Goal: Task Accomplishment & Management: Use online tool/utility

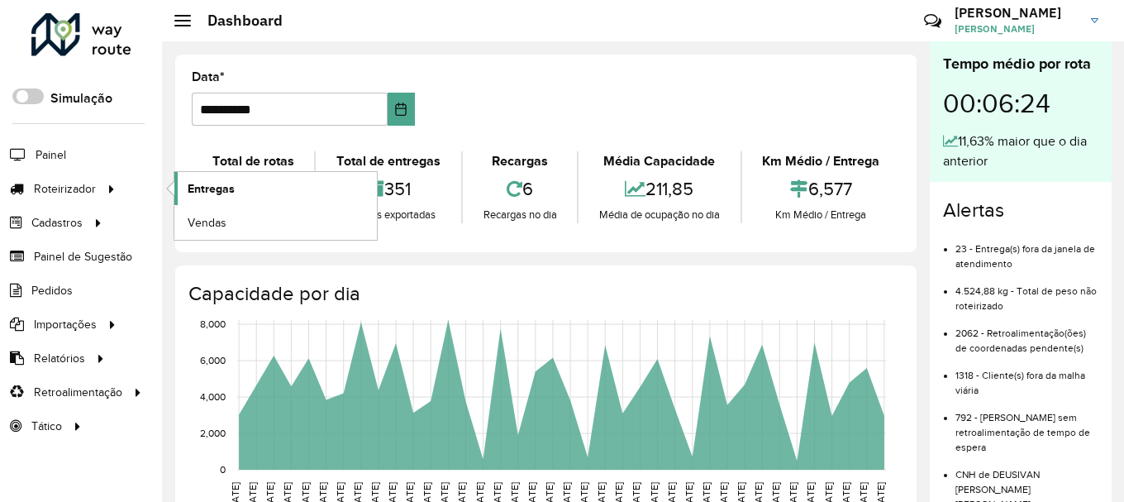
click at [250, 197] on link "Entregas" at bounding box center [275, 188] width 203 height 33
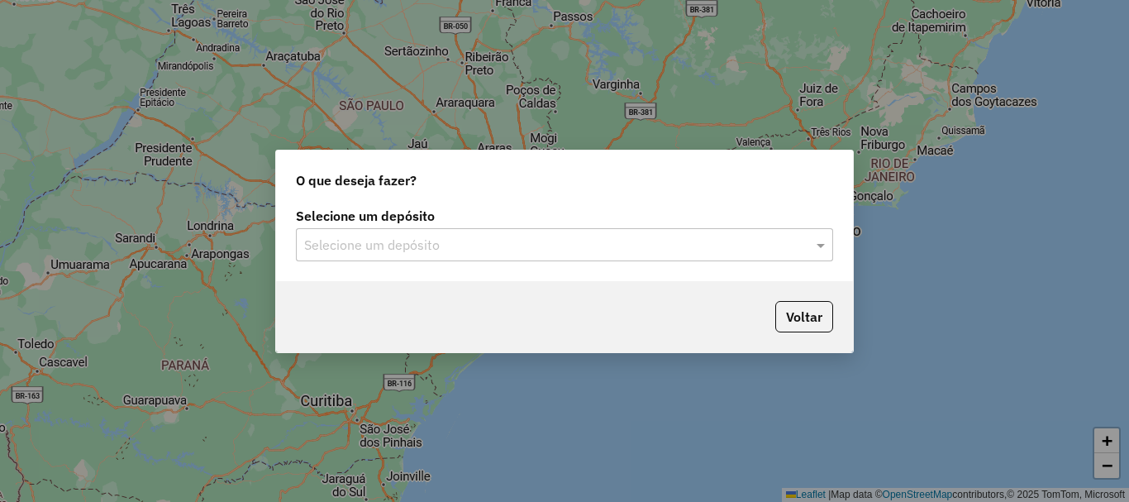
click at [421, 247] on input "text" at bounding box center [548, 246] width 488 height 20
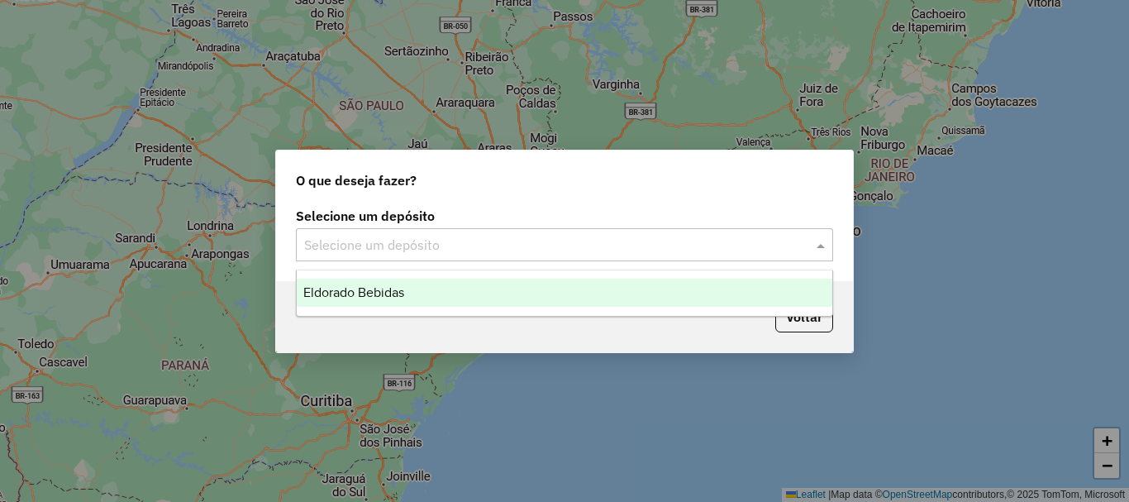
click at [395, 298] on span "Eldorado Bebidas" at bounding box center [353, 292] width 101 height 14
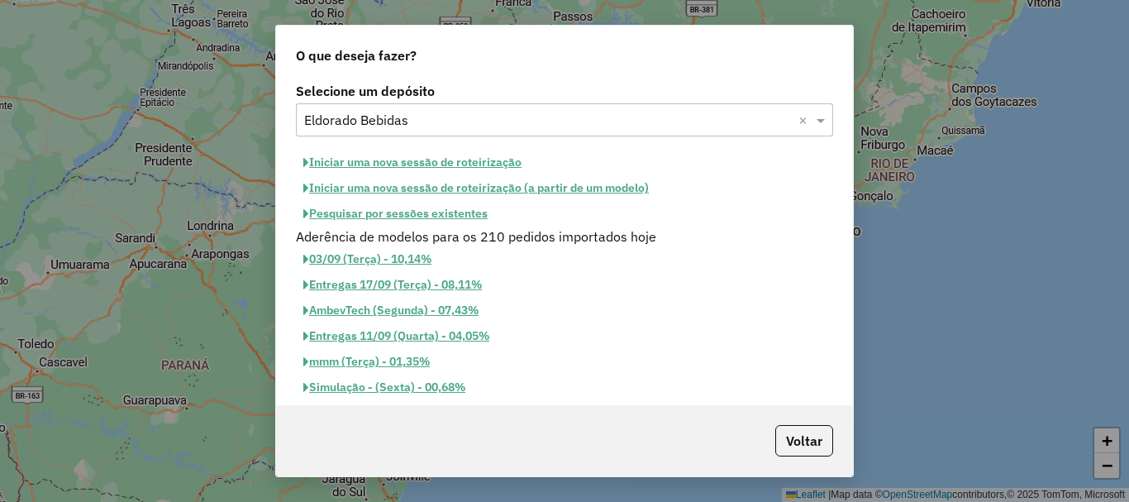
click at [469, 164] on button "Iniciar uma nova sessão de roteirização" at bounding box center [412, 163] width 233 height 26
select select "*"
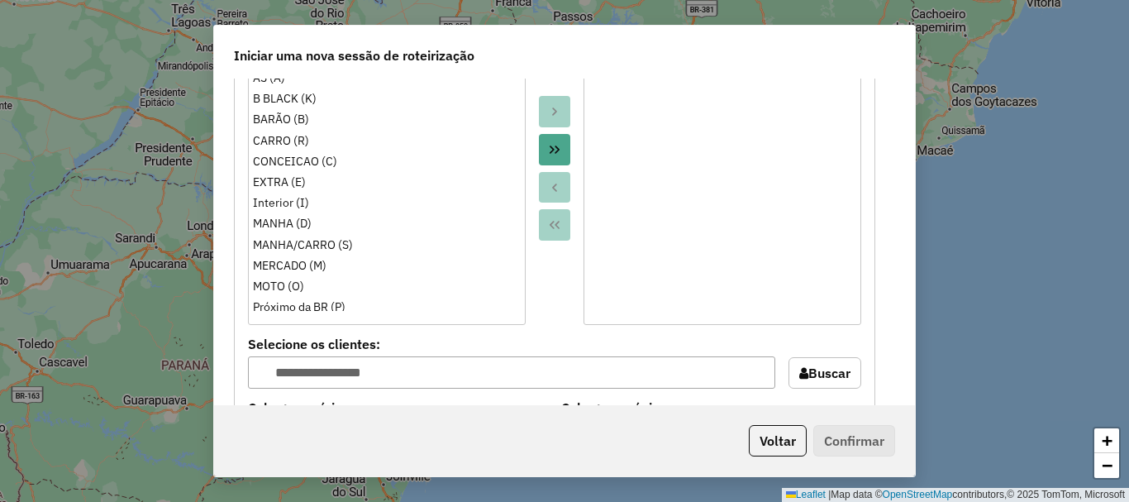
scroll to position [1570, 0]
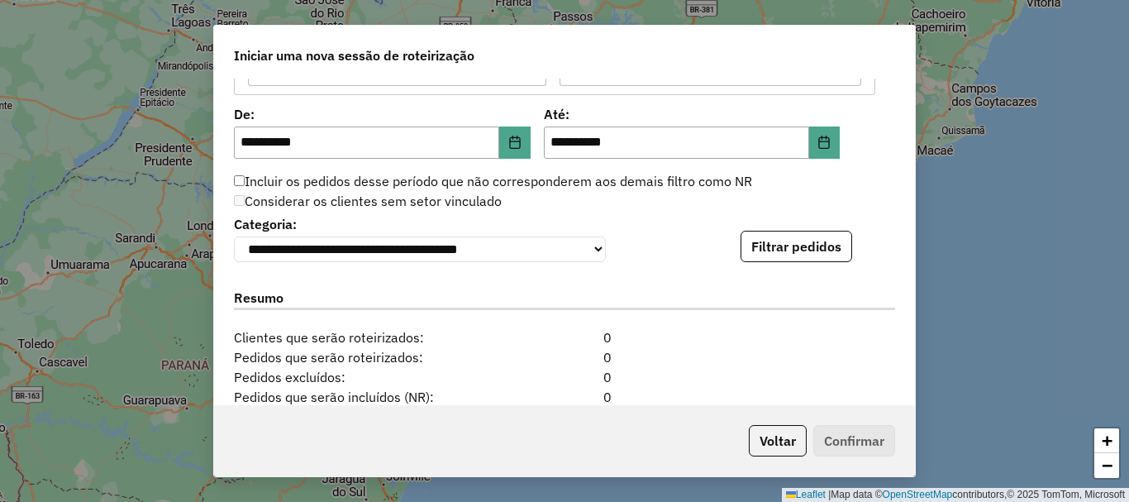
click at [834, 234] on div "**********" at bounding box center [564, 237] width 661 height 50
click at [840, 245] on button "Filtrar pedidos" at bounding box center [797, 246] width 112 height 31
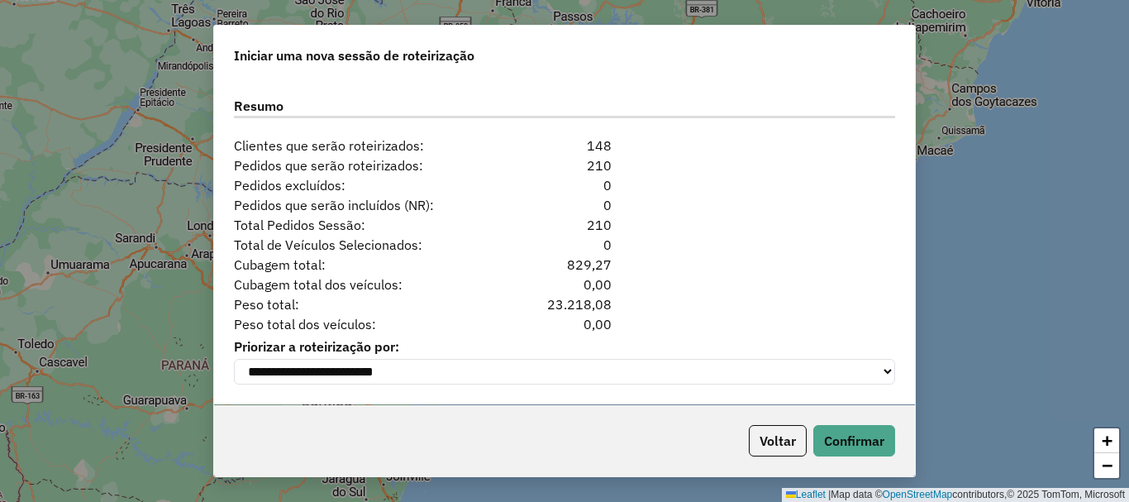
scroll to position [2111, 0]
click at [855, 448] on button "Confirmar" at bounding box center [854, 440] width 82 height 31
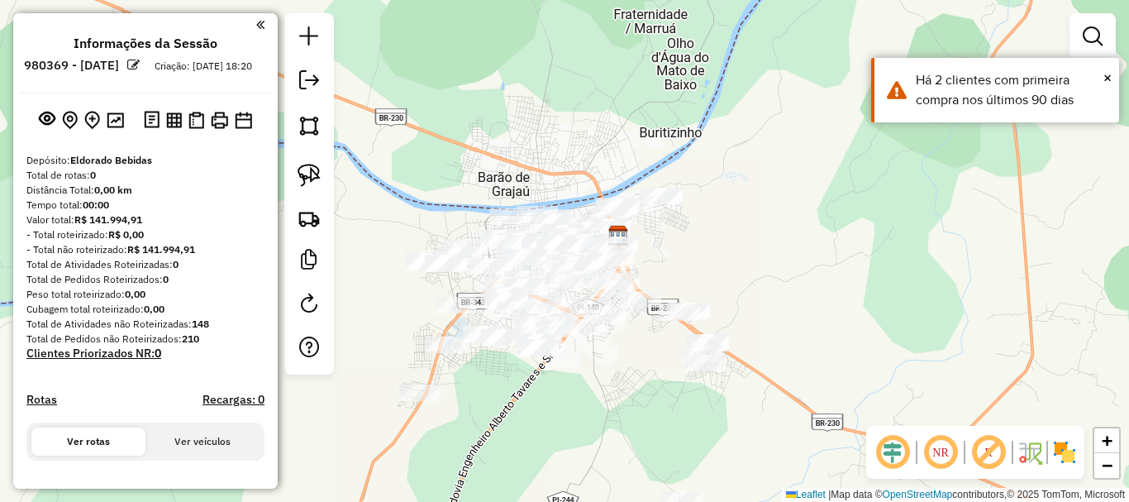
drag, startPoint x: 631, startPoint y: 334, endPoint x: 670, endPoint y: 261, distance: 82.1
click at [666, 267] on div "Janela de atendimento Grade de atendimento Capacidade Transportadoras Veículos …" at bounding box center [564, 251] width 1129 height 502
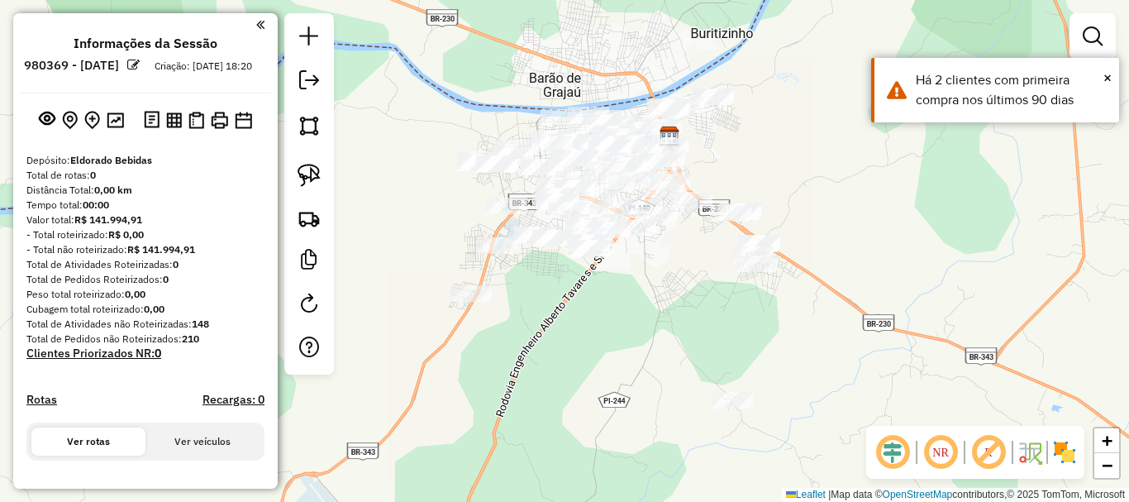
click at [682, 322] on div "Janela de atendimento Grade de atendimento Capacidade Transportadoras Veículos …" at bounding box center [564, 251] width 1129 height 502
click at [304, 176] on img at bounding box center [309, 175] width 23 height 23
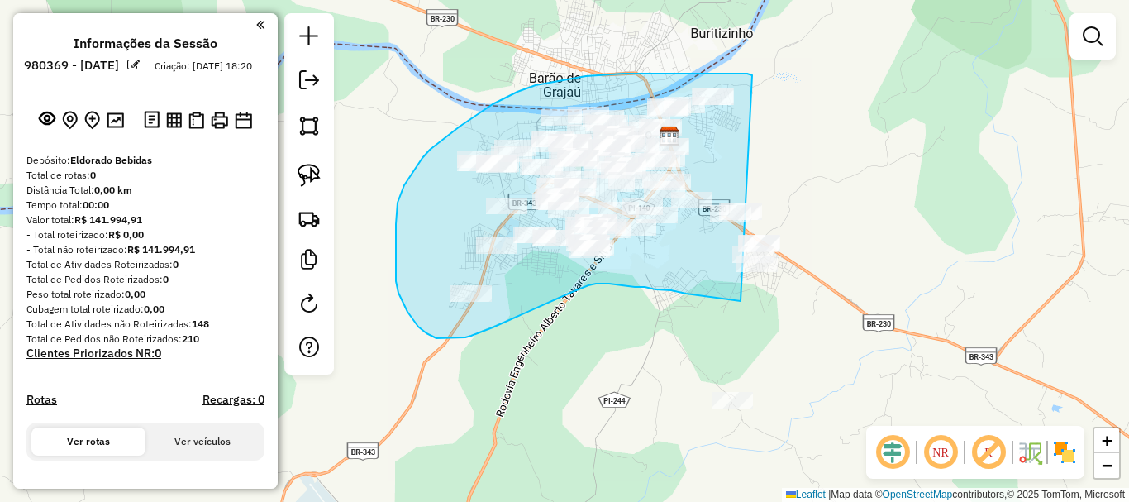
drag, startPoint x: 752, startPoint y: 75, endPoint x: 806, endPoint y: 288, distance: 219.1
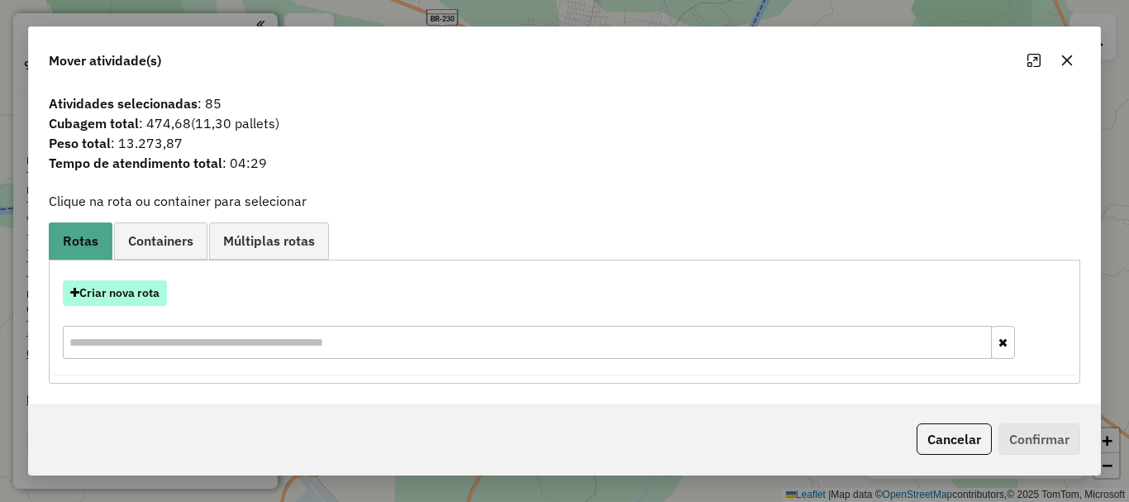
click at [126, 302] on button "Criar nova rota" at bounding box center [115, 293] width 104 height 26
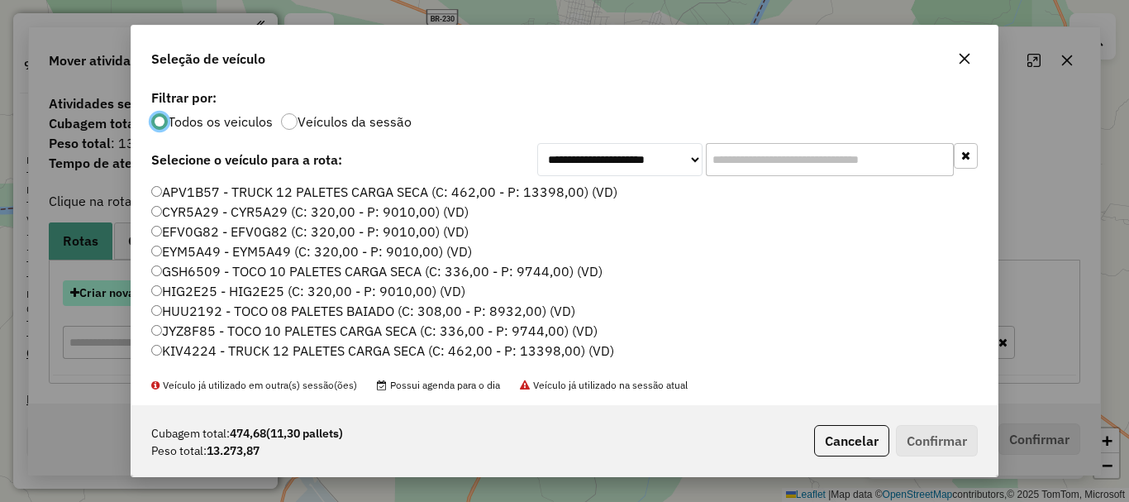
scroll to position [9, 5]
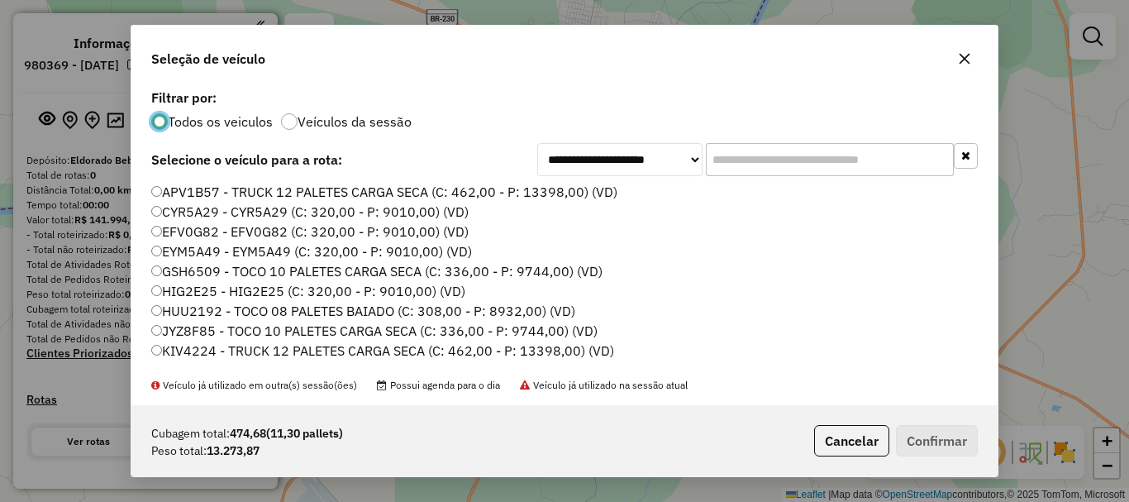
click at [959, 58] on icon "button" at bounding box center [964, 58] width 13 height 13
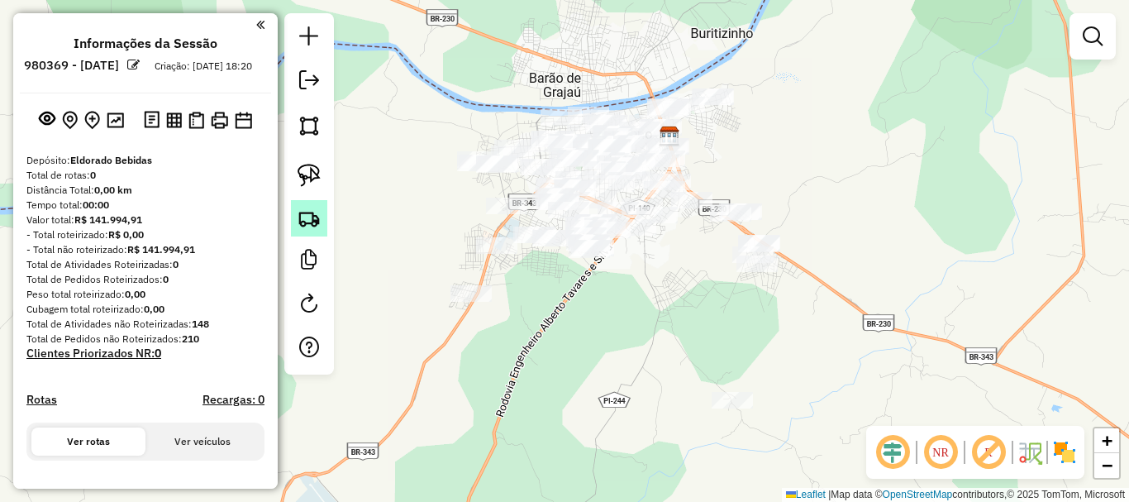
click at [316, 223] on img at bounding box center [309, 218] width 23 height 23
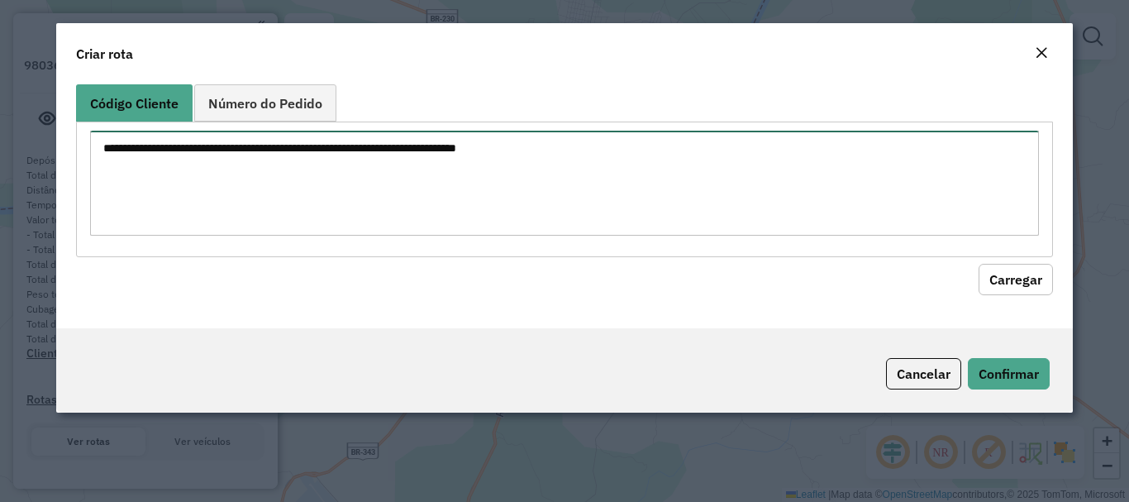
click at [308, 220] on textarea at bounding box center [564, 183] width 948 height 105
paste textarea "**** ***** ***** **** **** ***** **** **** **** ***** ***** ***** ***** ***** *…"
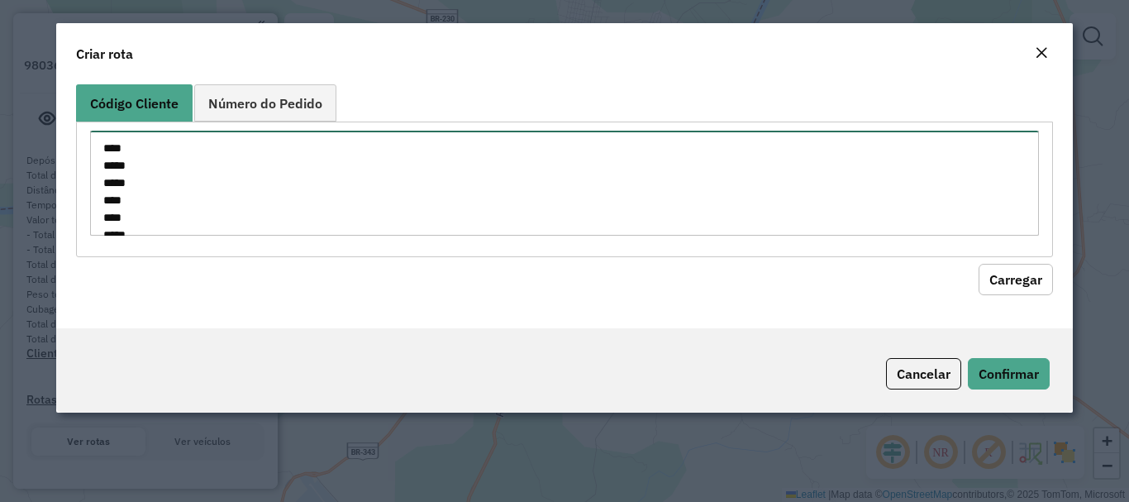
scroll to position [1013, 0]
type textarea "**** ***** ***** **** **** ***** **** **** **** ***** ***** ***** ***** ***** *…"
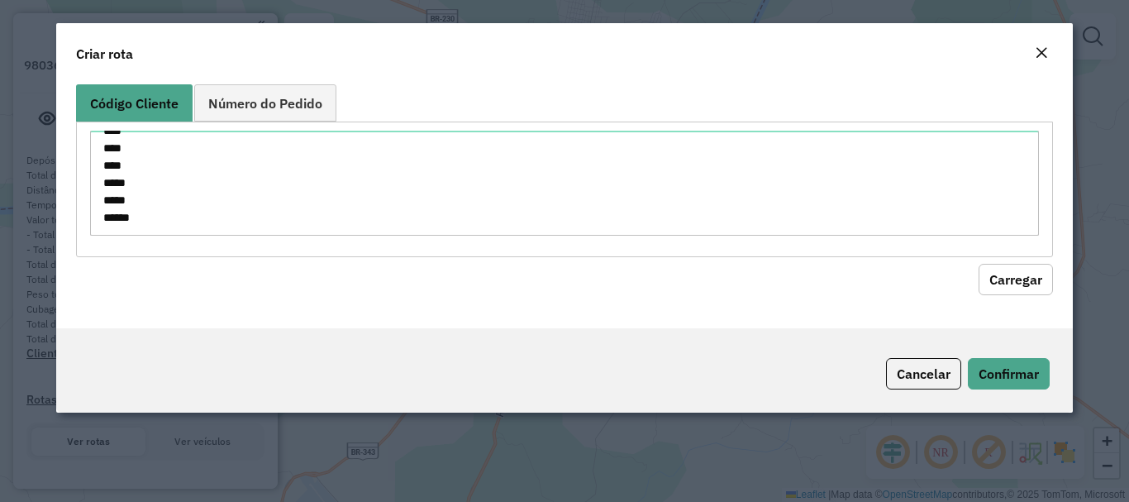
click at [1043, 282] on button "Carregar" at bounding box center [1016, 279] width 74 height 31
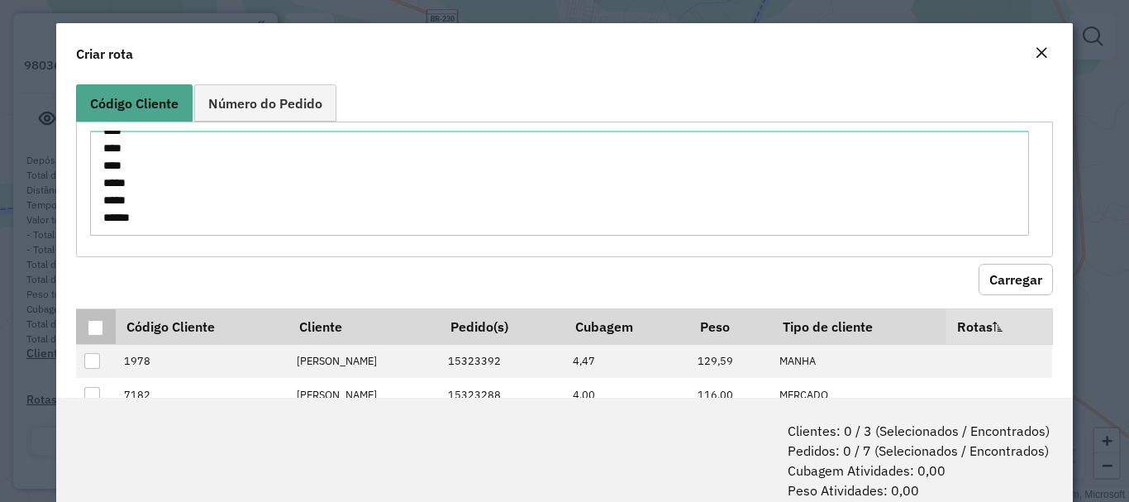
click at [95, 326] on div at bounding box center [96, 328] width 16 height 16
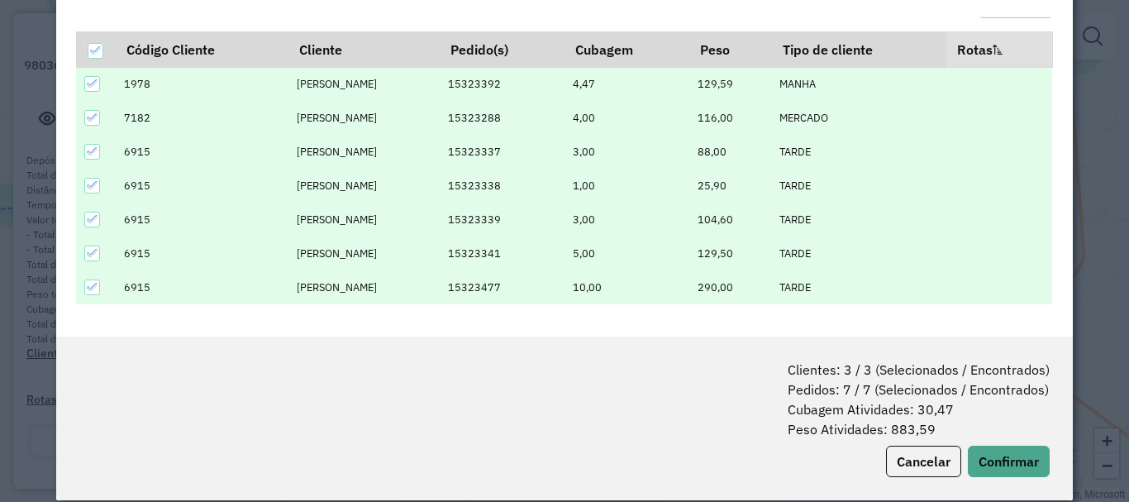
scroll to position [83, 0]
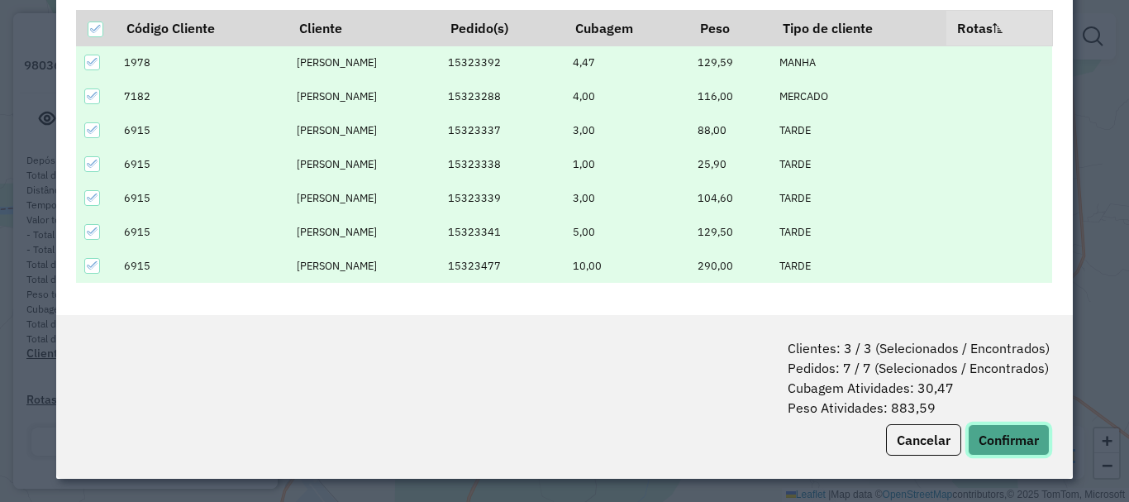
click at [1013, 436] on button "Confirmar" at bounding box center [1009, 439] width 82 height 31
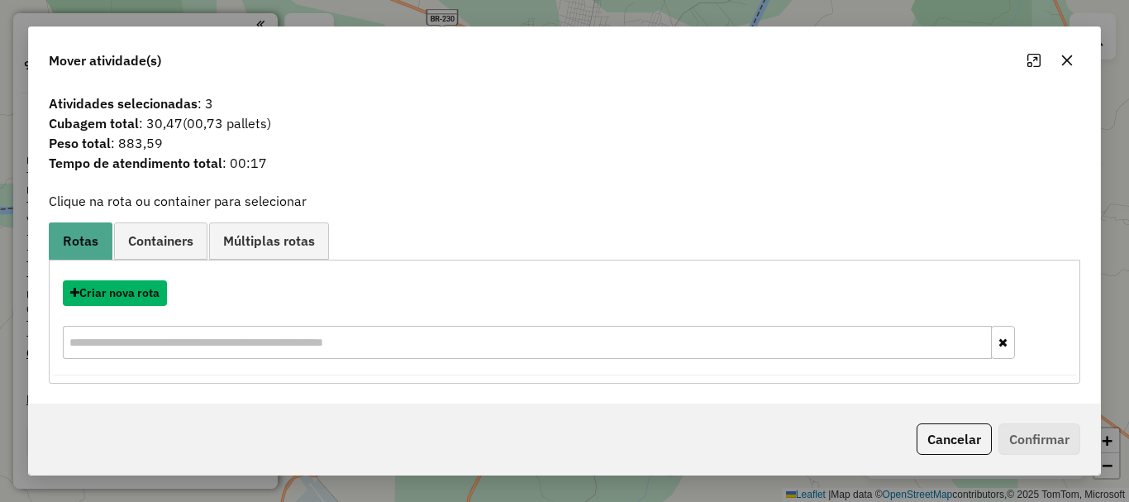
click at [122, 301] on button "Criar nova rota" at bounding box center [115, 293] width 104 height 26
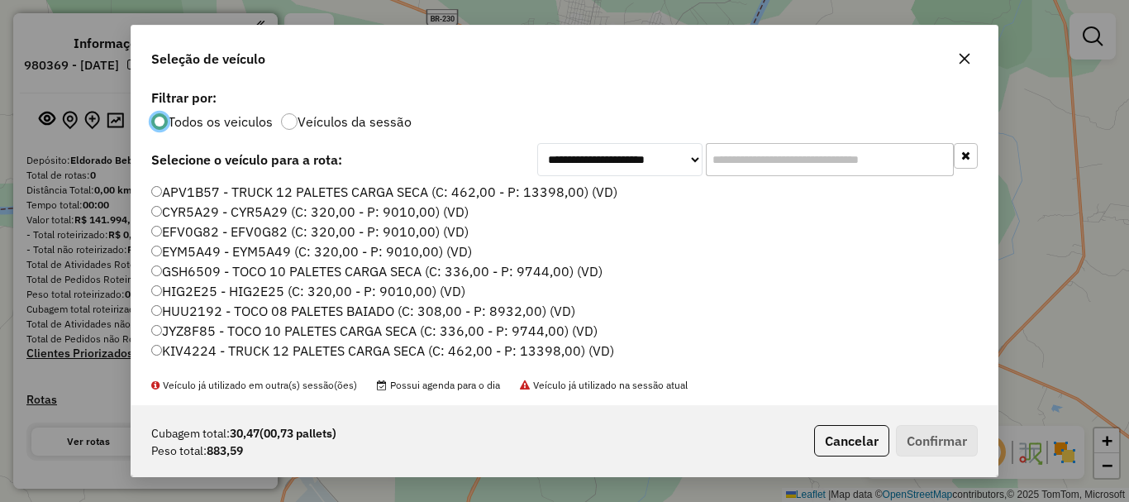
scroll to position [9, 5]
click at [764, 147] on input "text" at bounding box center [830, 159] width 248 height 33
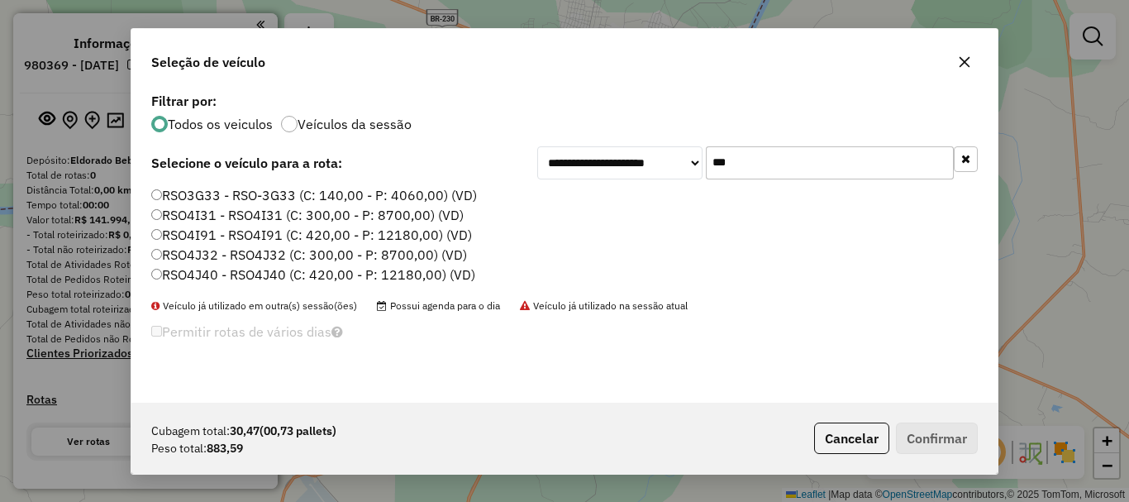
type input "***"
drag, startPoint x: 225, startPoint y: 201, endPoint x: 307, endPoint y: 221, distance: 84.2
click at [226, 200] on label "RSO3G33 - RSO-3G33 (C: 140,00 - P: 4060,00) (VD)" at bounding box center [314, 195] width 326 height 20
click at [252, 188] on label "RSO3G33 - RSO-3G33 (C: 140,00 - P: 4060,00) (VD)" at bounding box center [314, 195] width 326 height 20
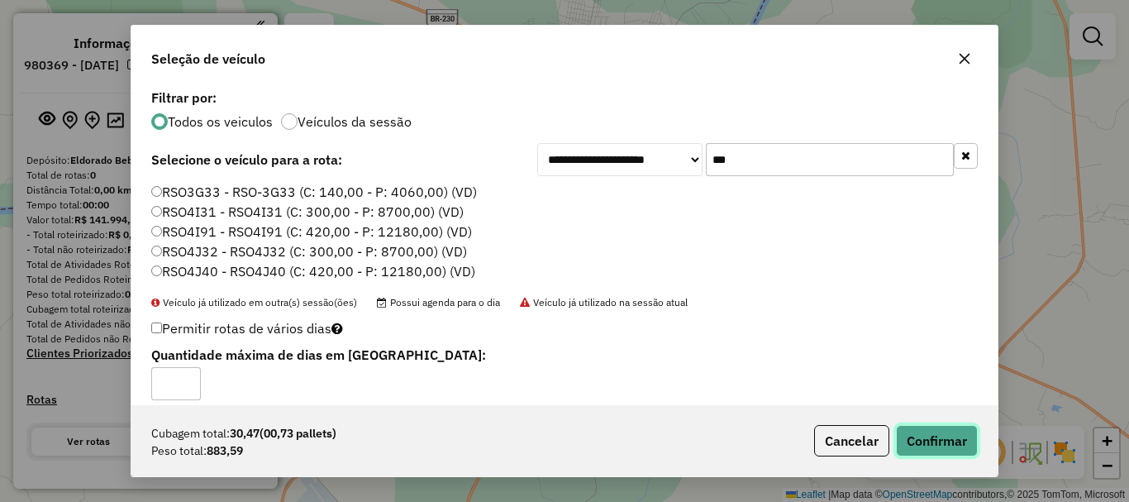
click at [950, 447] on button "Confirmar" at bounding box center [937, 440] width 82 height 31
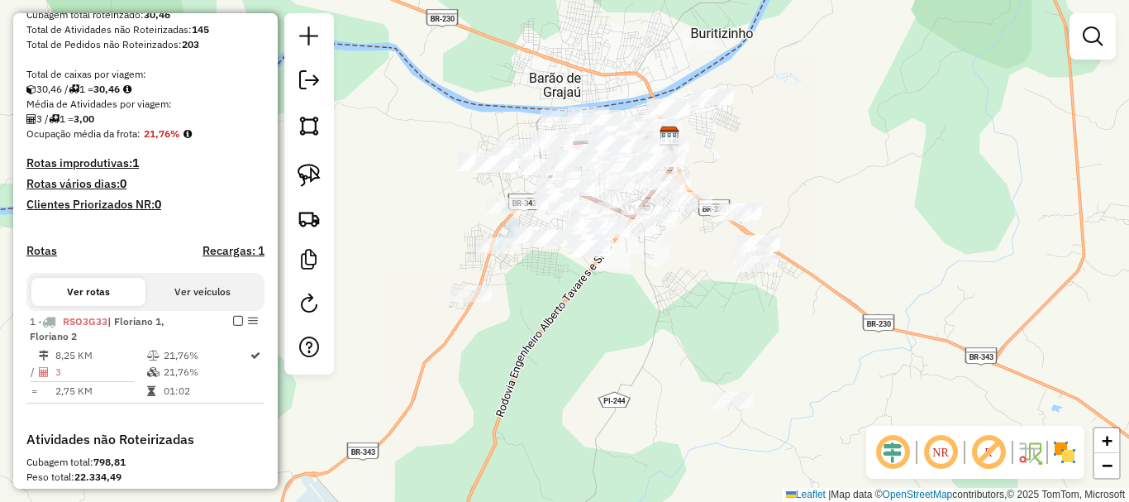
scroll to position [413, 0]
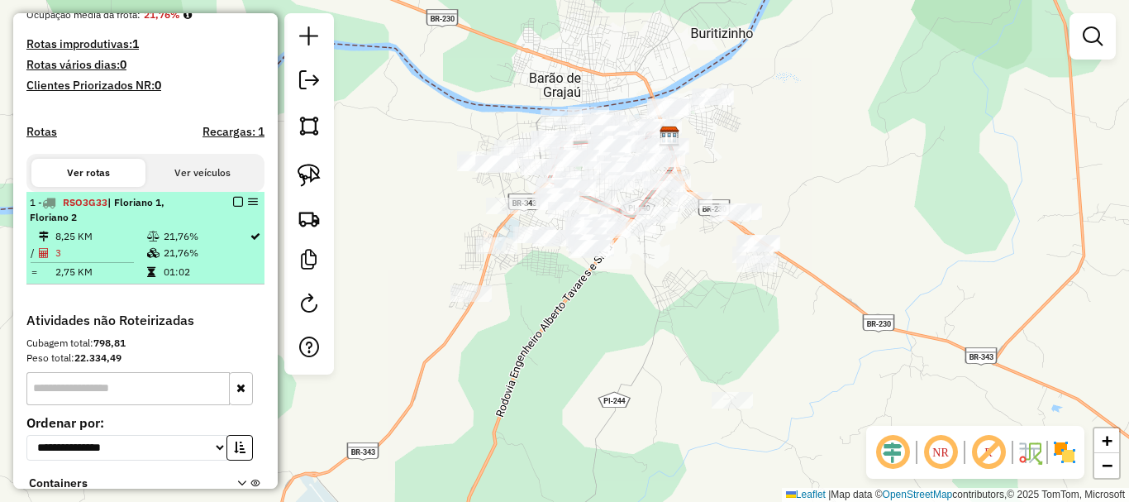
click at [235, 207] on em at bounding box center [238, 202] width 10 height 10
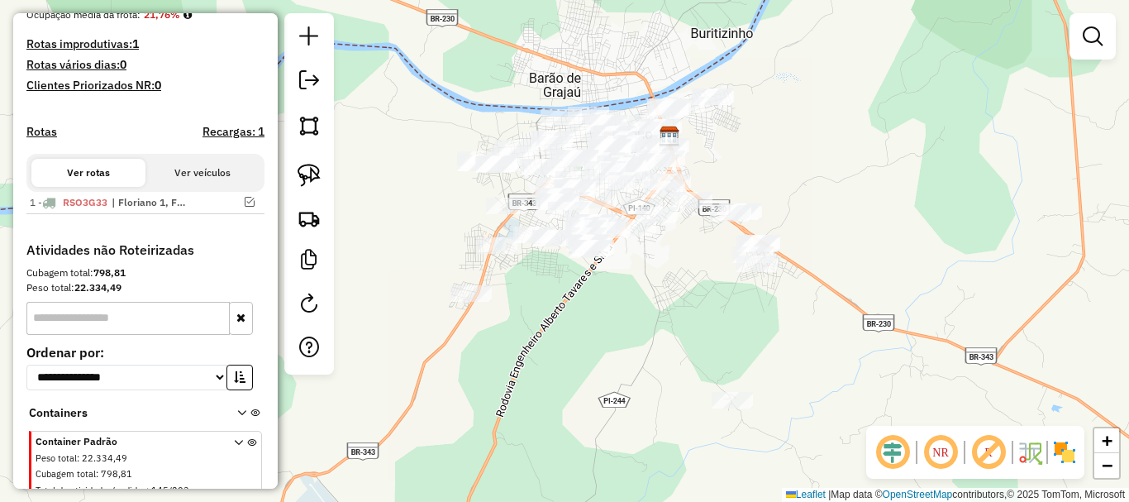
click at [646, 304] on div "Janela de atendimento Grade de atendimento Capacidade Transportadoras Veículos …" at bounding box center [564, 251] width 1129 height 502
click at [303, 171] on img at bounding box center [309, 175] width 23 height 23
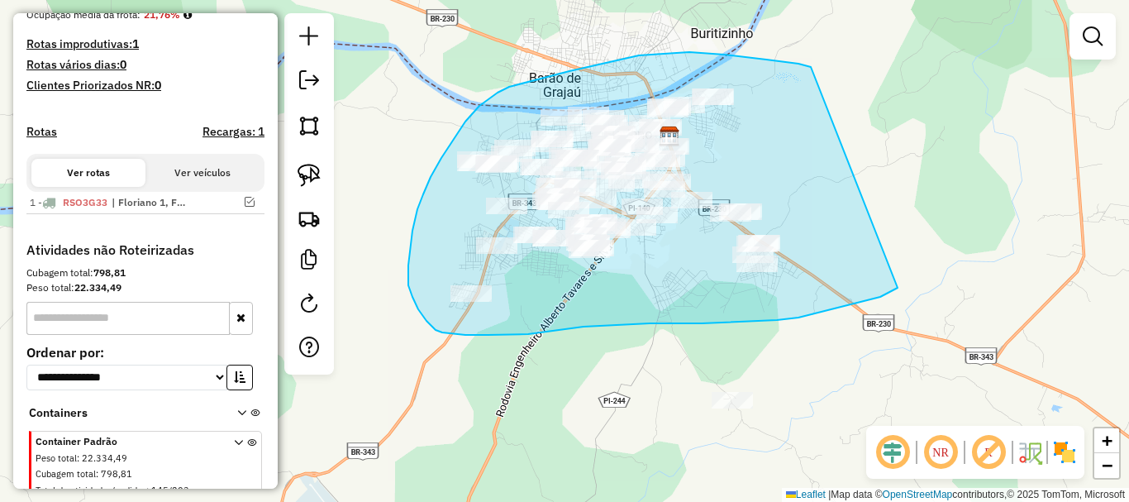
drag, startPoint x: 766, startPoint y: 60, endPoint x: 898, endPoint y: 288, distance: 263.3
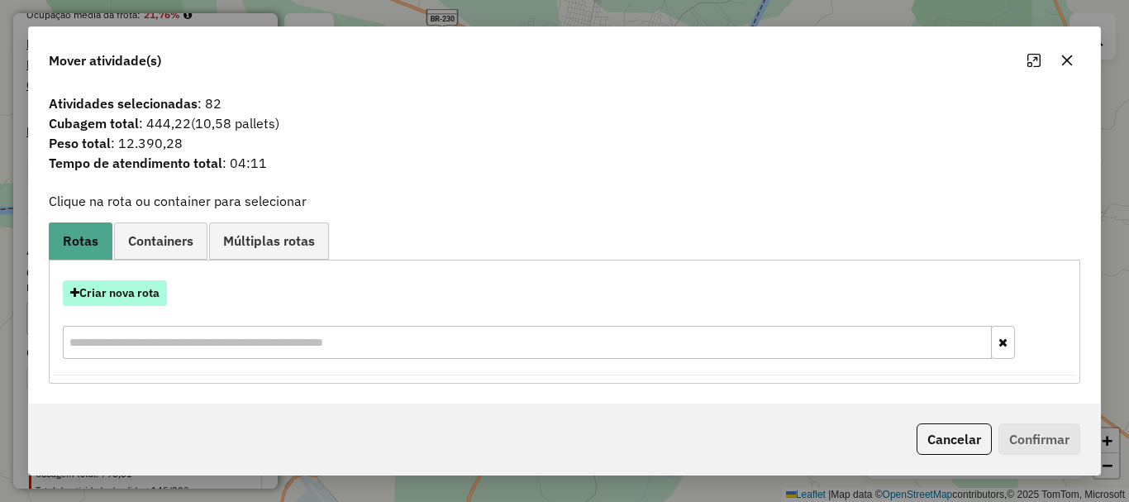
click at [149, 298] on button "Criar nova rota" at bounding box center [115, 293] width 104 height 26
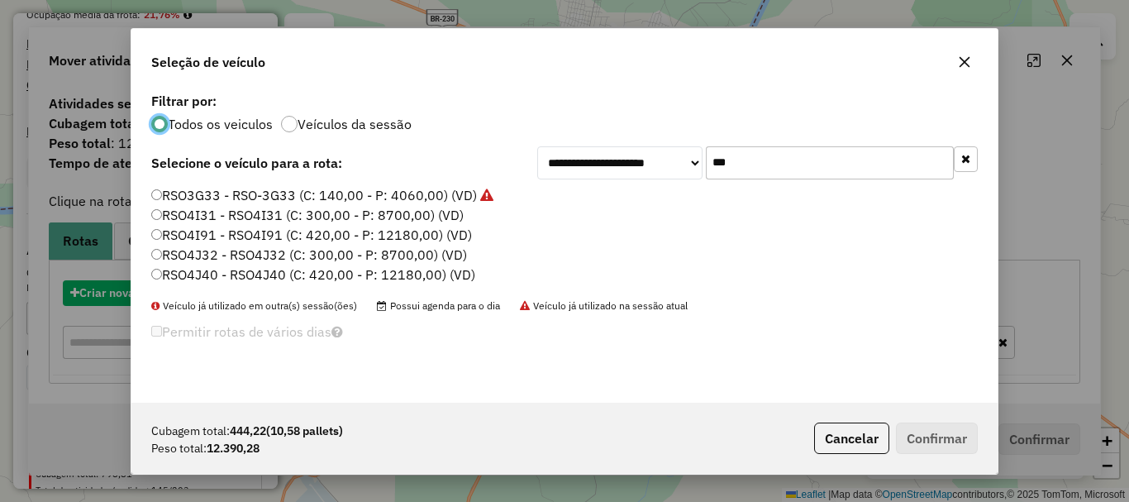
scroll to position [9, 5]
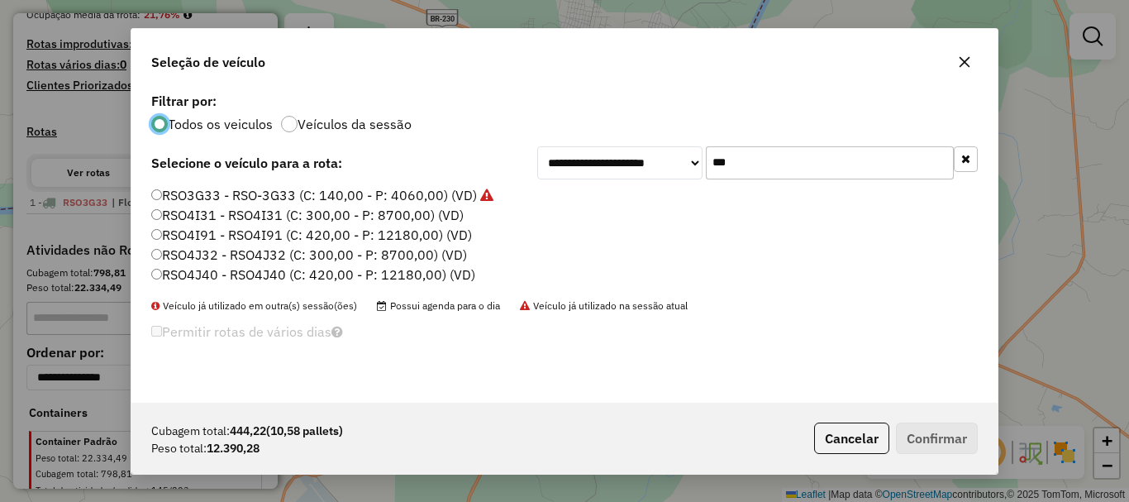
click at [736, 153] on input "***" at bounding box center [830, 162] width 248 height 33
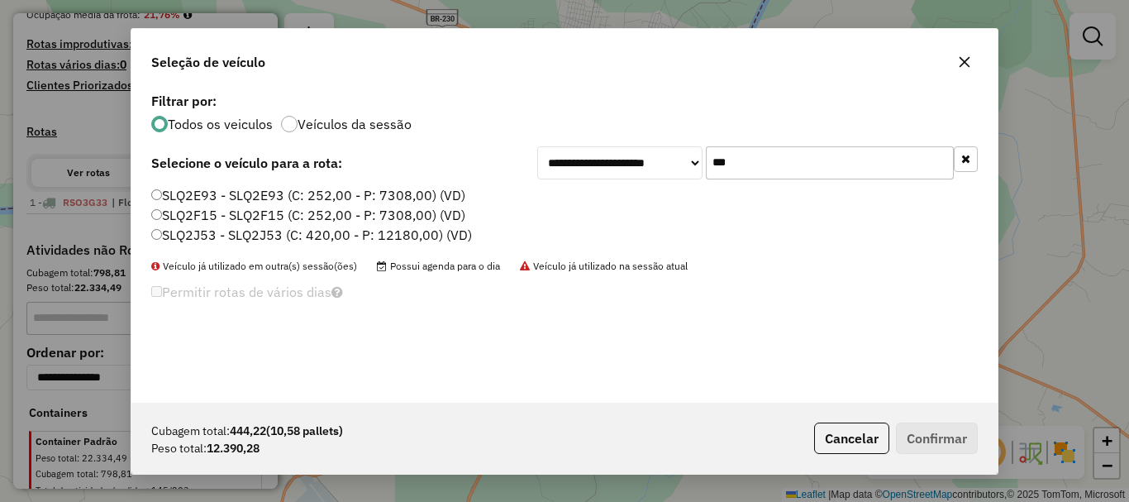
type input "***"
click at [184, 193] on label "SLQ2E93 - SLQ2E93 (C: 252,00 - P: 7308,00) (VD)" at bounding box center [308, 195] width 314 height 20
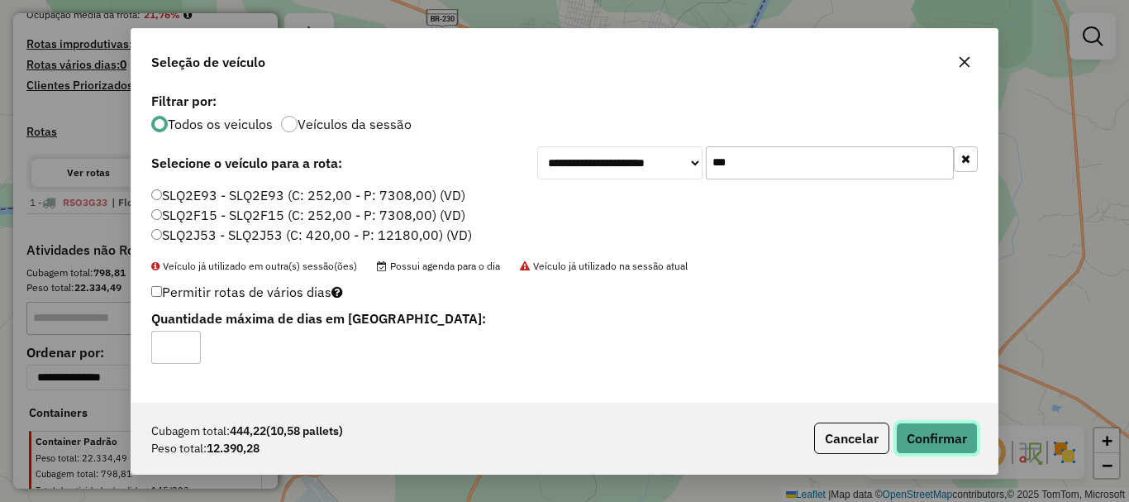
click at [949, 436] on button "Confirmar" at bounding box center [937, 437] width 82 height 31
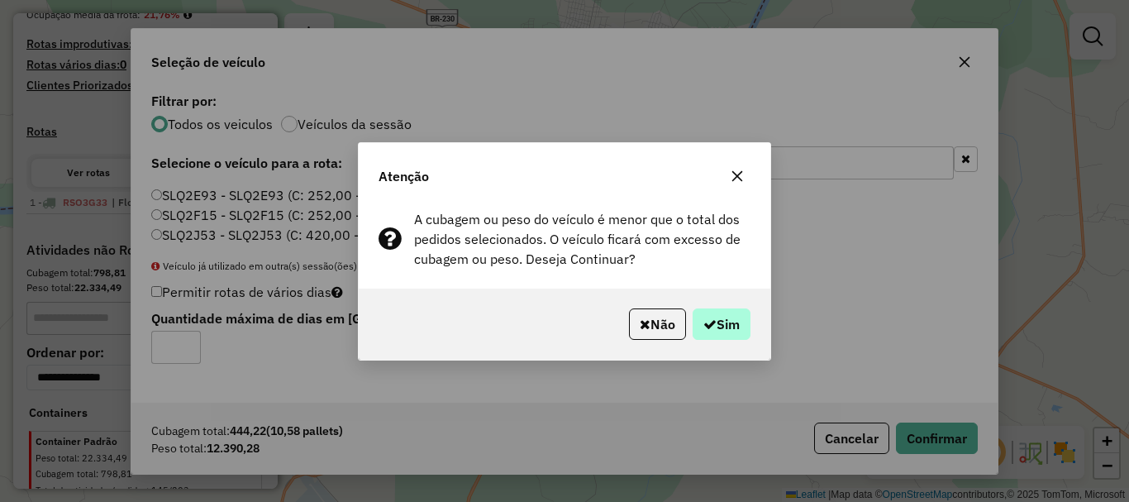
drag, startPoint x: 675, startPoint y: 305, endPoint x: 691, endPoint y: 312, distance: 17.4
click at [677, 305] on div "Não Sim" at bounding box center [565, 323] width 412 height 71
click at [693, 312] on button "Sim" at bounding box center [722, 323] width 58 height 31
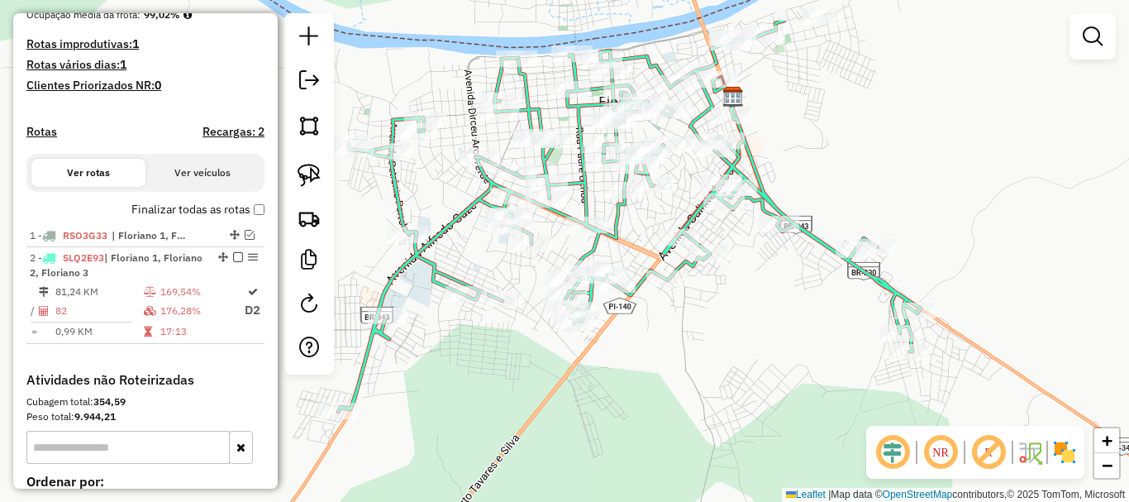
drag, startPoint x: 720, startPoint y: 215, endPoint x: 732, endPoint y: 259, distance: 45.3
click at [732, 259] on div "Rota 2 - Placa SLQ2E93 13885 - TREYLER DA TAIS Janela de atendimento Grade de a…" at bounding box center [564, 251] width 1129 height 502
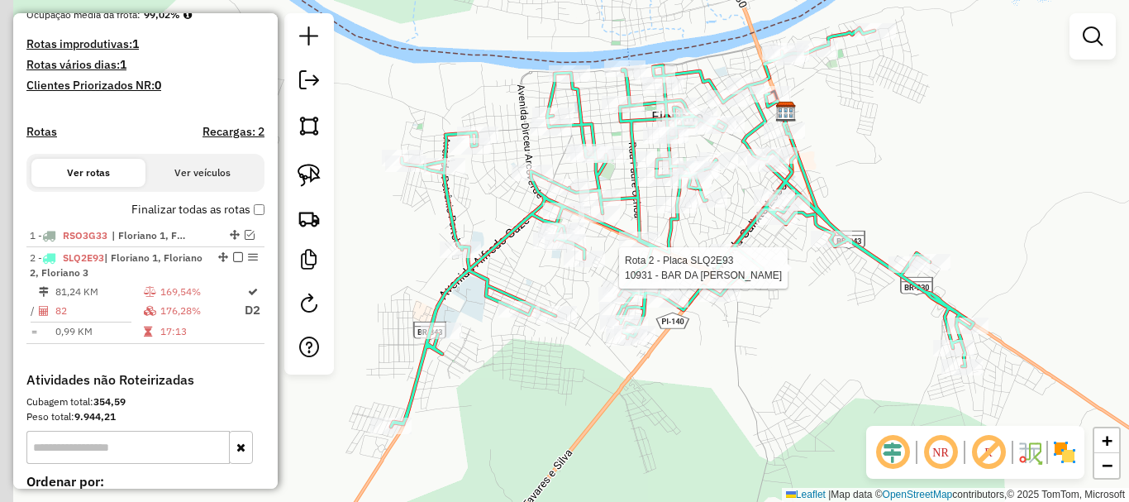
drag, startPoint x: 438, startPoint y: 212, endPoint x: 571, endPoint y: 155, distance: 144.8
click at [570, 156] on icon at bounding box center [682, 227] width 583 height 398
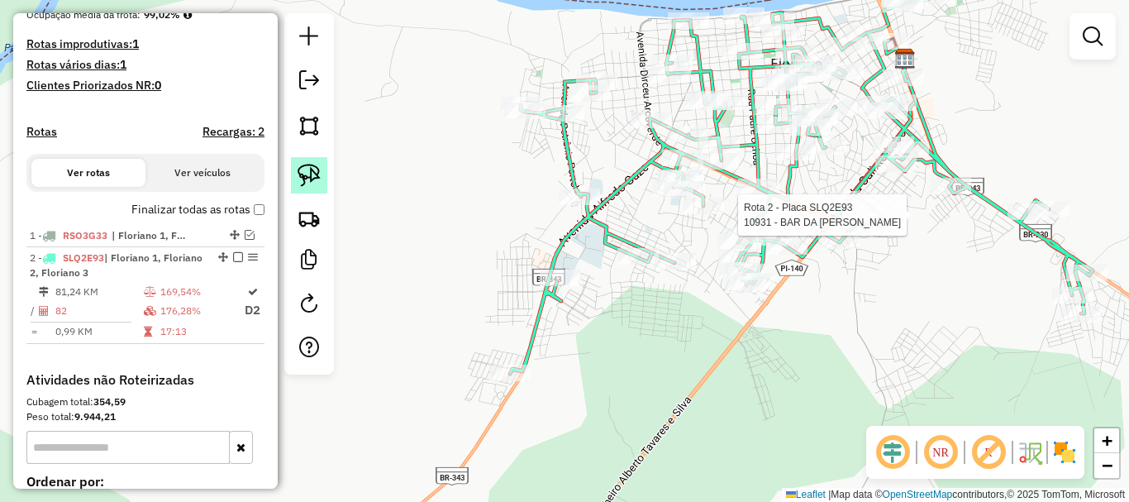
click at [303, 165] on img at bounding box center [309, 175] width 23 height 23
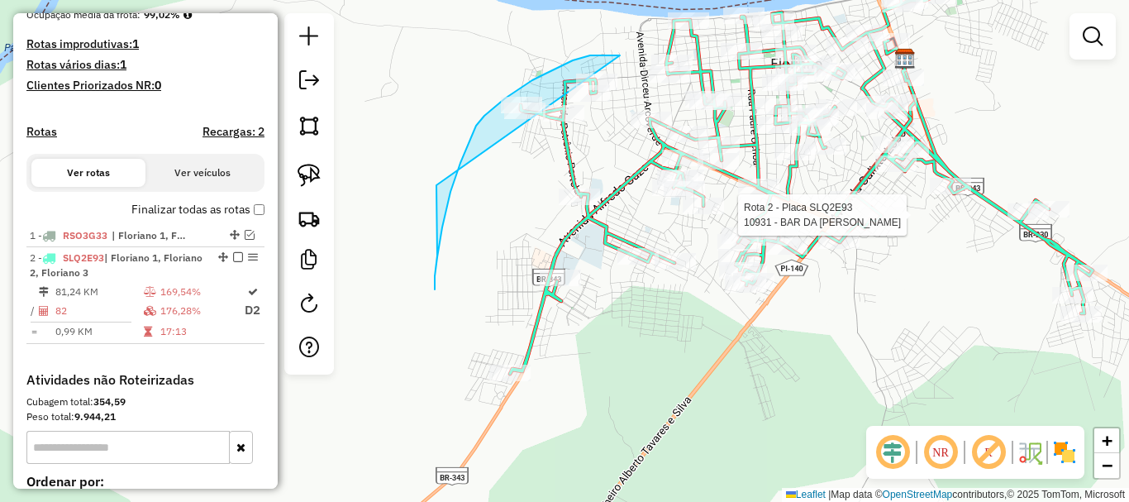
drag, startPoint x: 620, startPoint y: 55, endPoint x: 446, endPoint y: 91, distance: 177.2
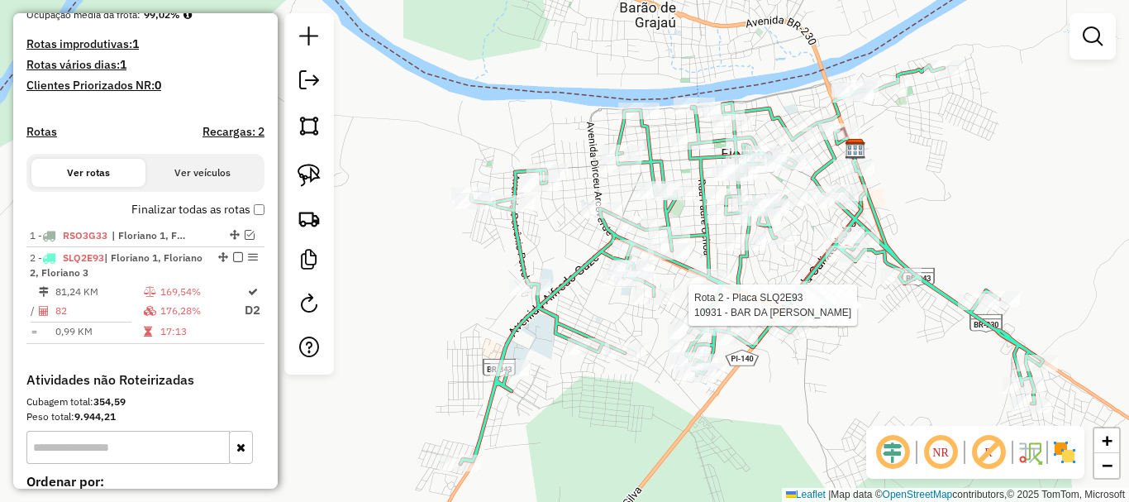
drag, startPoint x: 487, startPoint y: 144, endPoint x: 427, endPoint y: 239, distance: 112.6
click at [433, 231] on div "Rota 2 - Placa SLQ2E93 10931 - BAR DA VERONICA Janela de atendimento Grade de a…" at bounding box center [564, 251] width 1129 height 502
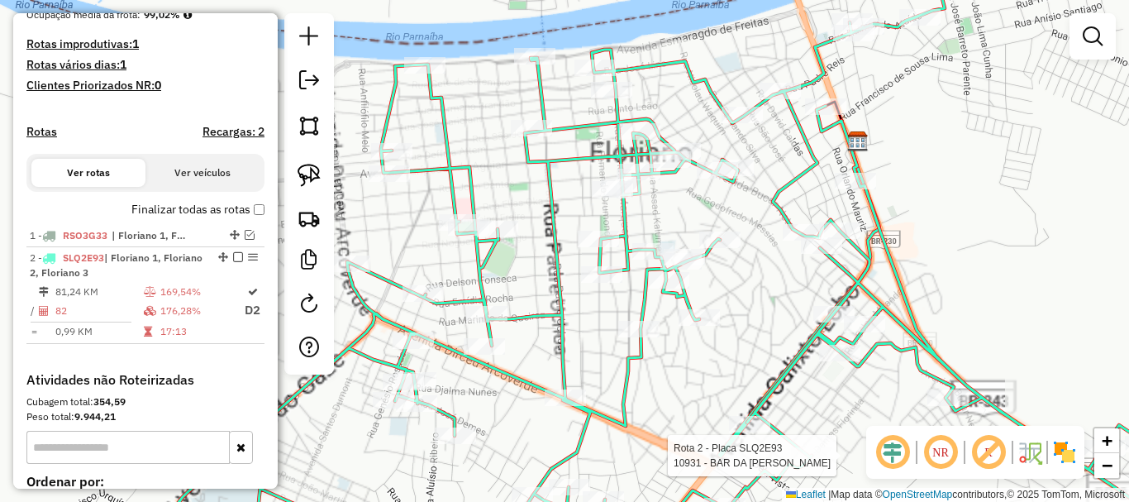
click at [631, 197] on div "Rota 2 - Placa SLQ2E93 10931 - BAR DA VERONICA Janela de atendimento Grade de a…" at bounding box center [564, 251] width 1129 height 502
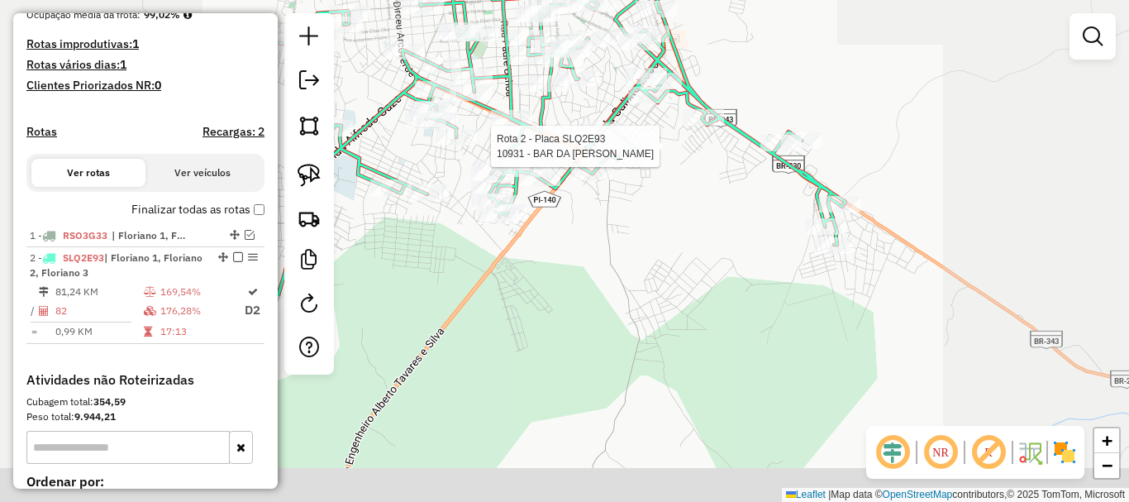
click at [600, 207] on div "Rota 2 - Placa SLQ2E93 10931 - BAR DA VERONICA Janela de atendimento Grade de a…" at bounding box center [564, 251] width 1129 height 502
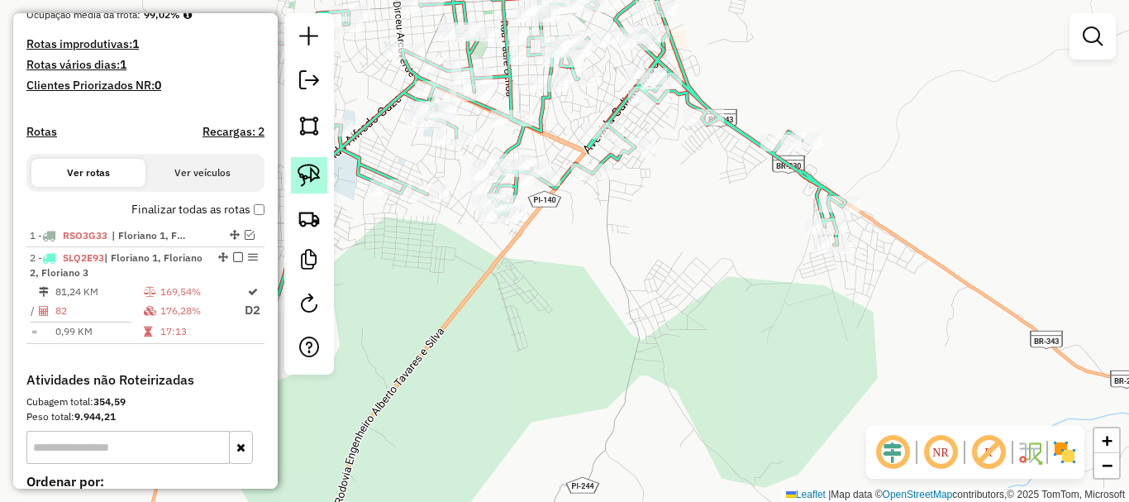
click at [320, 170] on img at bounding box center [309, 175] width 23 height 23
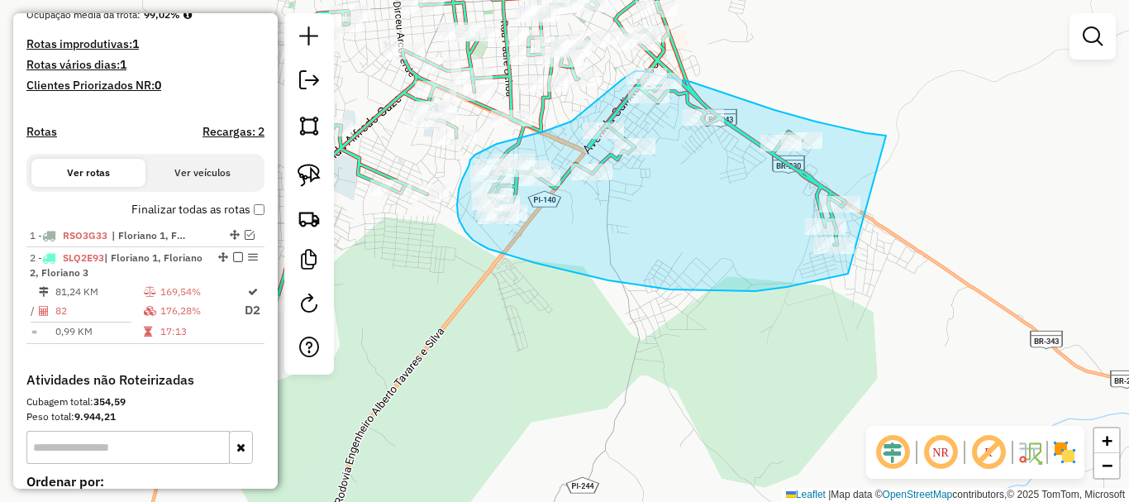
drag, startPoint x: 886, startPoint y: 136, endPoint x: 849, endPoint y: 274, distance: 143.0
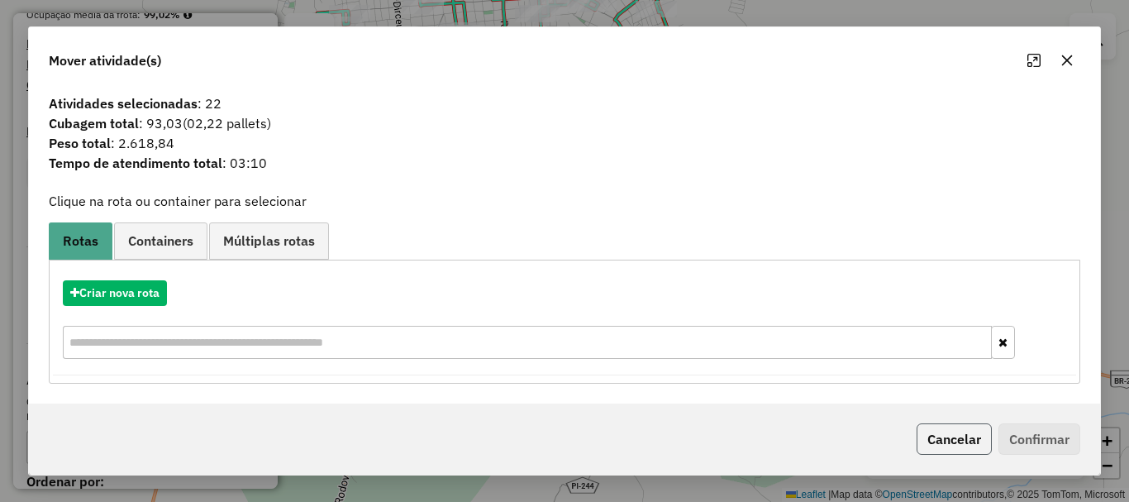
click at [946, 448] on button "Cancelar" at bounding box center [954, 438] width 75 height 31
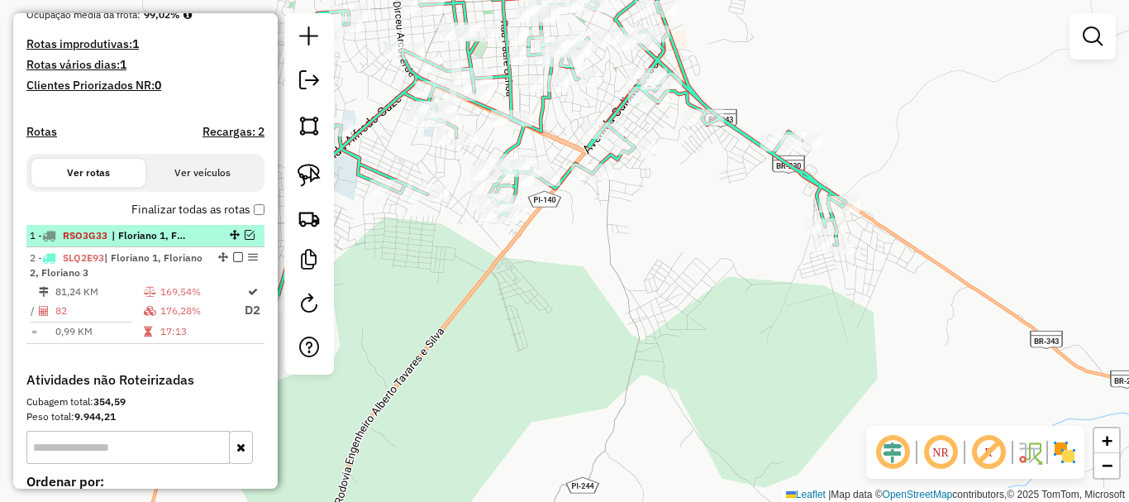
click at [245, 240] on em at bounding box center [250, 235] width 10 height 10
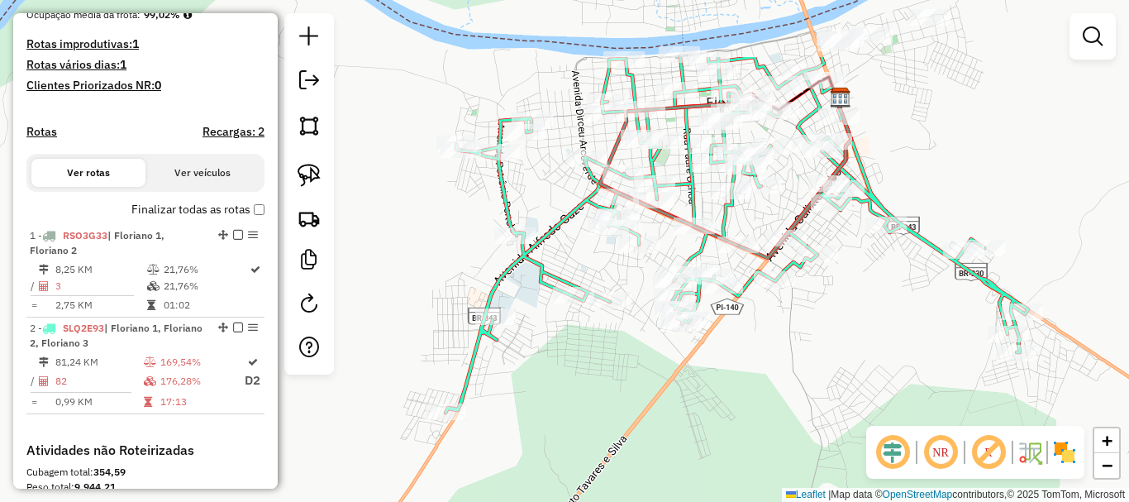
drag, startPoint x: 419, startPoint y: 276, endPoint x: 603, endPoint y: 370, distance: 207.0
click at [597, 373] on div "Janela de atendimento Grade de atendimento Capacidade Transportadoras Veículos …" at bounding box center [564, 251] width 1129 height 502
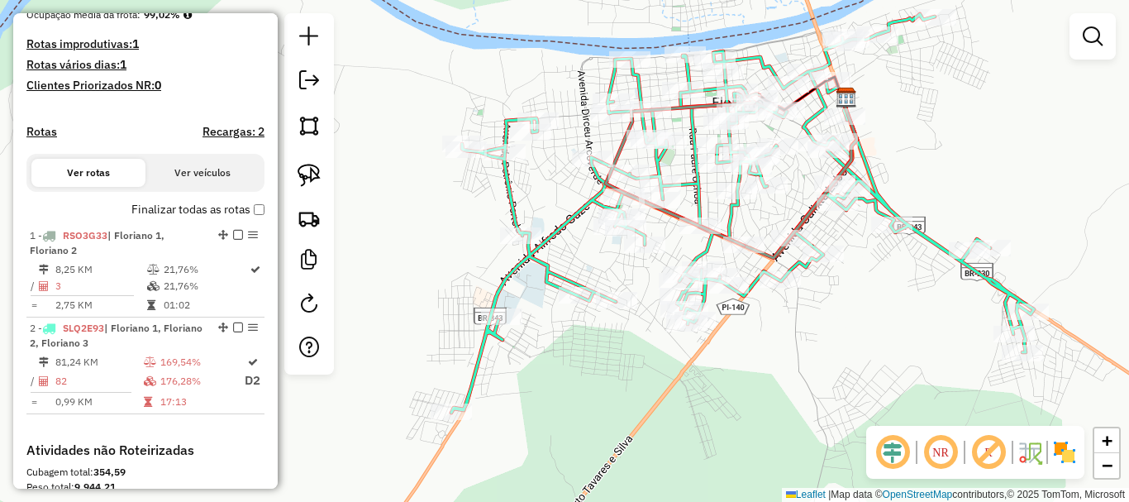
drag, startPoint x: 827, startPoint y: 193, endPoint x: 817, endPoint y: 217, distance: 26.3
click at [816, 210] on div "Janela de atendimento Grade de atendimento Capacidade Transportadoras Veículos …" at bounding box center [564, 251] width 1129 height 502
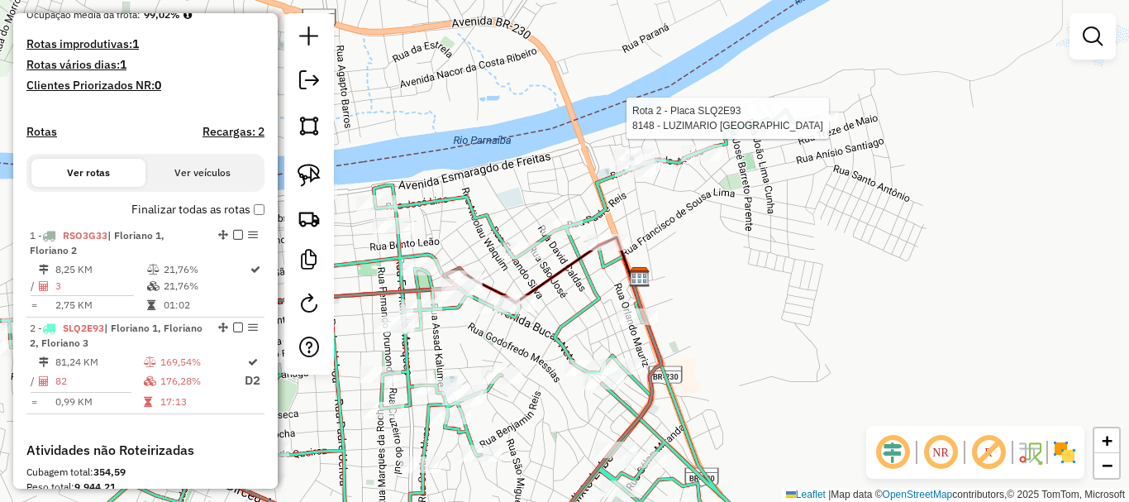
select select "**********"
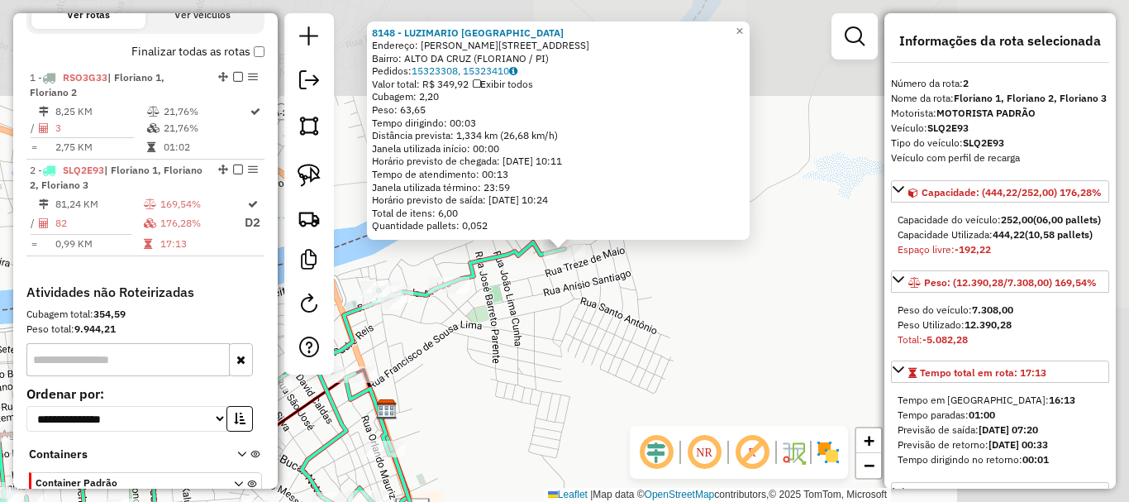
scroll to position [679, 0]
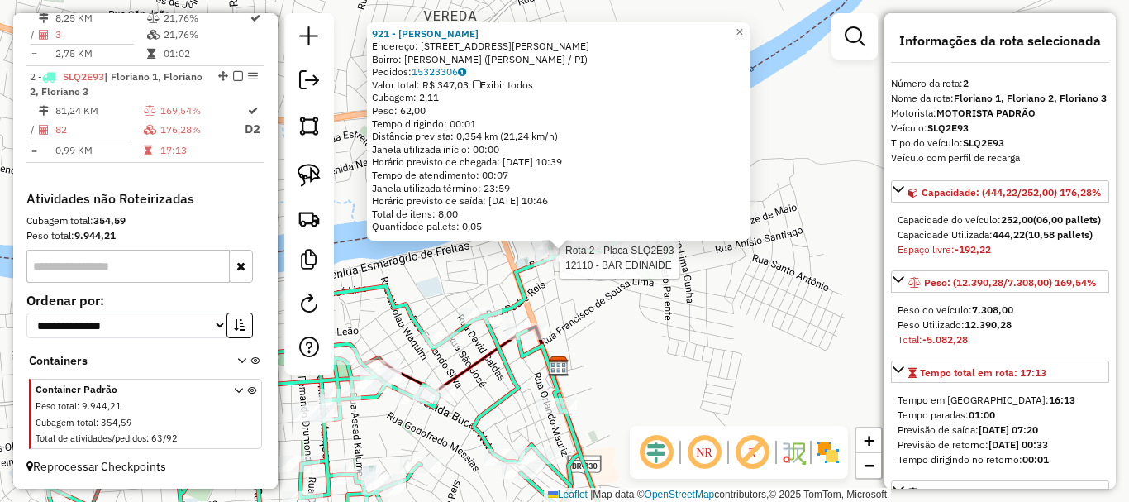
click at [554, 266] on div at bounding box center [554, 258] width 41 height 17
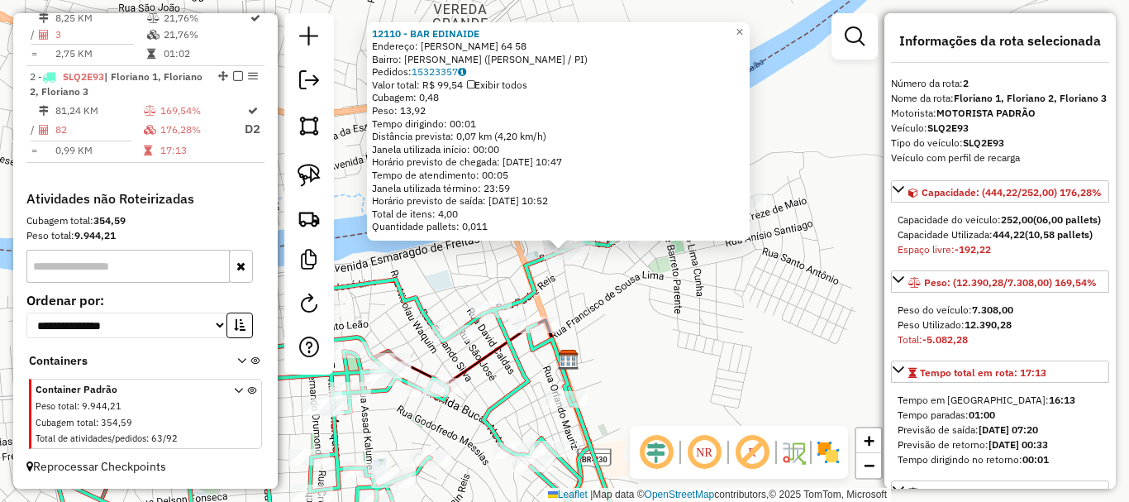
click at [606, 288] on div "12110 - BAR EDINAIDE Endereço: RAIMUNDO DA SILVA 64 58 Bairro: MATADOURO (FLORI…" at bounding box center [564, 251] width 1129 height 502
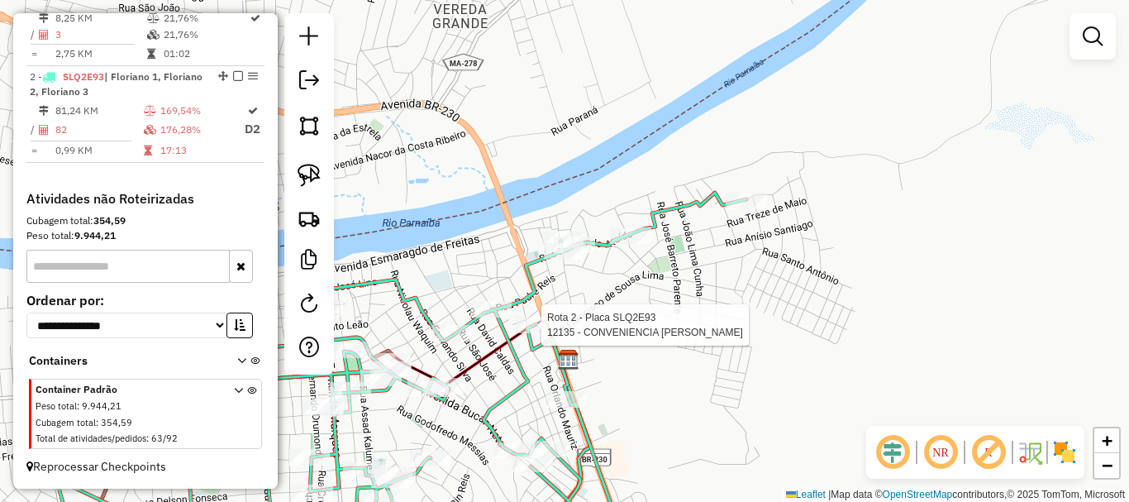
select select "**********"
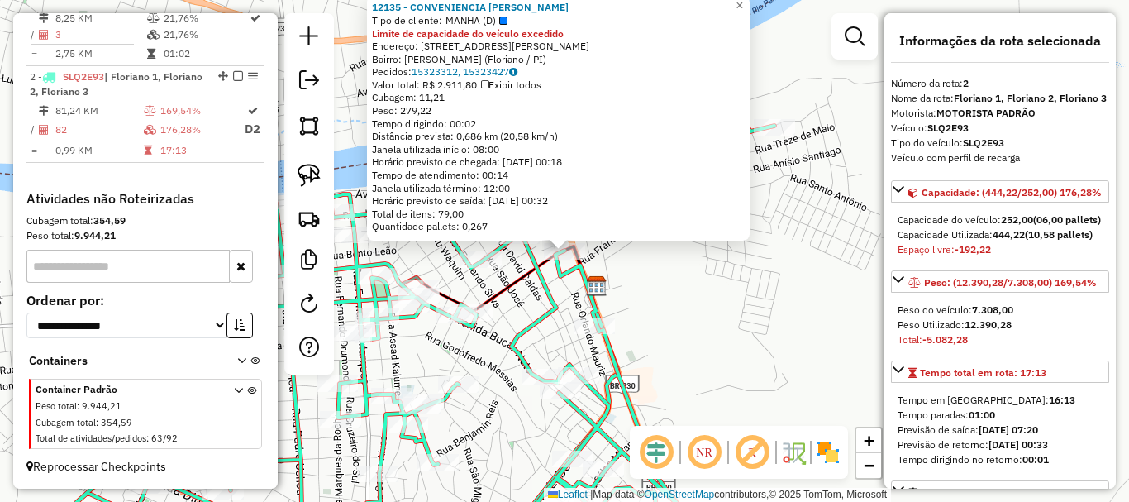
click at [618, 267] on div "12135 - CONVENIENCIA MARTINE Tipo de cliente: MANHA (D) Limite de capacidade do…" at bounding box center [564, 251] width 1129 height 502
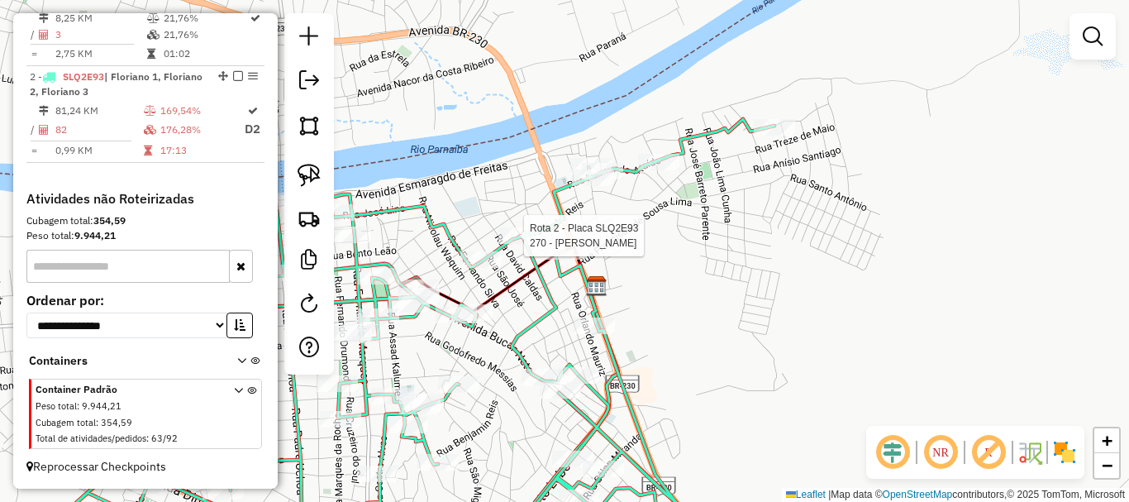
select select "**********"
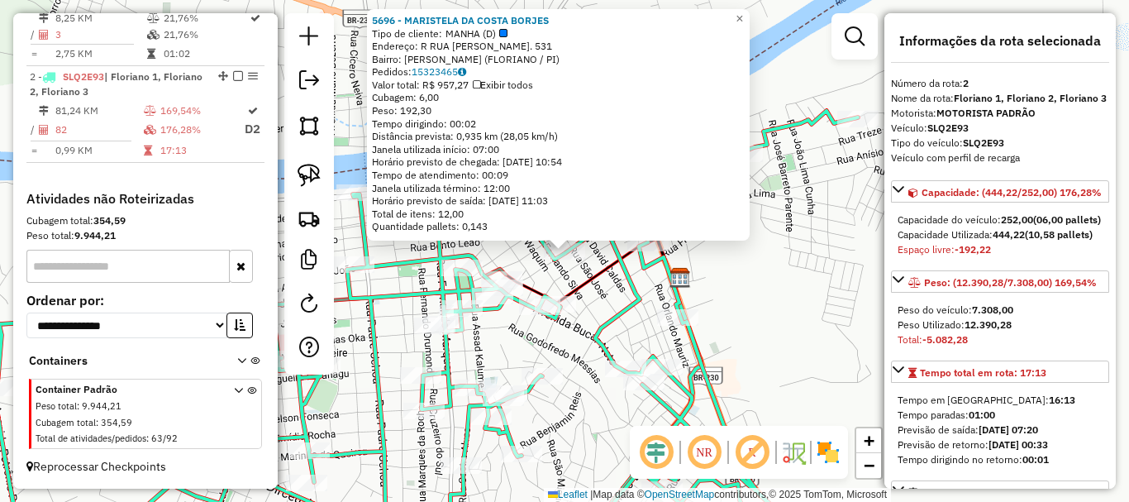
click at [765, 262] on div "5696 - MARISTELA DA COSTA BORJES Tipo de cliente: MANHA (D) Endereço: R RUA PAD…" at bounding box center [564, 251] width 1129 height 502
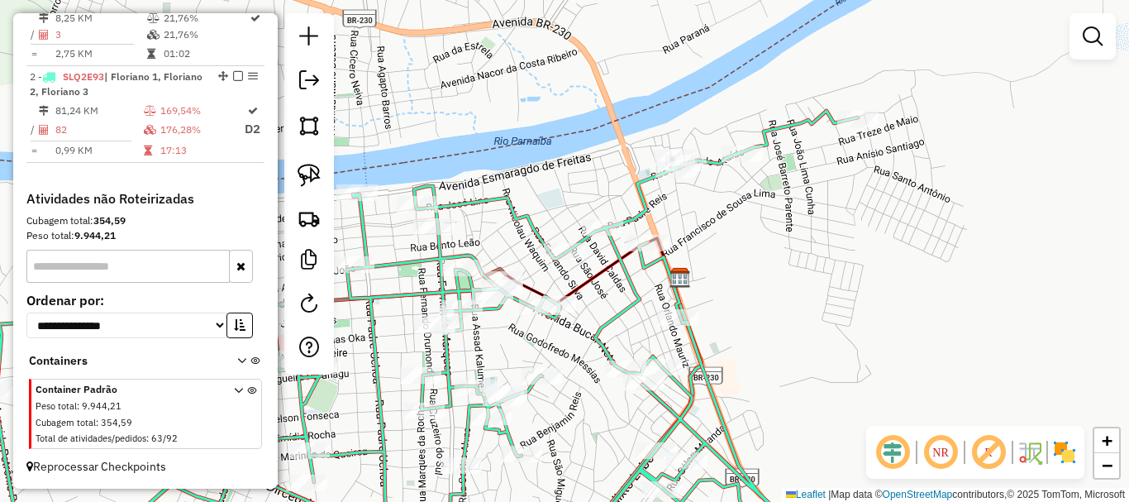
click at [290, 176] on div at bounding box center [309, 193] width 50 height 361
click at [294, 173] on link at bounding box center [309, 175] width 36 height 36
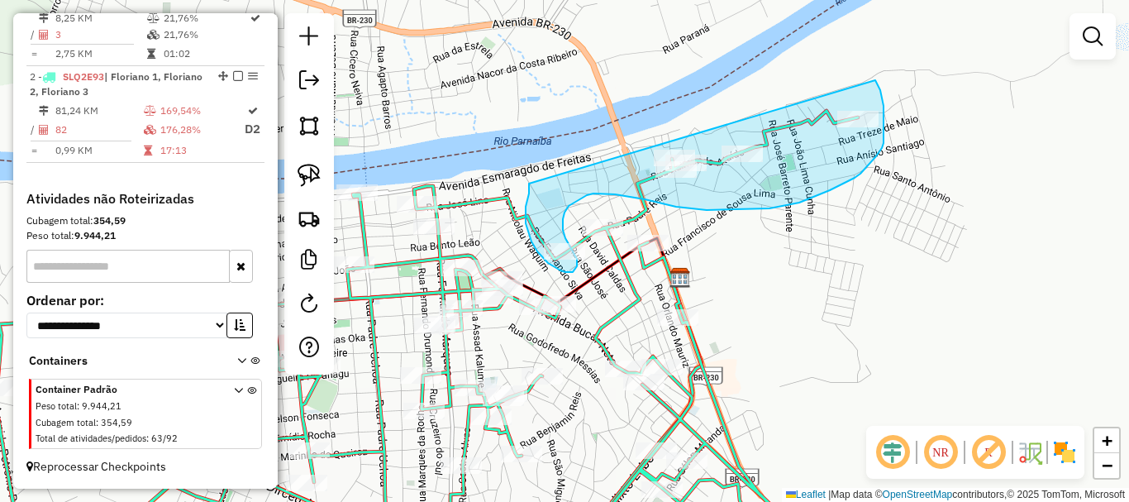
drag, startPoint x: 529, startPoint y: 193, endPoint x: 875, endPoint y: 80, distance: 364.4
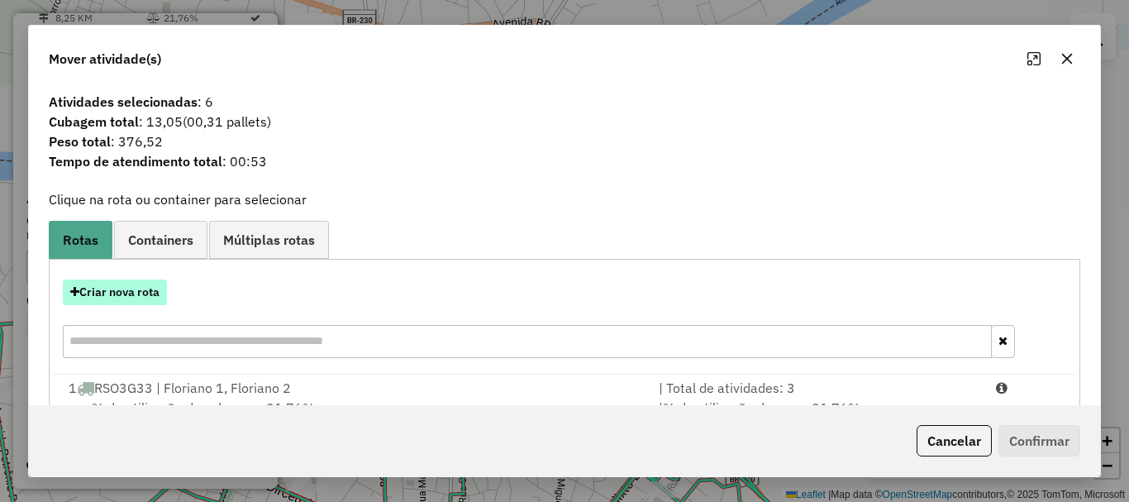
click at [145, 284] on button "Criar nova rota" at bounding box center [115, 292] width 104 height 26
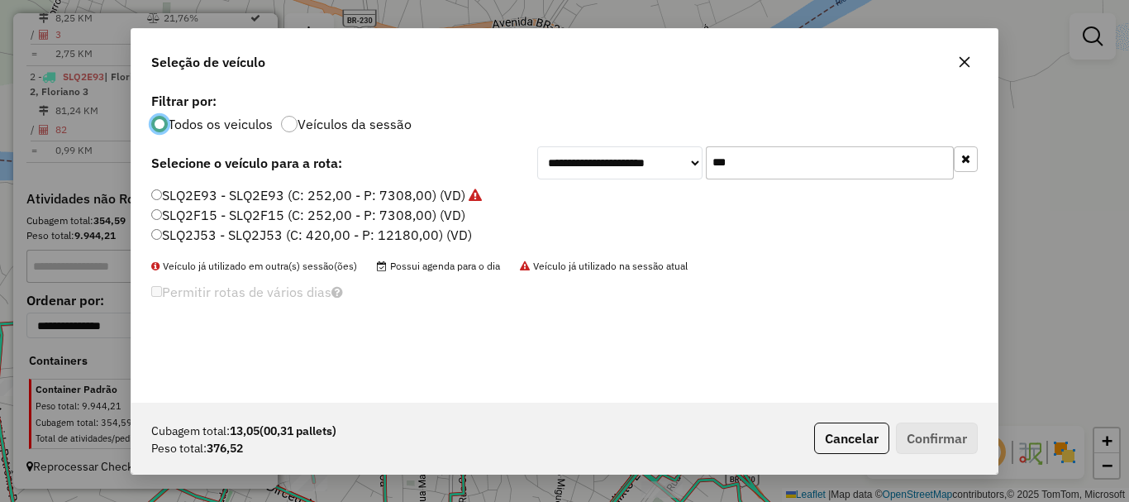
scroll to position [9, 5]
click at [703, 173] on div "**********" at bounding box center [757, 162] width 441 height 33
click at [712, 168] on input "***" at bounding box center [830, 162] width 248 height 33
type input "***"
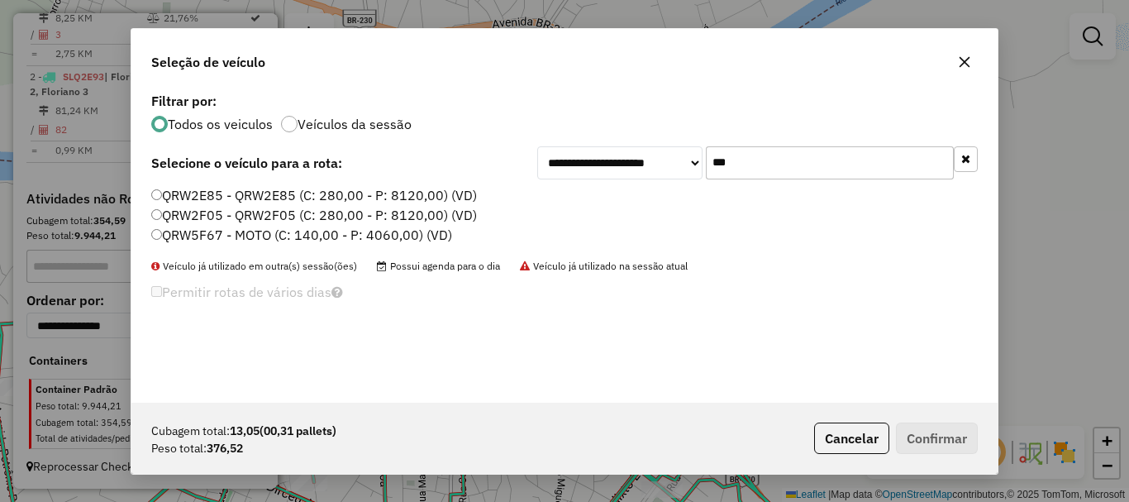
drag, startPoint x: 226, startPoint y: 234, endPoint x: 308, endPoint y: 263, distance: 87.6
click at [226, 234] on label "QRW5F67 - MOTO (C: 140,00 - P: 4060,00) (VD)" at bounding box center [301, 235] width 301 height 20
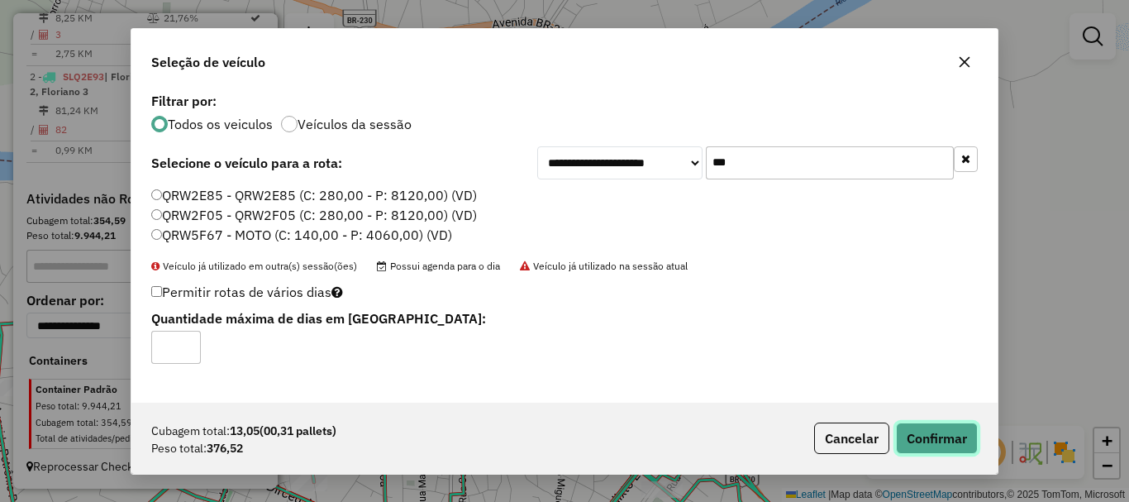
click at [970, 441] on button "Confirmar" at bounding box center [937, 437] width 82 height 31
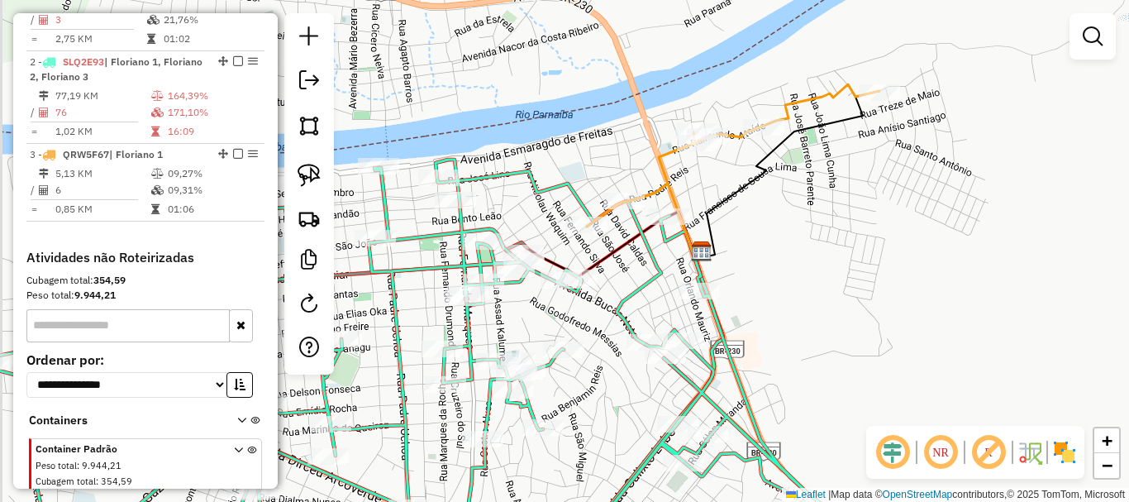
drag, startPoint x: 548, startPoint y: 267, endPoint x: 603, endPoint y: 217, distance: 73.7
click at [597, 224] on div "Janela de atendimento Grade de atendimento Capacidade Transportadoras Veículos …" at bounding box center [564, 251] width 1129 height 502
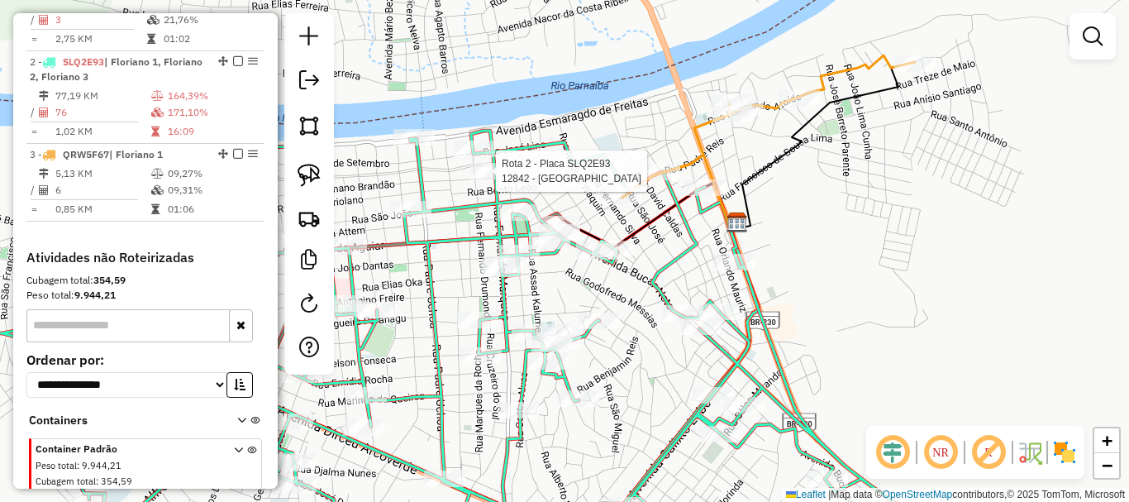
click at [501, 179] on div at bounding box center [490, 171] width 41 height 17
select select "**********"
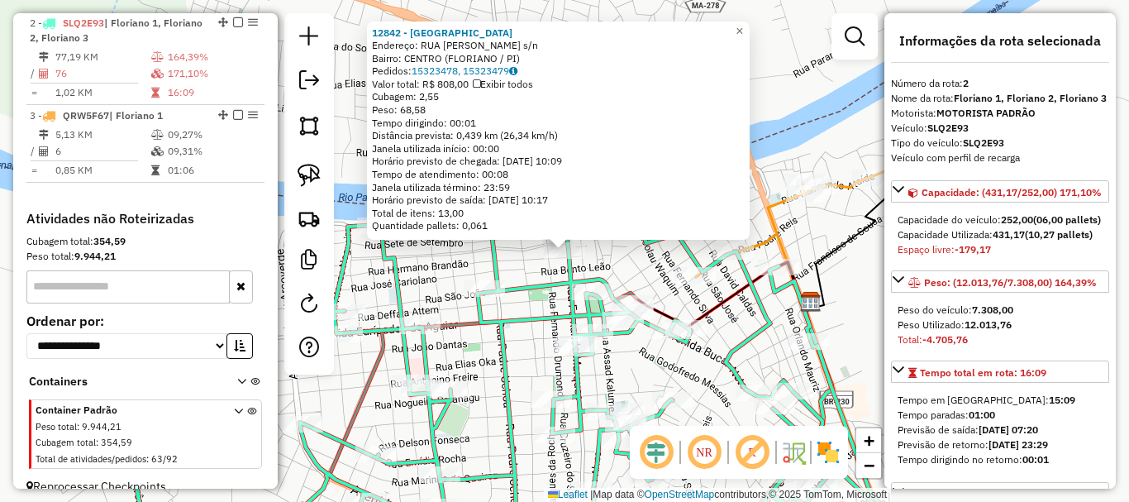
scroll to position [732, 0]
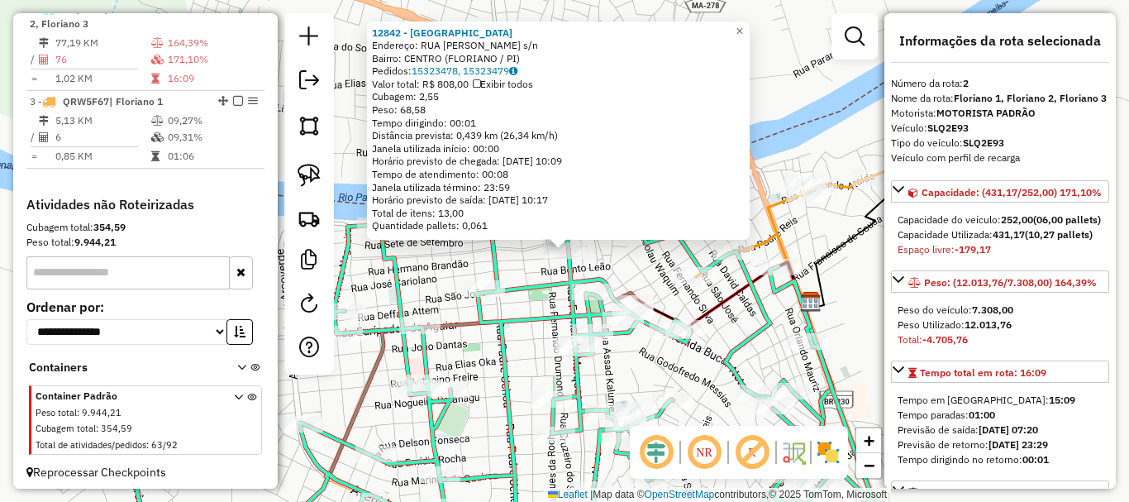
click at [522, 260] on div "12842 - REPUBLICA PUB Endereço: RUA FAUZER BUCAR s/n Bairro: CENTRO (FLORIANO /…" at bounding box center [564, 251] width 1129 height 502
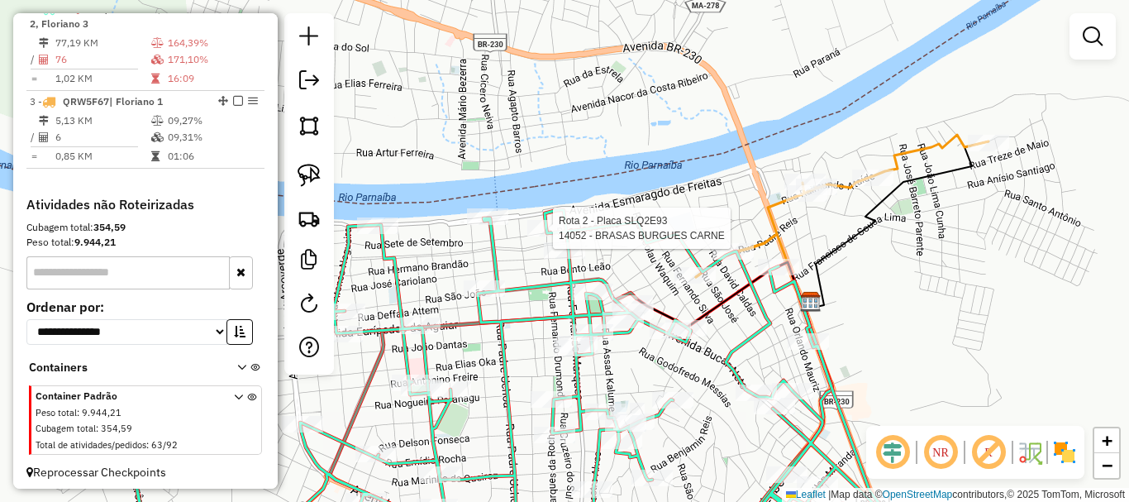
select select "**********"
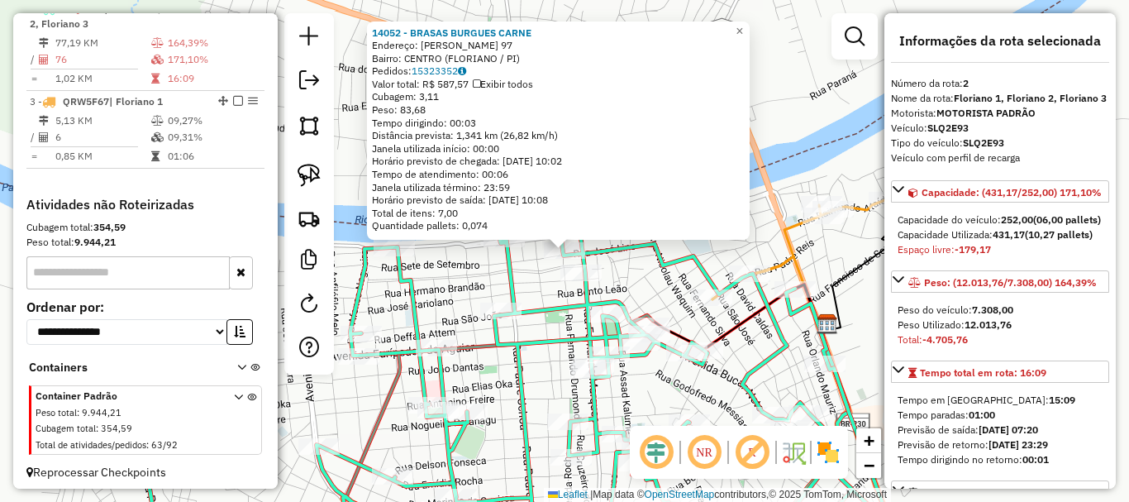
click at [542, 306] on icon at bounding box center [488, 391] width 859 height 319
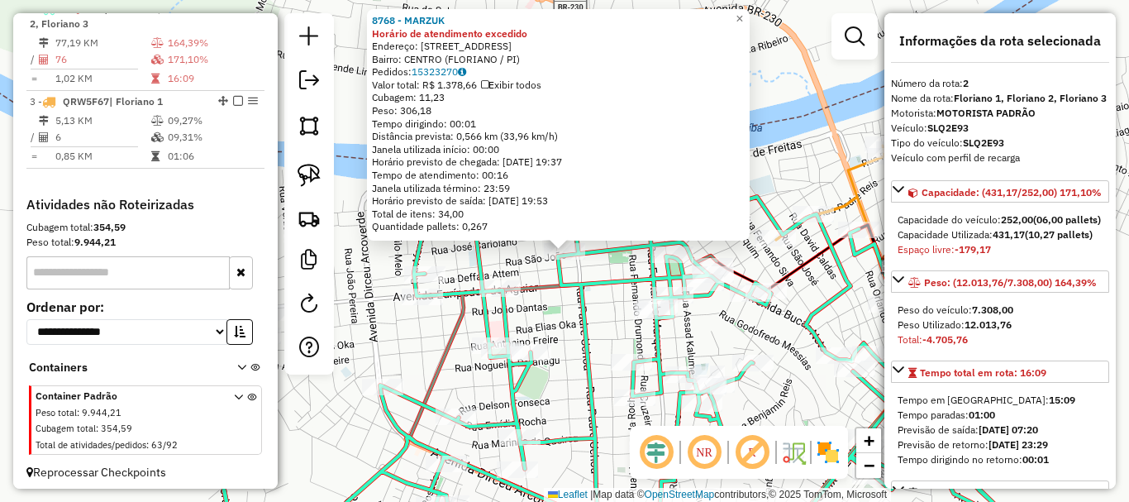
click at [597, 323] on div "8768 - MARZUK Horário de atendimento excedido Endereço: RUA SAO JOAO 618 618 Ba…" at bounding box center [564, 251] width 1129 height 502
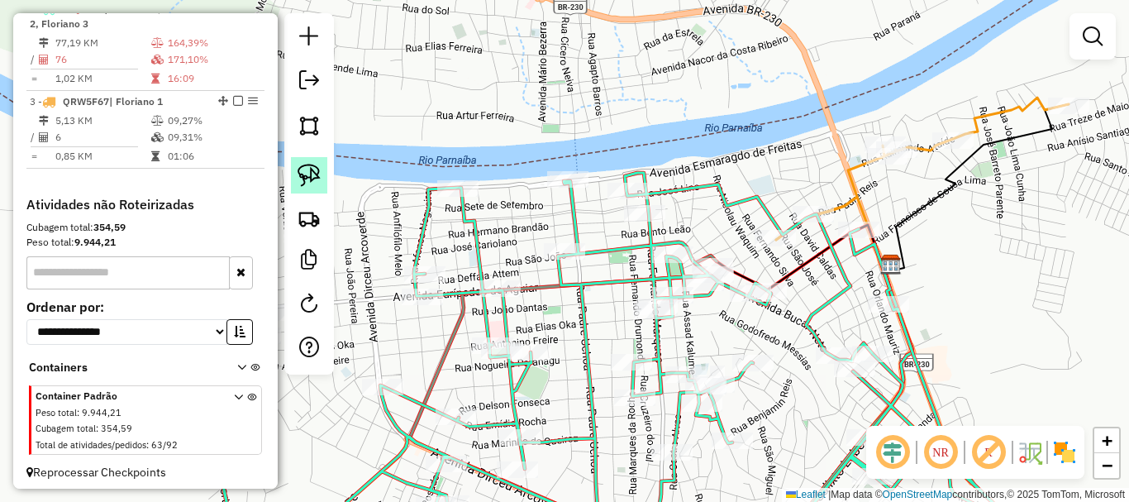
click at [317, 175] on img at bounding box center [309, 175] width 23 height 23
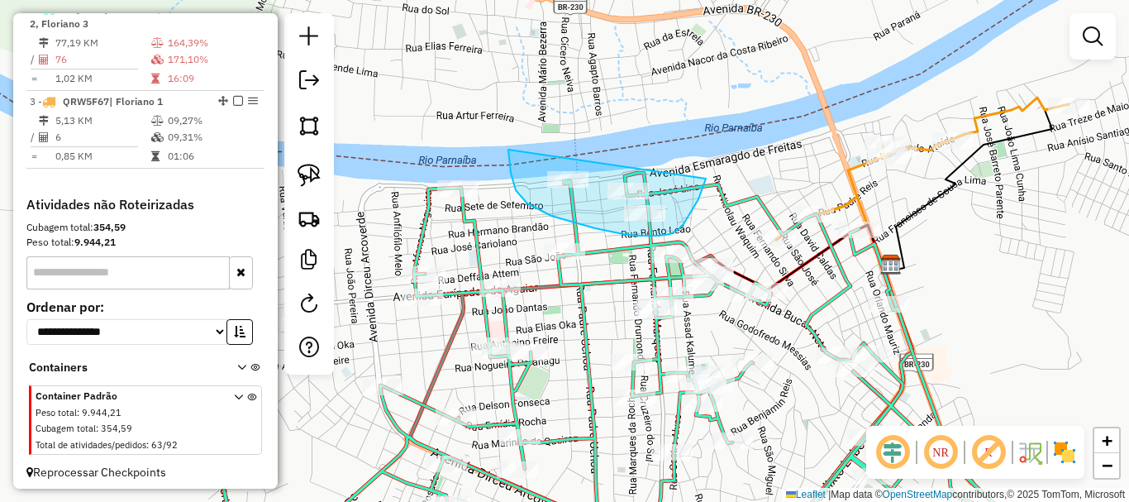
drag, startPoint x: 508, startPoint y: 150, endPoint x: 706, endPoint y: 179, distance: 199.7
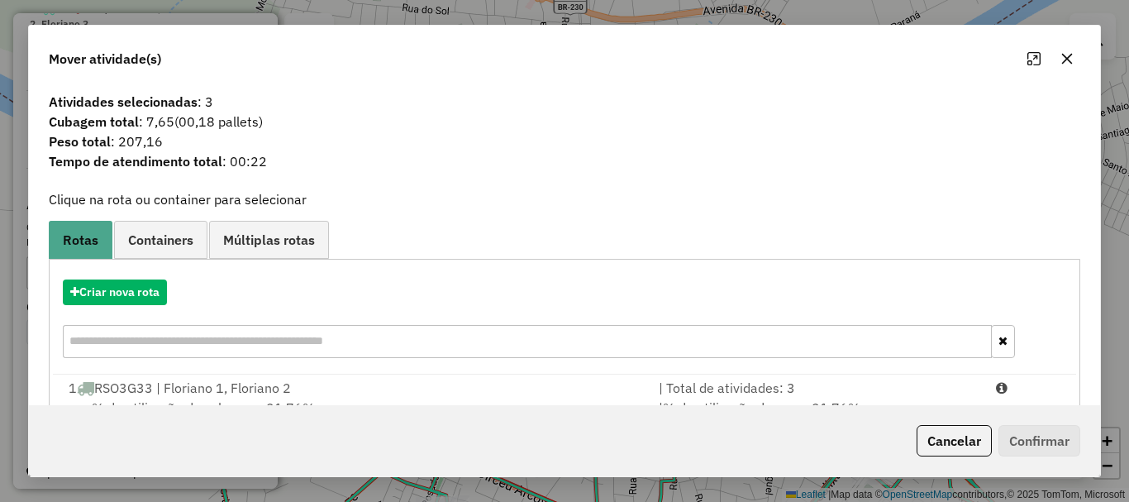
click at [265, 390] on div "1 RSO3G33 | Floriano 1, Floriano 2" at bounding box center [354, 388] width 590 height 20
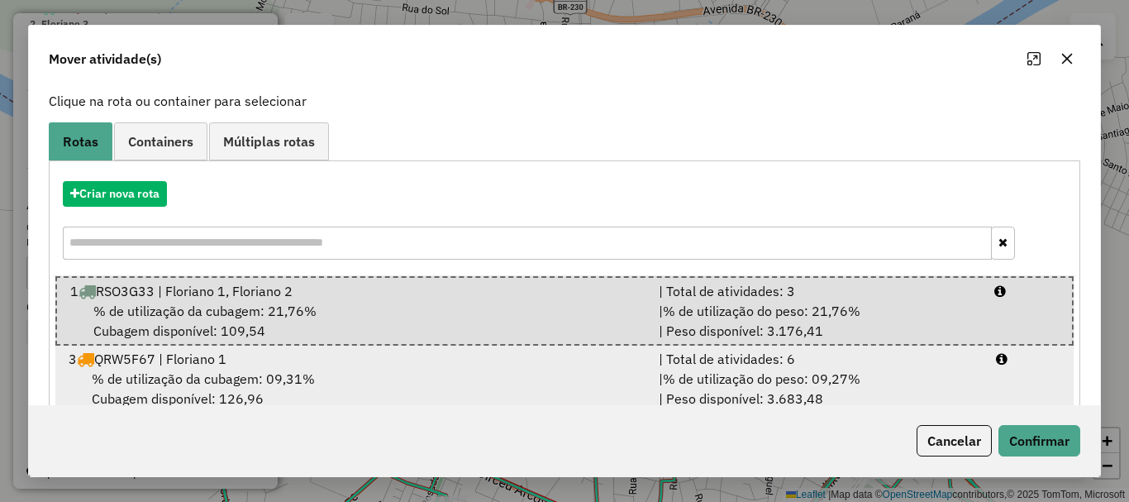
scroll to position [134, 0]
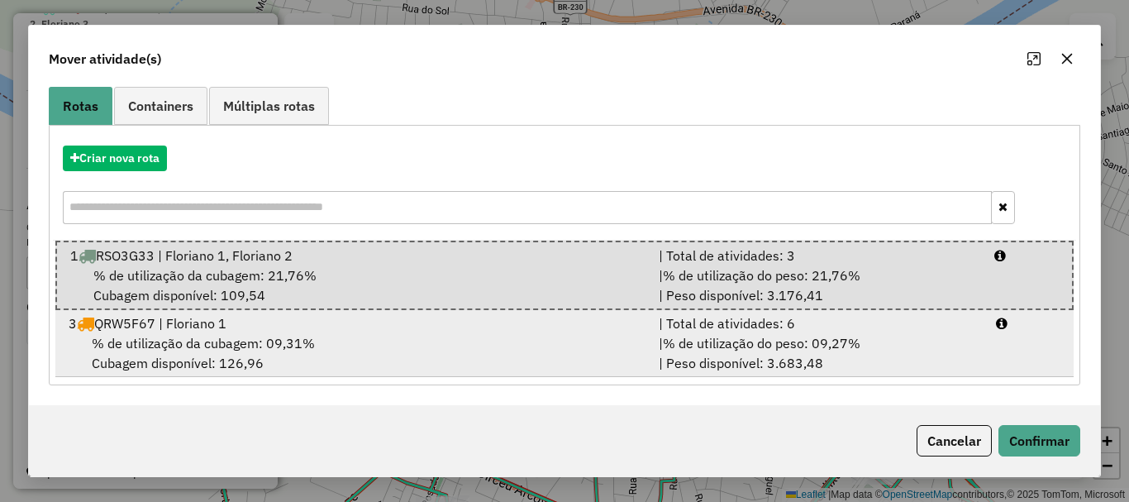
drag, startPoint x: 402, startPoint y: 314, endPoint x: 411, endPoint y: 316, distance: 9.2
click at [403, 314] on div "3 QRW5F67 | Floriano 1" at bounding box center [354, 323] width 590 height 20
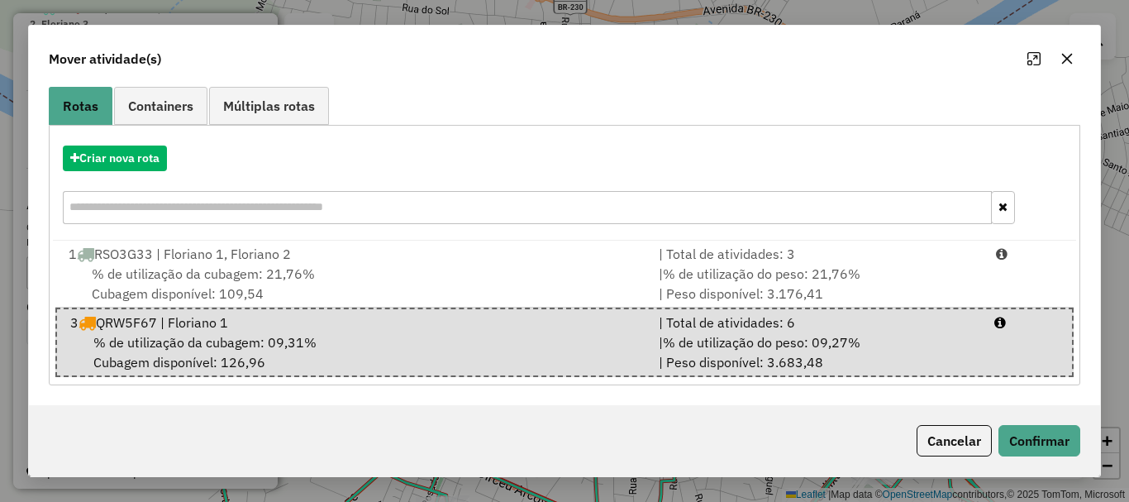
click at [1128, 481] on div "Mover atividade(s) Atividades selecionadas : 3 Cubagem total : 7,65 (00,18 pall…" at bounding box center [564, 251] width 1129 height 502
click at [1054, 438] on button "Confirmar" at bounding box center [1039, 440] width 82 height 31
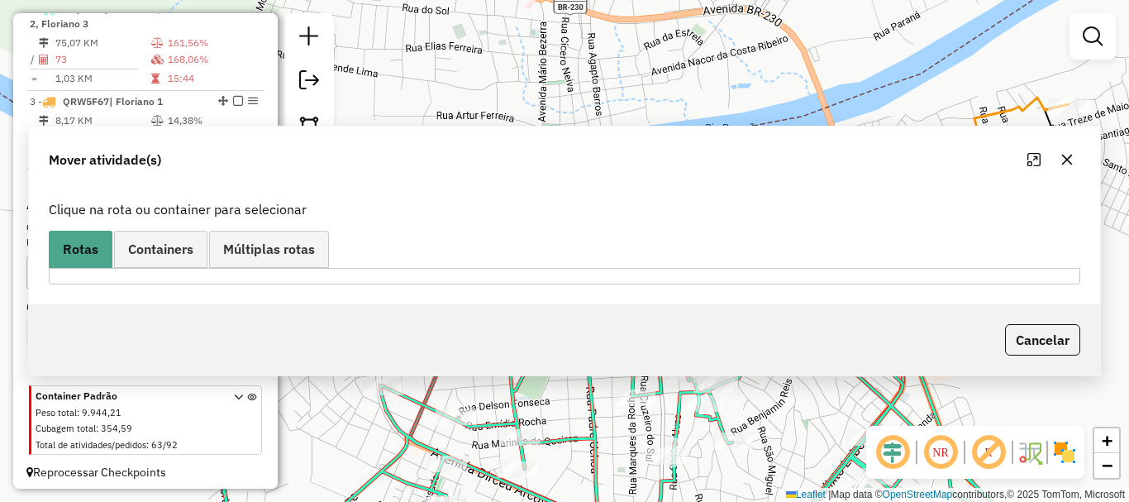
scroll to position [0, 0]
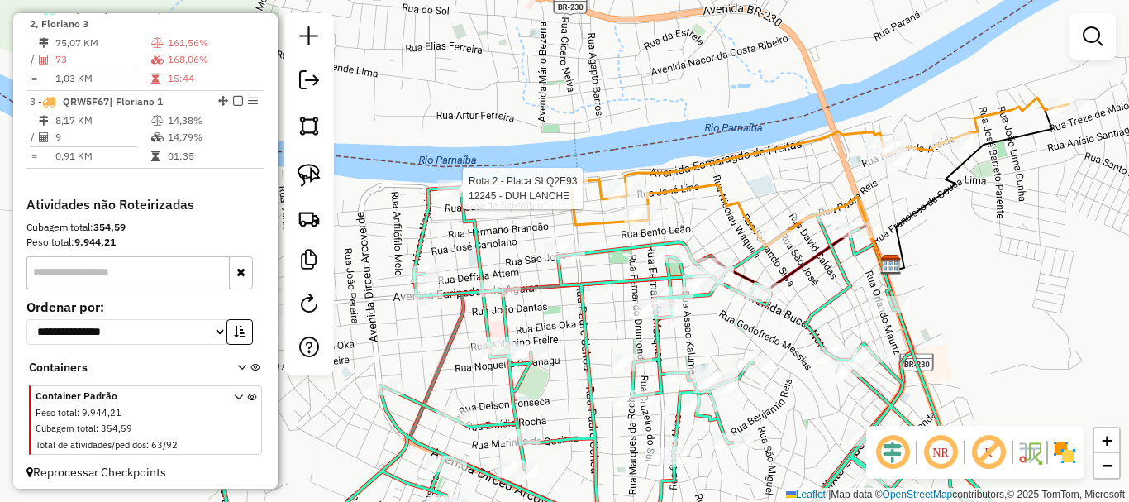
select select "**********"
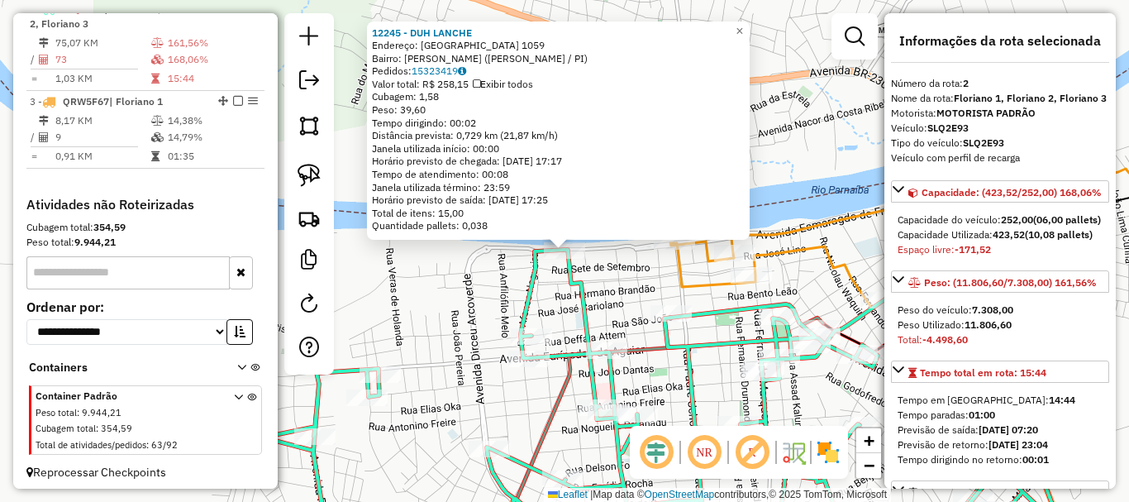
click at [803, 288] on div "12245 - DUH LANCHE Endereço: AVENIDA ESMARAGDO DE FREITAS 1059 Bairro: SAO CRIS…" at bounding box center [564, 251] width 1129 height 502
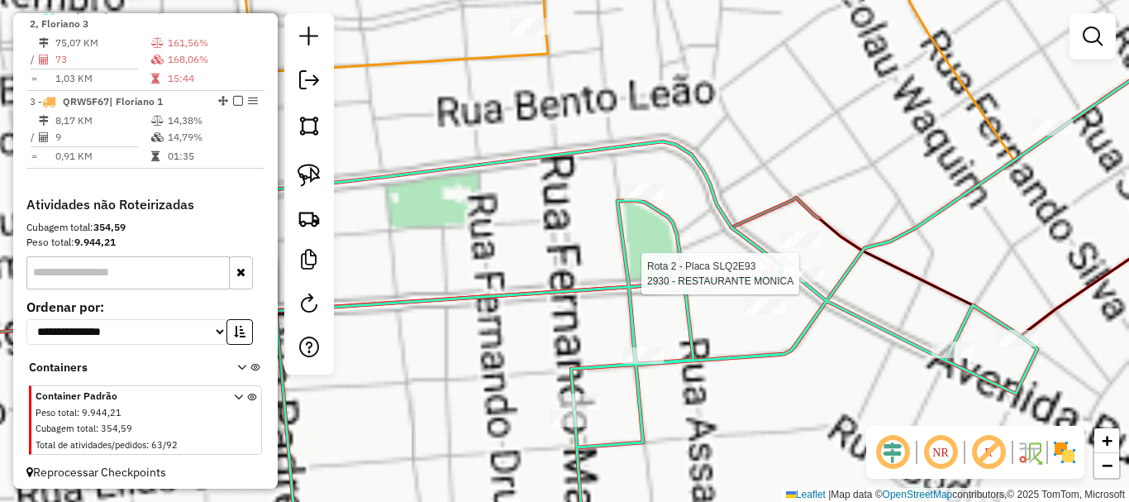
select select "**********"
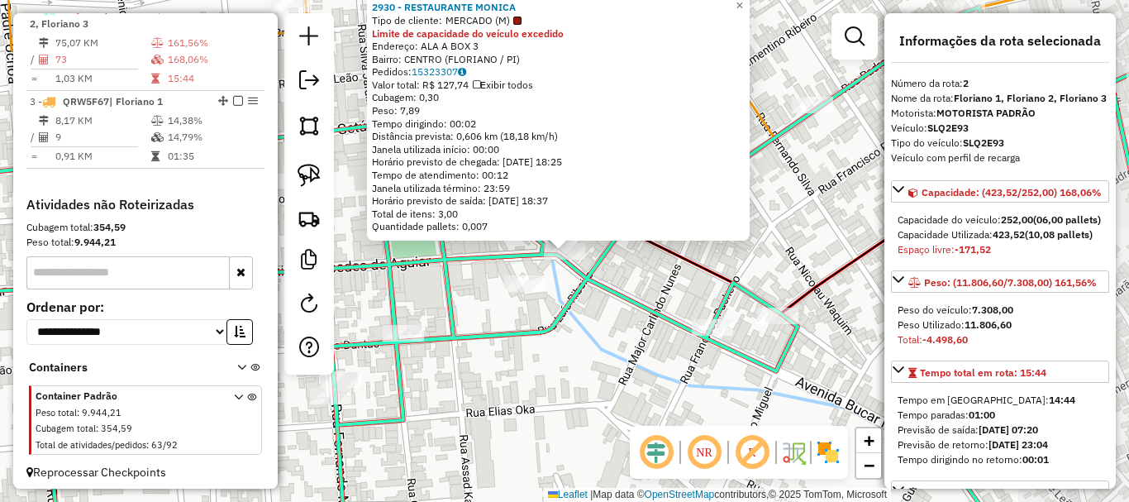
click at [622, 324] on div "2930 - RESTAURANTE MONICA Tipo de cliente: MERCADO (M) Limite de capacidade do …" at bounding box center [564, 251] width 1129 height 502
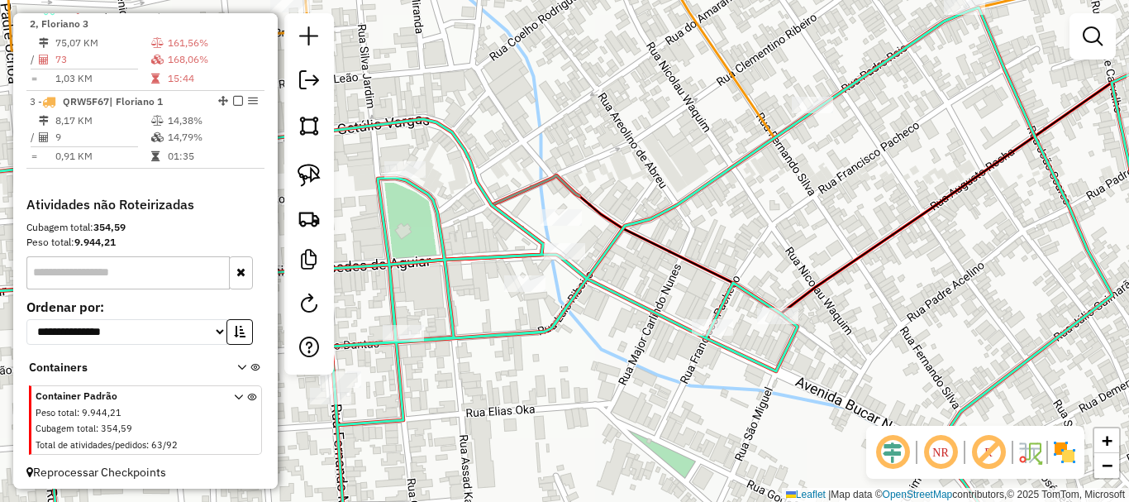
click at [669, 257] on div "2930 - RESTAURANTE MONICA Tipo de cliente: MERCADO (M) Limite de capacidade do …" at bounding box center [564, 251] width 1129 height 502
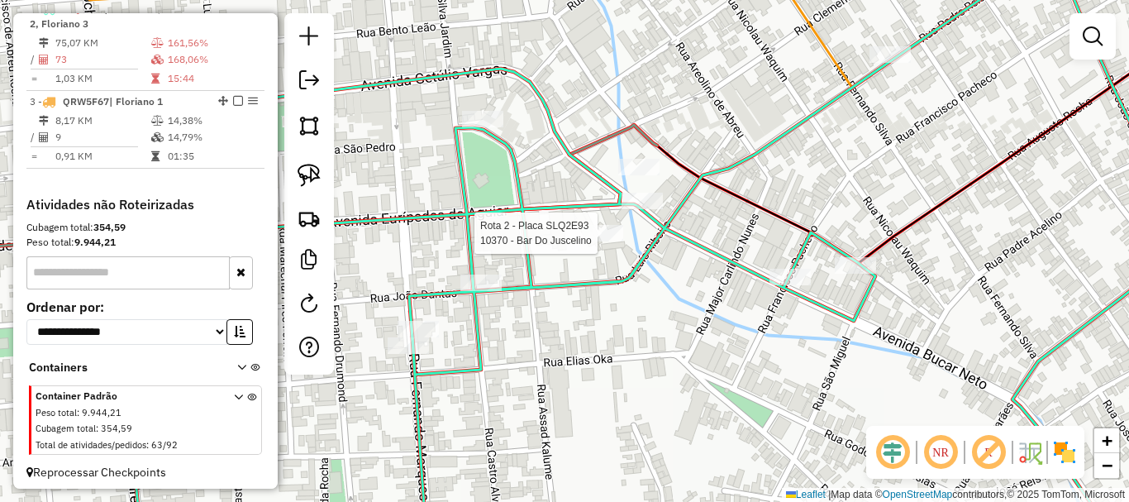
select select "**********"
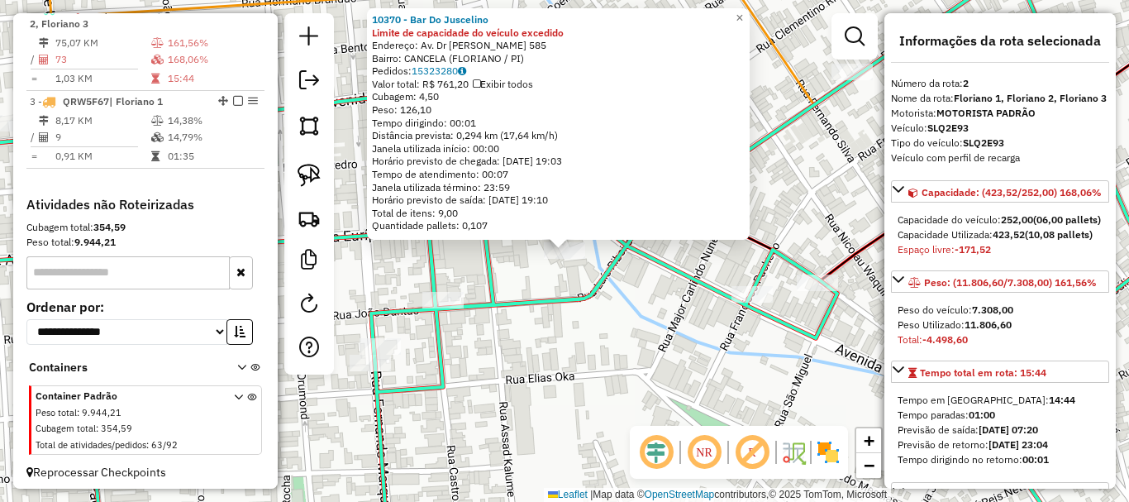
drag, startPoint x: 565, startPoint y: 304, endPoint x: 536, endPoint y: 266, distance: 47.8
click at [564, 304] on icon at bounding box center [612, 262] width 1257 height 577
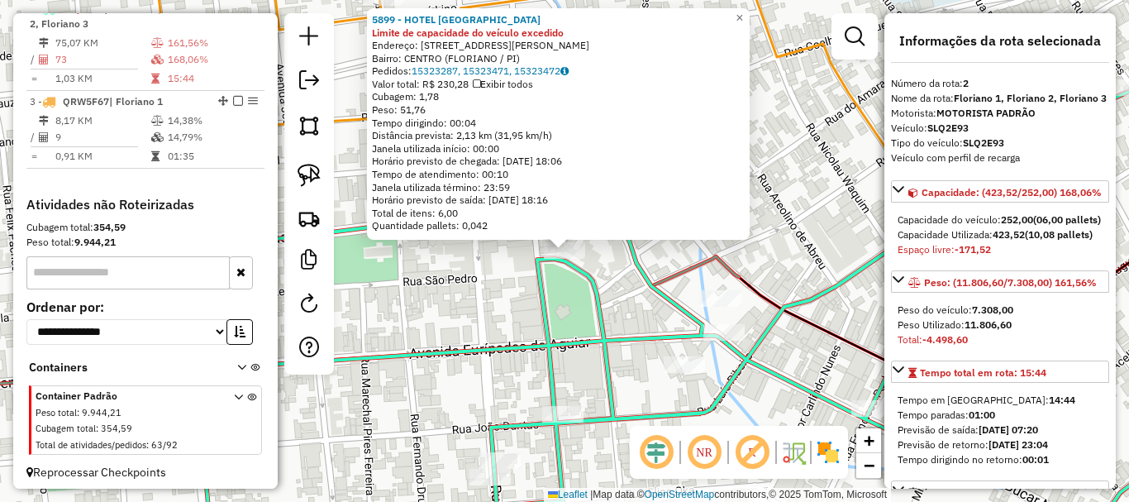
click at [568, 402] on div "5899 - HOTEL BRAGANCA Limite de capacidade do veículo excedido Endereço: PRACA …" at bounding box center [564, 251] width 1129 height 502
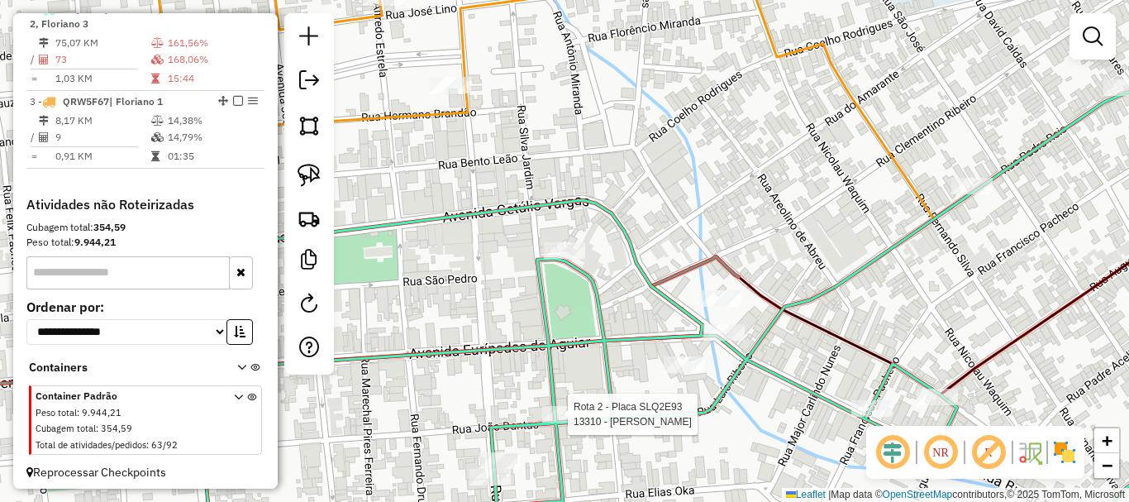
select select "**********"
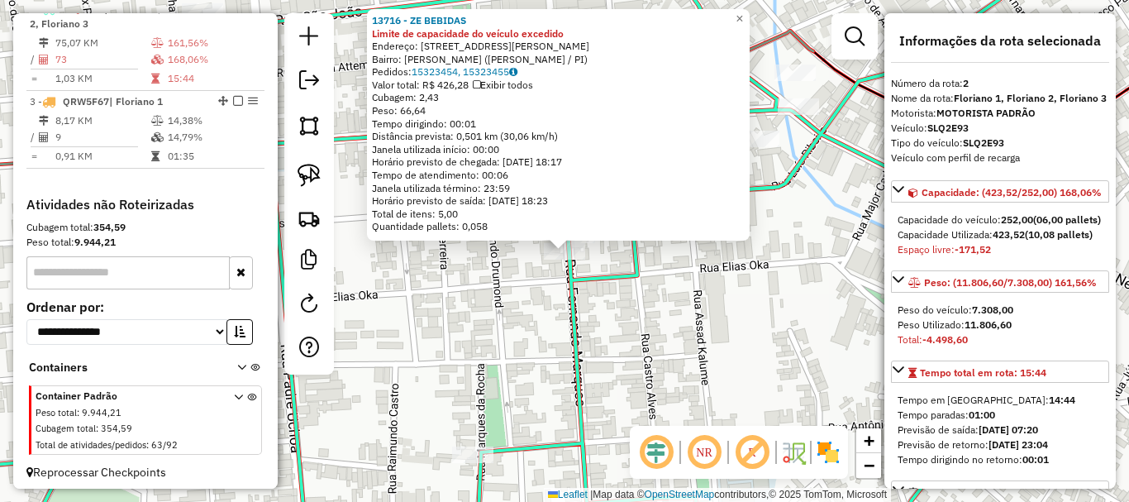
click at [678, 283] on div "13716 - ZE BEBIDAS Limite de capacidade do veículo excedido Endereço: Rua Franc…" at bounding box center [564, 251] width 1129 height 502
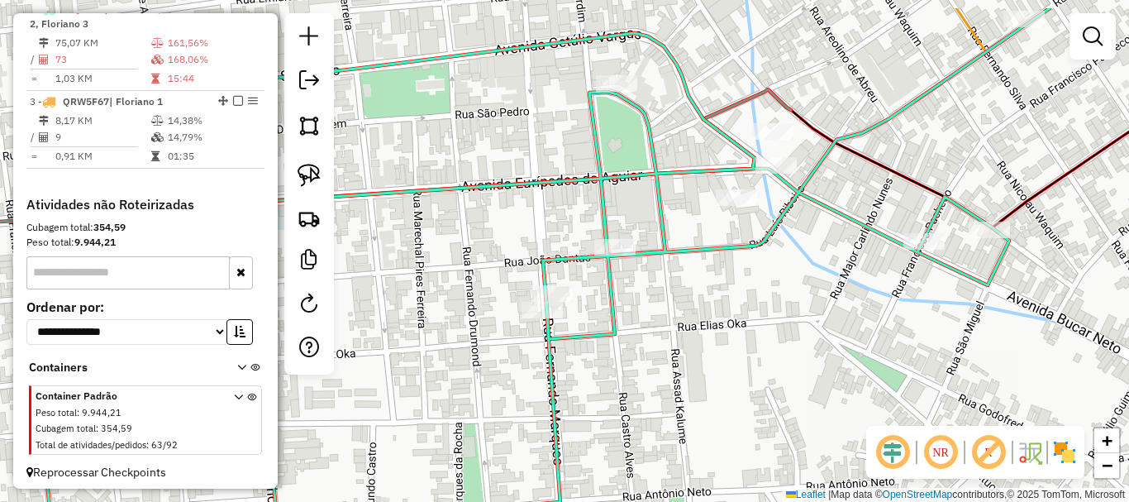
drag, startPoint x: 687, startPoint y: 265, endPoint x: 665, endPoint y: 324, distance: 62.8
click at [665, 324] on div "Janela de atendimento Grade de atendimento Capacidade Transportadoras Veículos …" at bounding box center [564, 251] width 1129 height 502
click at [303, 172] on img at bounding box center [309, 175] width 23 height 23
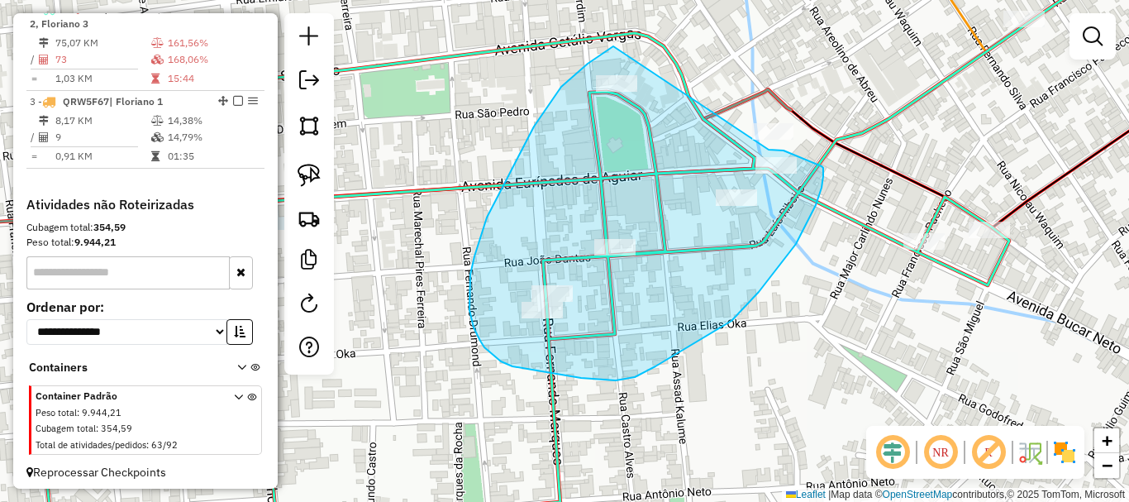
drag, startPoint x: 534, startPoint y: 126, endPoint x: 748, endPoint y: 149, distance: 215.2
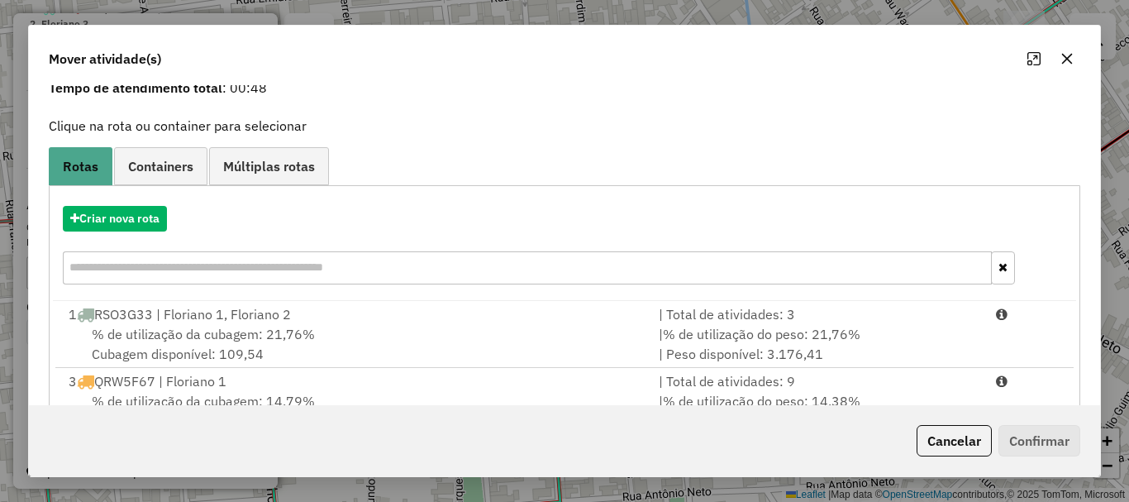
scroll to position [131, 0]
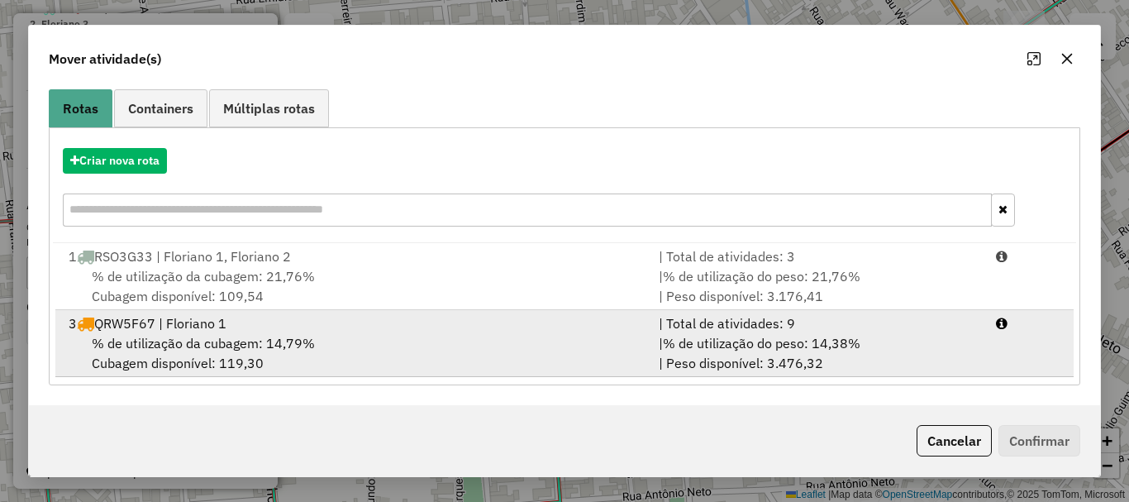
drag, startPoint x: 225, startPoint y: 346, endPoint x: 242, endPoint y: 343, distance: 17.7
click at [226, 346] on span "% de utilização da cubagem: 14,79%" at bounding box center [203, 343] width 223 height 17
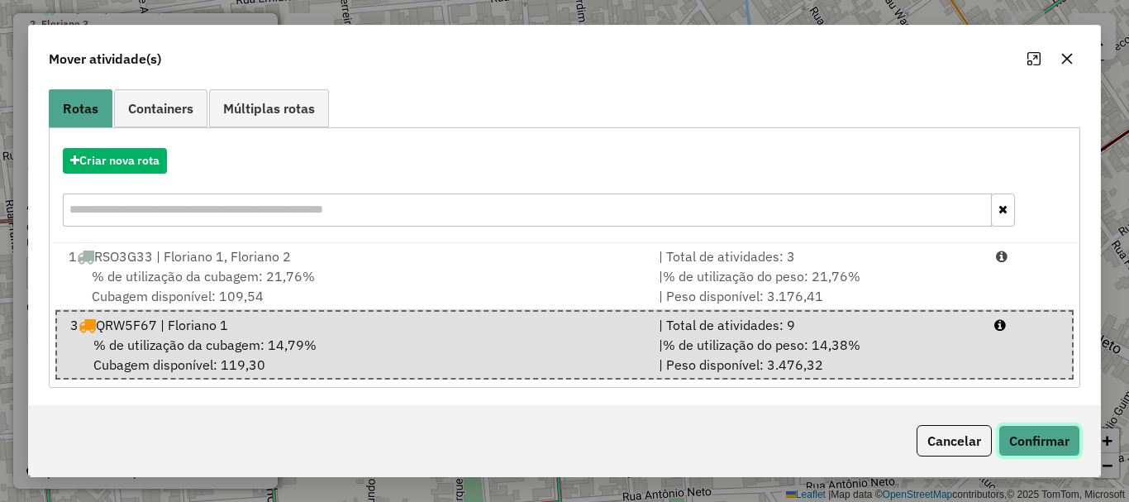
click at [1060, 434] on button "Confirmar" at bounding box center [1039, 440] width 82 height 31
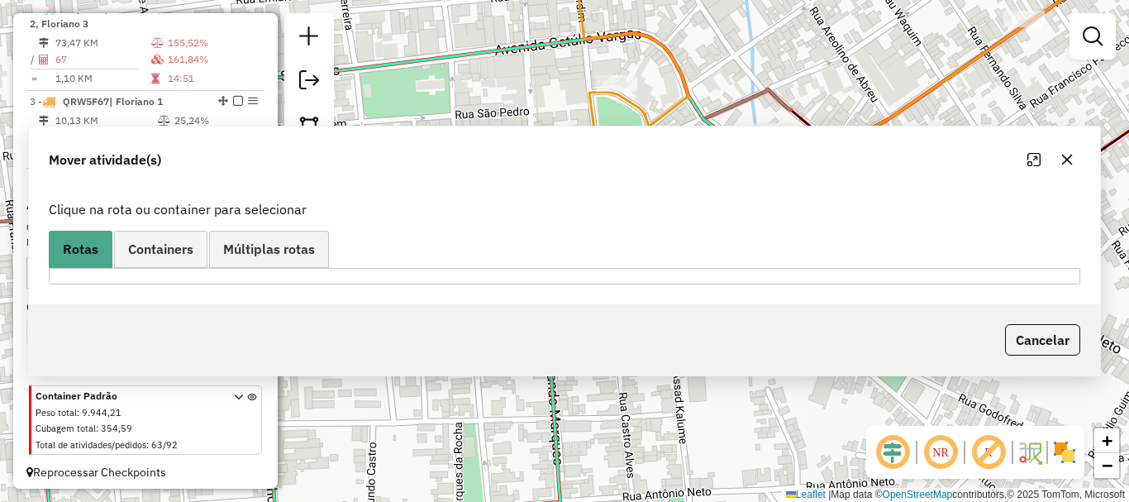
scroll to position [0, 0]
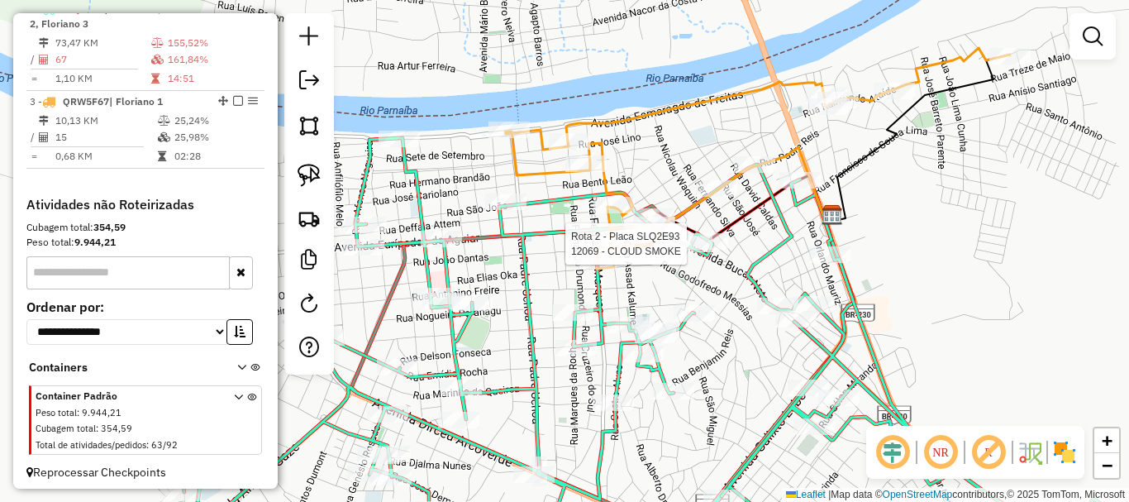
select select "**********"
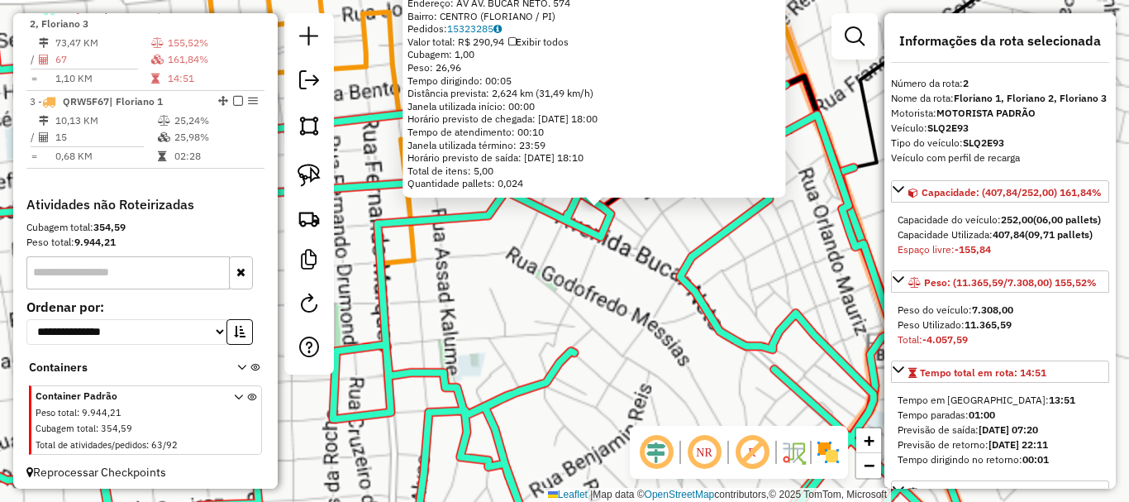
click at [529, 293] on div "2577 - BEETHOVEN BRANDAO EMPREENDIMENTOS Limite de capacidade do veículo excedi…" at bounding box center [564, 251] width 1129 height 502
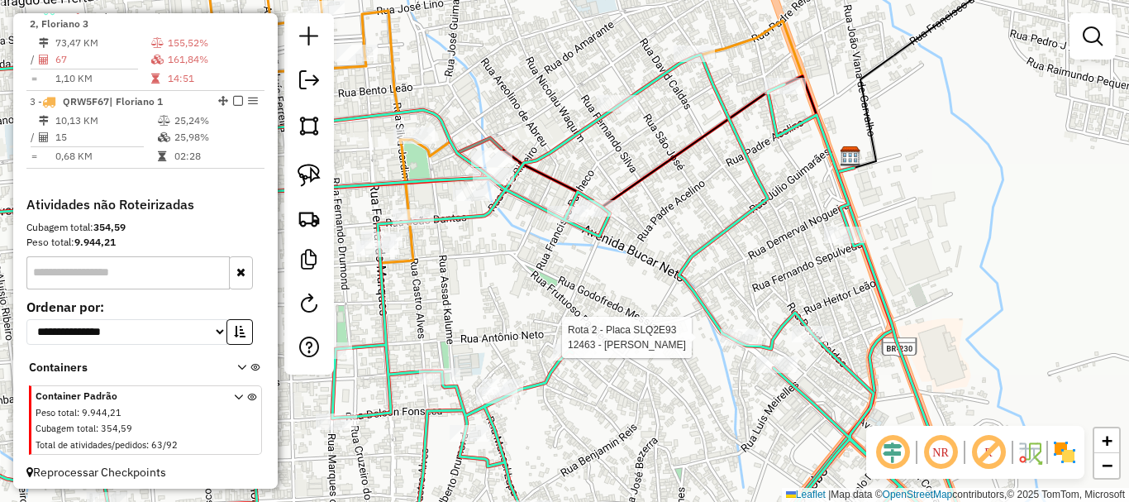
select select "**********"
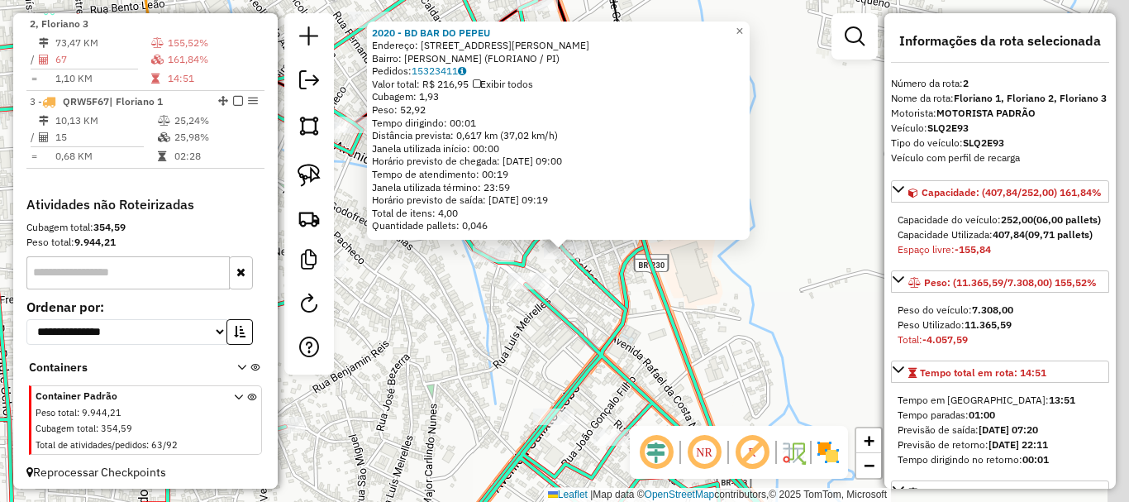
click at [469, 277] on div "Rota 2 - Placa SLQ2E93 3054 - GILDECI FERNANDES DA COSTA 2020 - BD BAR DO PEPEU…" at bounding box center [564, 251] width 1129 height 502
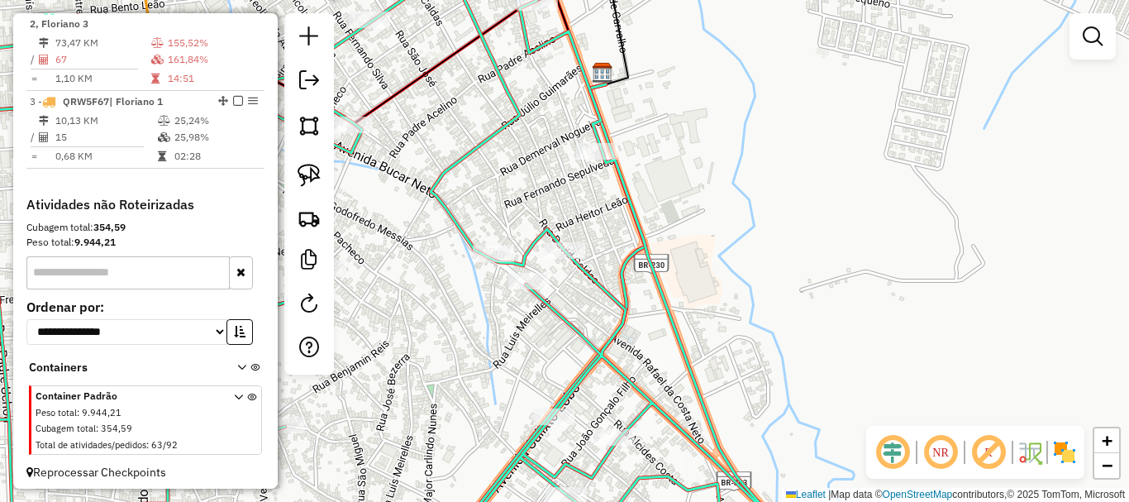
drag, startPoint x: 444, startPoint y: 283, endPoint x: 823, endPoint y: 296, distance: 379.6
click at [810, 299] on div "2020 - BD BAR DO PEPEU Endereço: RUA DAVID CALDAS, 1161 1161 Bairro: SAMBAIBA N…" at bounding box center [564, 251] width 1129 height 502
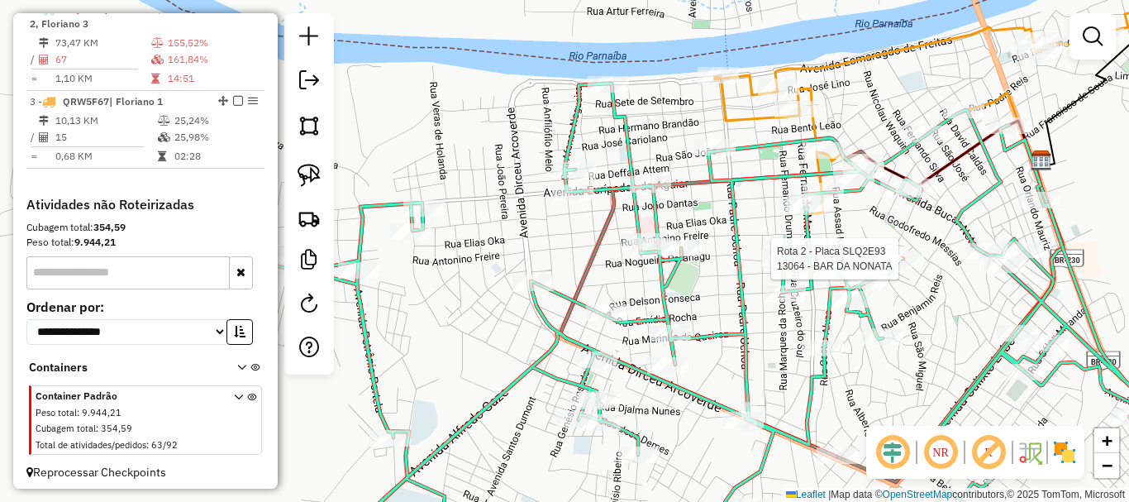
select select "**********"
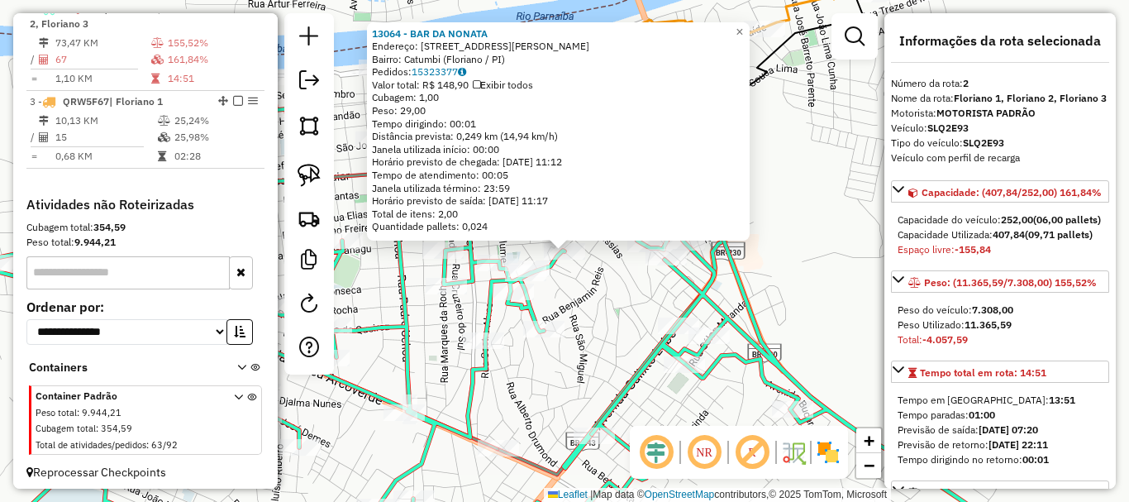
click at [603, 283] on div "13064 - BAR DA NONATA Endereço: Rua Antônio Neto, 239 Bairro: Catumbi (Floriano…" at bounding box center [564, 251] width 1129 height 502
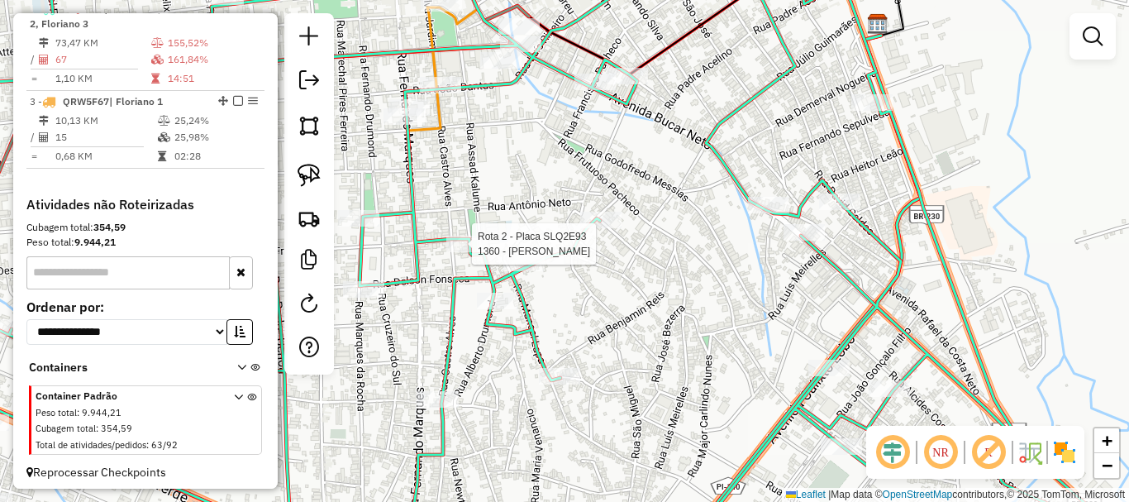
select select "**********"
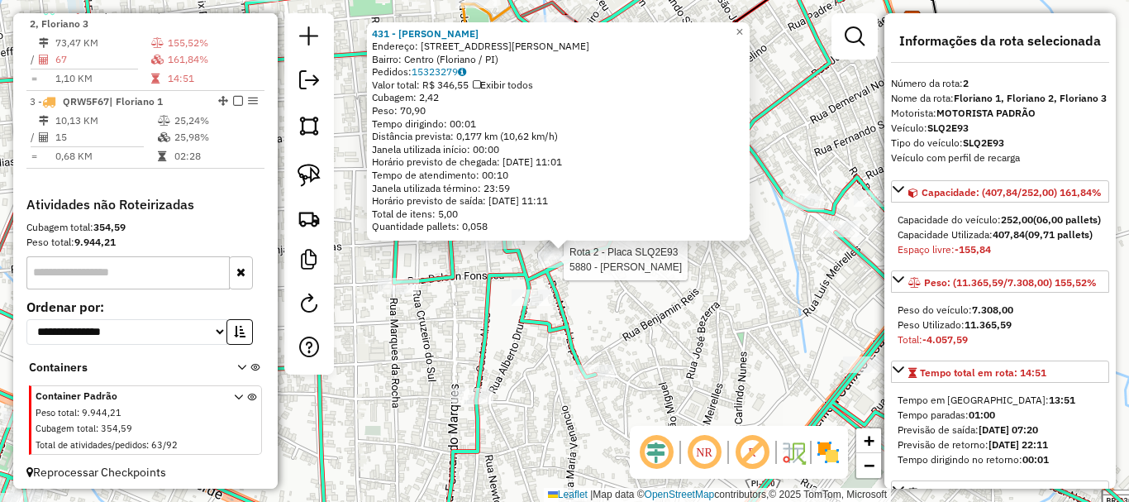
click at [555, 268] on div at bounding box center [558, 259] width 41 height 17
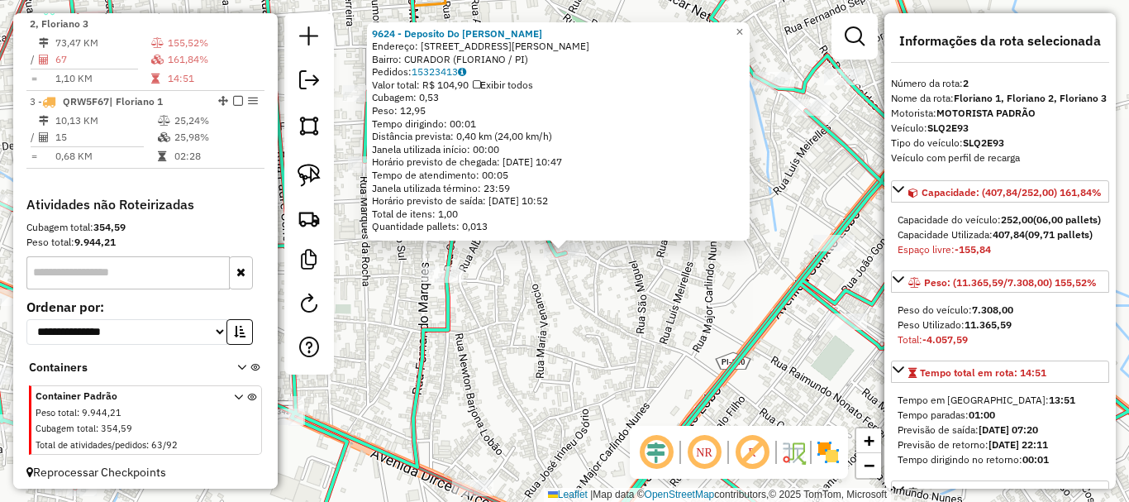
click at [626, 312] on div "Rota 2 - Placa SLQ2E93 9624 - Deposito Do Ivan 9624 - Deposito Do Ivan Endereço…" at bounding box center [564, 251] width 1129 height 502
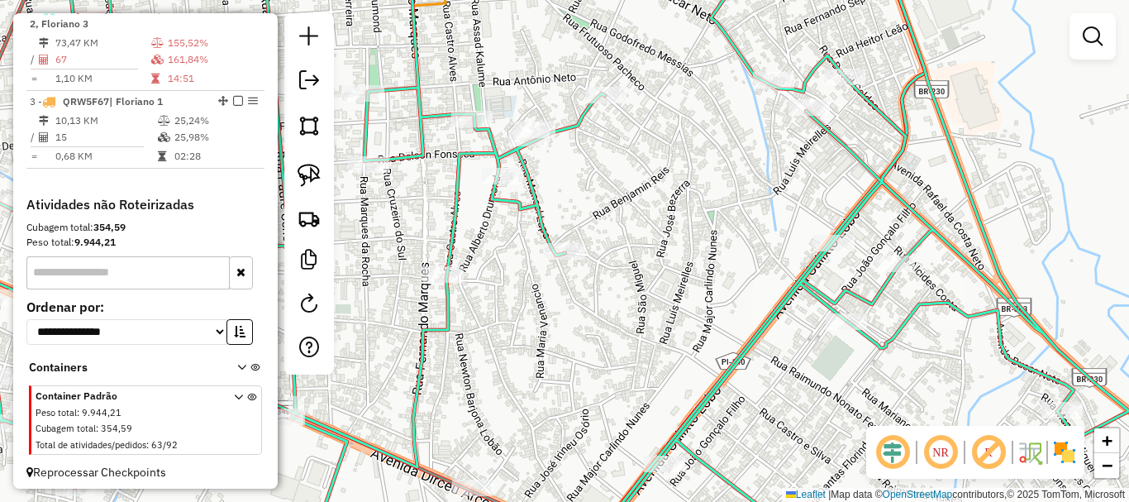
drag, startPoint x: 642, startPoint y: 283, endPoint x: 661, endPoint y: 288, distance: 19.9
click at [659, 293] on div "Janela de atendimento Grade de atendimento Capacidade Transportadoras Veículos …" at bounding box center [564, 251] width 1129 height 502
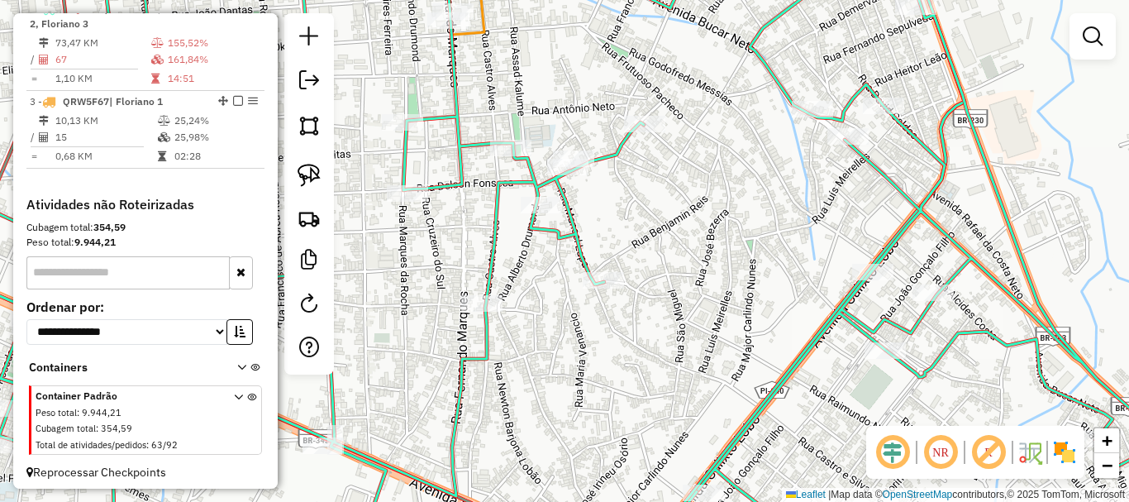
click at [478, 294] on icon at bounding box center [564, 251] width 1355 height 602
select select "**********"
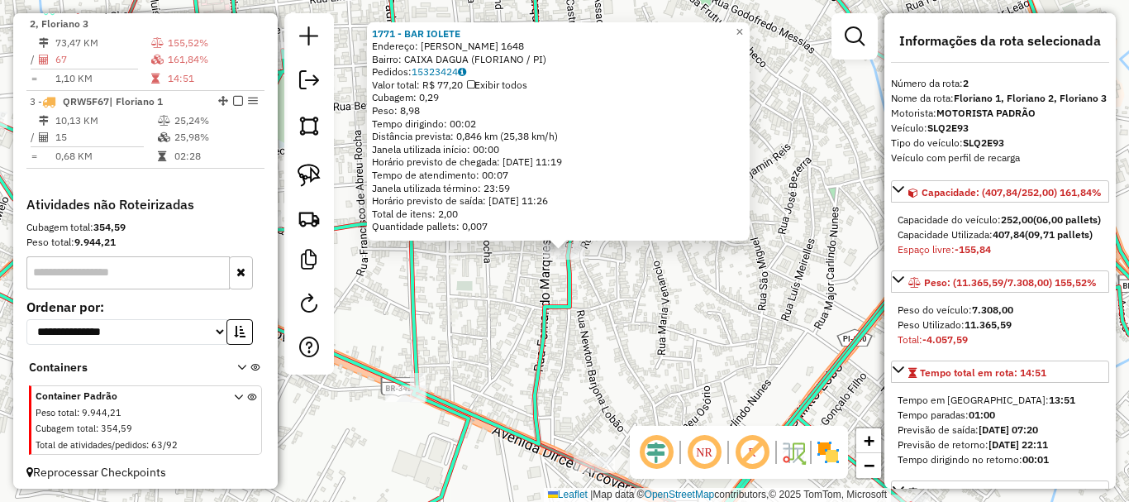
click at [479, 286] on div "1771 - BAR IOLETE Endereço: CASTRO ALVES 1648 Bairro: CAIXA DAGUA (FLORIANO / P…" at bounding box center [564, 251] width 1129 height 502
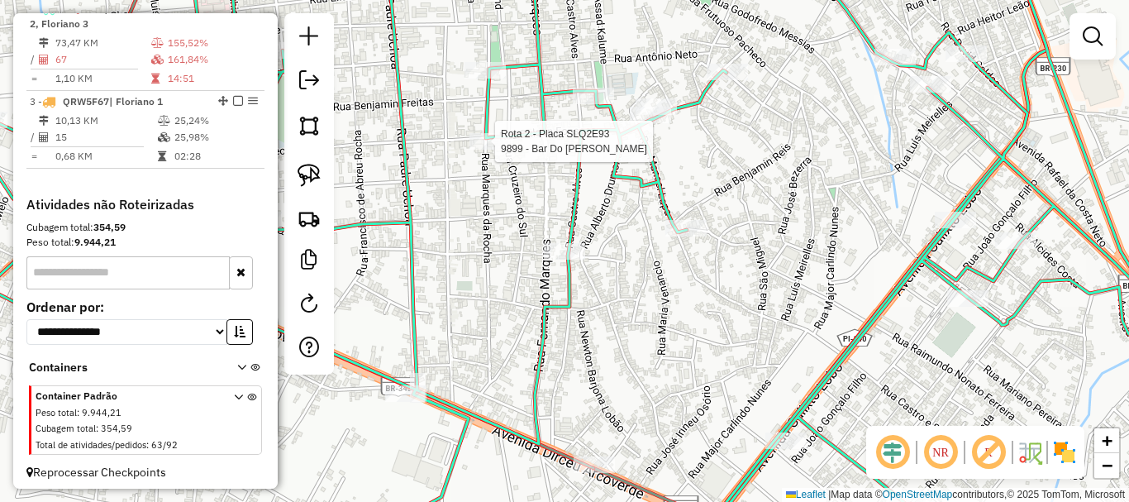
select select "**********"
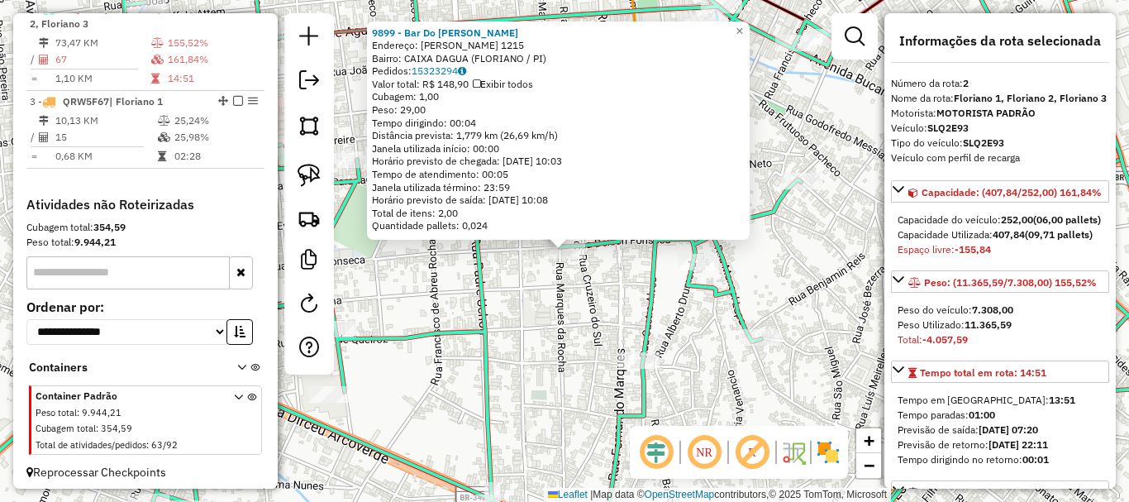
click at [526, 313] on div "9899 - Bar Do Luiz Endereço: MARQUES DA ROCHA 1215 Bairro: CAIXA DAGUA (FLORIAN…" at bounding box center [564, 251] width 1129 height 502
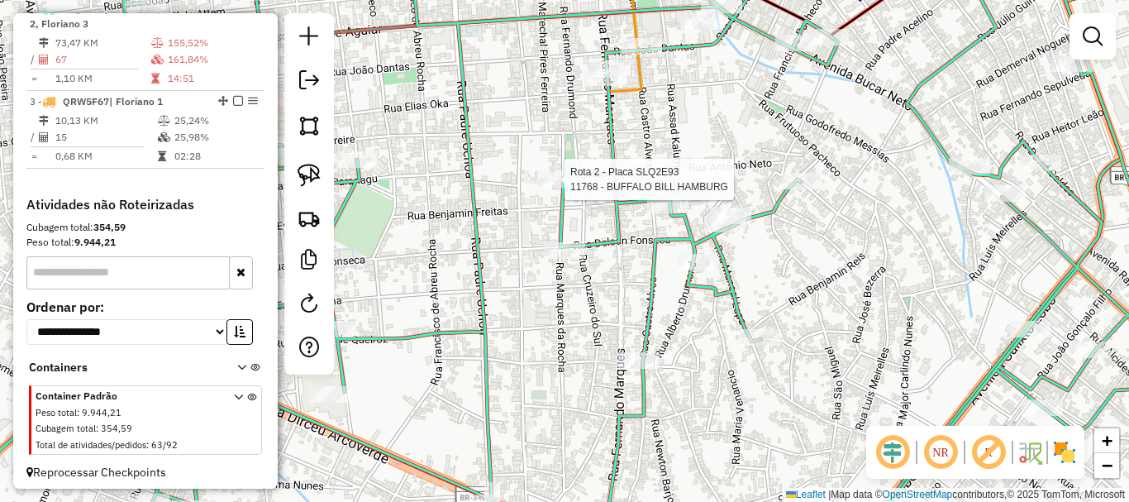
click at [554, 188] on div at bounding box center [559, 179] width 41 height 17
select select "**********"
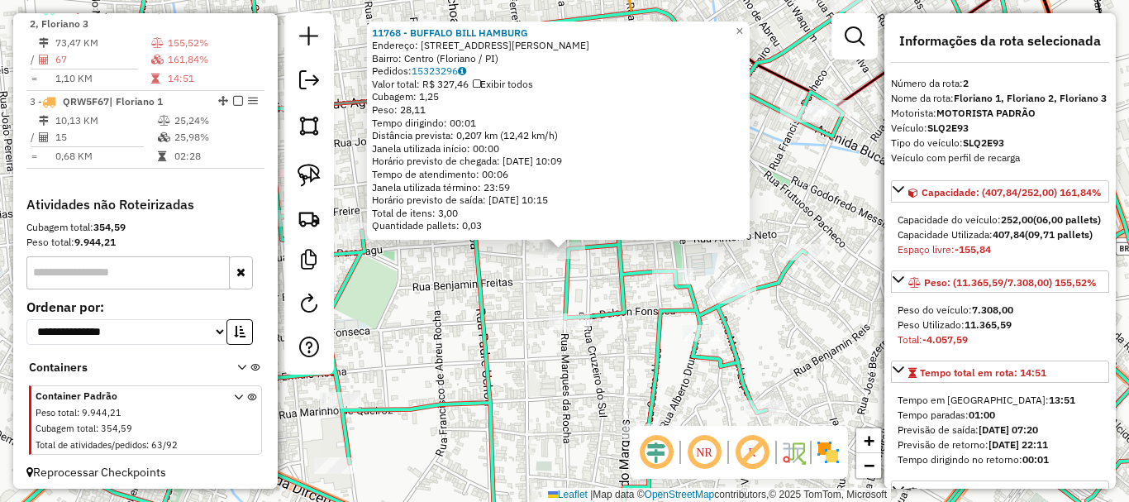
click at [530, 281] on div "11768 - BUFFALO BILL HAMBURG Endereço: Rua Raimundo Castro, 137 Bairro: Centro …" at bounding box center [564, 251] width 1129 height 502
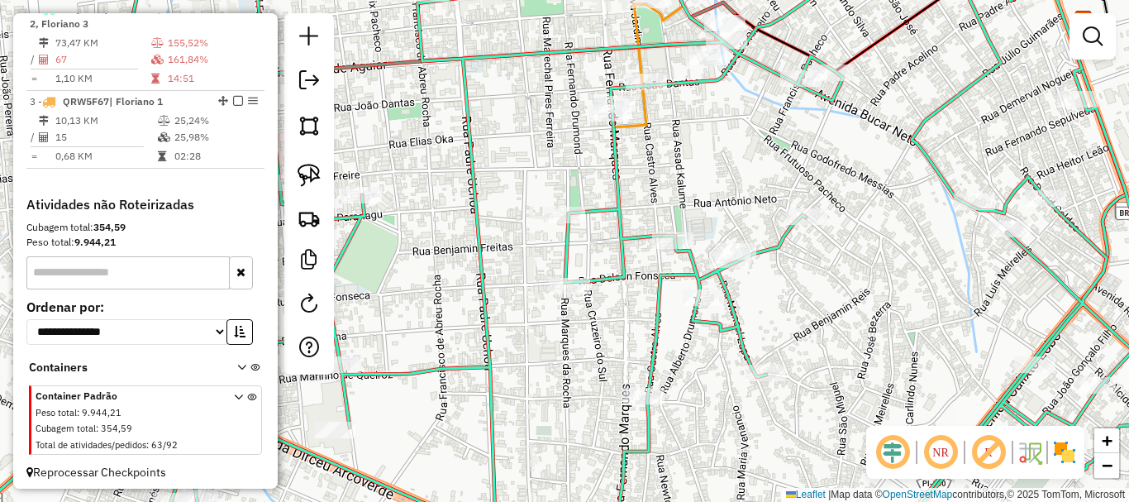
drag, startPoint x: 527, startPoint y: 322, endPoint x: 521, endPoint y: 254, distance: 68.8
click at [521, 254] on div "Janela de atendimento Grade de atendimento Capacidade Transportadoras Veículos …" at bounding box center [564, 251] width 1129 height 502
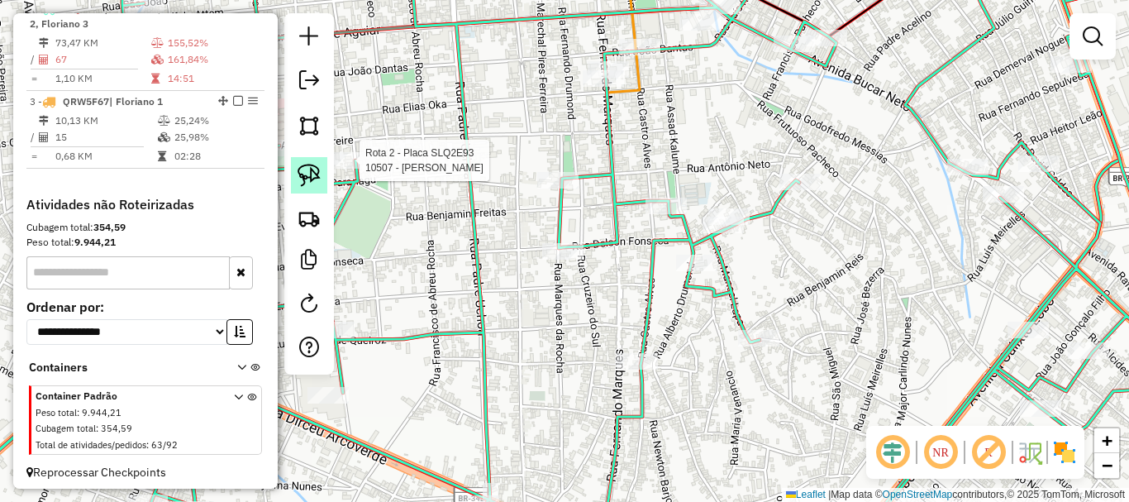
click at [322, 174] on link at bounding box center [309, 175] width 36 height 36
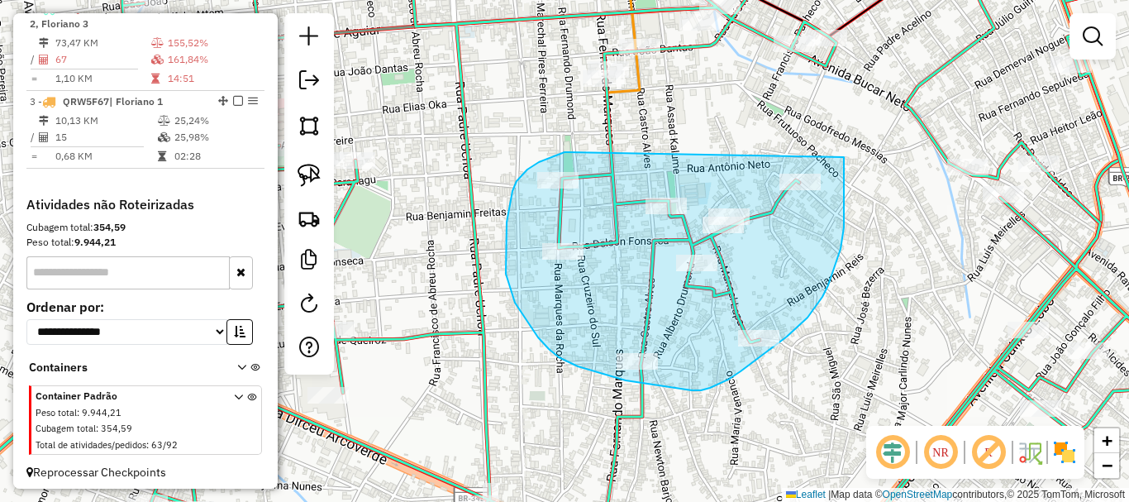
drag, startPoint x: 561, startPoint y: 154, endPoint x: 844, endPoint y: 157, distance: 282.7
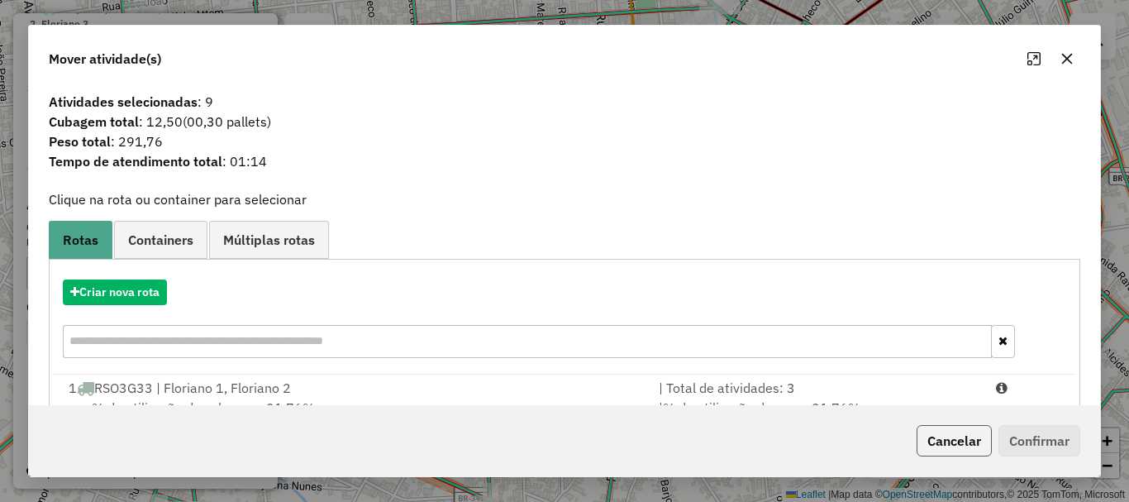
click at [946, 431] on button "Cancelar" at bounding box center [954, 440] width 75 height 31
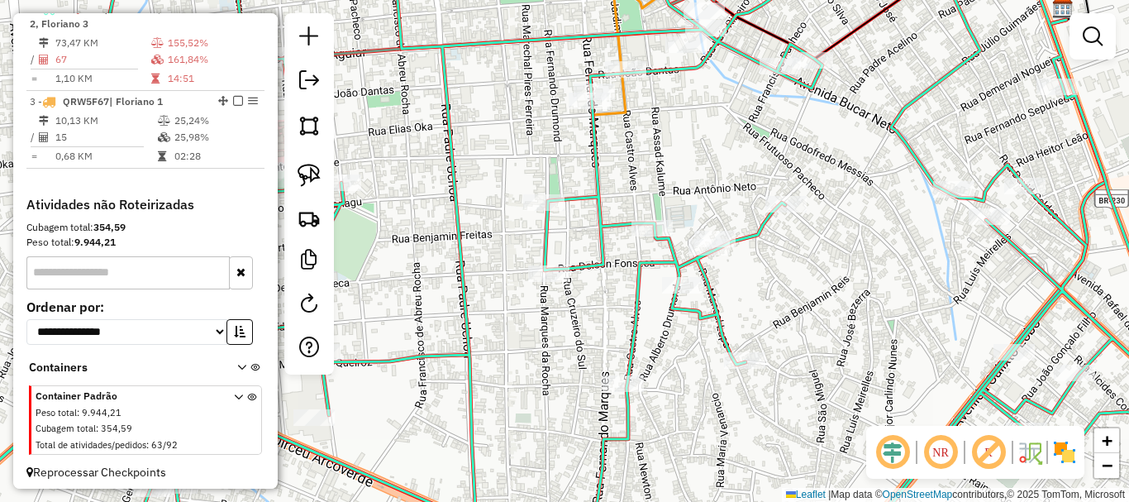
drag, startPoint x: 501, startPoint y: 300, endPoint x: 488, endPoint y: 317, distance: 21.2
click at [488, 317] on div "Janela de atendimento Grade de atendimento Capacidade Transportadoras Veículos …" at bounding box center [564, 251] width 1129 height 502
click at [311, 176] on img at bounding box center [309, 175] width 23 height 23
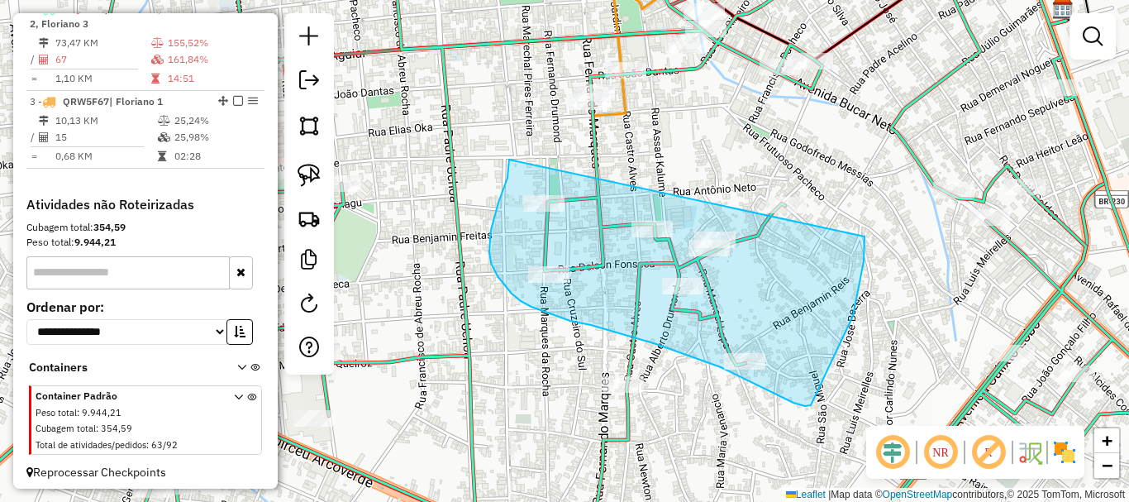
drag, startPoint x: 508, startPoint y: 174, endPoint x: 855, endPoint y: 160, distance: 347.4
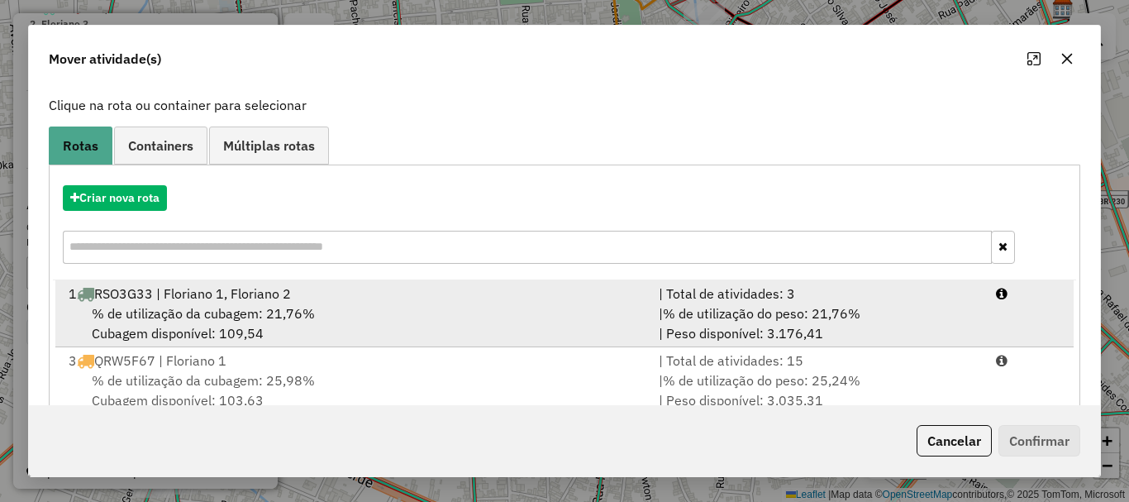
scroll to position [131, 0]
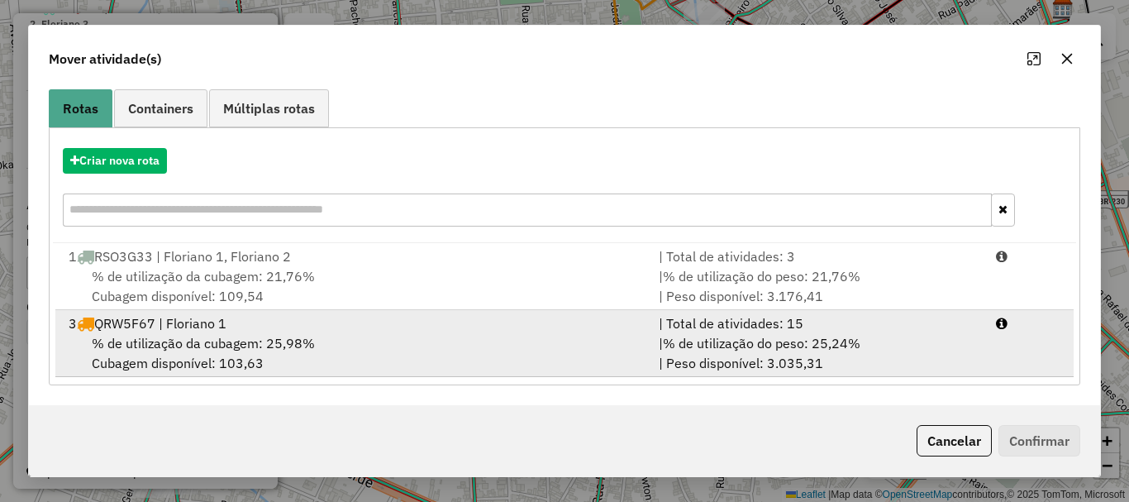
click at [779, 359] on div "| % de utilização do peso: 25,24% | Peso disponível: 3.035,31" at bounding box center [817, 353] width 337 height 40
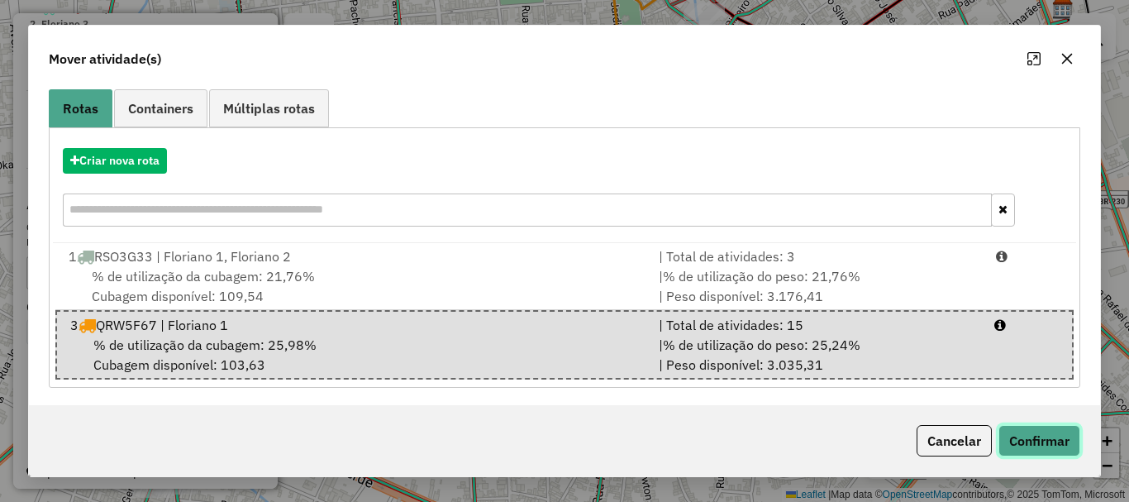
click at [1046, 431] on button "Confirmar" at bounding box center [1039, 440] width 82 height 31
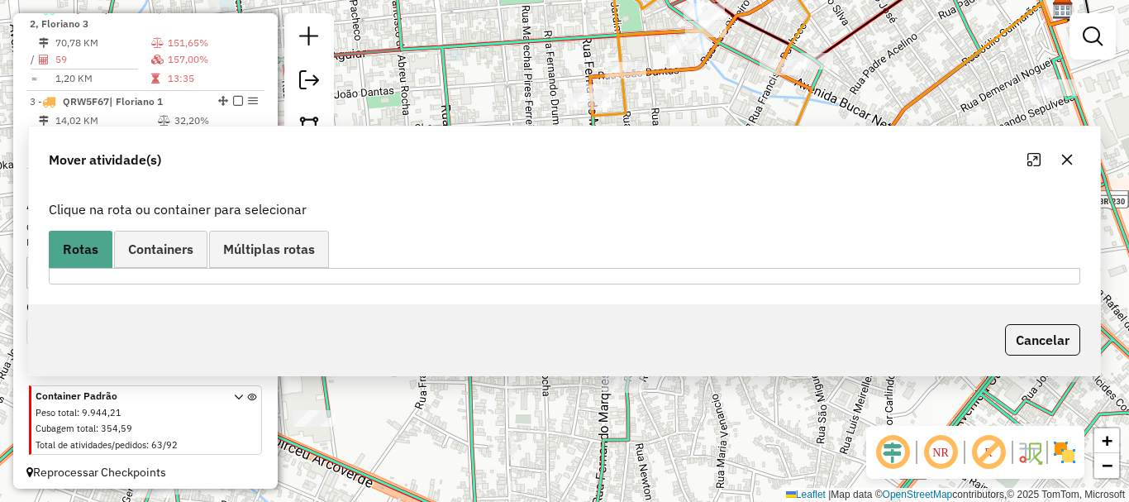
scroll to position [0, 0]
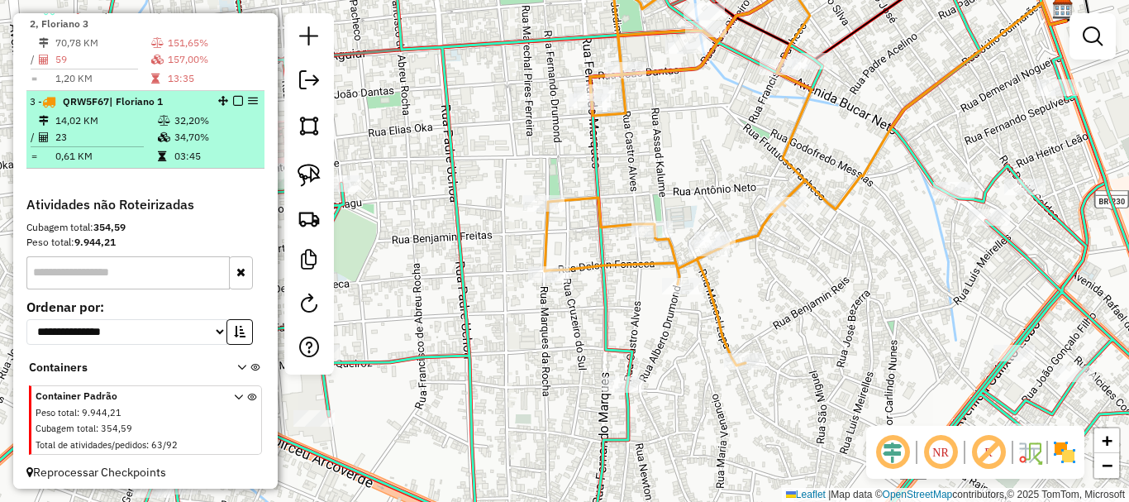
click at [235, 106] on em at bounding box center [238, 101] width 10 height 10
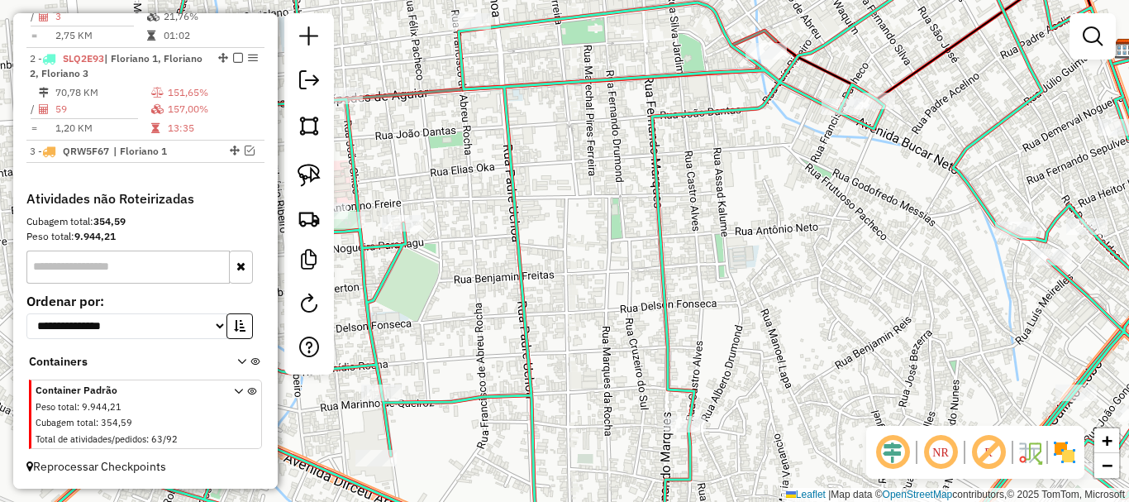
drag, startPoint x: 468, startPoint y: 215, endPoint x: 641, endPoint y: 266, distance: 180.2
click at [575, 265] on icon at bounding box center [631, 290] width 1345 height 602
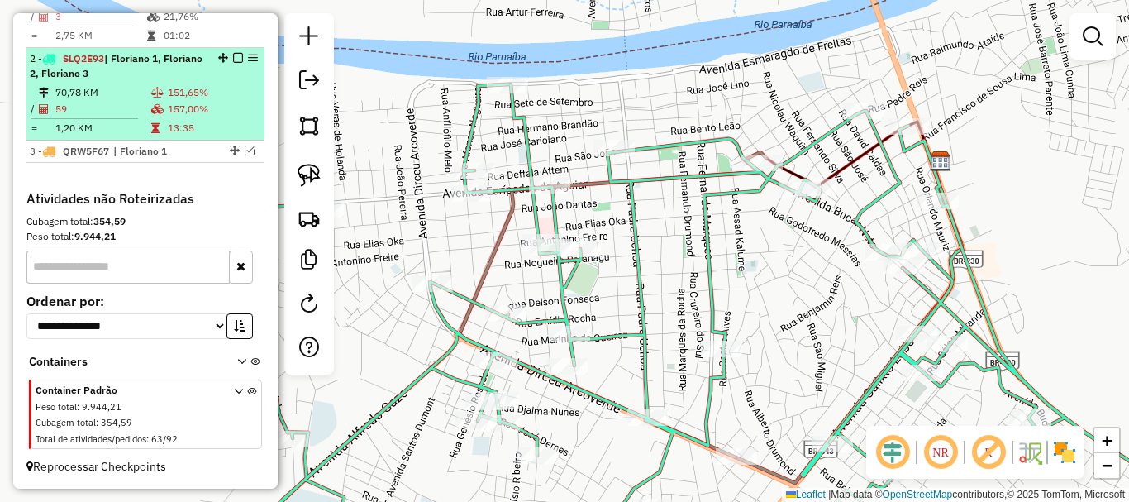
click at [223, 53] on div at bounding box center [233, 58] width 50 height 10
select select "**********"
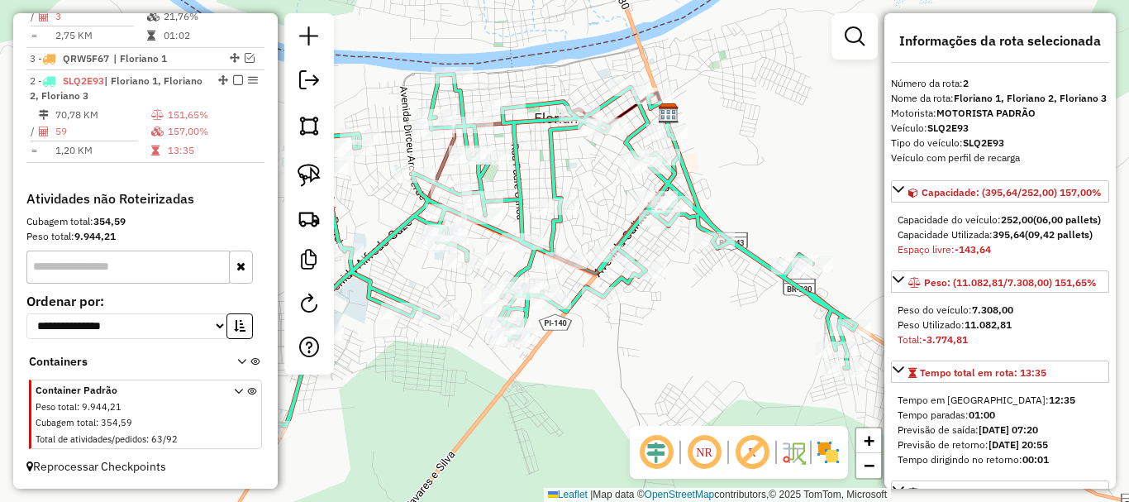
drag, startPoint x: 217, startPoint y: 58, endPoint x: 206, endPoint y: 204, distance: 146.8
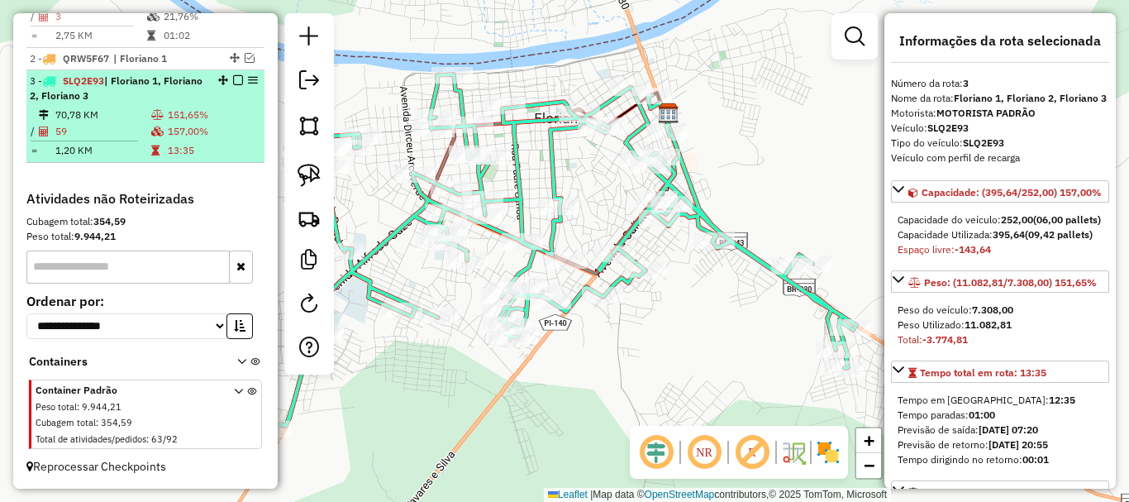
scroll to position [450, 0]
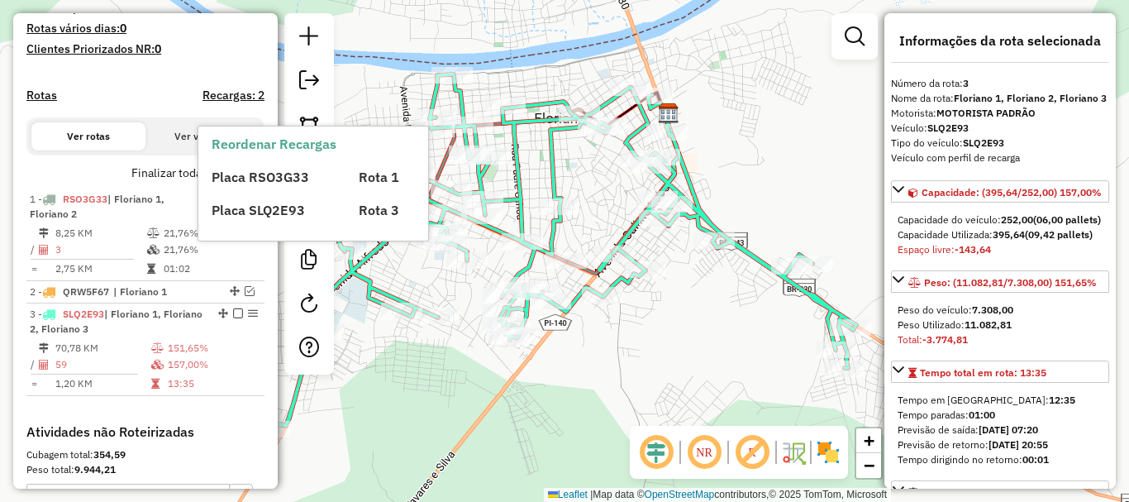
click at [218, 213] on span "Placa SLQ2E93" at bounding box center [258, 210] width 93 height 17
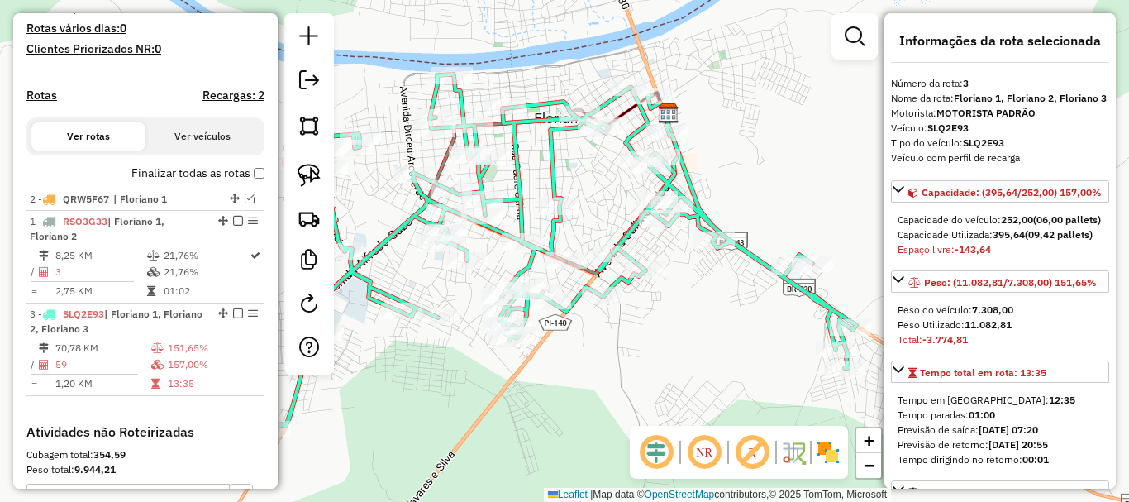
drag, startPoint x: 222, startPoint y: 212, endPoint x: 207, endPoint y: 313, distance: 101.9
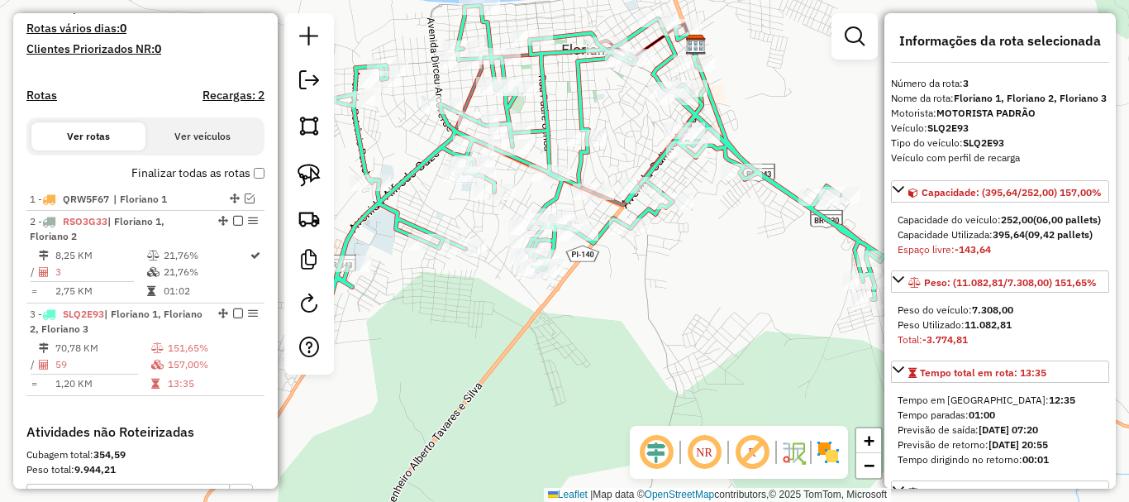
drag, startPoint x: 635, startPoint y: 321, endPoint x: 597, endPoint y: 298, distance: 44.5
click at [635, 310] on div "Janela de atendimento Grade de atendimento Capacidade Transportadoras Veículos …" at bounding box center [564, 251] width 1129 height 502
click at [298, 179] on img at bounding box center [309, 175] width 23 height 23
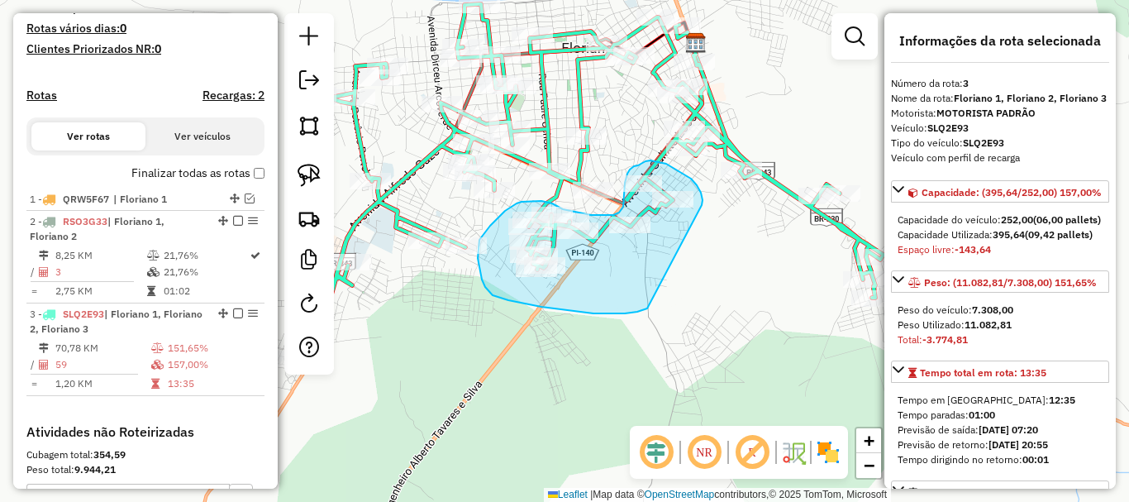
drag, startPoint x: 702, startPoint y: 203, endPoint x: 692, endPoint y: 288, distance: 85.7
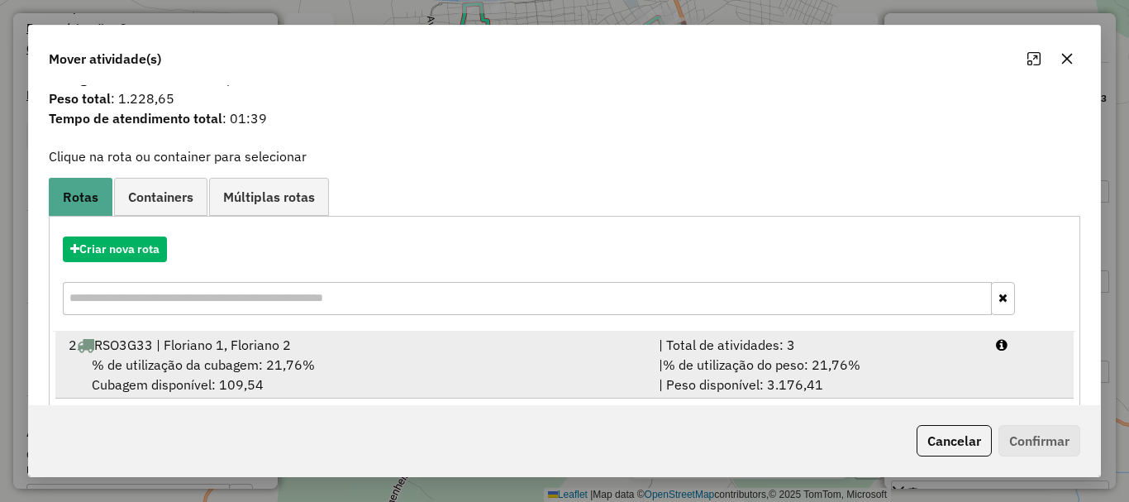
scroll to position [64, 0]
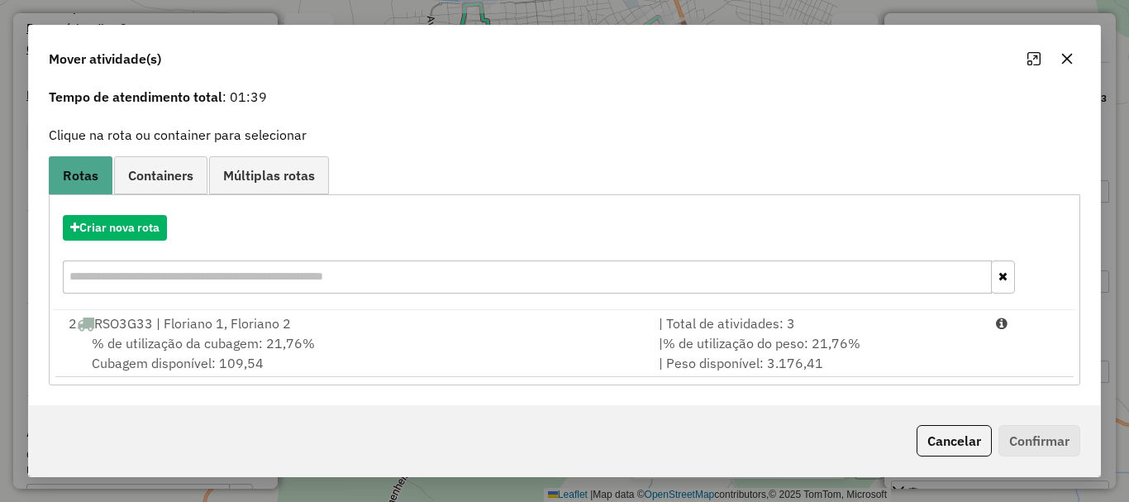
drag, startPoint x: 464, startPoint y: 337, endPoint x: 769, endPoint y: 389, distance: 309.4
click at [476, 338] on div "% de utilização da cubagem: 21,76% Cubagem disponível: 109,54" at bounding box center [354, 353] width 590 height 40
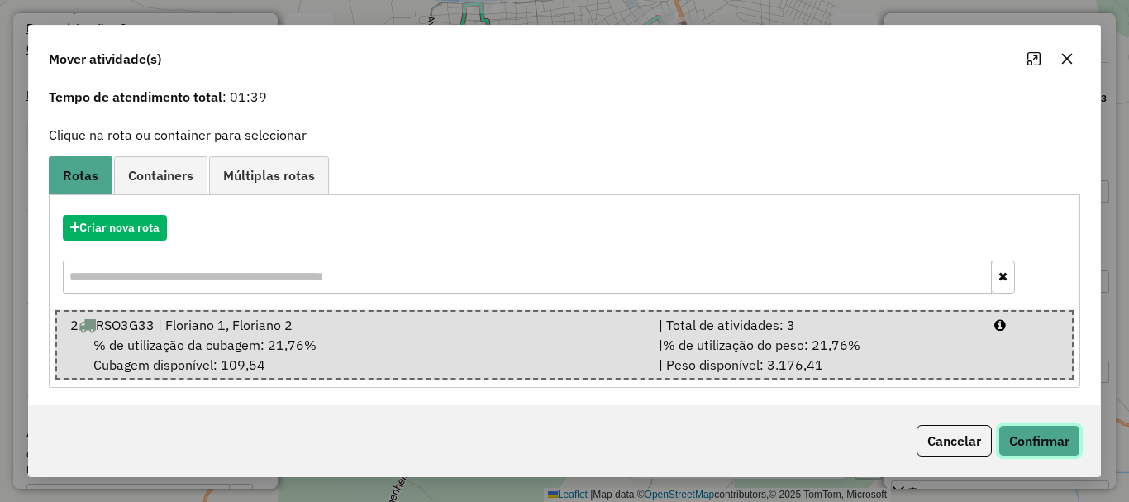
click at [1055, 440] on button "Confirmar" at bounding box center [1039, 440] width 82 height 31
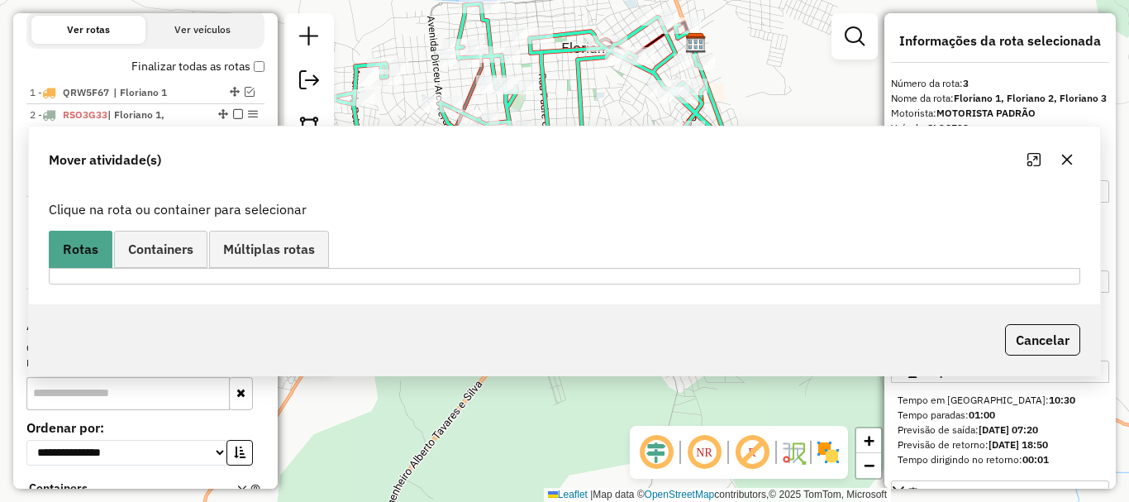
scroll to position [698, 0]
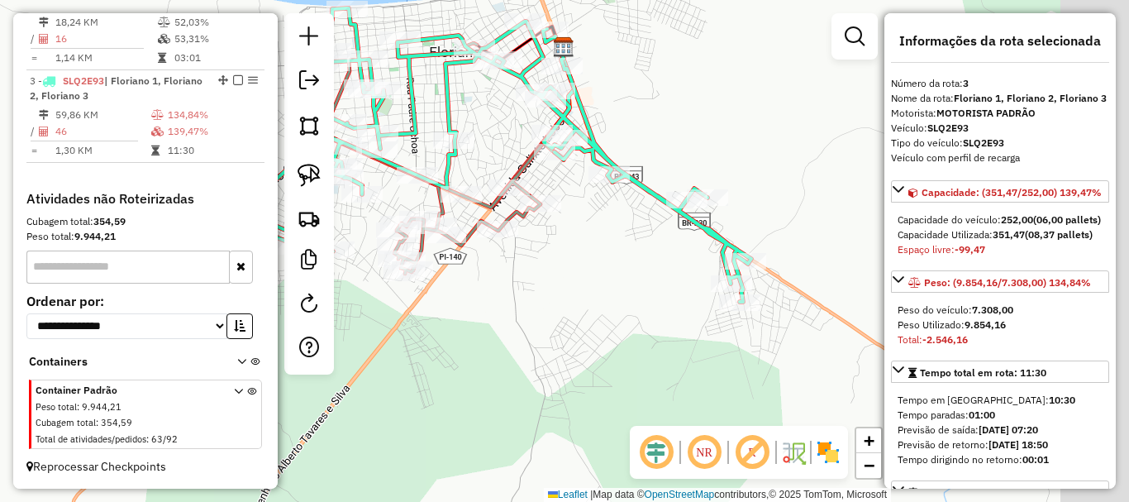
drag, startPoint x: 685, startPoint y: 270, endPoint x: 539, endPoint y: 272, distance: 146.3
click at [541, 274] on div "Janela de atendimento Grade de atendimento Capacidade Transportadoras Veículos …" at bounding box center [564, 251] width 1129 height 502
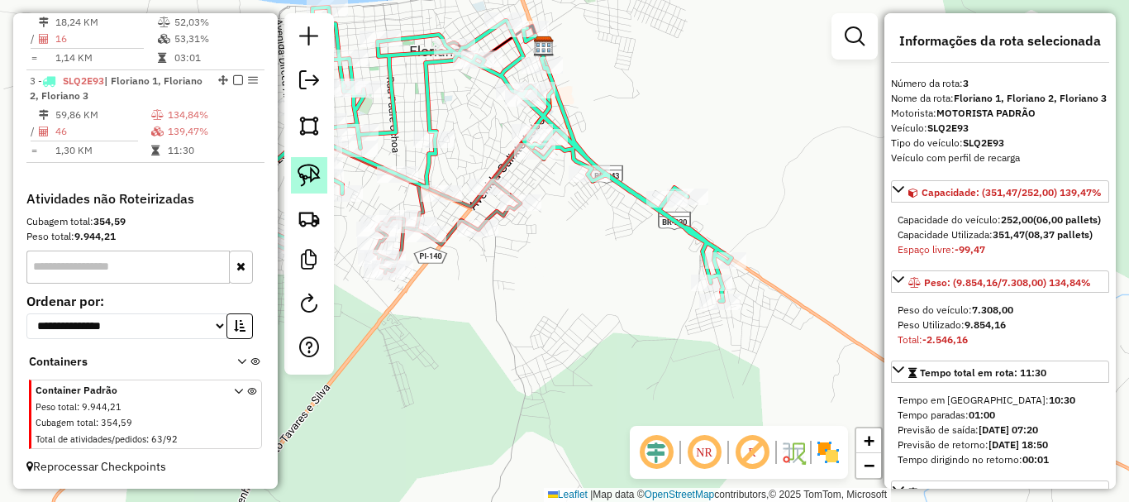
click at [306, 173] on img at bounding box center [309, 175] width 23 height 23
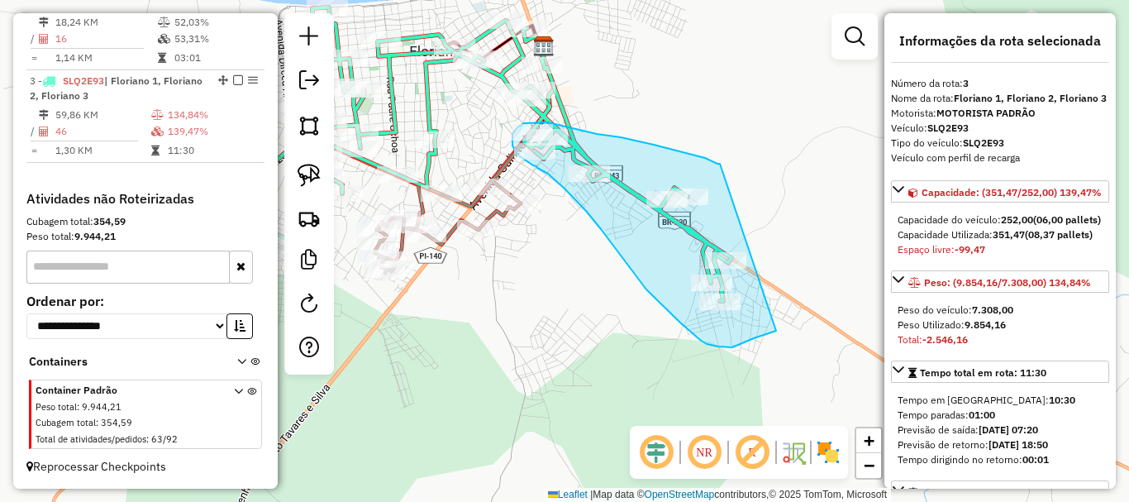
drag, startPoint x: 717, startPoint y: 164, endPoint x: 776, endPoint y: 331, distance: 177.0
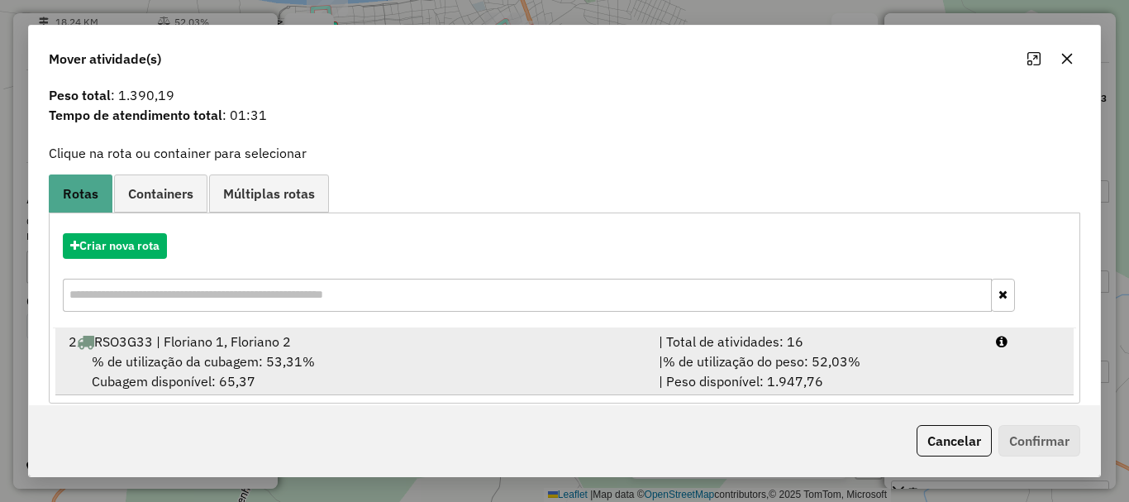
scroll to position [64, 0]
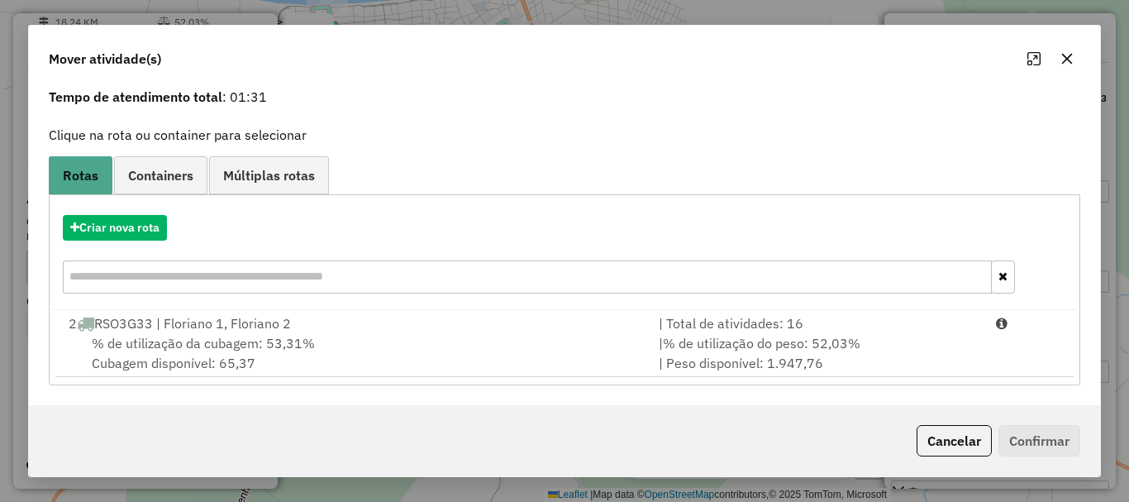
drag, startPoint x: 917, startPoint y: 433, endPoint x: 932, endPoint y: 438, distance: 15.7
click at [932, 438] on button "Cancelar" at bounding box center [954, 440] width 75 height 31
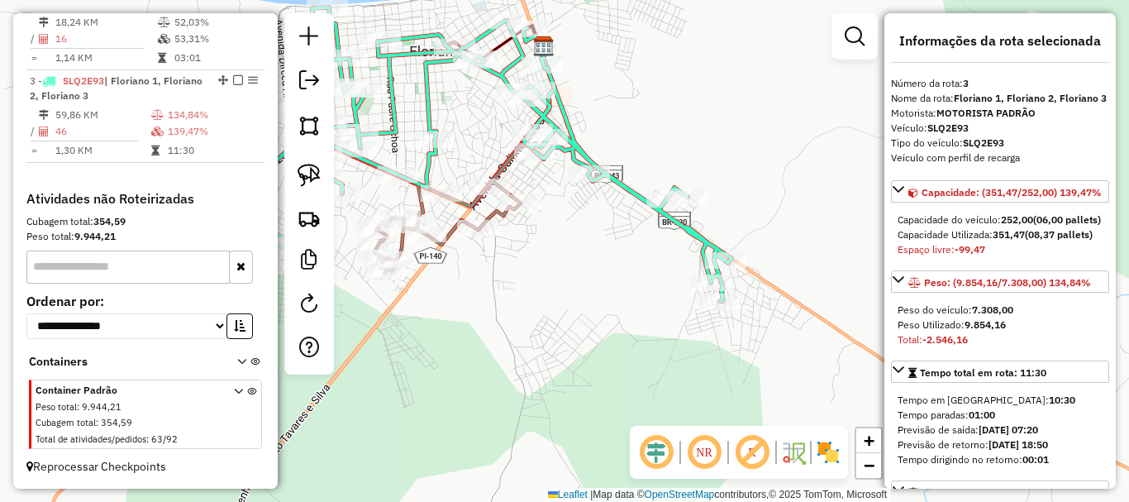
scroll to position [615, 0]
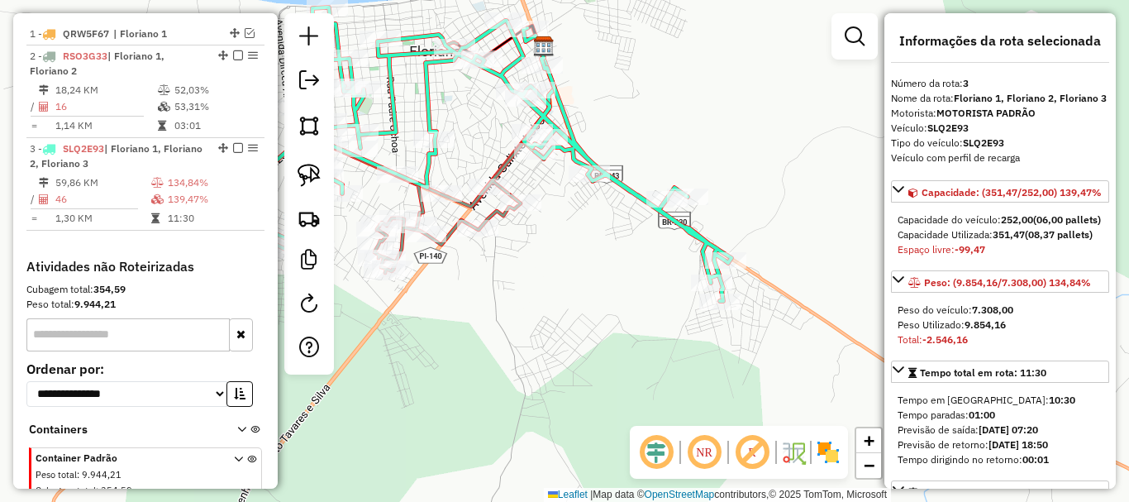
drag, startPoint x: 545, startPoint y: 321, endPoint x: 563, endPoint y: 317, distance: 18.5
click at [557, 318] on div "Rota 2 - Placa RSO3G33 11195 - BAR DA CREUSA Rota 2 - Placa RSO3G33 6345 - BAR …" at bounding box center [564, 251] width 1129 height 502
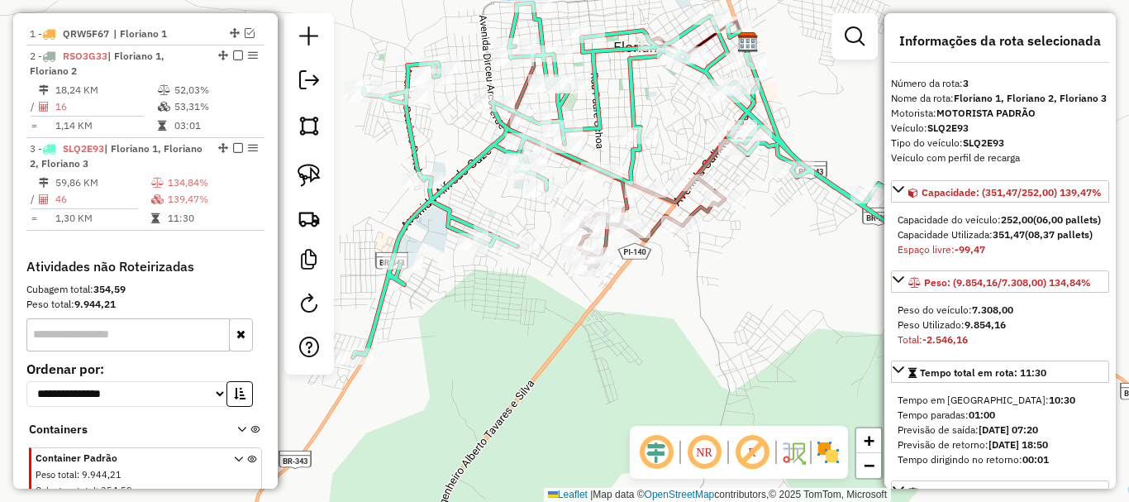
drag, startPoint x: 532, startPoint y: 321, endPoint x: 612, endPoint y: 331, distance: 80.9
click at [609, 331] on div "Janela de atendimento Grade de atendimento Capacidade Transportadoras Veículos …" at bounding box center [564, 251] width 1129 height 502
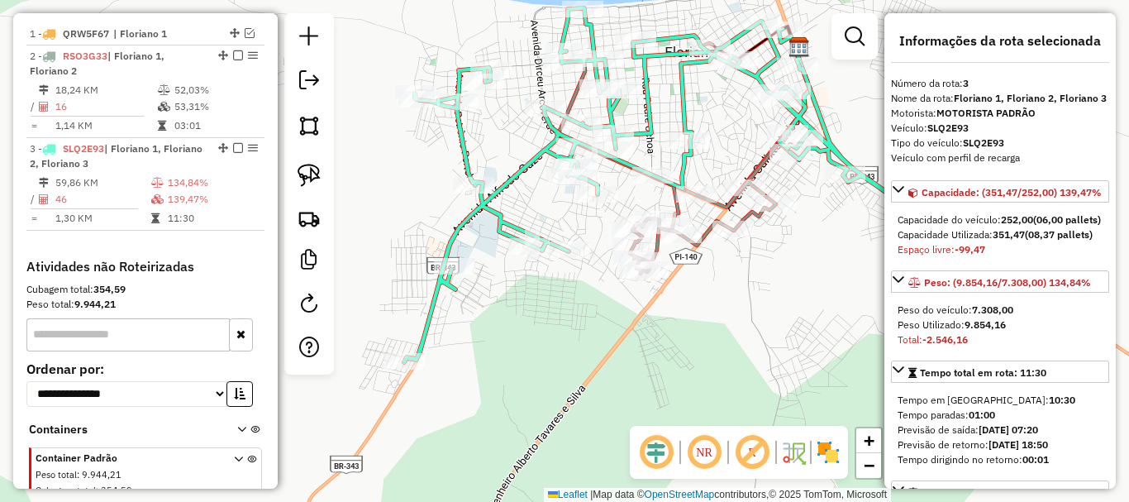
drag, startPoint x: 546, startPoint y: 322, endPoint x: 513, endPoint y: 375, distance: 62.4
click at [513, 375] on div "Janela de atendimento Grade de atendimento Capacidade Transportadoras Veículos …" at bounding box center [564, 251] width 1129 height 502
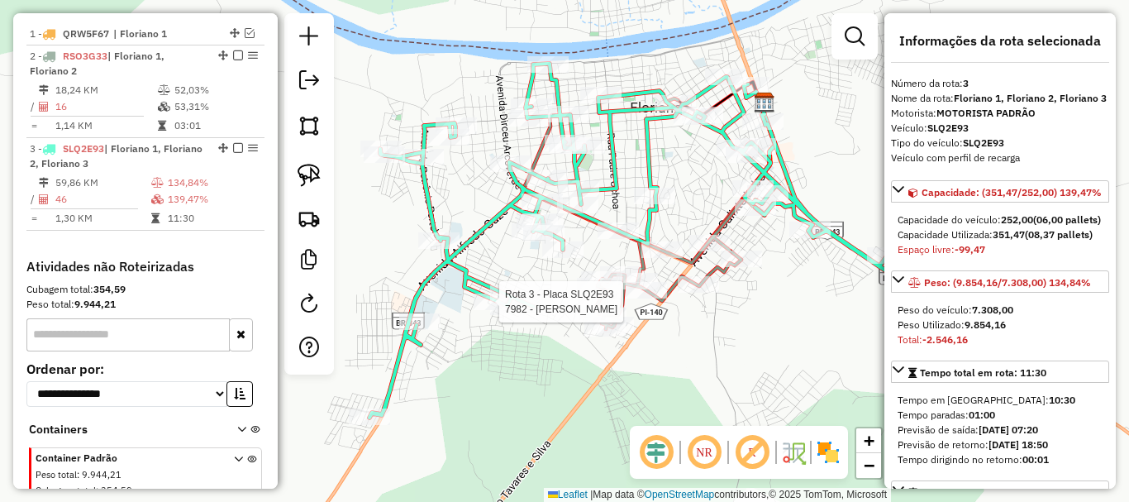
click at [496, 310] on div at bounding box center [494, 301] width 41 height 17
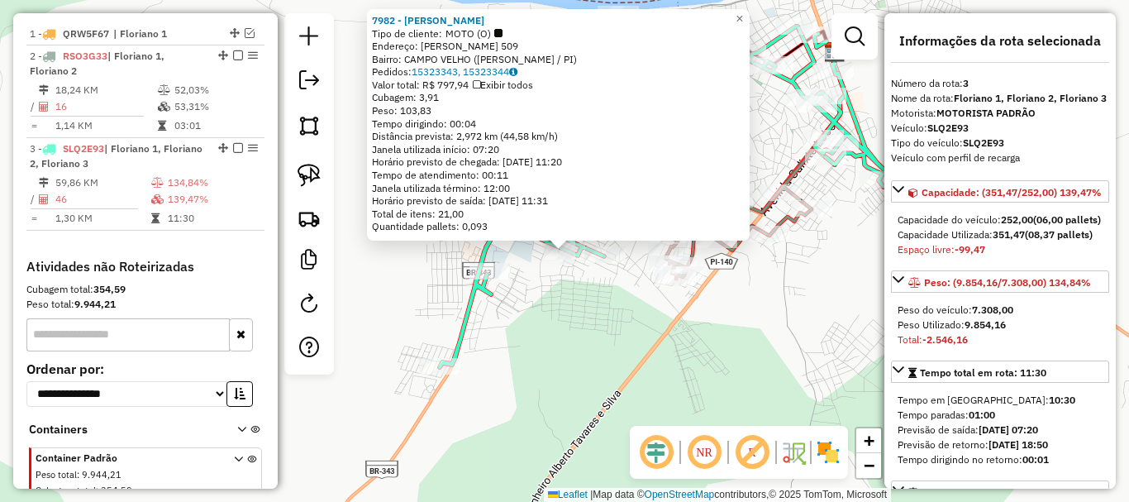
scroll to position [698, 0]
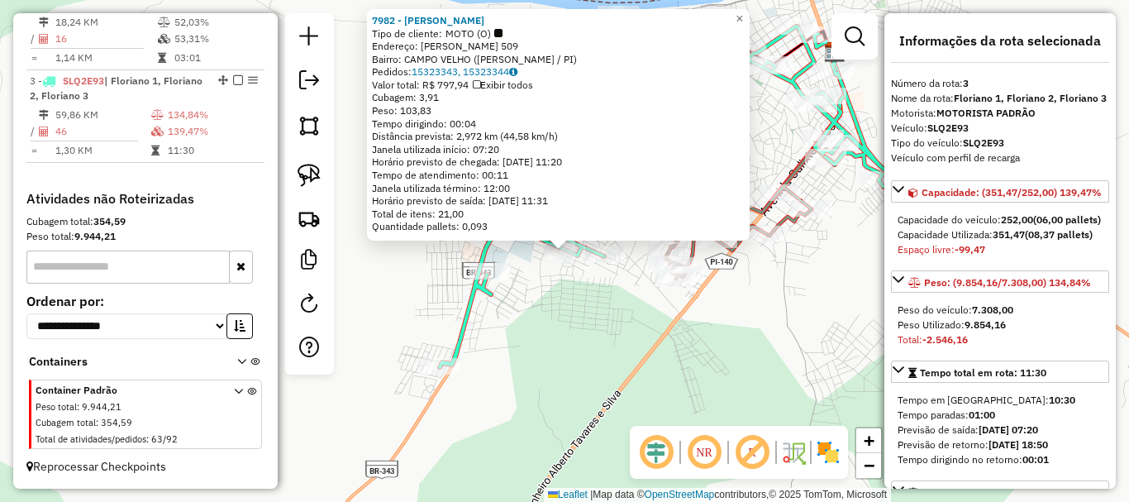
click at [540, 316] on div "7982 - MERCADINHO BATISTA Tipo de cliente: MOTO (O) Endereço: FABIO HEBERT SOAR…" at bounding box center [564, 251] width 1129 height 502
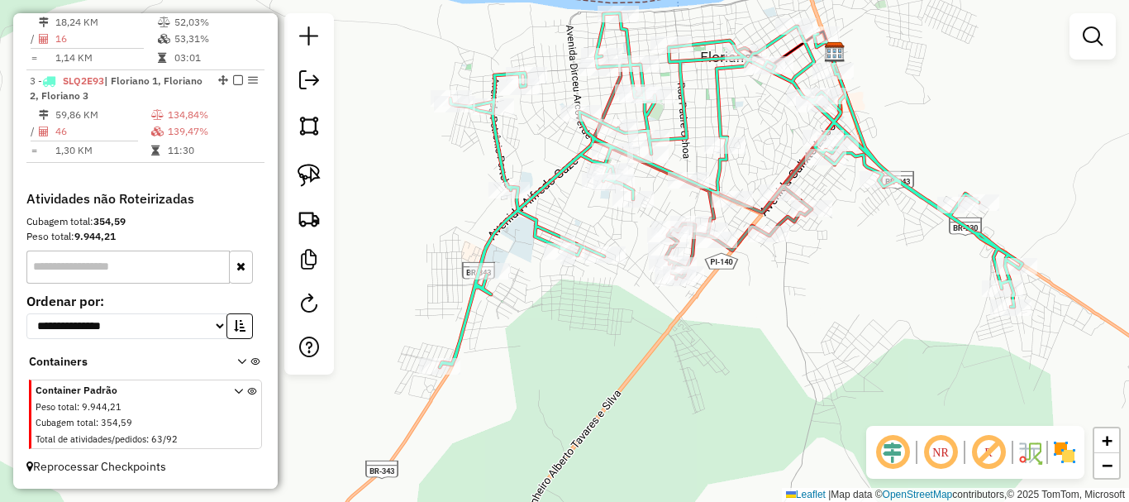
drag, startPoint x: 309, startPoint y: 163, endPoint x: 504, endPoint y: 251, distance: 214.2
click at [308, 163] on link at bounding box center [309, 175] width 36 height 36
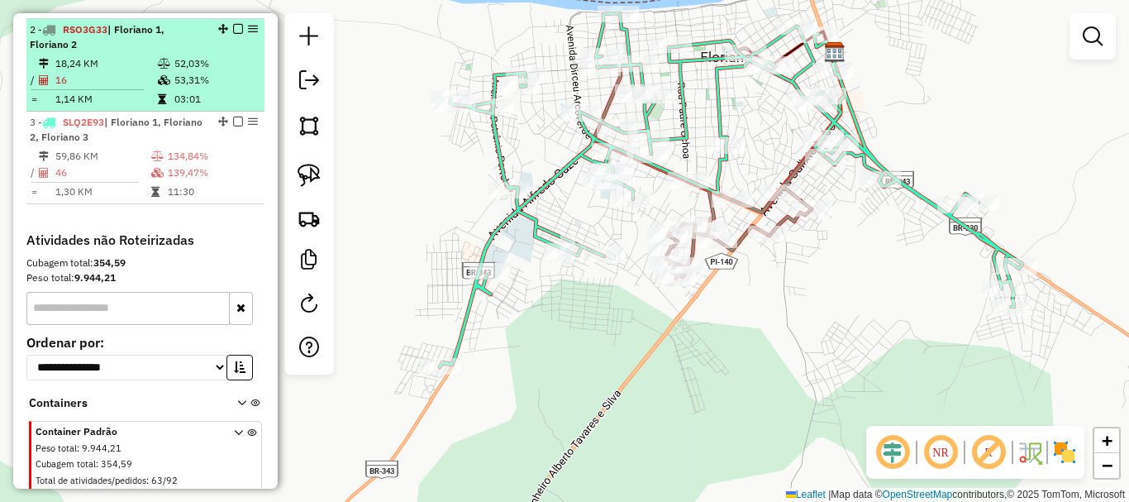
scroll to position [615, 0]
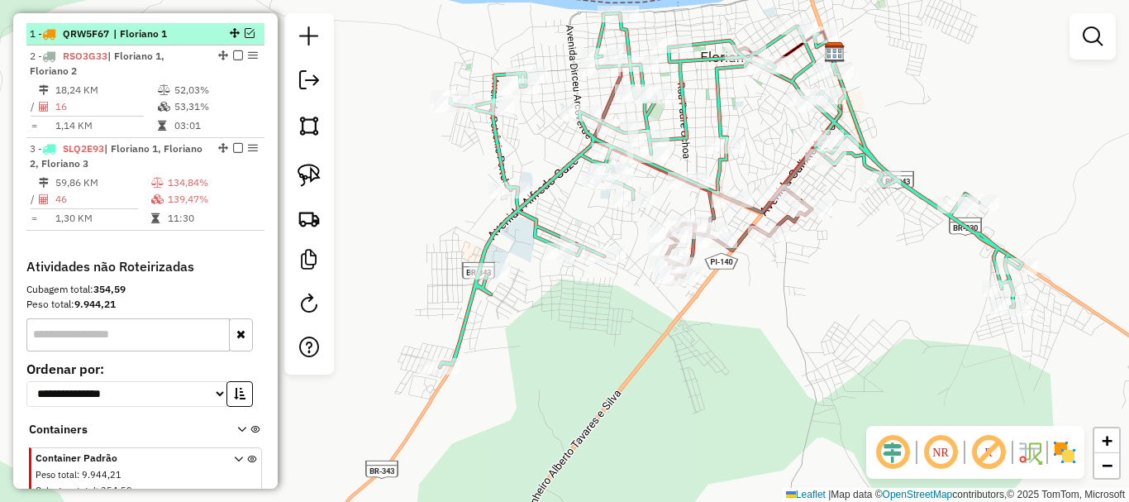
click at [245, 38] on em at bounding box center [250, 33] width 10 height 10
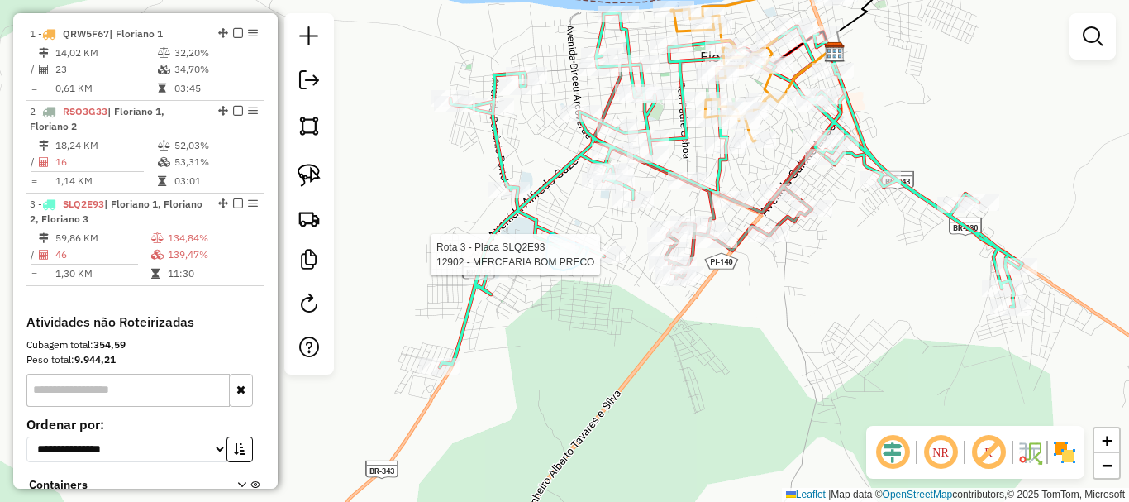
drag, startPoint x: 550, startPoint y: 234, endPoint x: 589, endPoint y: 245, distance: 39.5
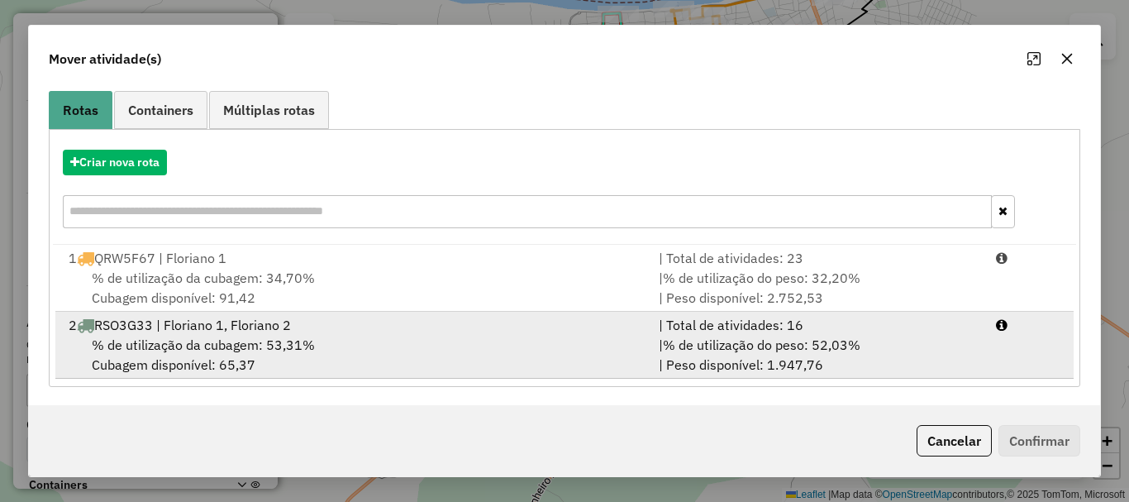
scroll to position [131, 0]
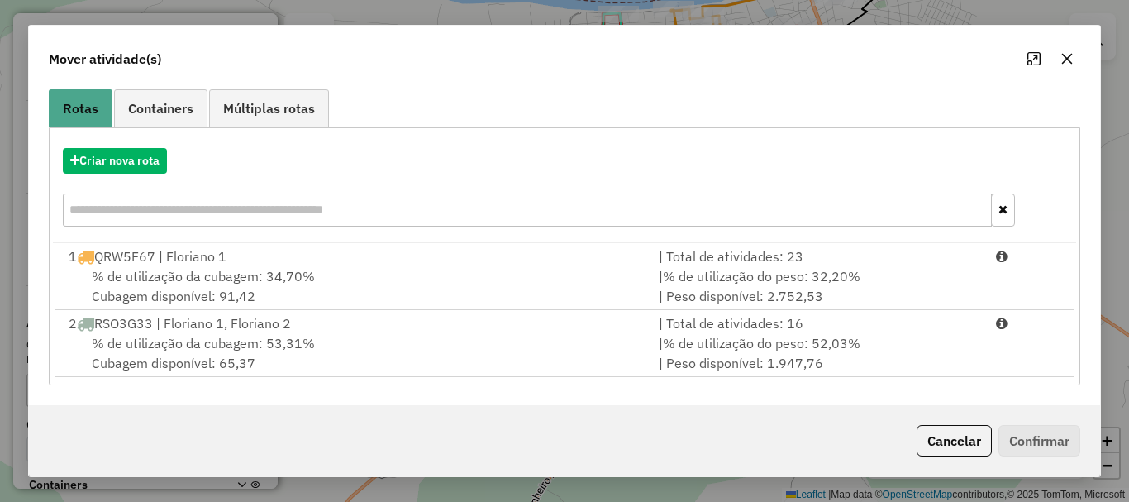
drag, startPoint x: 332, startPoint y: 285, endPoint x: 793, endPoint y: 419, distance: 479.5
click at [333, 285] on div "% de utilização da cubagem: 34,70% Cubagem disponível: 91,42" at bounding box center [354, 286] width 590 height 40
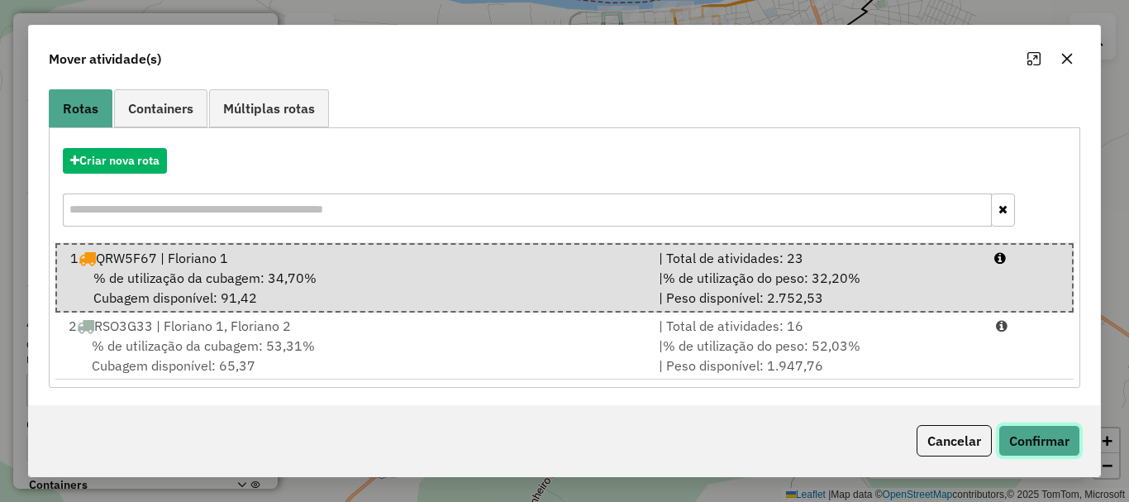
click at [1058, 441] on button "Confirmar" at bounding box center [1039, 440] width 82 height 31
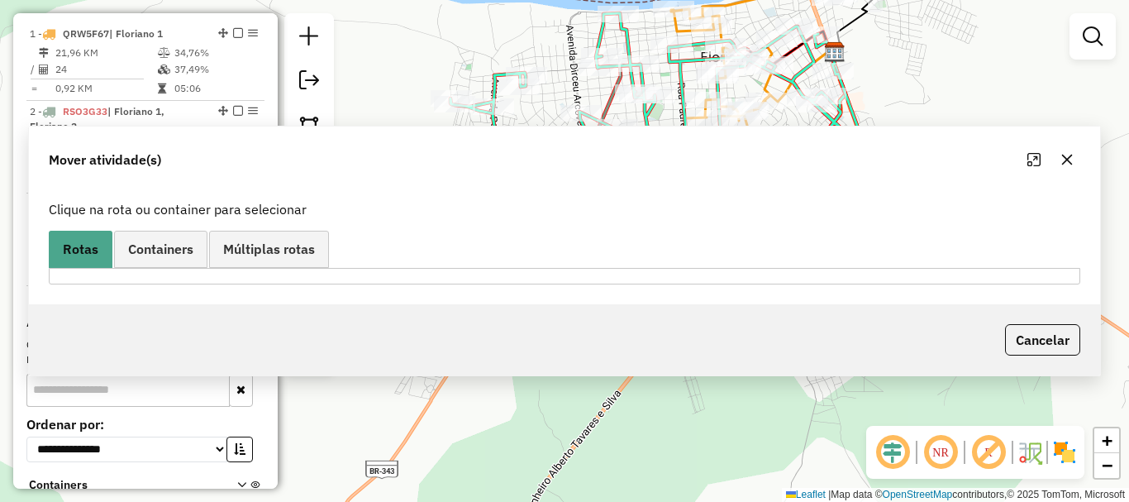
scroll to position [0, 0]
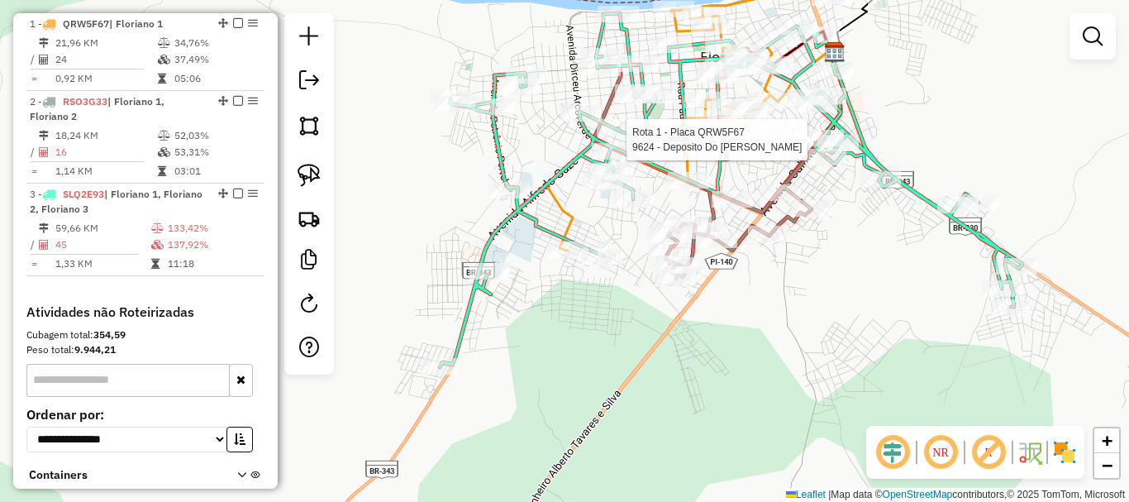
select select "**********"
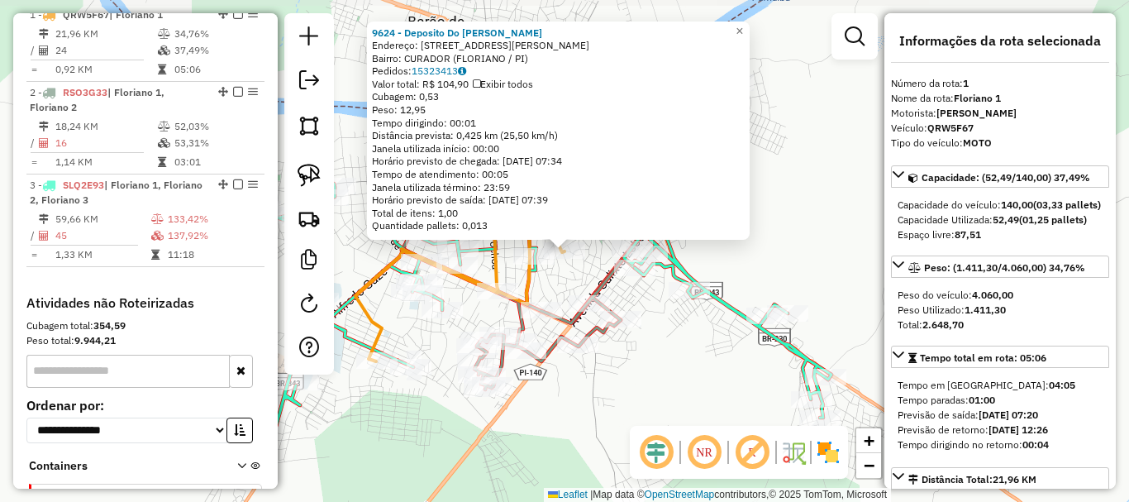
scroll to position [640, 0]
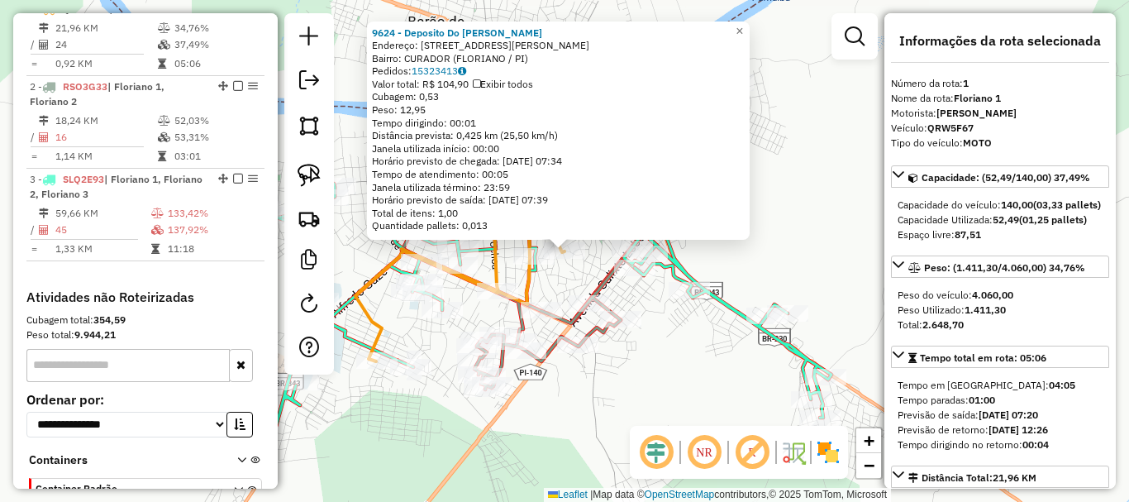
click at [560, 284] on div "Rota 3 - Placa SLQ2E93 13847 - sabores universiteri 9624 - Deposito Do Ivan End…" at bounding box center [564, 251] width 1129 height 502
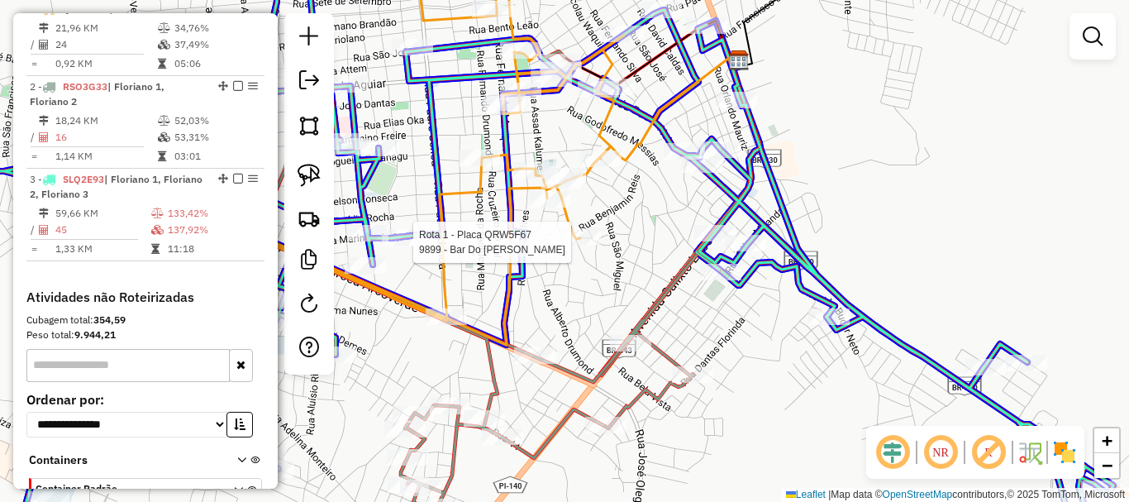
click at [417, 245] on div at bounding box center [402, 237] width 41 height 17
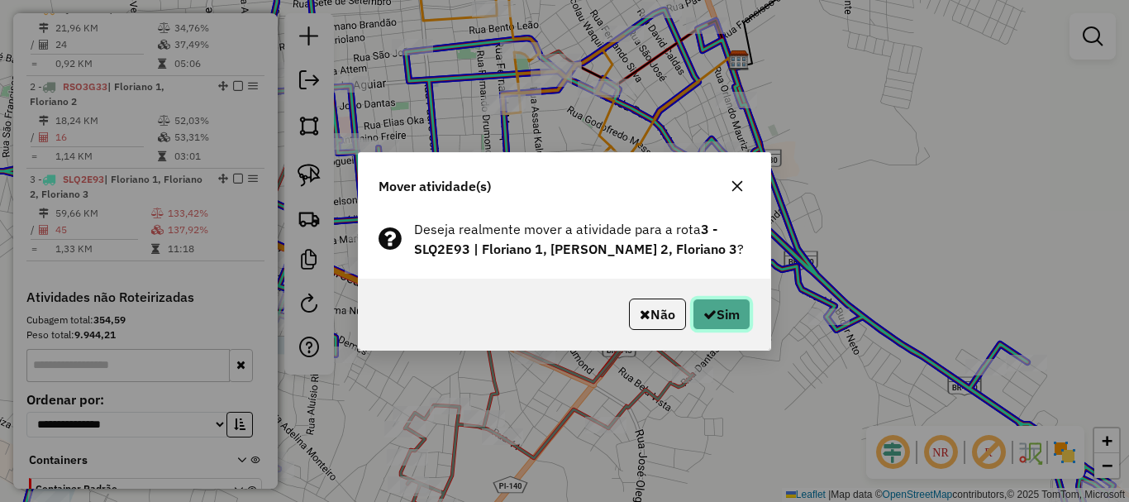
click at [708, 306] on button "Sim" at bounding box center [722, 313] width 58 height 31
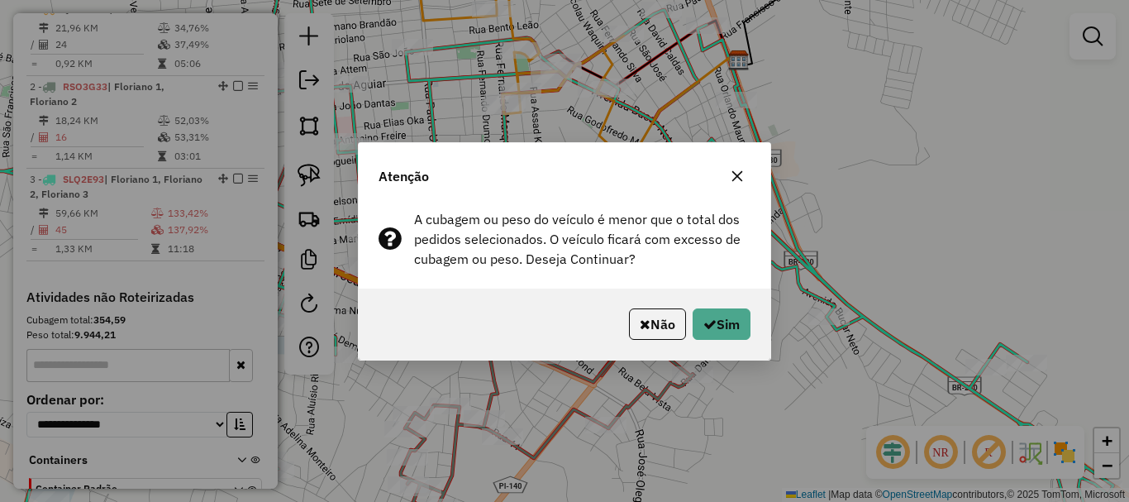
click at [708, 306] on div "Não Sim" at bounding box center [565, 323] width 412 height 71
click at [708, 322] on icon "button" at bounding box center [709, 323] width 13 height 13
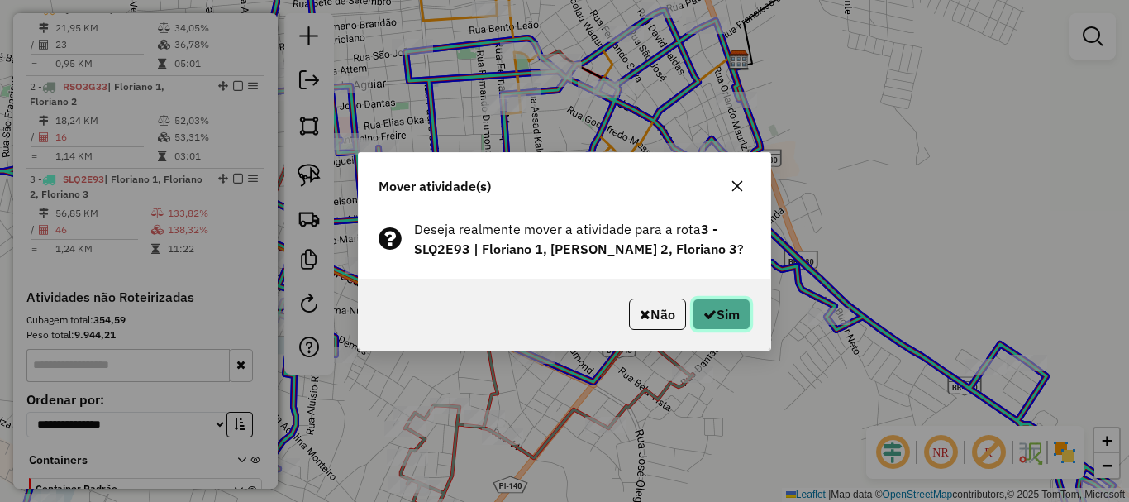
click at [703, 307] on icon "button" at bounding box center [709, 313] width 13 height 13
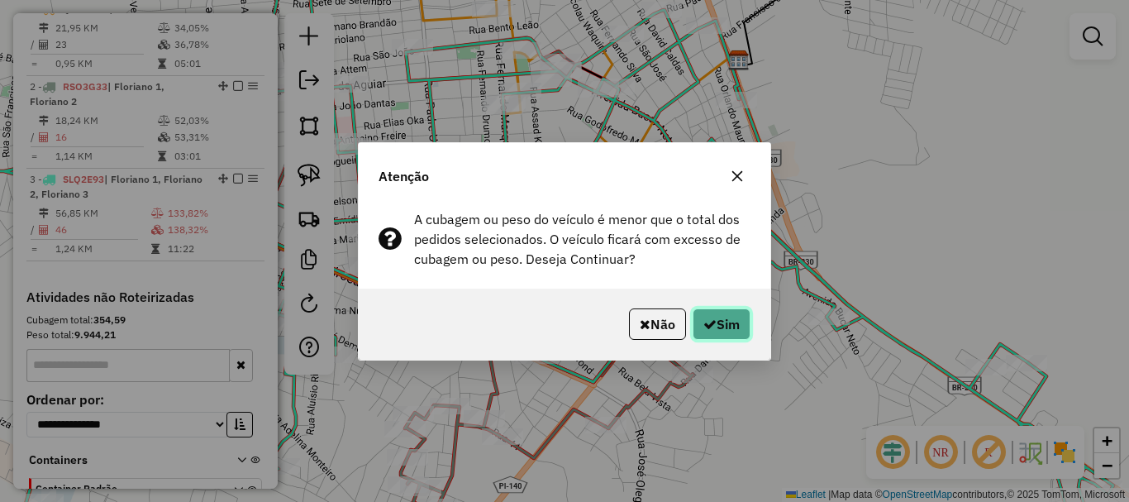
click at [702, 308] on button "Sim" at bounding box center [722, 323] width 58 height 31
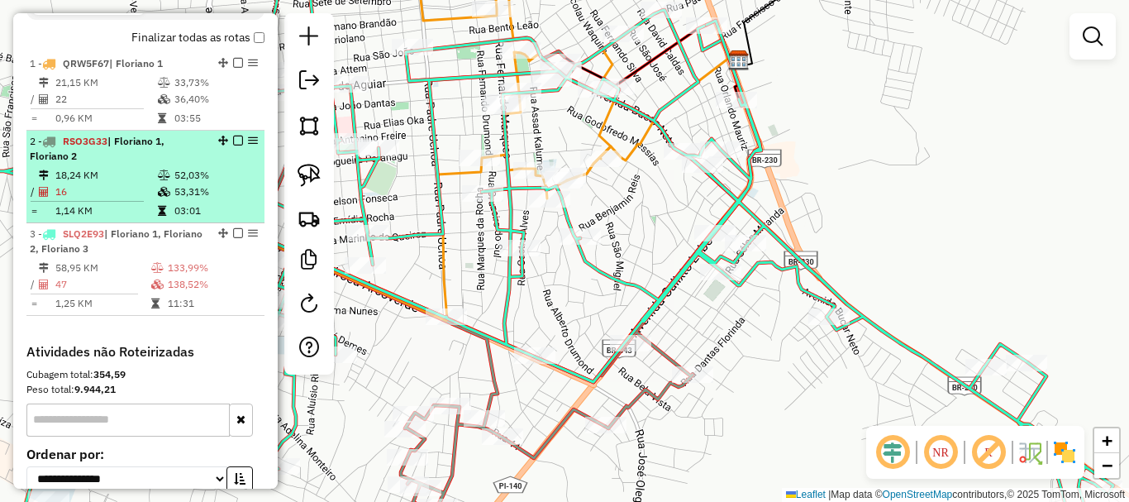
scroll to position [557, 0]
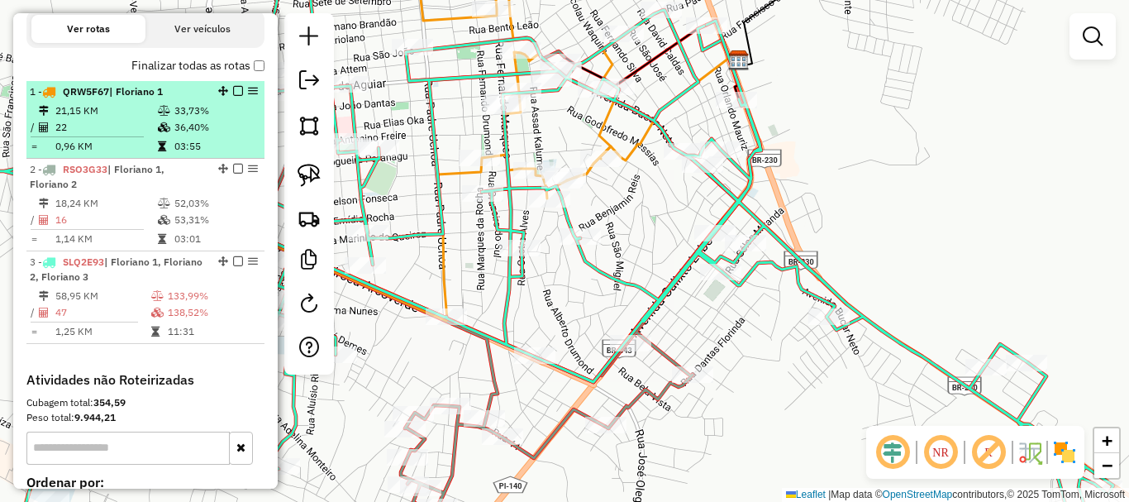
click at [233, 96] on em at bounding box center [238, 91] width 10 height 10
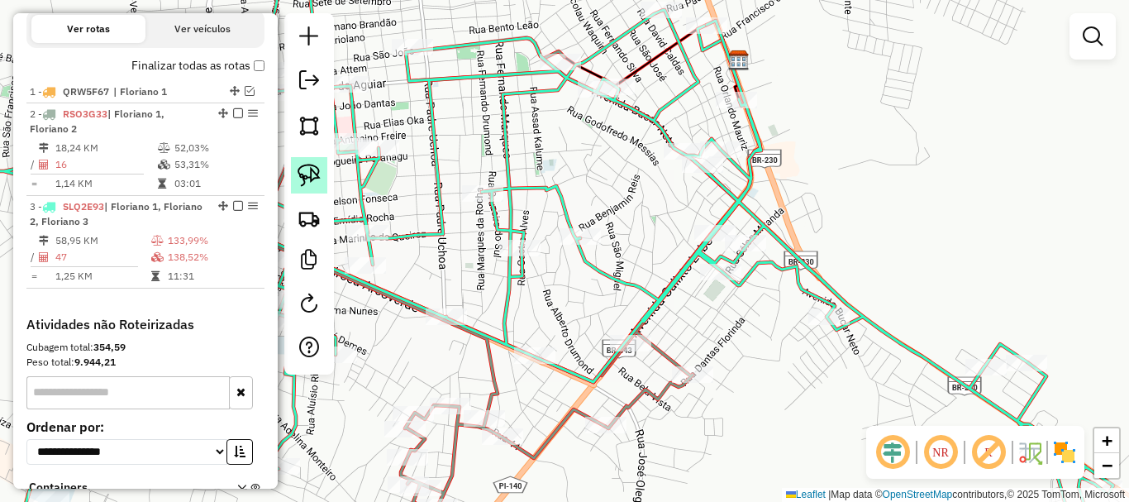
click at [303, 164] on img at bounding box center [309, 175] width 23 height 23
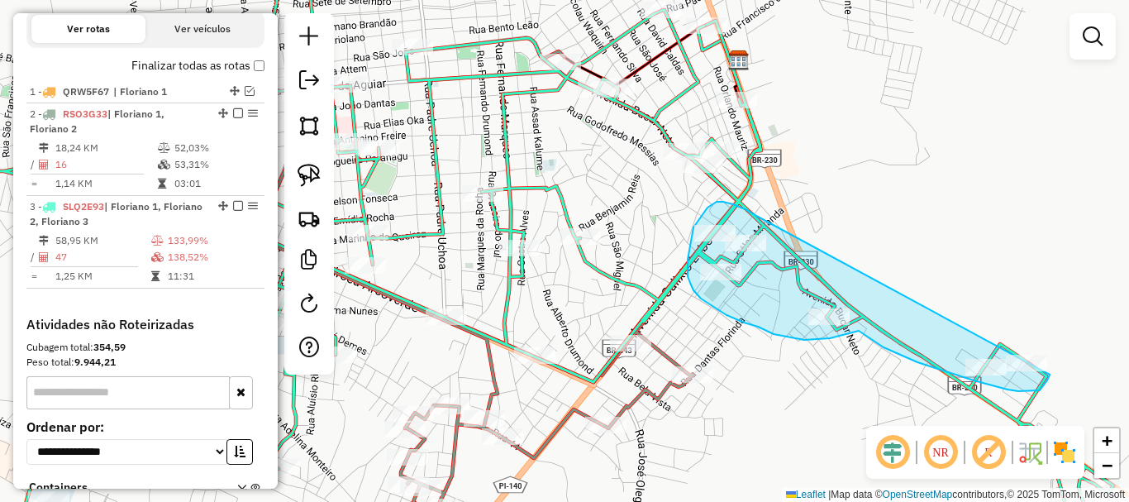
drag, startPoint x: 758, startPoint y: 217, endPoint x: 1061, endPoint y: 357, distance: 334.3
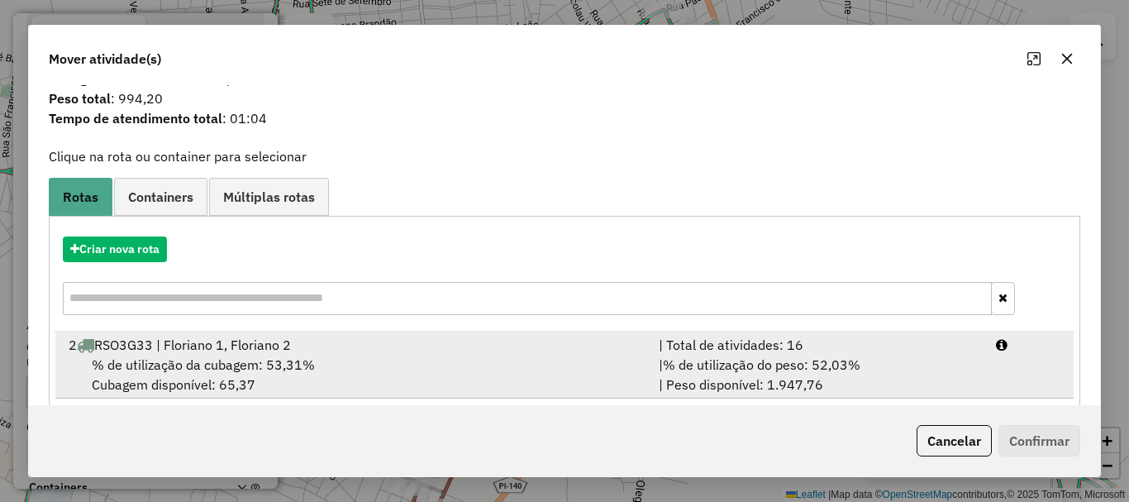
scroll to position [64, 0]
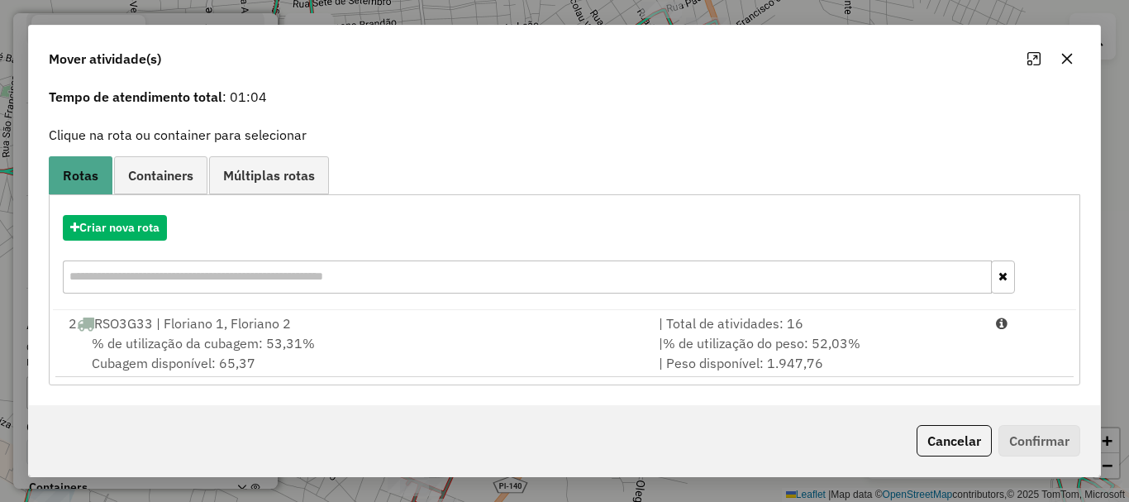
drag, startPoint x: 394, startPoint y: 319, endPoint x: 784, endPoint y: 392, distance: 396.0
click at [395, 319] on div "2 RSO3G33 | Floriano 1, Floriano 2" at bounding box center [354, 323] width 590 height 20
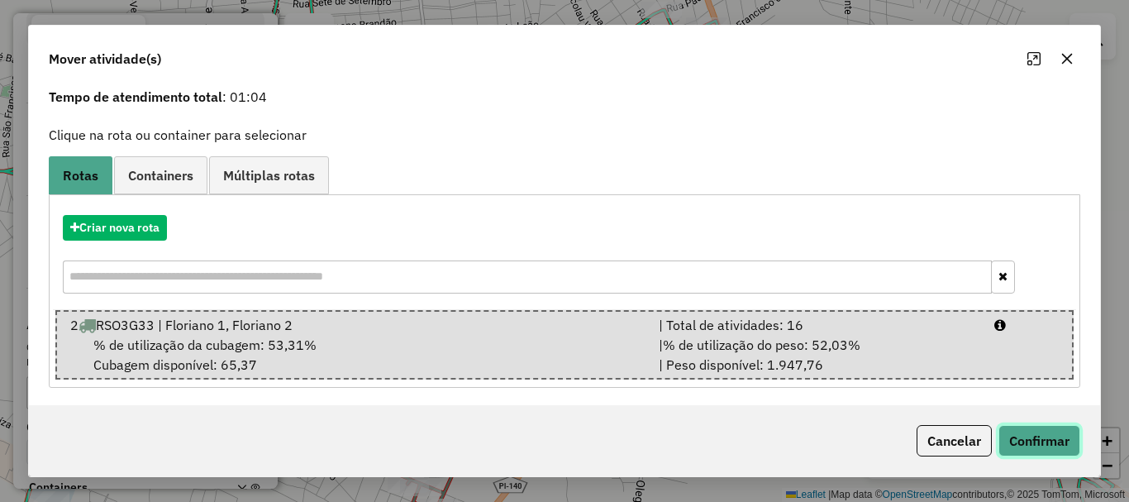
click at [1046, 446] on button "Confirmar" at bounding box center [1039, 440] width 82 height 31
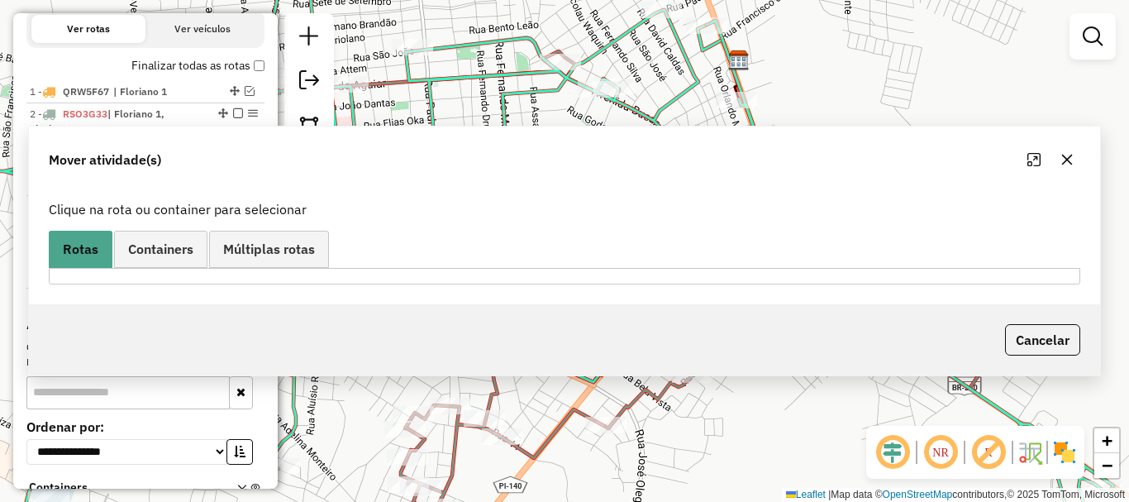
scroll to position [0, 0]
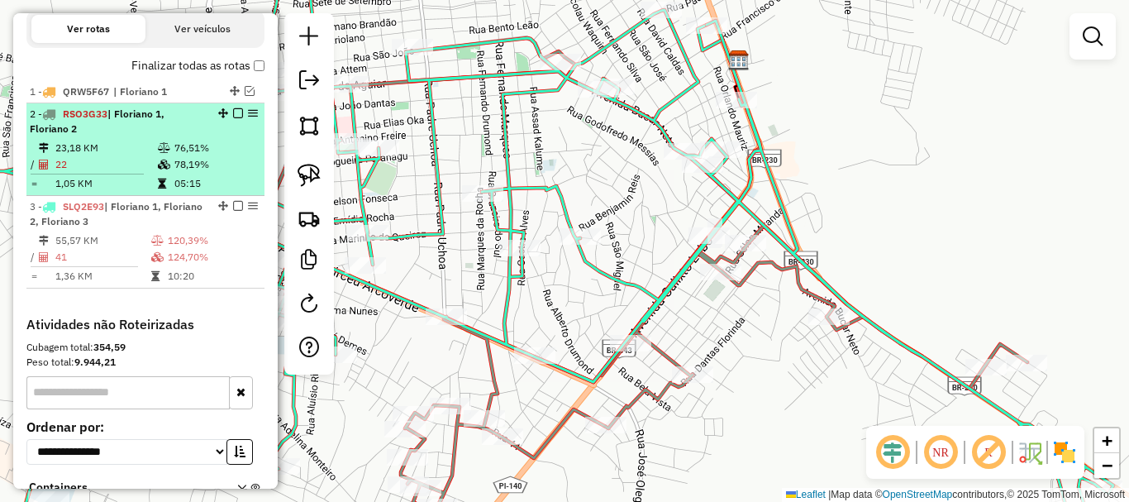
click at [233, 118] on em at bounding box center [238, 113] width 10 height 10
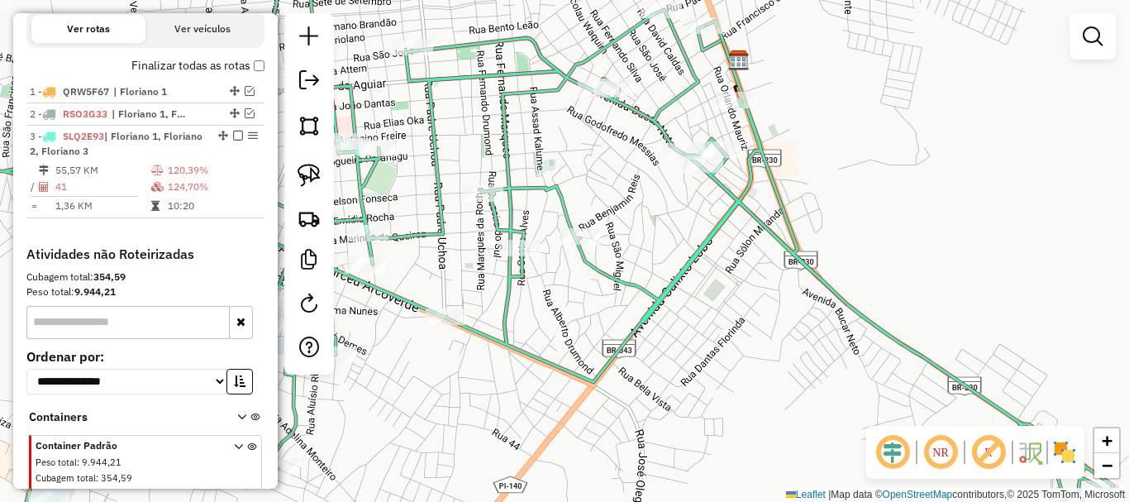
drag, startPoint x: 543, startPoint y: 351, endPoint x: 702, endPoint y: 299, distance: 167.0
click at [676, 312] on icon at bounding box center [541, 267] width 1143 height 568
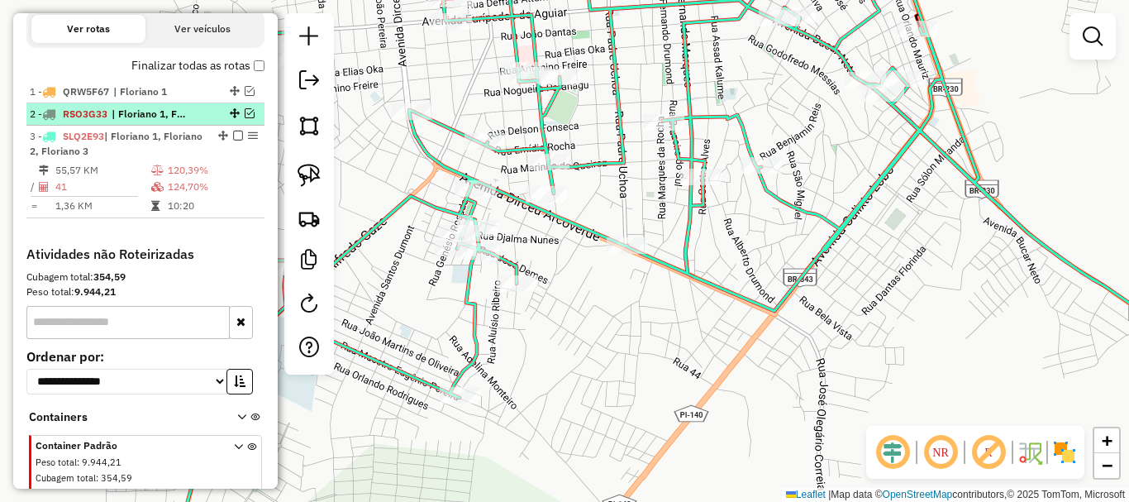
click at [247, 118] on em at bounding box center [250, 113] width 10 height 10
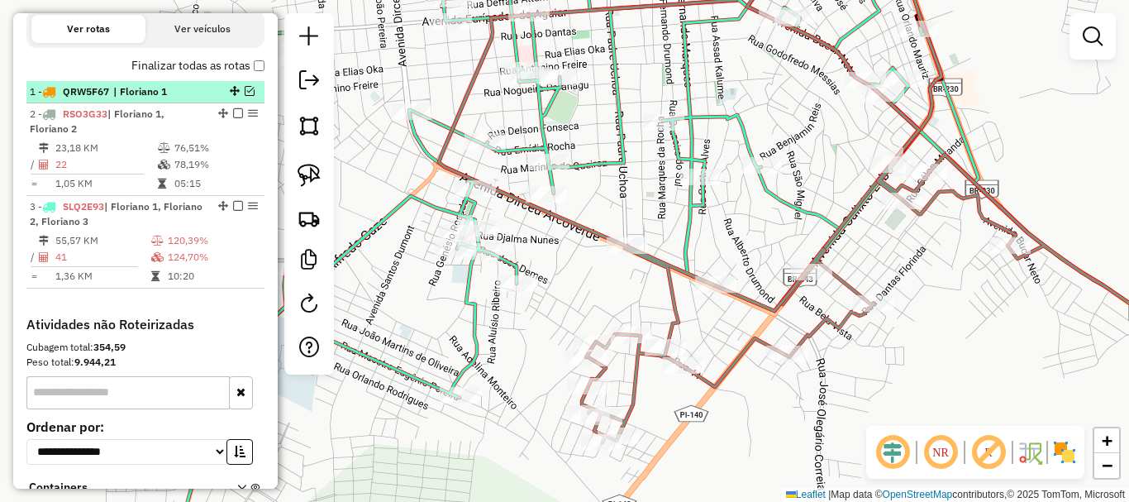
click at [245, 96] on em at bounding box center [250, 91] width 10 height 10
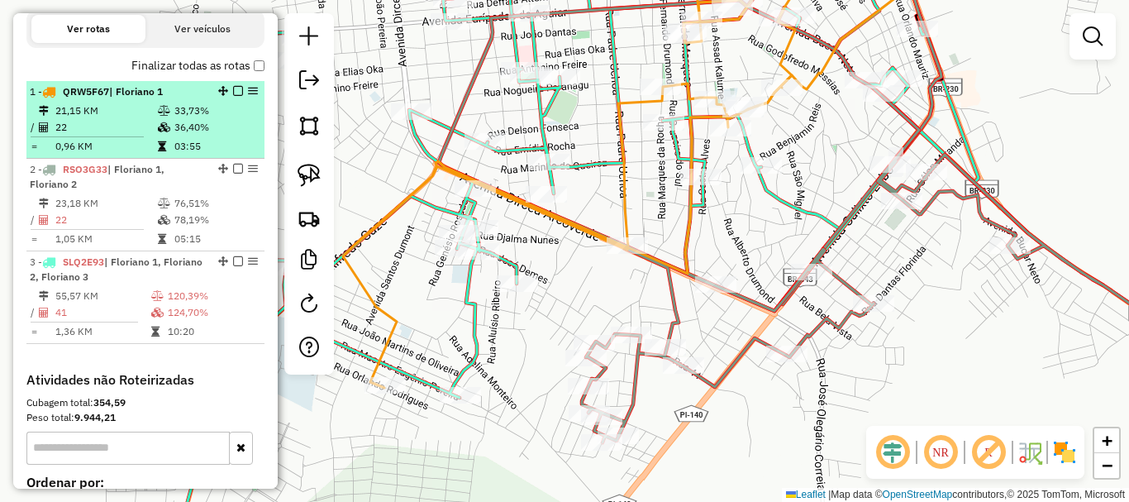
click at [233, 96] on em at bounding box center [238, 91] width 10 height 10
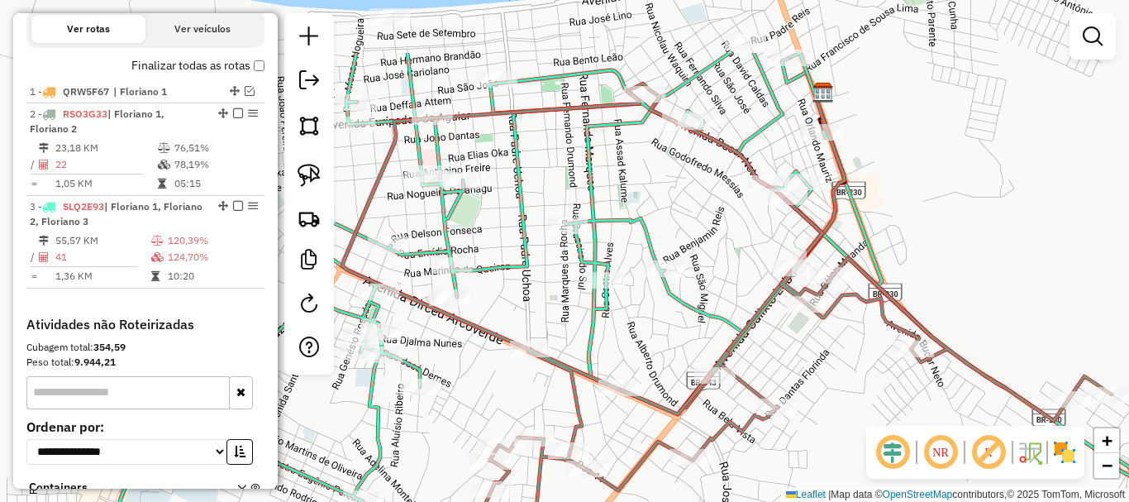
drag, startPoint x: 884, startPoint y: 249, endPoint x: 903, endPoint y: 384, distance: 136.2
click at [903, 388] on div "Janela de atendimento Grade de atendimento Capacidade Transportadoras Veículos …" at bounding box center [564, 251] width 1129 height 502
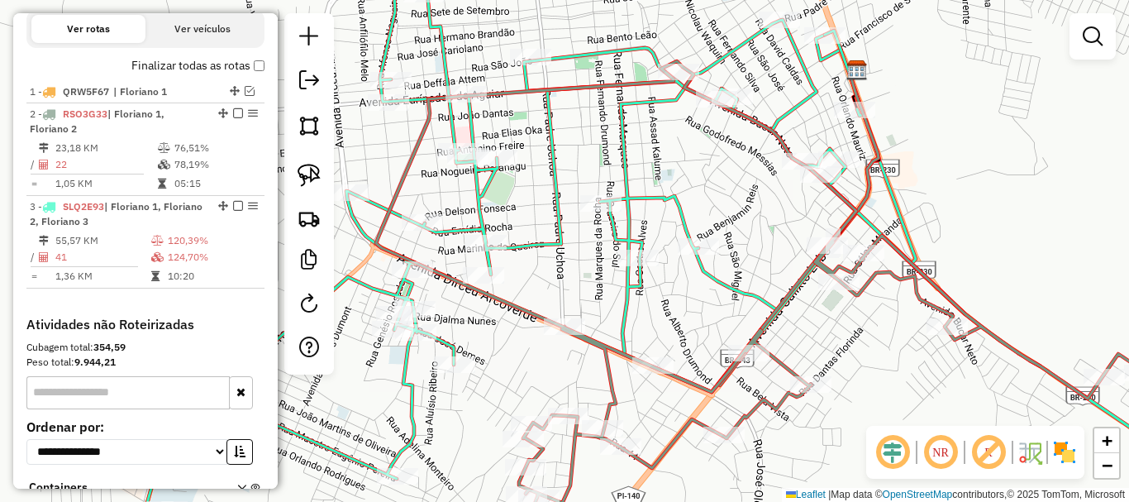
drag, startPoint x: 903, startPoint y: 383, endPoint x: 936, endPoint y: 367, distance: 35.9
click at [936, 367] on div "Janela de atendimento Grade de atendimento Capacidade Transportadoras Veículos …" at bounding box center [564, 251] width 1129 height 502
drag, startPoint x: 767, startPoint y: 219, endPoint x: 789, endPoint y: 198, distance: 30.4
click at [784, 203] on div "Janela de atendimento Grade de atendimento Capacidade Transportadoras Veículos …" at bounding box center [564, 251] width 1129 height 502
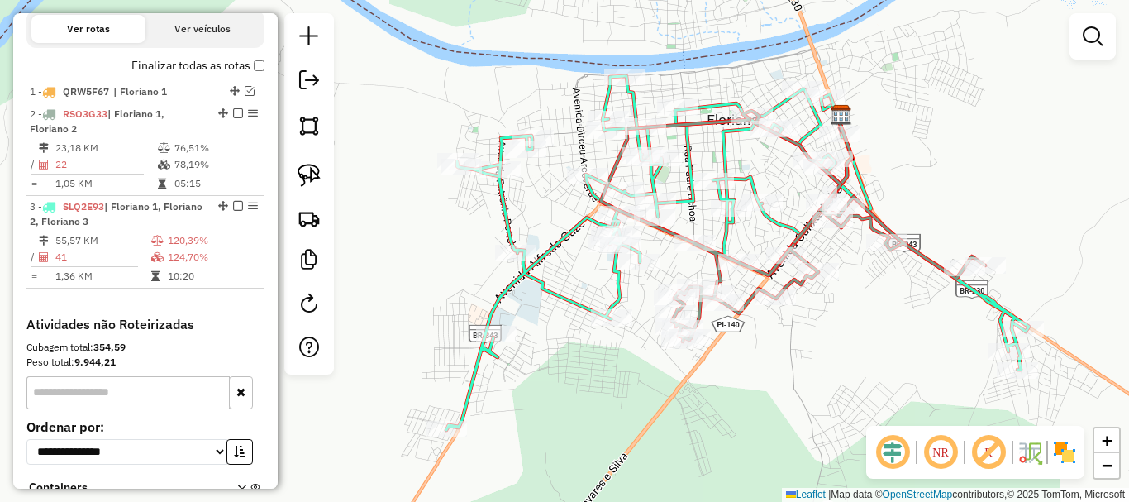
click at [880, 232] on icon at bounding box center [793, 226] width 384 height 231
select select "**********"
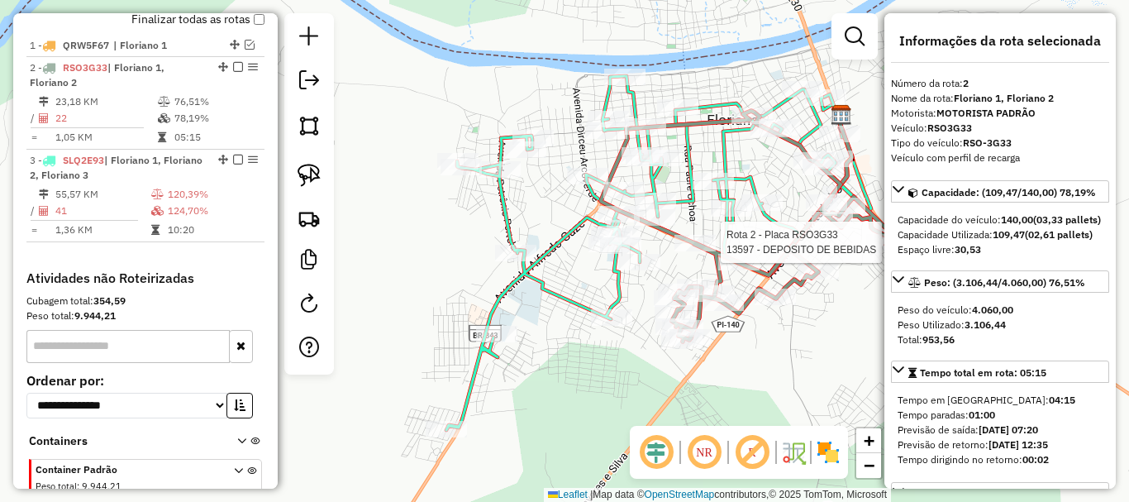
scroll to position [662, 0]
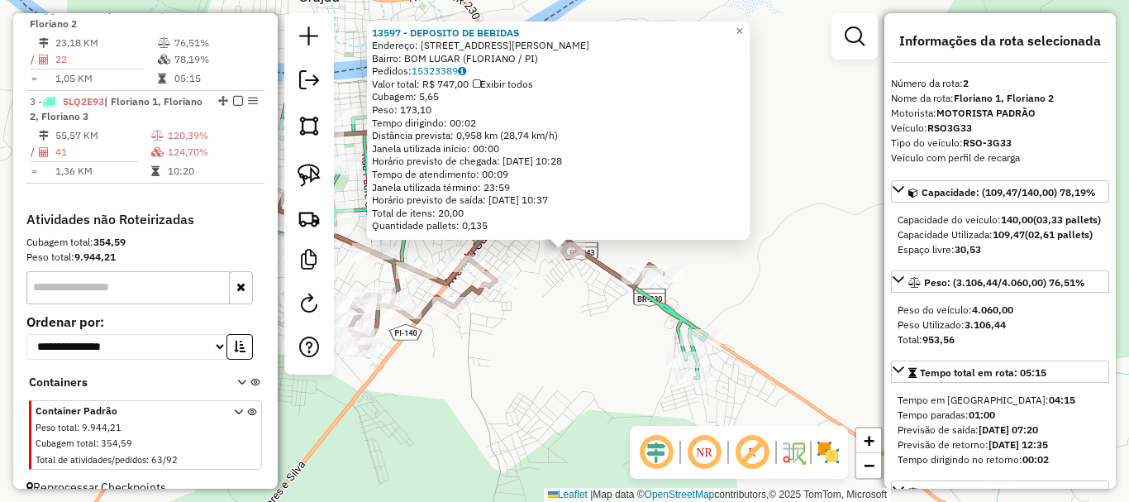
click at [584, 313] on div "13597 - DEPOSITO DE BEBIDAS Endereço: Rua Manoel Miguel 2740 Bairro: BOM LUGAR …" at bounding box center [564, 251] width 1129 height 502
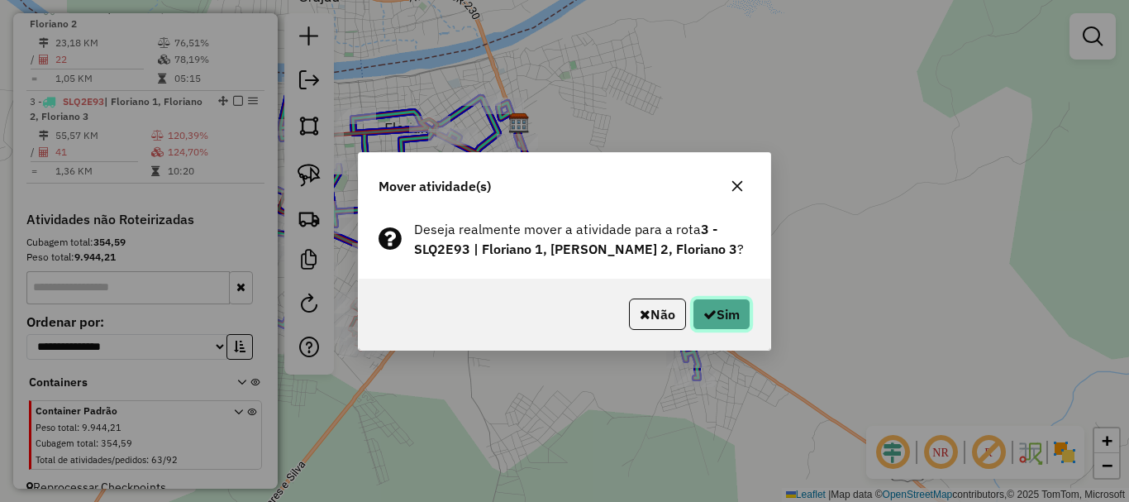
click at [716, 313] on button "Sim" at bounding box center [722, 313] width 58 height 31
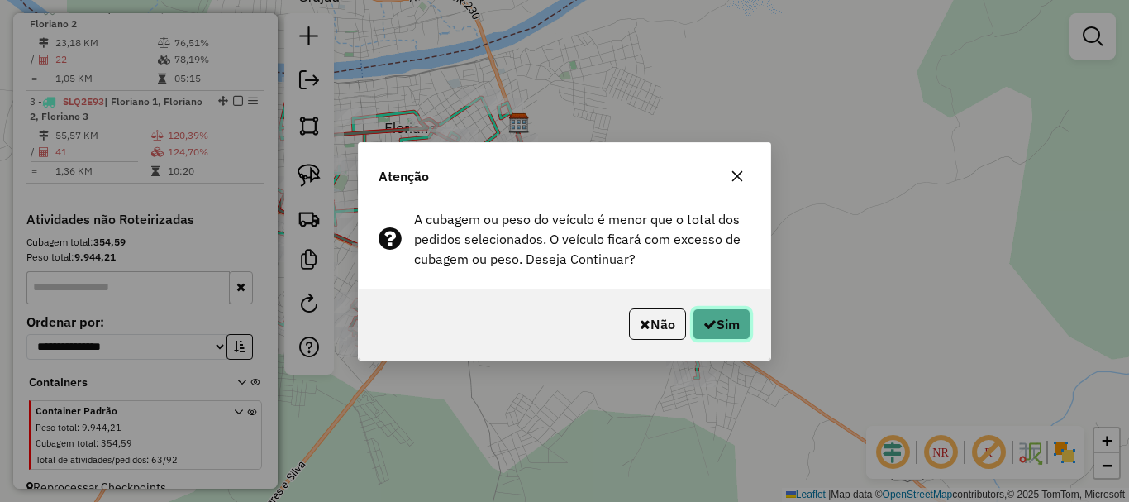
click at [716, 313] on button "Sim" at bounding box center [722, 323] width 58 height 31
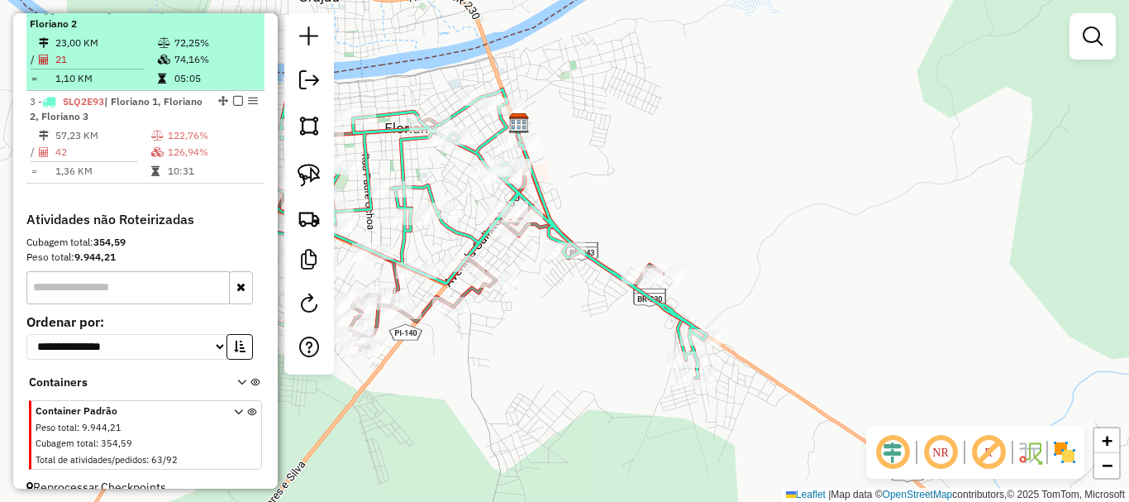
click at [235, 13] on em at bounding box center [238, 8] width 10 height 10
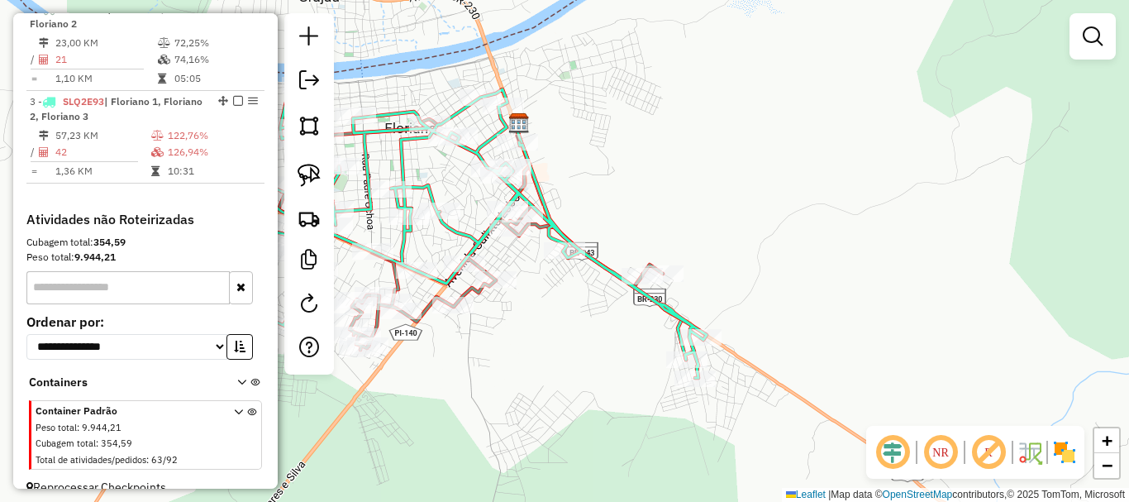
scroll to position [627, 0]
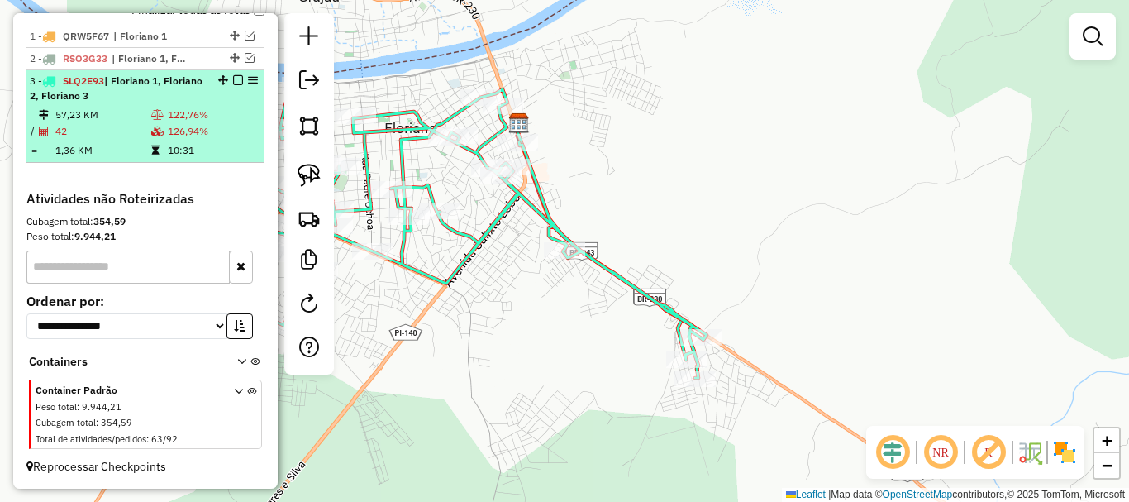
click at [185, 86] on div "3 - SLQ2E93 | Floriano 1, Floriano 2, Floriano 3" at bounding box center [117, 89] width 175 height 30
select select "**********"
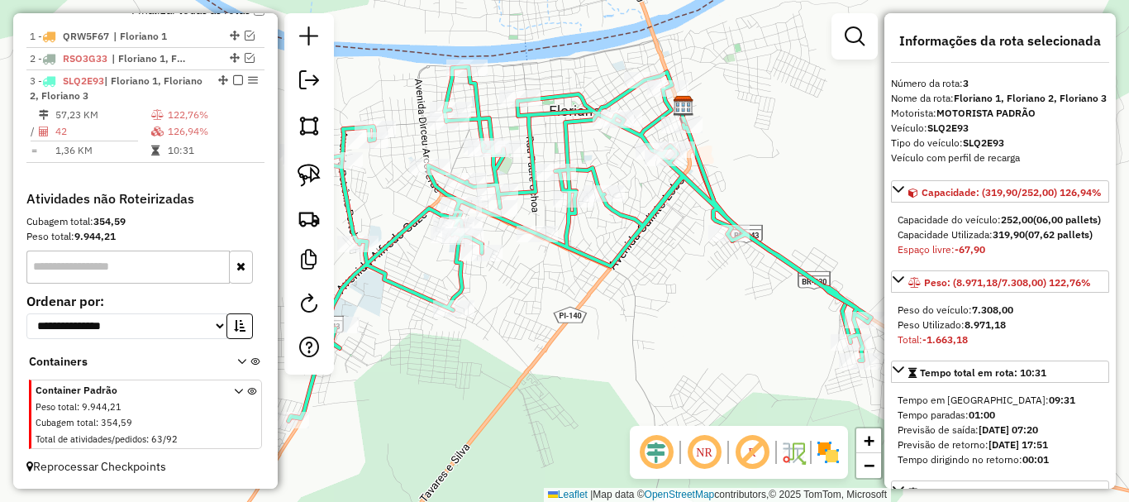
drag, startPoint x: 635, startPoint y: 339, endPoint x: 768, endPoint y: 262, distance: 153.7
click at [768, 263] on div "Janela de atendimento Grade de atendimento Capacidade Transportadoras Veículos …" at bounding box center [564, 251] width 1129 height 502
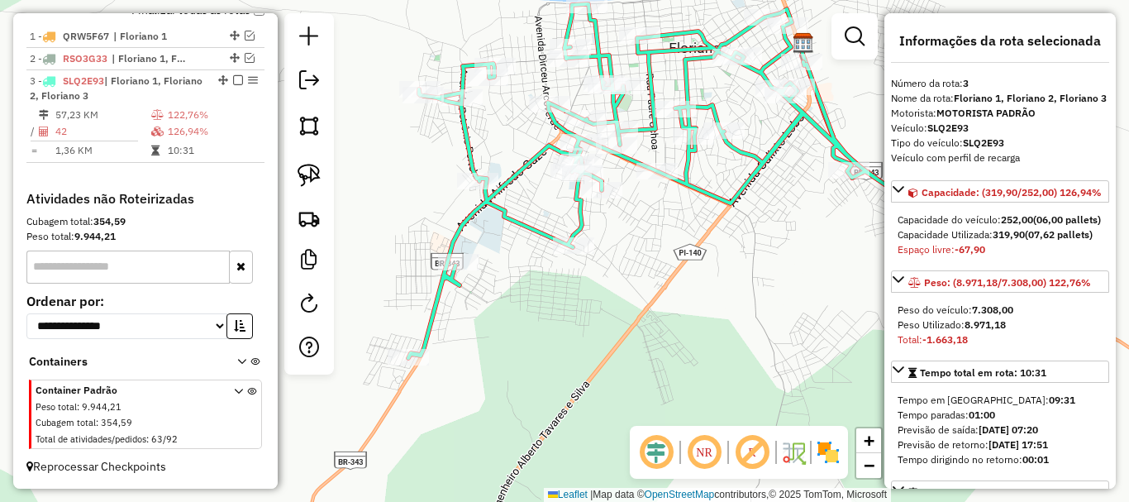
drag, startPoint x: 677, startPoint y: 283, endPoint x: 670, endPoint y: 339, distance: 56.7
click at [678, 348] on div "Janela de atendimento Grade de atendimento Capacidade Transportadoras Veículos …" at bounding box center [564, 251] width 1129 height 502
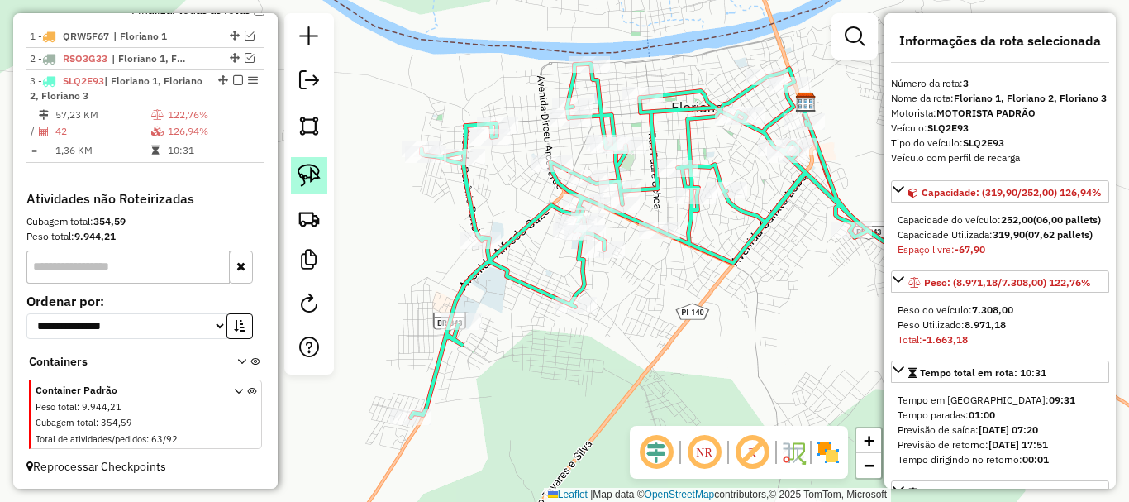
click at [322, 171] on link at bounding box center [309, 175] width 36 height 36
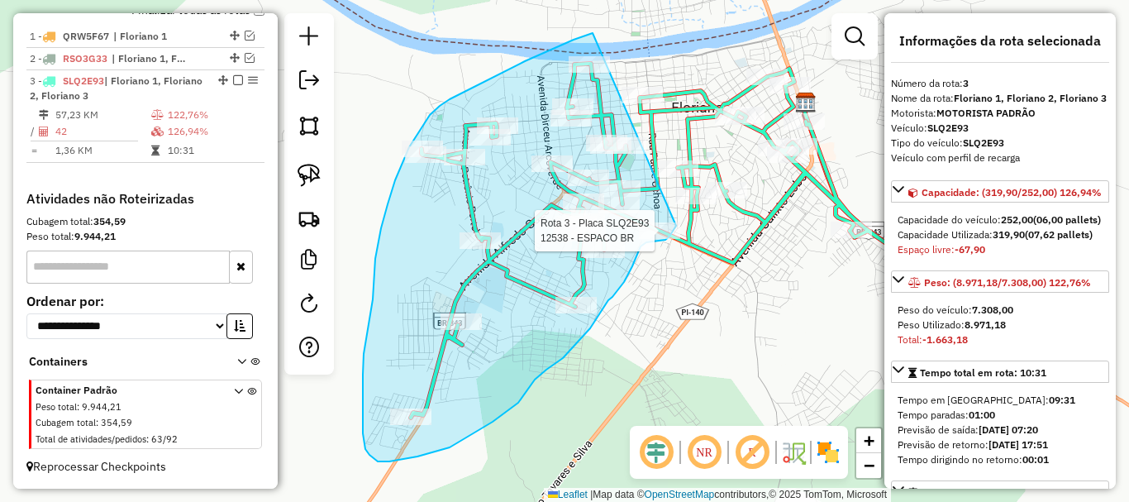
click at [676, 226] on div "Rota 3 - Placa SLQ2E93 12538 - ESPACO BR Janela de atendimento Grade de atendim…" at bounding box center [564, 251] width 1129 height 502
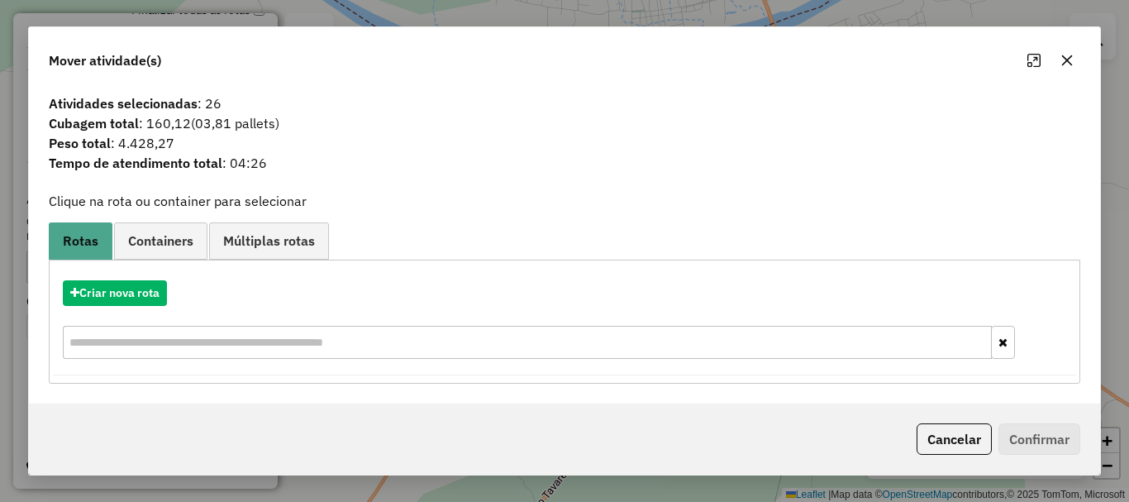
click at [932, 421] on div "Cancelar Confirmar" at bounding box center [564, 438] width 1071 height 71
click at [926, 430] on button "Cancelar" at bounding box center [954, 438] width 75 height 31
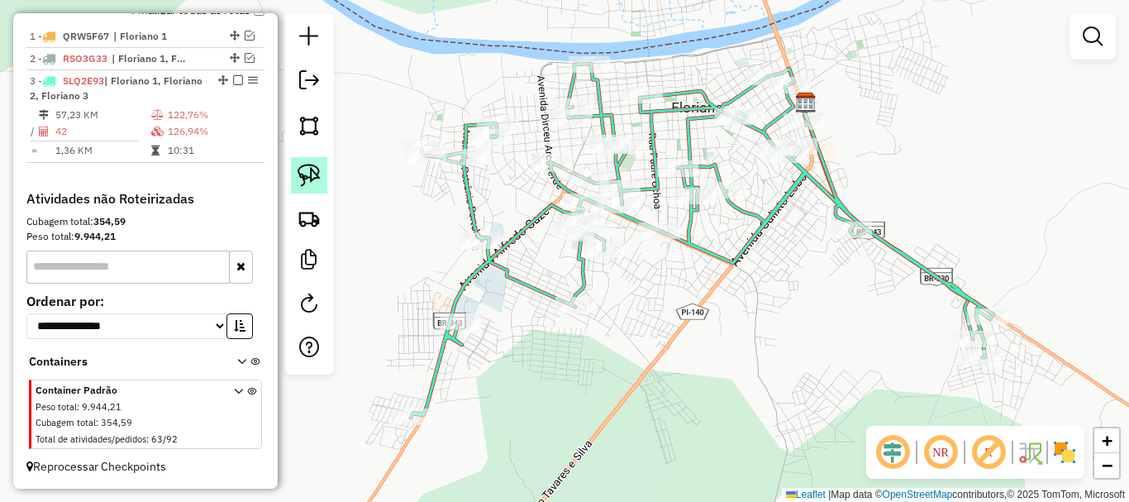
click at [312, 182] on img at bounding box center [309, 175] width 23 height 23
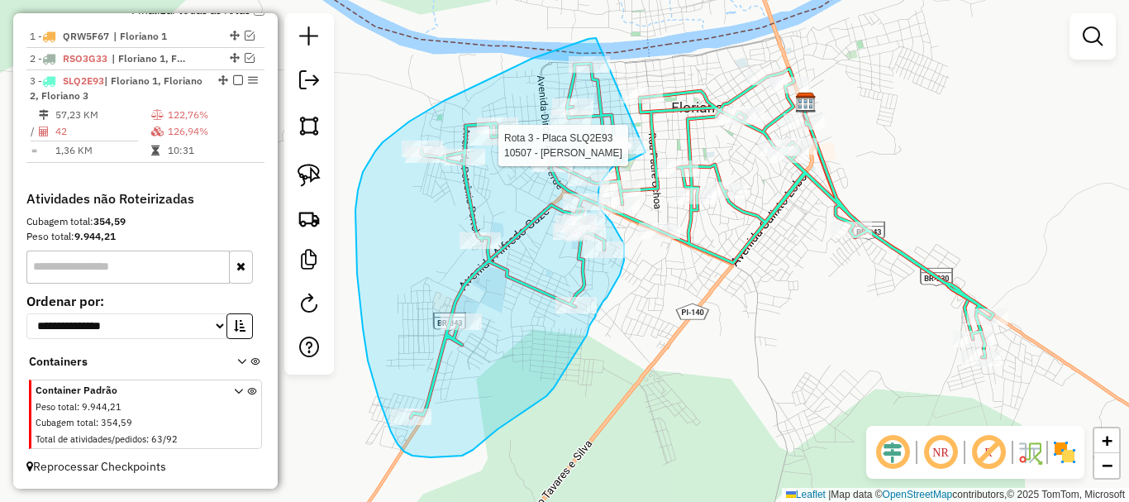
click at [646, 152] on div "Rota 3 - Placa SLQ2E93 10507 - Maria Das Dores Janela de atendimento Grade de a…" at bounding box center [564, 251] width 1129 height 502
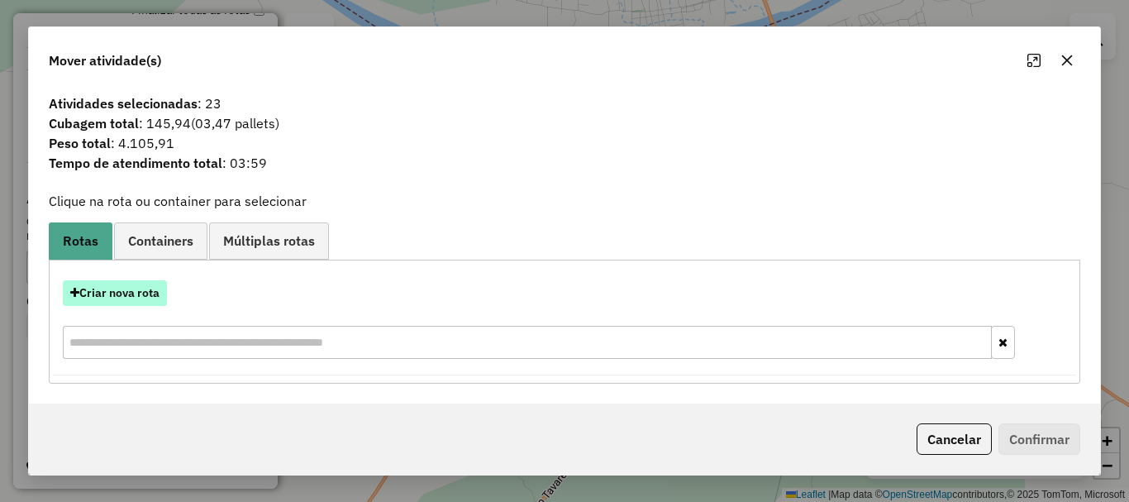
click at [134, 298] on button "Criar nova rota" at bounding box center [115, 293] width 104 height 26
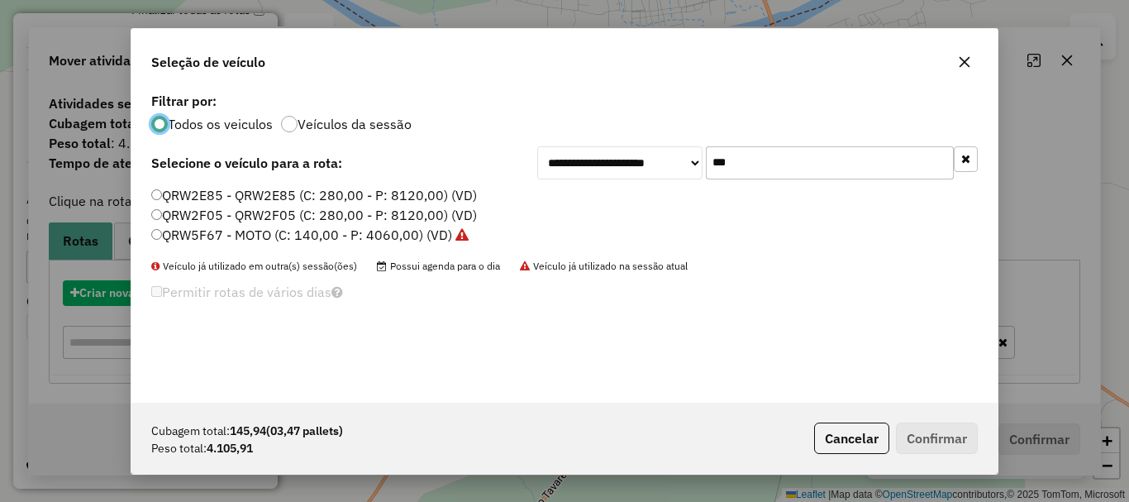
scroll to position [9, 5]
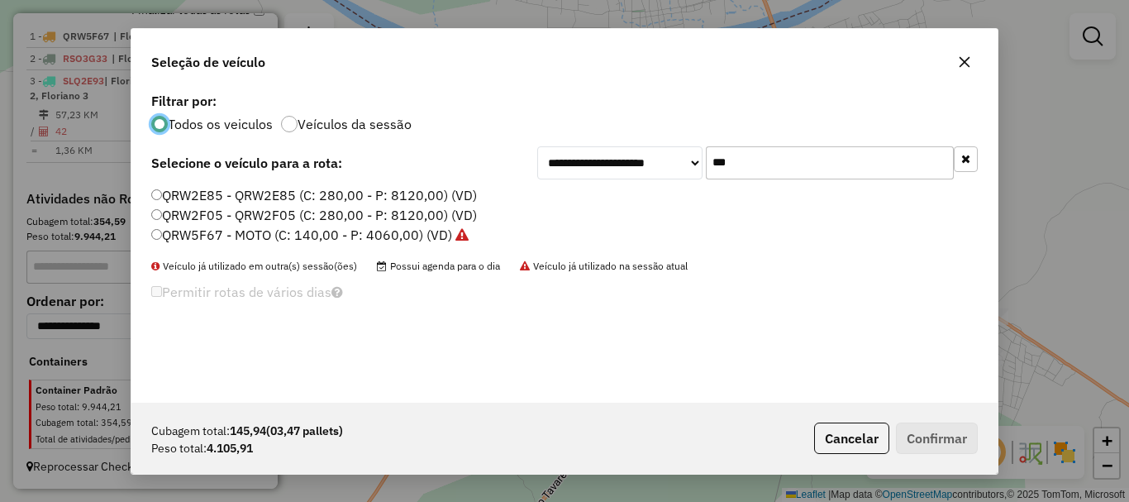
click at [863, 162] on input "***" at bounding box center [830, 162] width 248 height 33
click at [246, 214] on label "QRW2F05 - QRW2F05 (C: 280,00 - P: 8120,00) (VD)" at bounding box center [314, 215] width 326 height 20
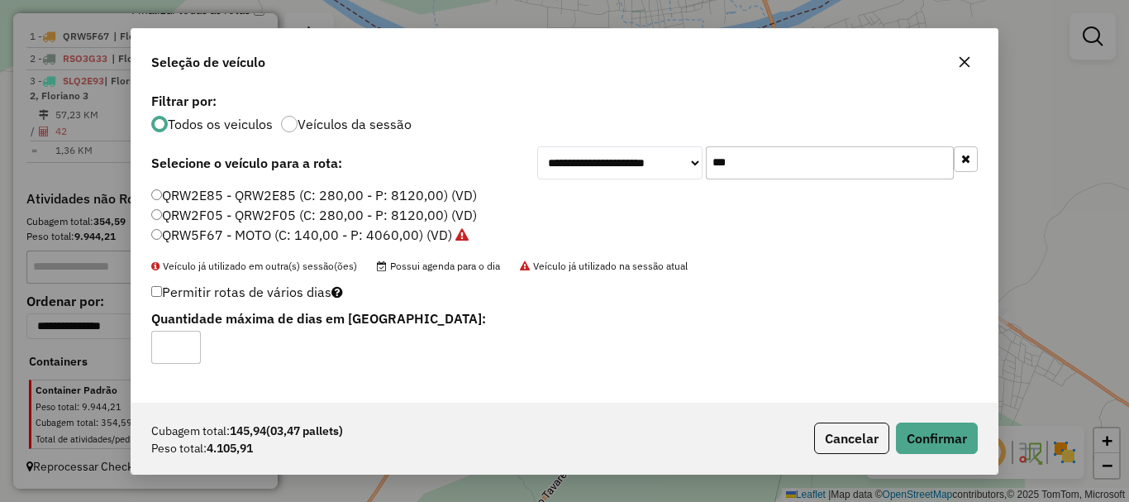
click at [990, 431] on div "Cubagem total: 145,94 (03,47 pallets) Peso total: 4.105,91 Cancelar Confirmar" at bounding box center [564, 438] width 866 height 71
drag, startPoint x: 973, startPoint y: 432, endPoint x: 951, endPoint y: 420, distance: 24.8
click at [972, 432] on button "Confirmar" at bounding box center [937, 437] width 82 height 31
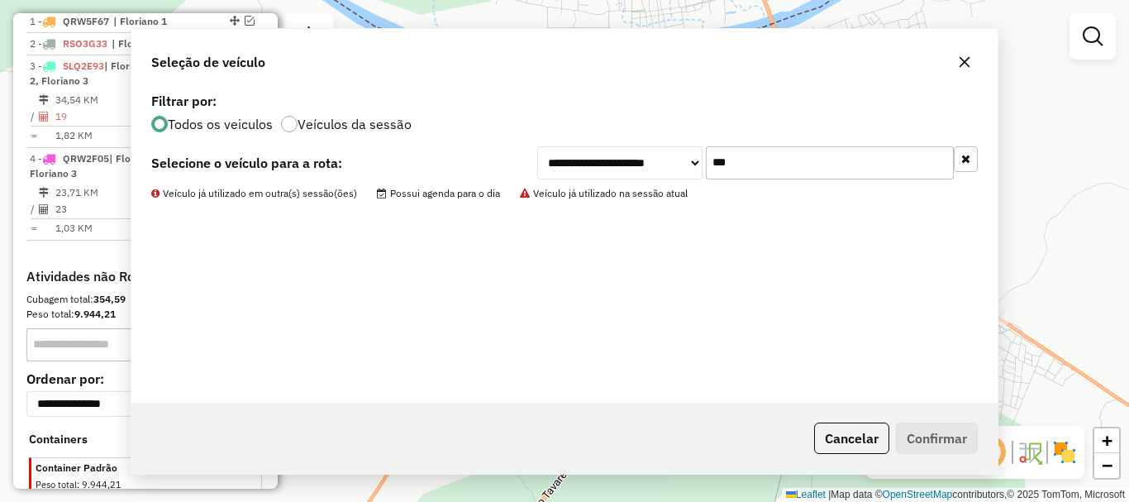
scroll to position [662, 0]
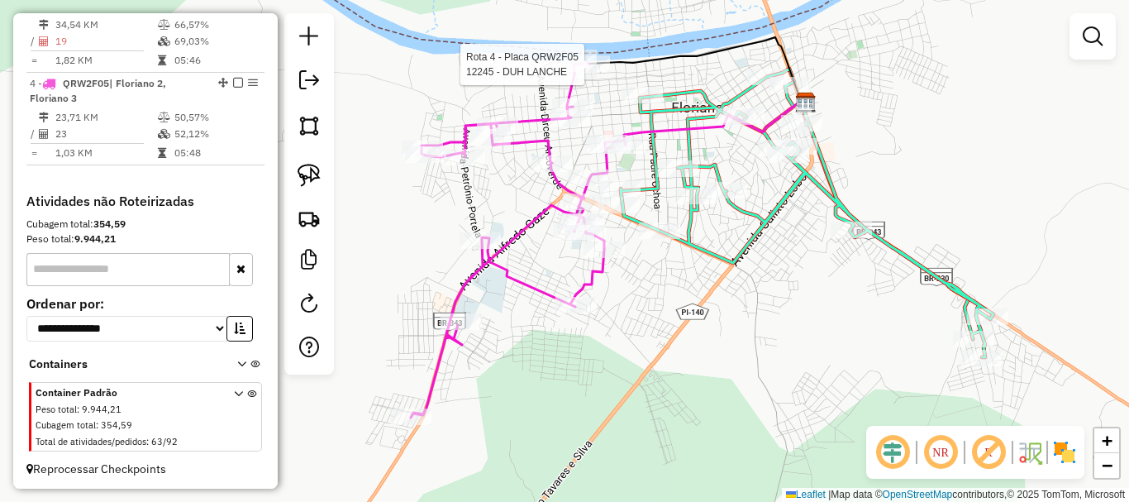
select select "**********"
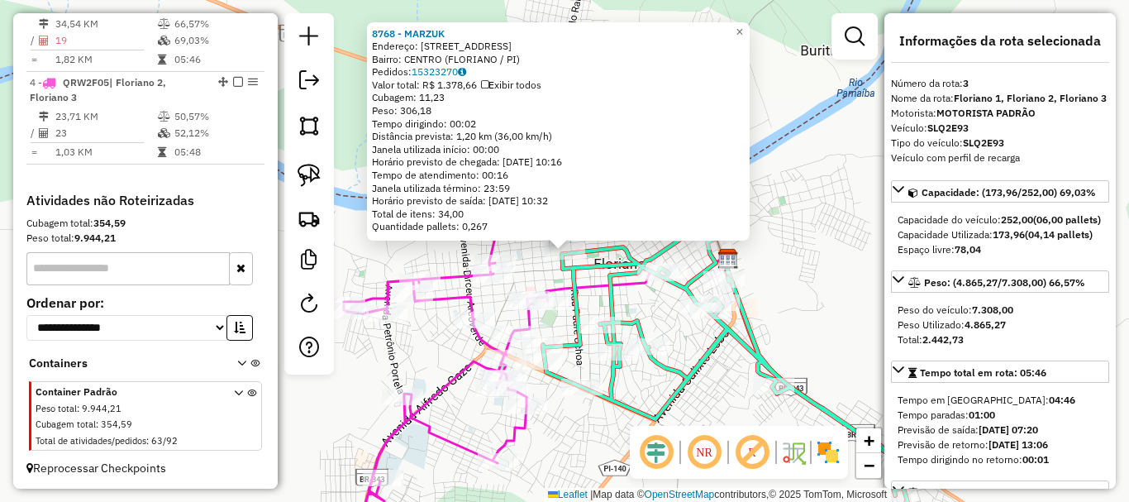
scroll to position [684, 0]
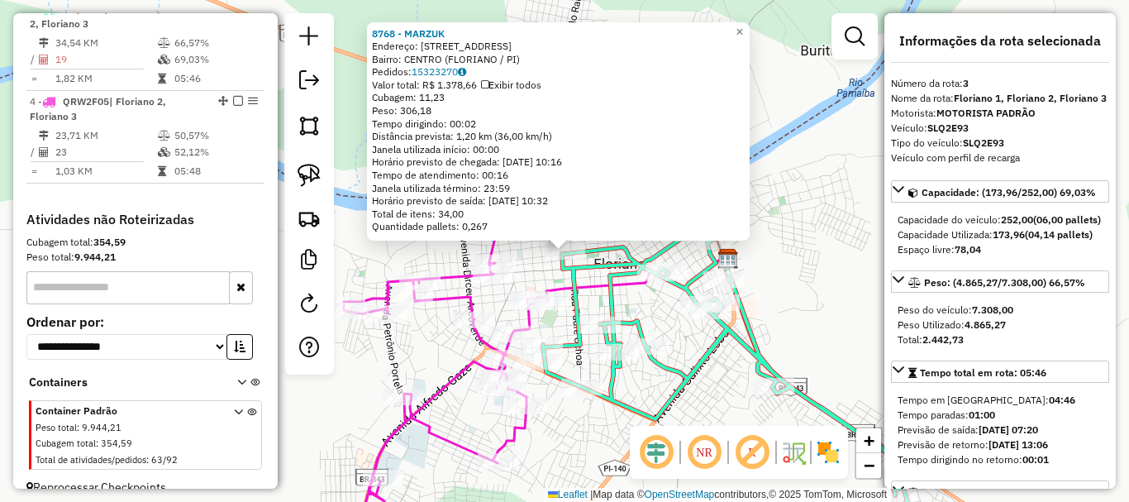
click at [728, 407] on div "Rota 3 - Placa SLQ2E93 9899 - Bar Do Luiz Rota 3 - Placa SLQ2E93 9624 - Deposit…" at bounding box center [564, 251] width 1129 height 502
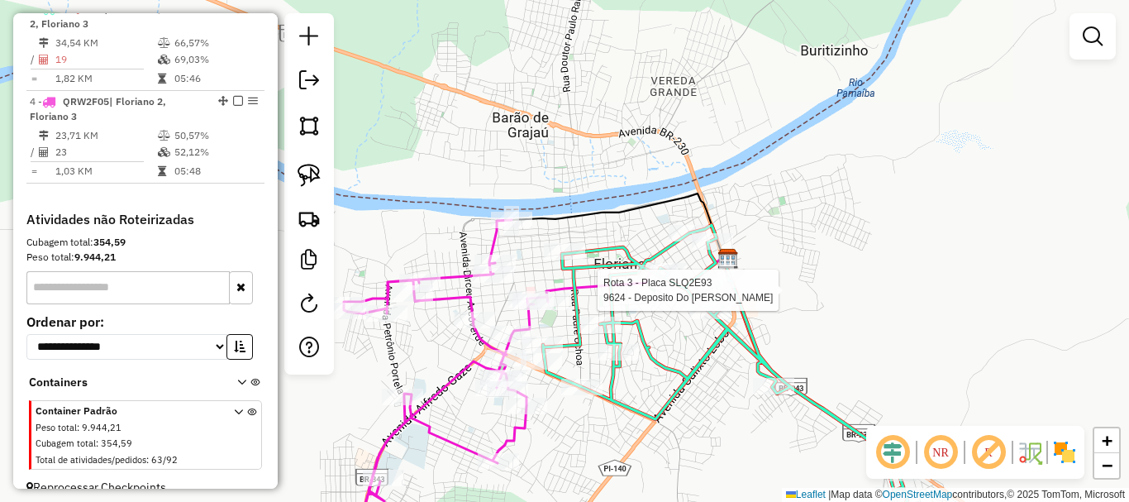
click at [724, 289] on div at bounding box center [714, 297] width 41 height 17
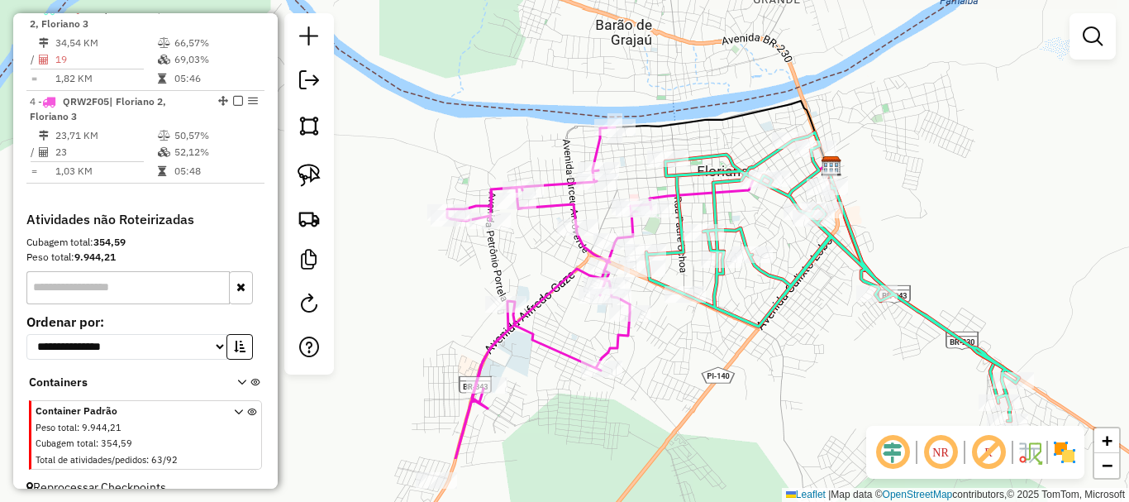
drag, startPoint x: 710, startPoint y: 362, endPoint x: 792, endPoint y: 265, distance: 127.3
click at [825, 260] on icon at bounding box center [832, 276] width 373 height 288
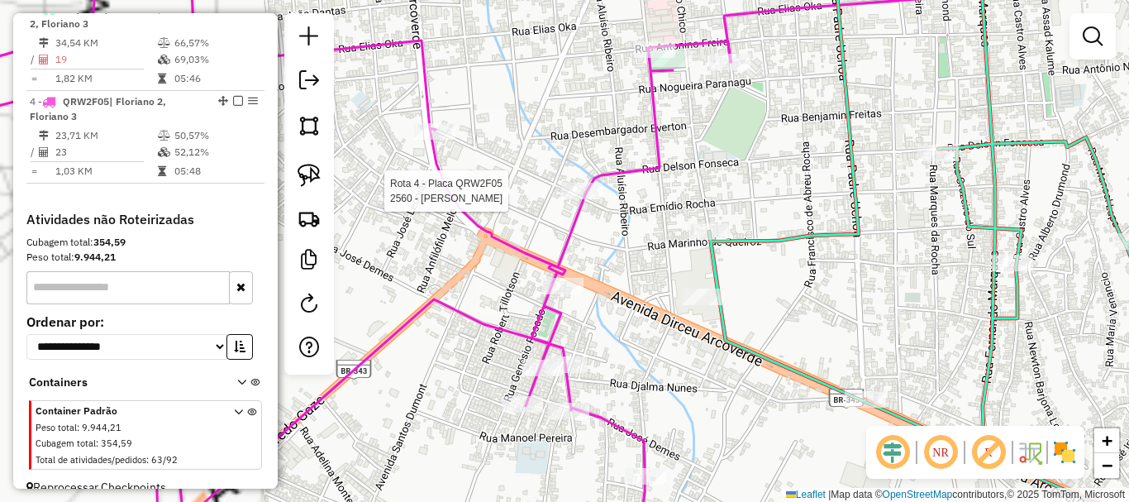
select select "**********"
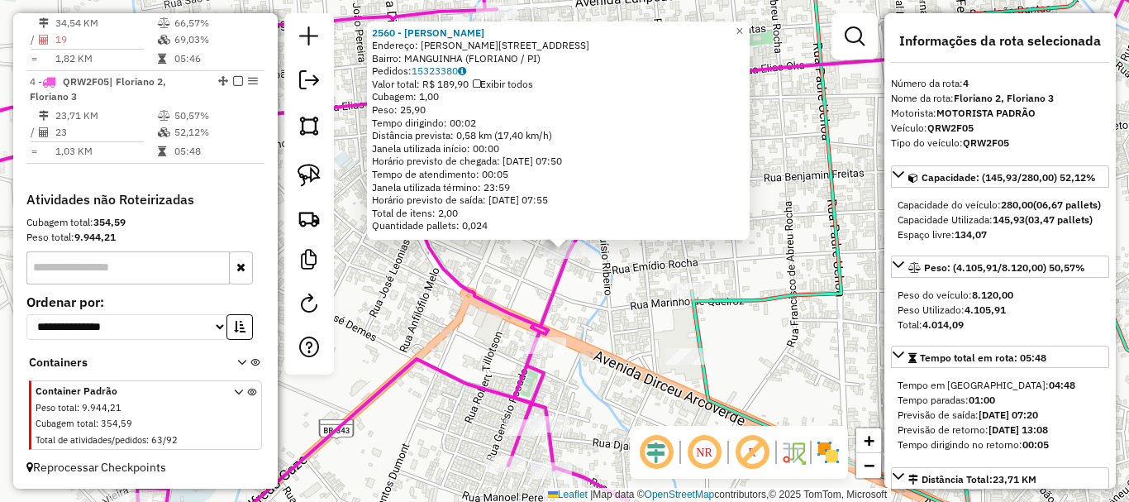
scroll to position [720, 0]
click at [621, 281] on div "2560 - ROSA MARIA RIBEIRO DA SILVA Endereço: R DELSON FONSECA 1392 Bairro: MANG…" at bounding box center [564, 251] width 1129 height 502
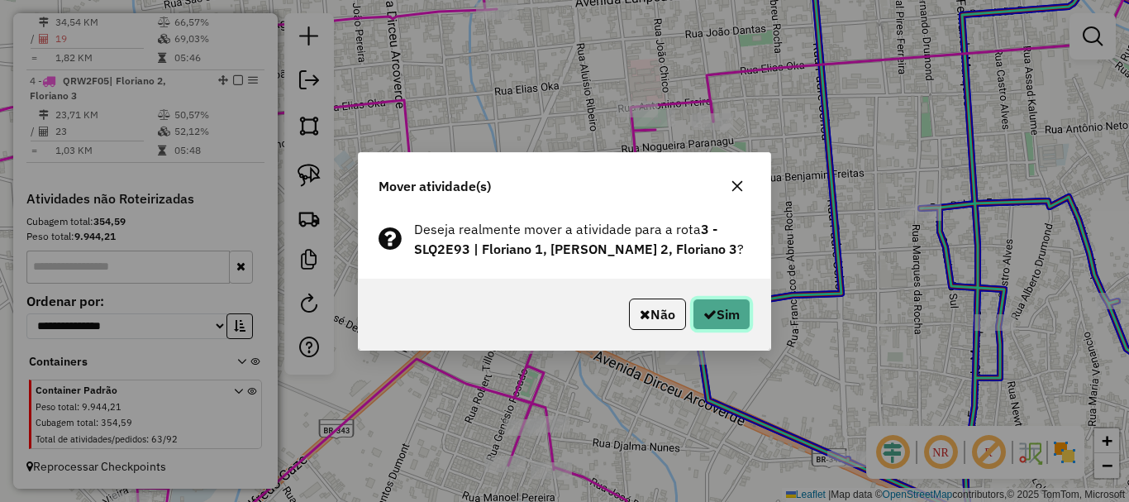
click at [703, 307] on icon "button" at bounding box center [709, 313] width 13 height 13
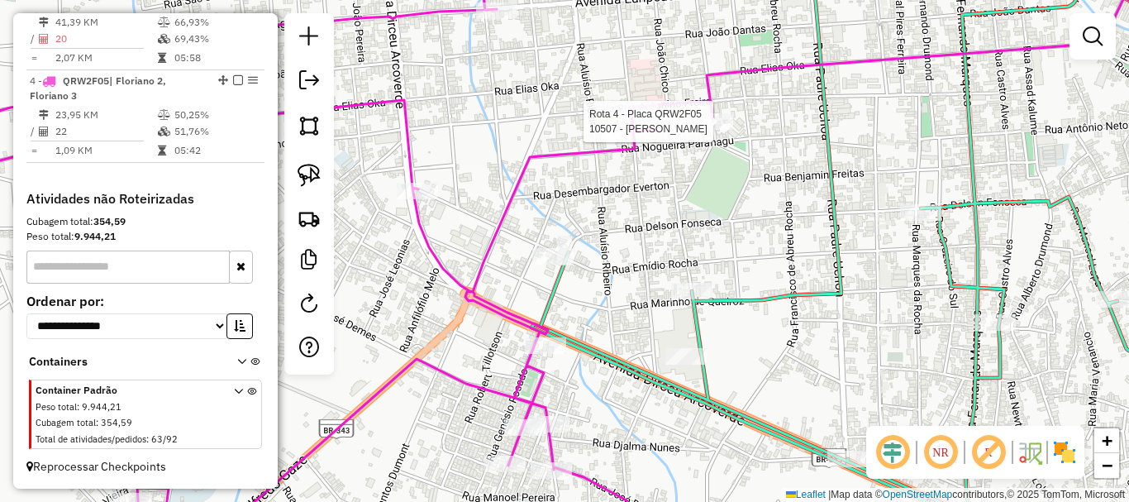
select select "**********"
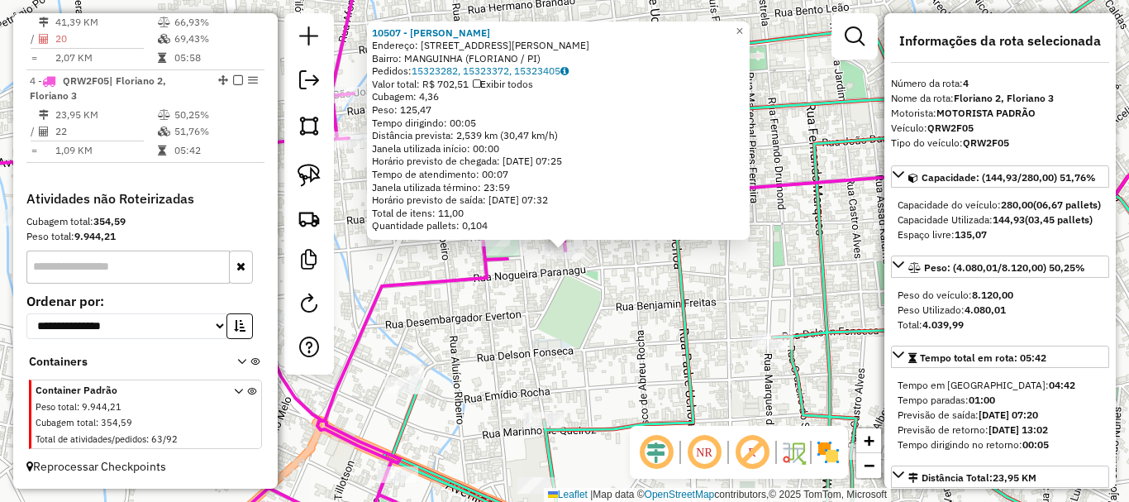
drag, startPoint x: 582, startPoint y: 312, endPoint x: 608, endPoint y: 313, distance: 26.5
click at [586, 312] on div "10507 - Maria Das Dores Endereço: Rua Francisco Castro 1016 Bairro: MANGUINHA (…" at bounding box center [564, 251] width 1129 height 502
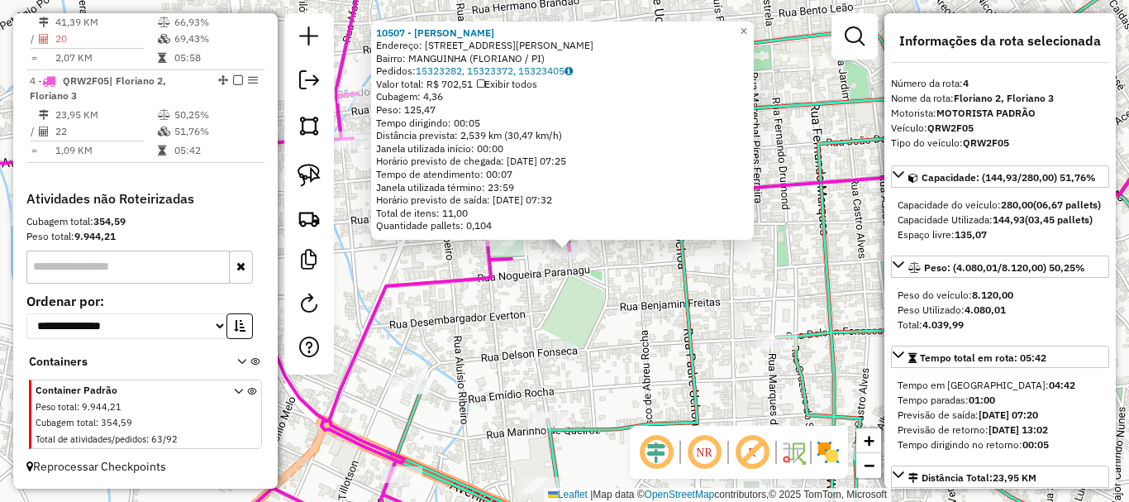
drag, startPoint x: 642, startPoint y: 212, endPoint x: 650, endPoint y: 179, distance: 33.9
click at [649, 185] on div "10507 - Maria Das Dores Endereço: Rua Francisco Castro 1016 Bairro: MANGUINHA (…" at bounding box center [564, 251] width 1129 height 502
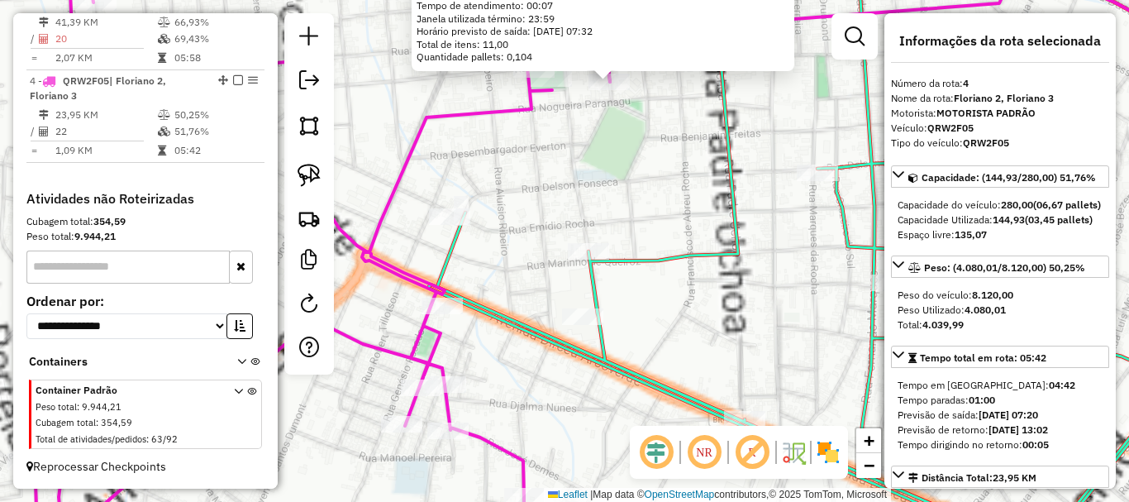
click at [650, 186] on div "10507 - Maria Das Dores Endereço: Rua Francisco Castro 1016 Bairro: MANGUINHA (…" at bounding box center [564, 251] width 1129 height 502
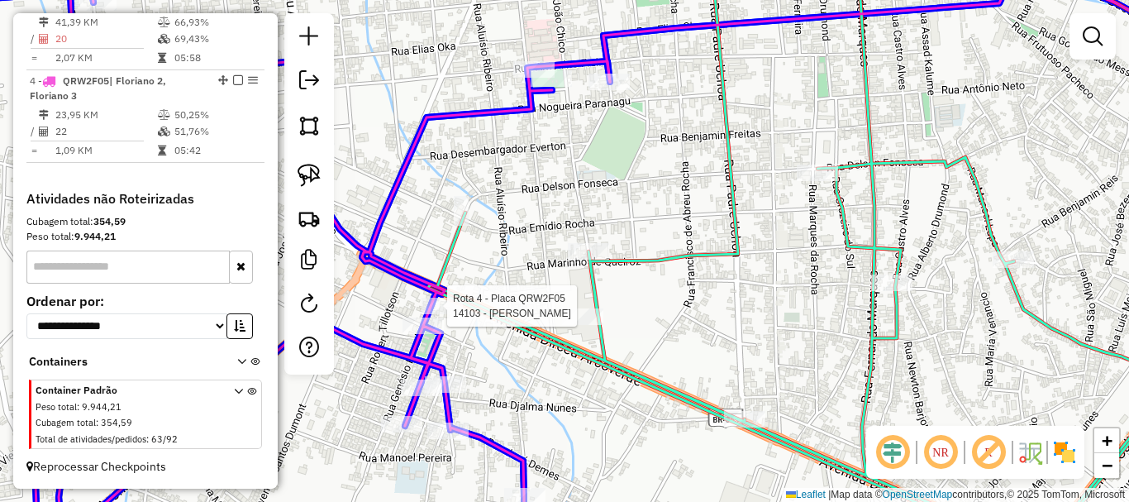
click at [618, 5] on div at bounding box center [618, 5] width 0 height 0
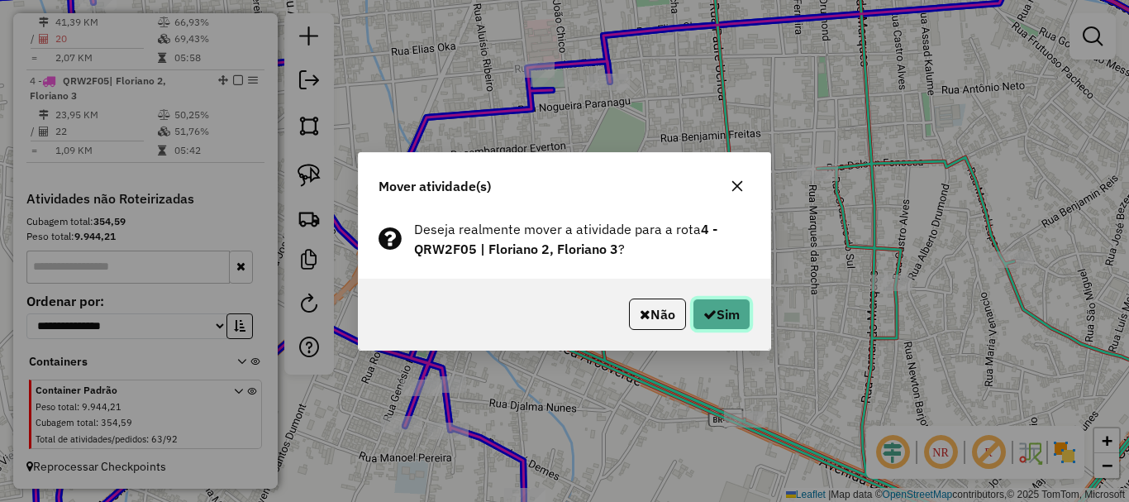
click at [735, 304] on button "Sim" at bounding box center [722, 313] width 58 height 31
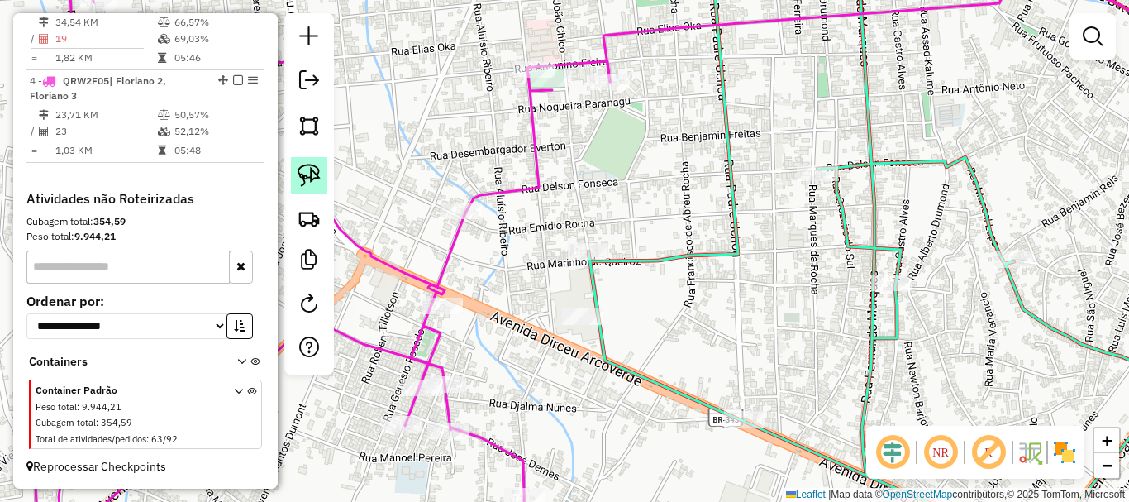
click at [303, 164] on img at bounding box center [309, 175] width 23 height 23
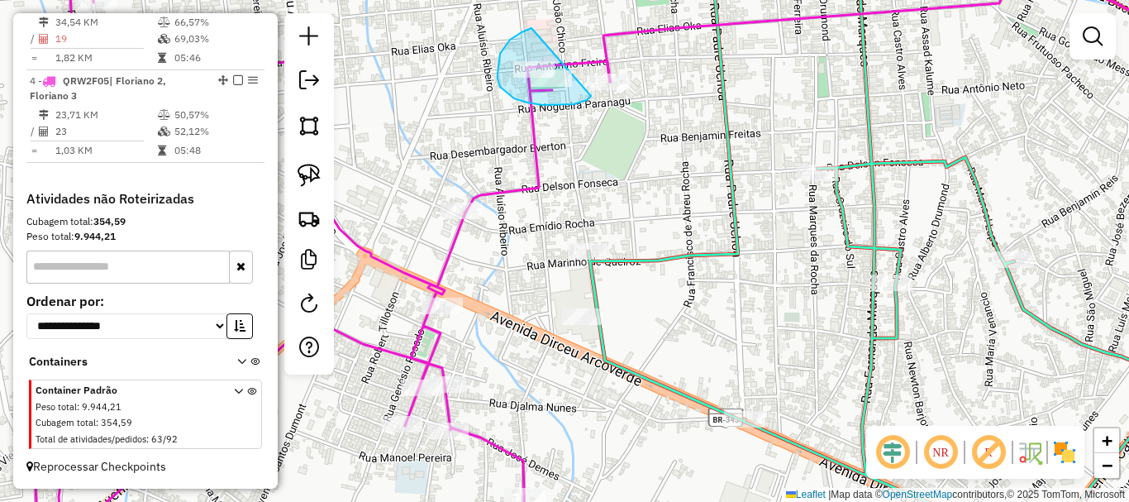
drag, startPoint x: 510, startPoint y: 40, endPoint x: 592, endPoint y: 95, distance: 98.8
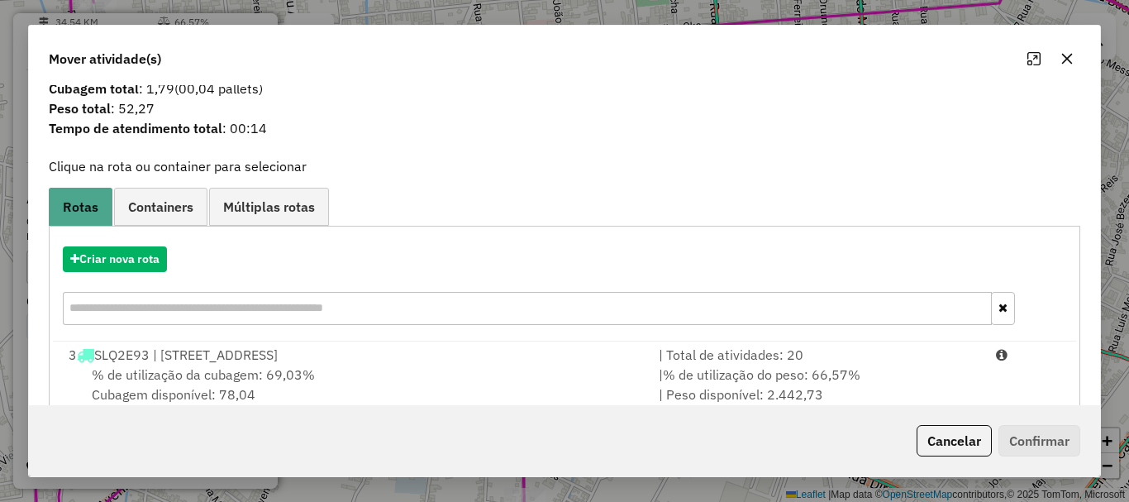
scroll to position [64, 0]
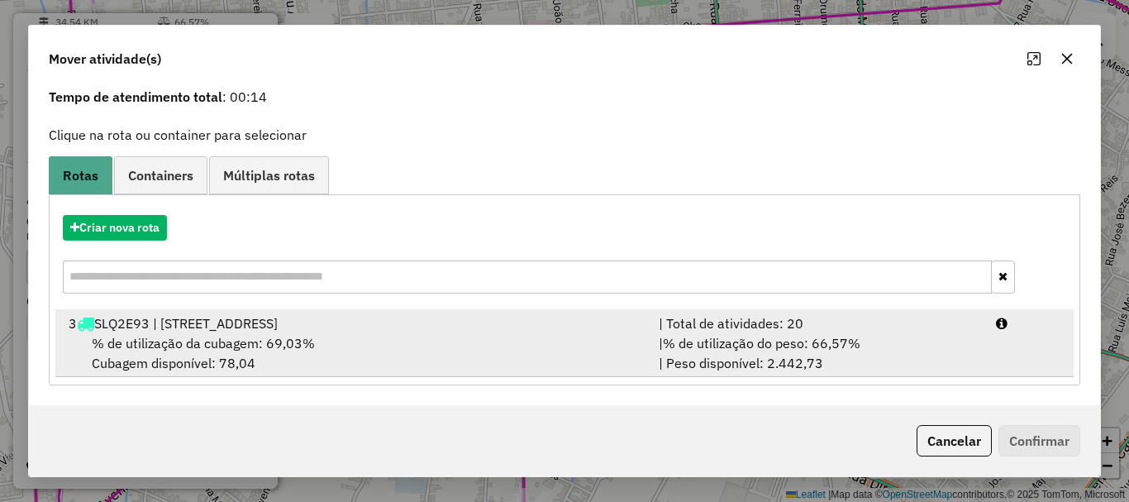
drag, startPoint x: 436, startPoint y: 345, endPoint x: 660, endPoint y: 376, distance: 226.2
click at [438, 345] on div "% de utilização da cubagem: 69,03% Cubagem disponível: 78,04" at bounding box center [354, 353] width 590 height 40
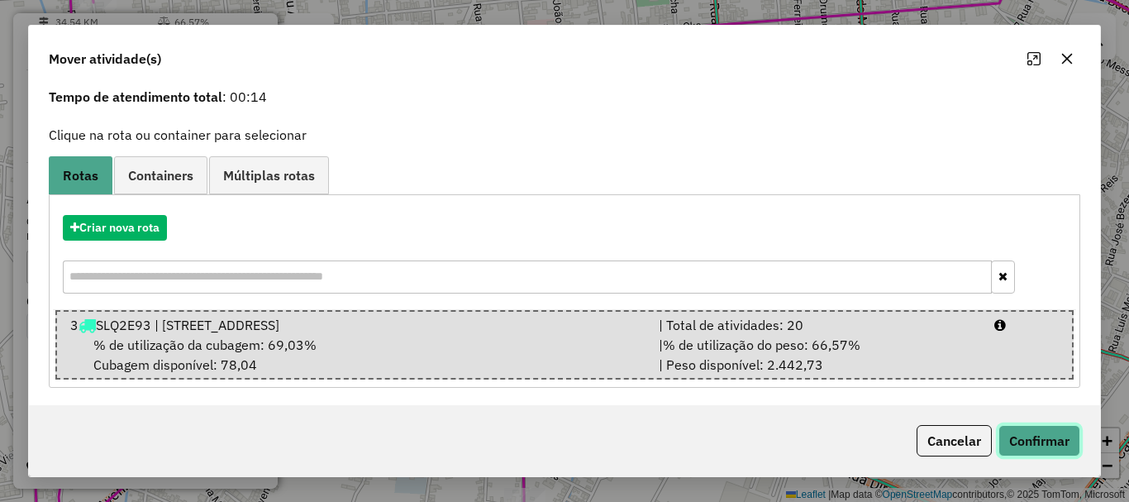
click at [1063, 446] on button "Confirmar" at bounding box center [1039, 440] width 82 height 31
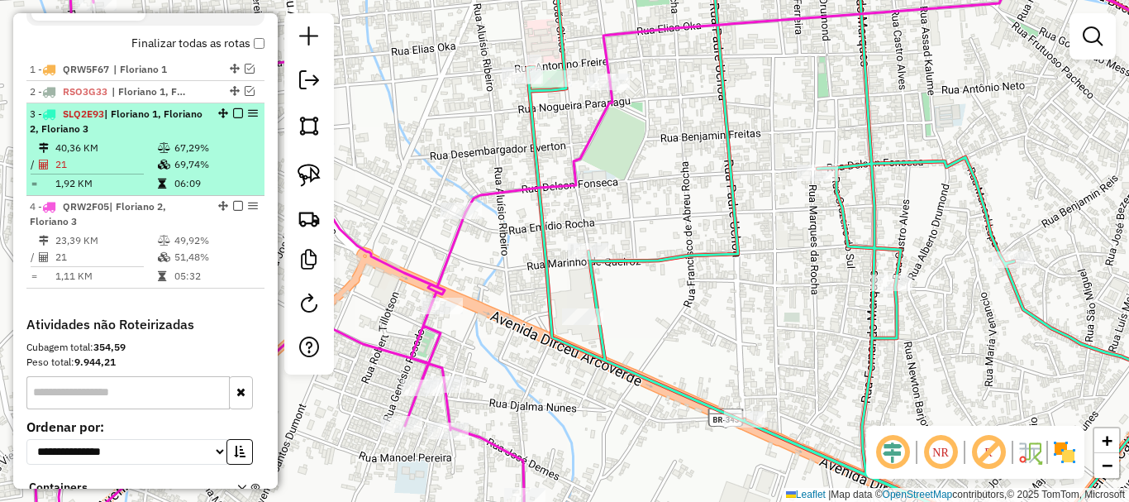
scroll to position [555, 0]
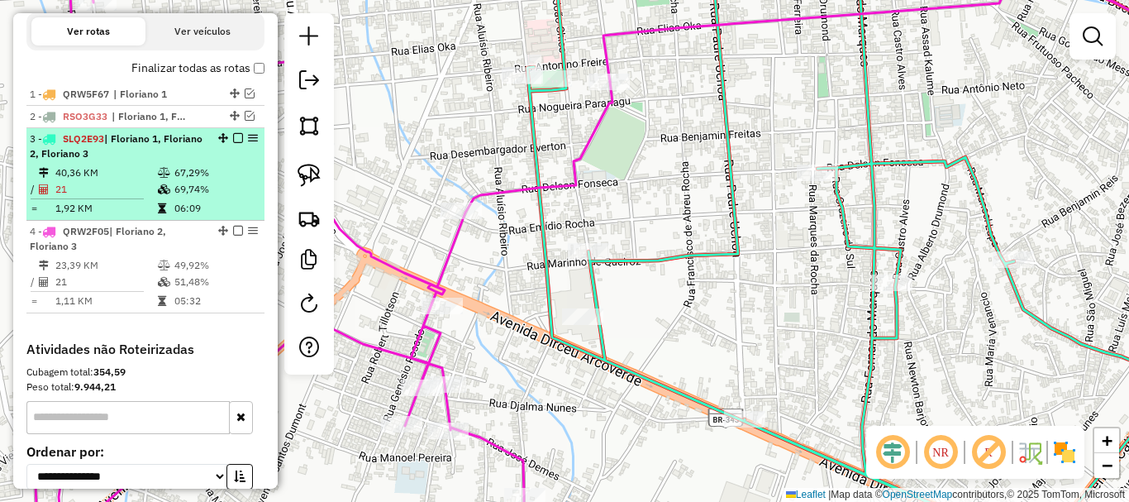
click at [201, 217] on td "06:09" at bounding box center [215, 208] width 83 height 17
select select "**********"
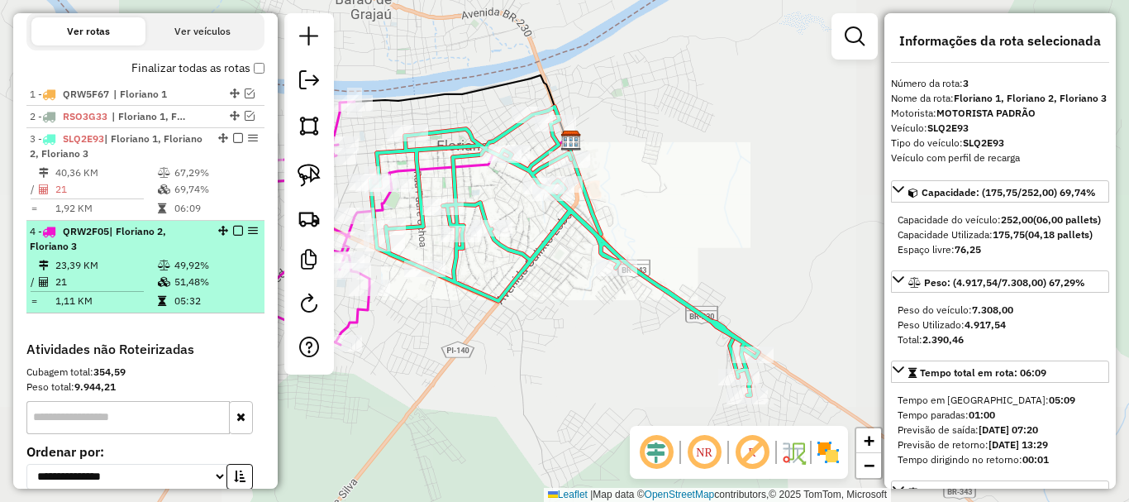
click at [183, 290] on td "51,48%" at bounding box center [215, 282] width 83 height 17
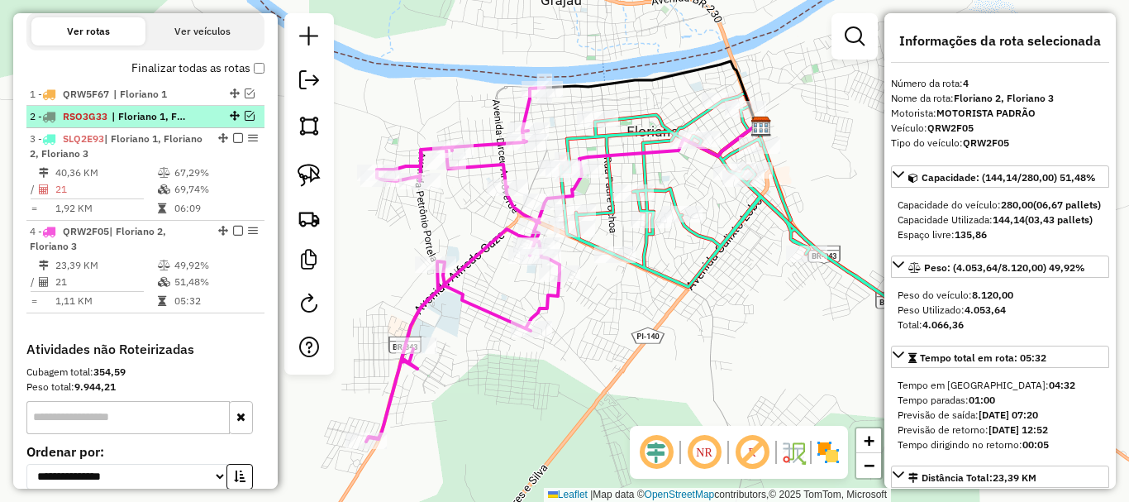
click at [212, 121] on div at bounding box center [233, 116] width 50 height 10
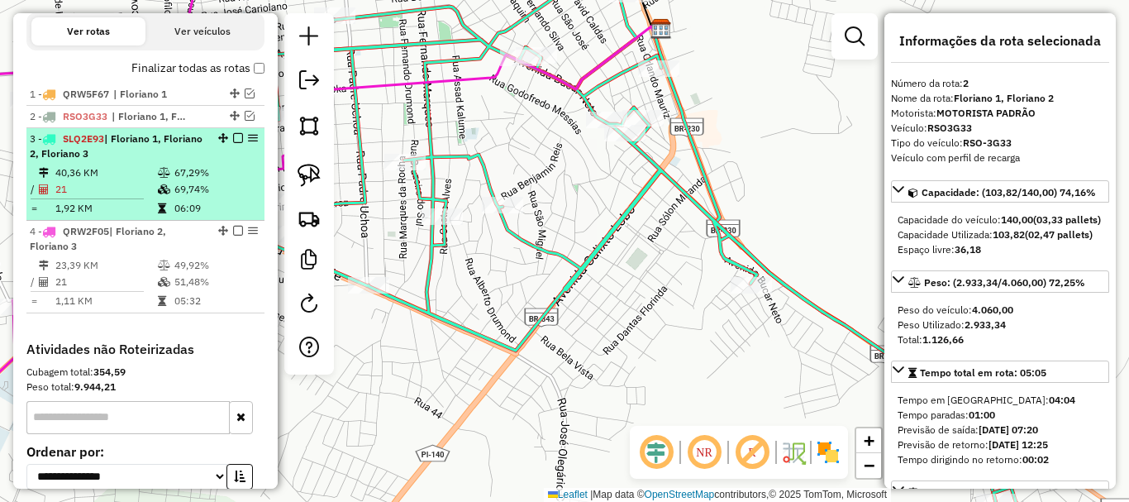
click at [169, 181] on td at bounding box center [165, 172] width 17 height 17
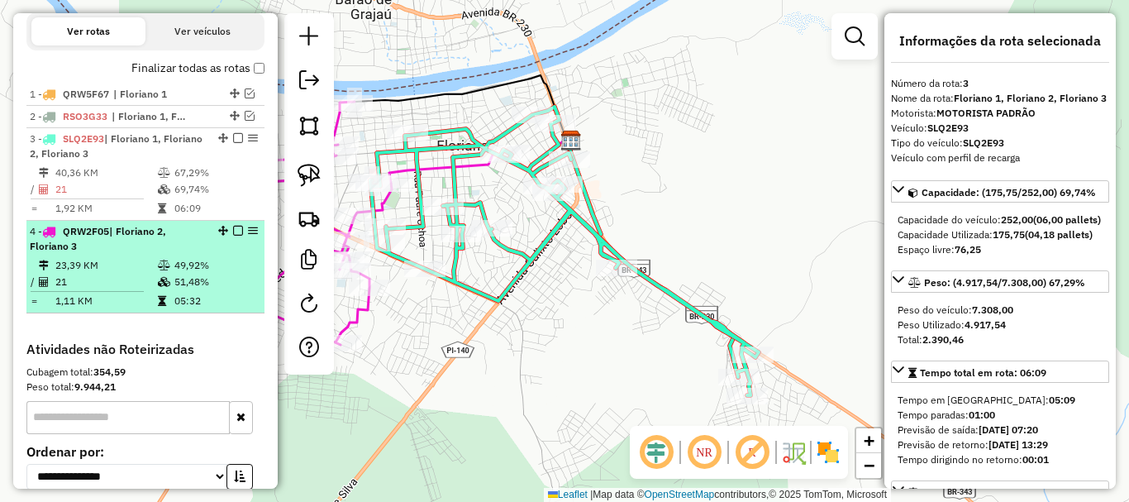
click at [160, 254] on div "4 - QRW2F05 | Floriano 2, Floriano 3" at bounding box center [117, 239] width 175 height 30
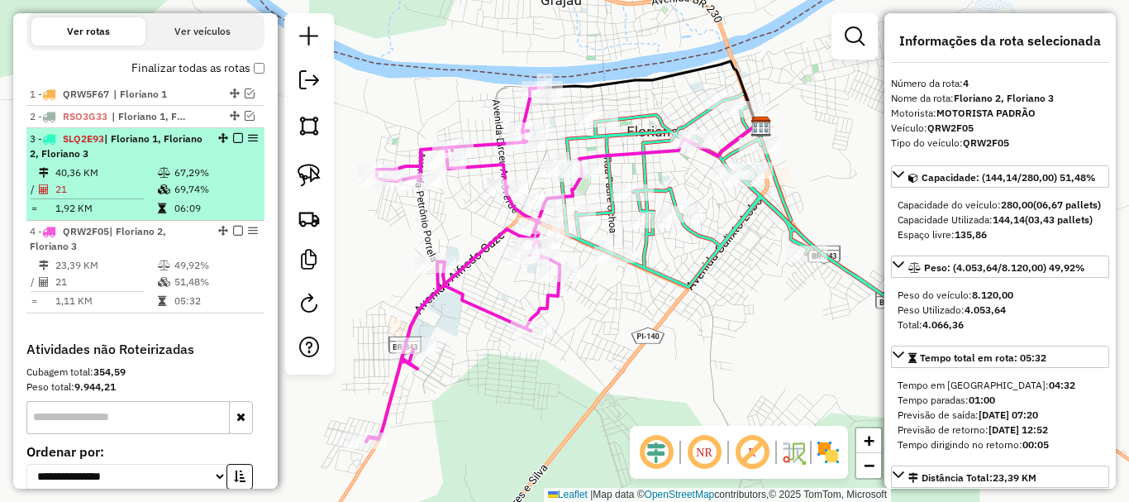
click at [233, 143] on em at bounding box center [238, 138] width 10 height 10
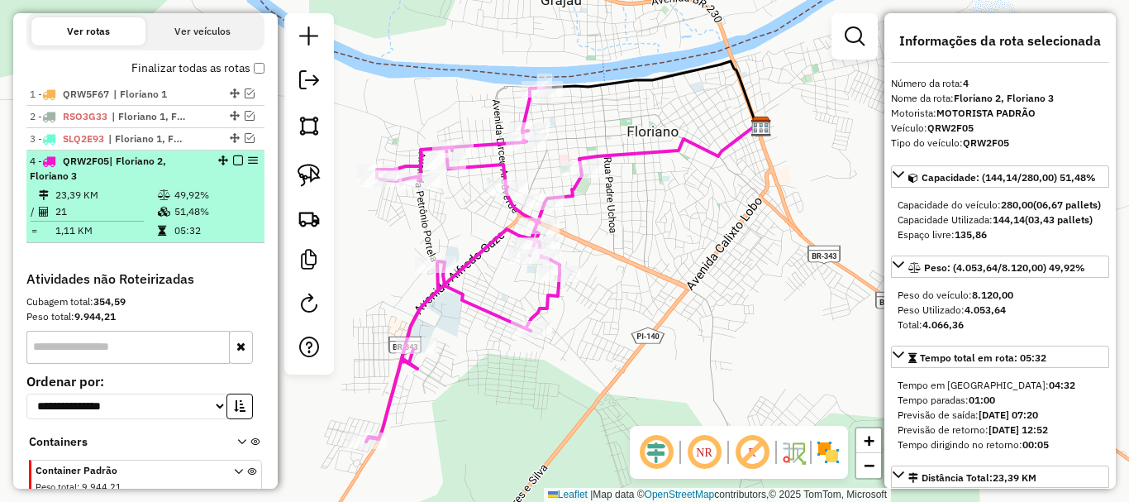
click at [234, 165] on em at bounding box center [238, 160] width 10 height 10
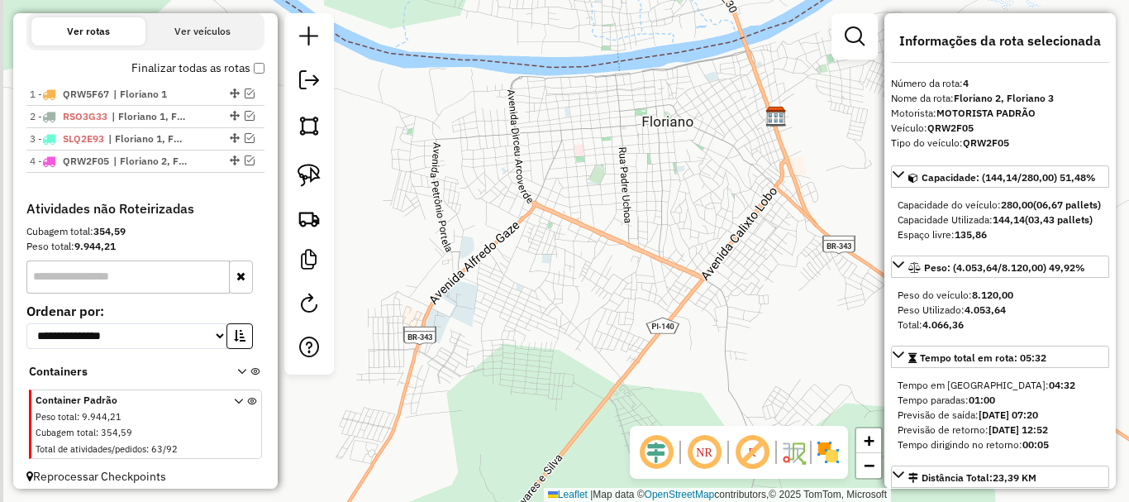
drag, startPoint x: 654, startPoint y: 249, endPoint x: 674, endPoint y: 229, distance: 28.6
click at [674, 231] on div "Janela de atendimento Grade de atendimento Capacidade Transportadoras Veículos …" at bounding box center [564, 251] width 1129 height 502
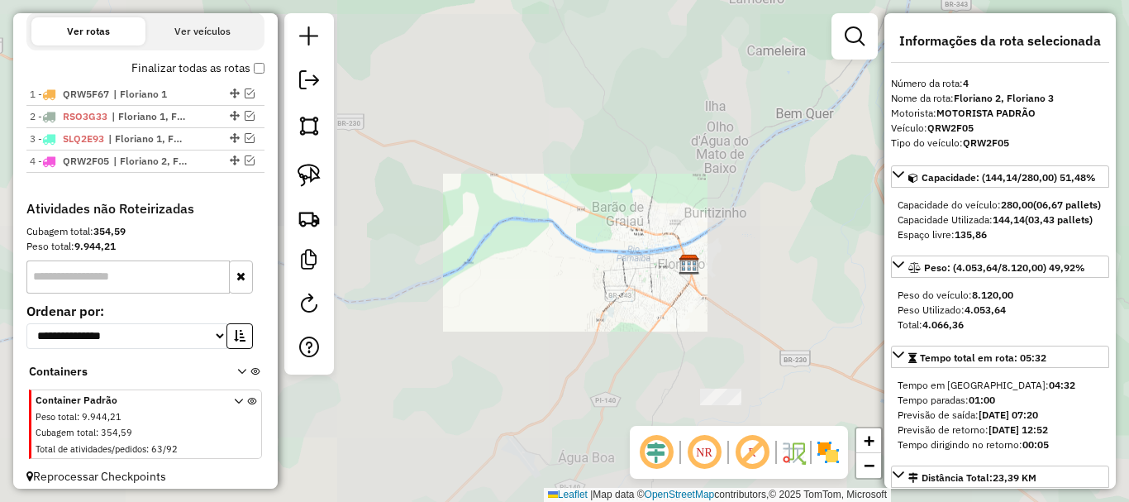
drag, startPoint x: 725, startPoint y: 360, endPoint x: 662, endPoint y: 265, distance: 113.2
click at [688, 307] on div "Janela de atendimento Grade de atendimento Capacidade Transportadoras Veículos …" at bounding box center [564, 251] width 1129 height 502
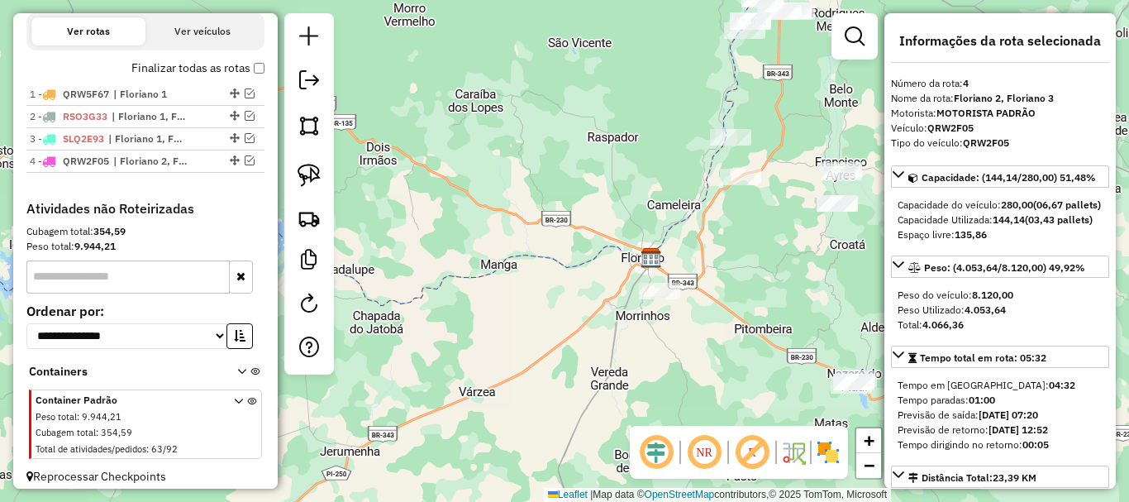
click at [717, 122] on div "Janela de atendimento Grade de atendimento Capacidade Transportadoras Veículos …" at bounding box center [564, 251] width 1129 height 502
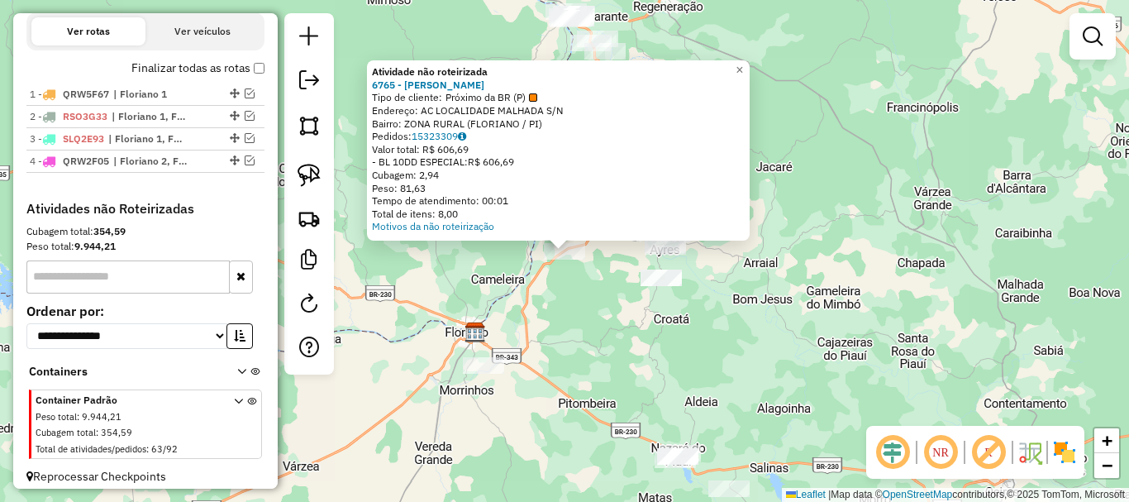
click at [605, 285] on div "Atividade não roteirizada 6765 - JONAS DE SOUSA SANTOS Tipo de cliente: Próximo…" at bounding box center [564, 251] width 1129 height 502
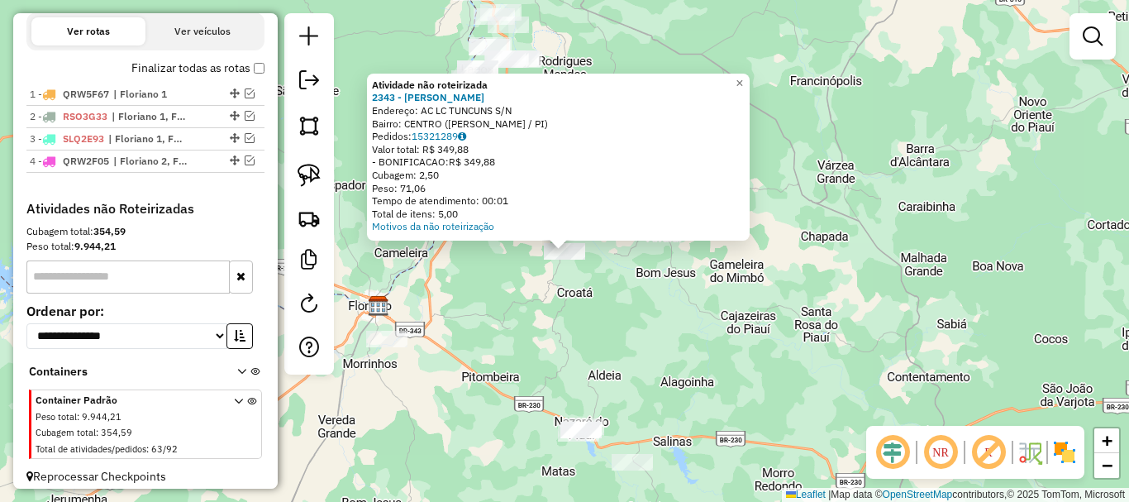
click at [560, 284] on div "Atividade não roteirizada 2343 - TIAGO ROCHA SOUSA Endereço: AC LC TUNCUNS S/N …" at bounding box center [564, 251] width 1129 height 502
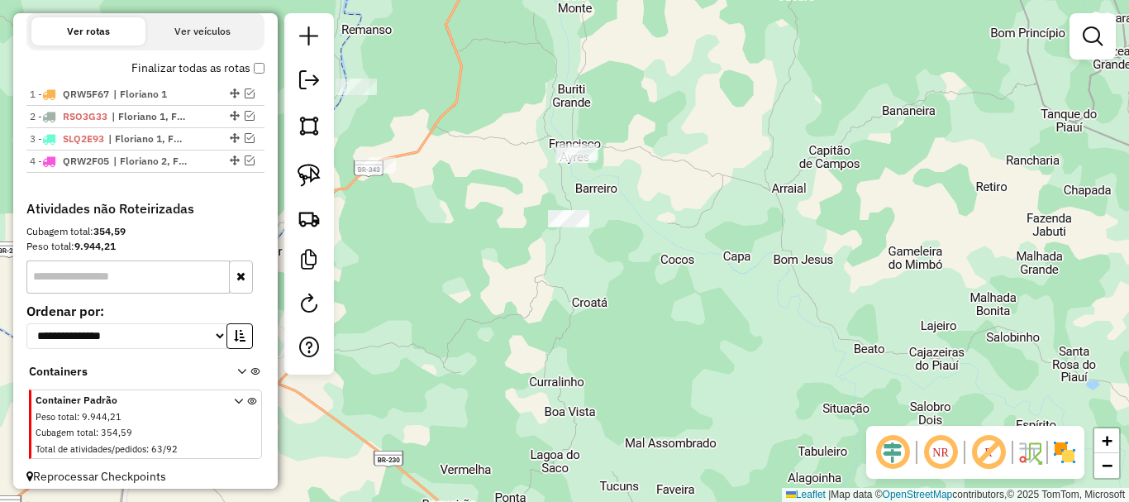
drag, startPoint x: 578, startPoint y: 356, endPoint x: 659, endPoint y: 199, distance: 176.7
click at [648, 223] on div "Janela de atendimento Grade de atendimento Capacidade Transportadoras Veículos …" at bounding box center [564, 251] width 1129 height 502
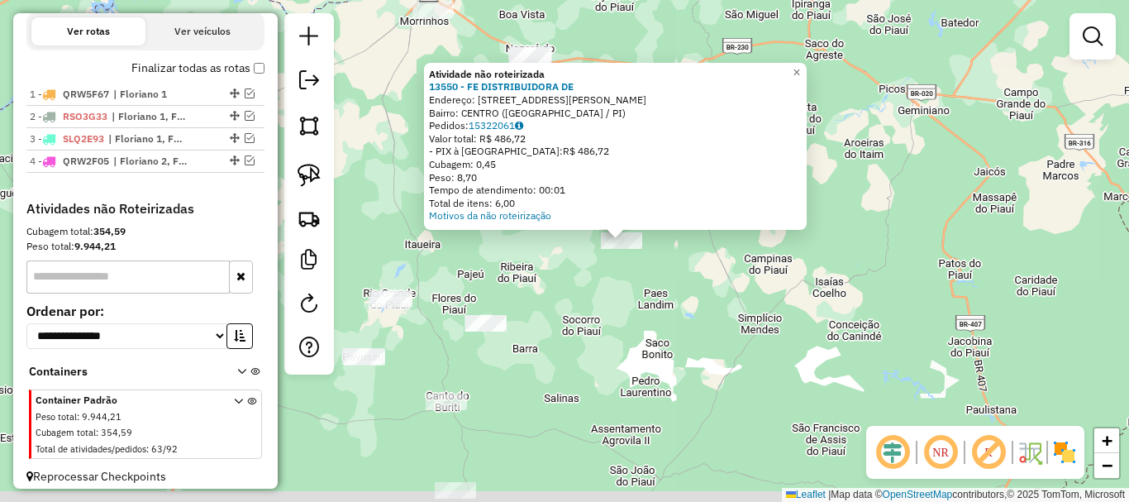
drag, startPoint x: 516, startPoint y: 298, endPoint x: 722, endPoint y: 255, distance: 211.2
click at [721, 255] on div "Atividade não roteirizada 13550 - FE DISTRIBUIDORA DE Endereço: rua Joaquim dia…" at bounding box center [564, 251] width 1129 height 502
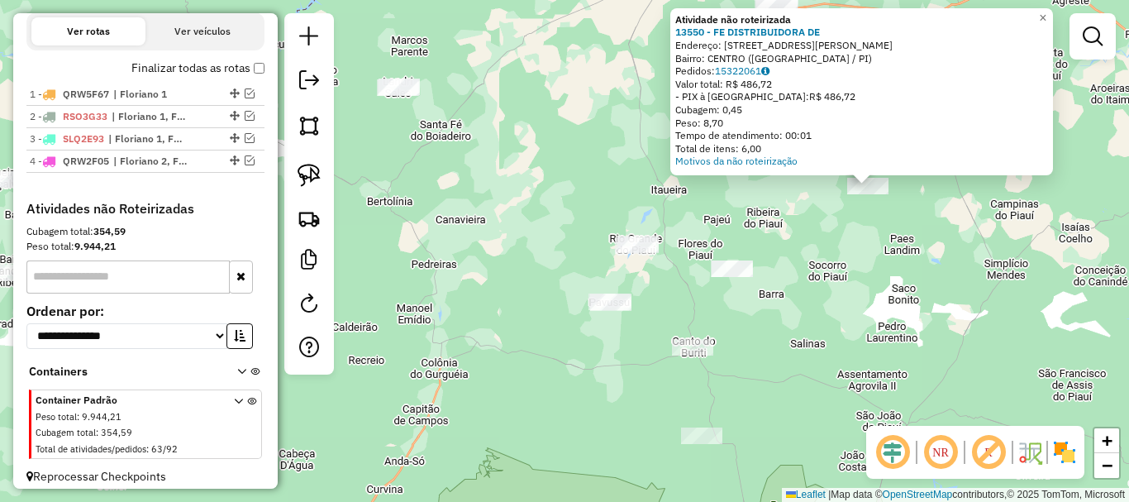
drag, startPoint x: 711, startPoint y: 260, endPoint x: 723, endPoint y: 229, distance: 33.8
click at [722, 230] on div "Atividade não roteirizada 13550 - FE DISTRIBUIDORA DE Endereço: rua Joaquim dia…" at bounding box center [564, 251] width 1129 height 502
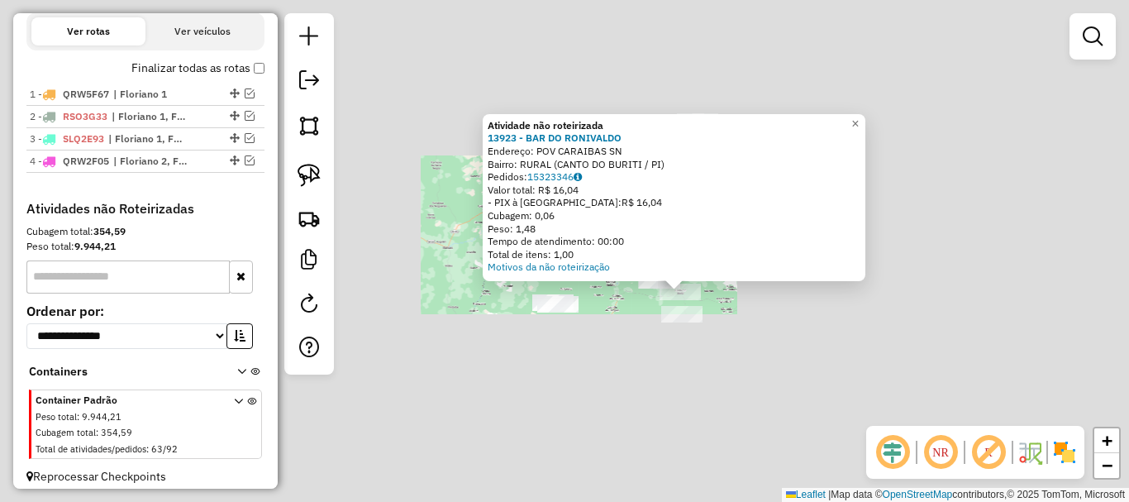
click at [715, 327] on div "Atividade não roteirizada 13923 - BAR DO RONIVALDO Endereço: POV CARAIBAS SN Ba…" at bounding box center [564, 251] width 1129 height 502
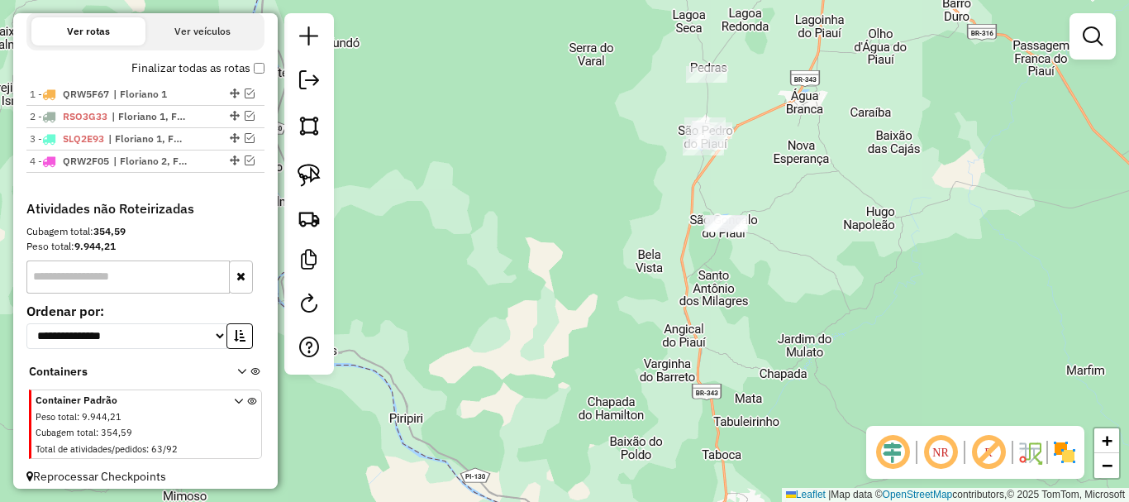
click at [632, 136] on div "Janela de atendimento Grade de atendimento Capacidade Transportadoras Veículos …" at bounding box center [564, 251] width 1129 height 502
click at [305, 181] on img at bounding box center [309, 175] width 23 height 23
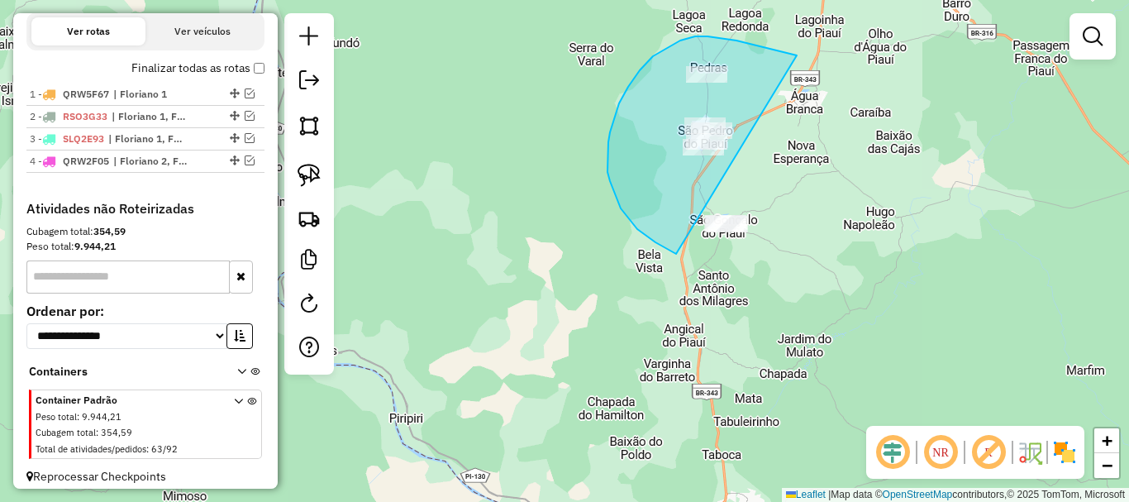
drag, startPoint x: 791, startPoint y: 55, endPoint x: 776, endPoint y: 269, distance: 214.6
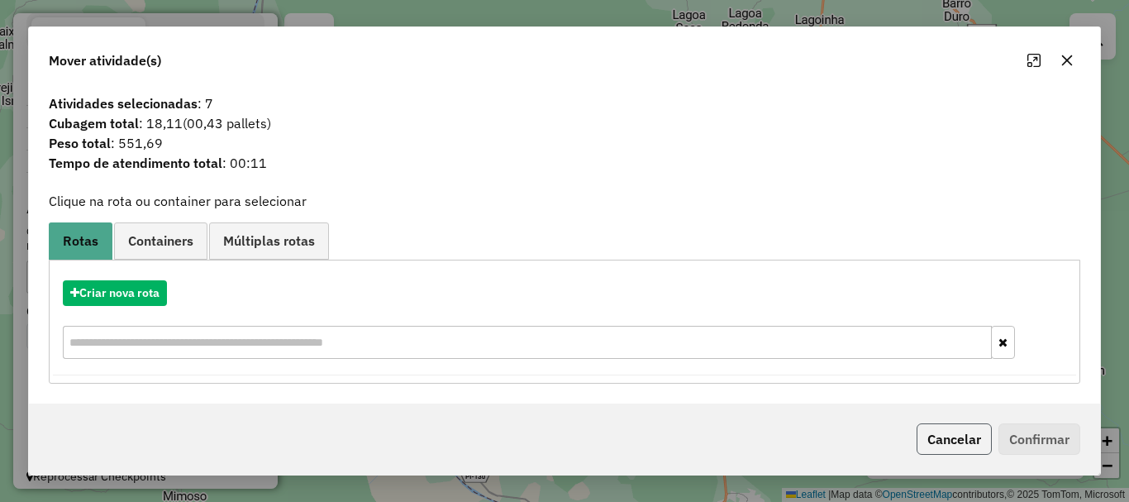
click at [965, 425] on button "Cancelar" at bounding box center [954, 438] width 75 height 31
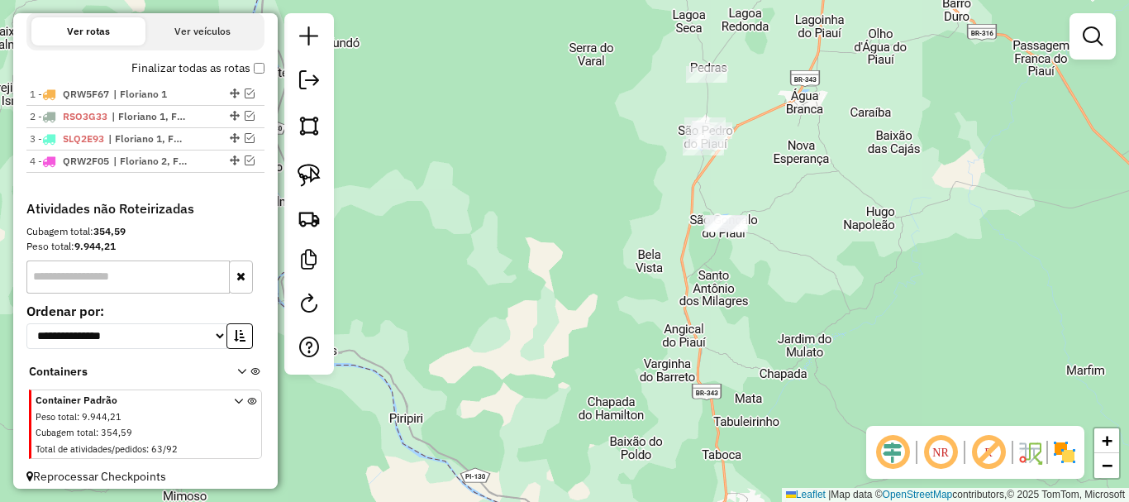
drag, startPoint x: 741, startPoint y: 383, endPoint x: 817, endPoint y: 145, distance: 250.2
click at [798, 206] on div "Janela de atendimento Grade de atendimento Capacidade Transportadoras Veículos …" at bounding box center [564, 251] width 1129 height 502
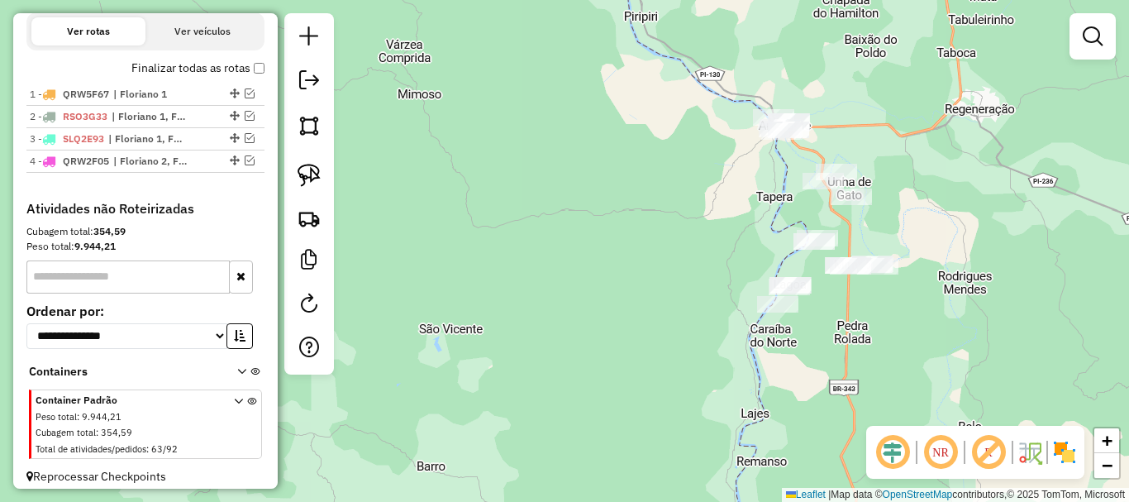
click at [746, 150] on div "Janela de atendimento Grade de atendimento Capacidade Transportadoras Veículos …" at bounding box center [564, 251] width 1129 height 502
drag, startPoint x: 322, startPoint y: 179, endPoint x: 693, endPoint y: 98, distance: 380.0
click at [322, 179] on link at bounding box center [309, 175] width 36 height 36
drag, startPoint x: 750, startPoint y: 59, endPoint x: 886, endPoint y: 114, distance: 147.2
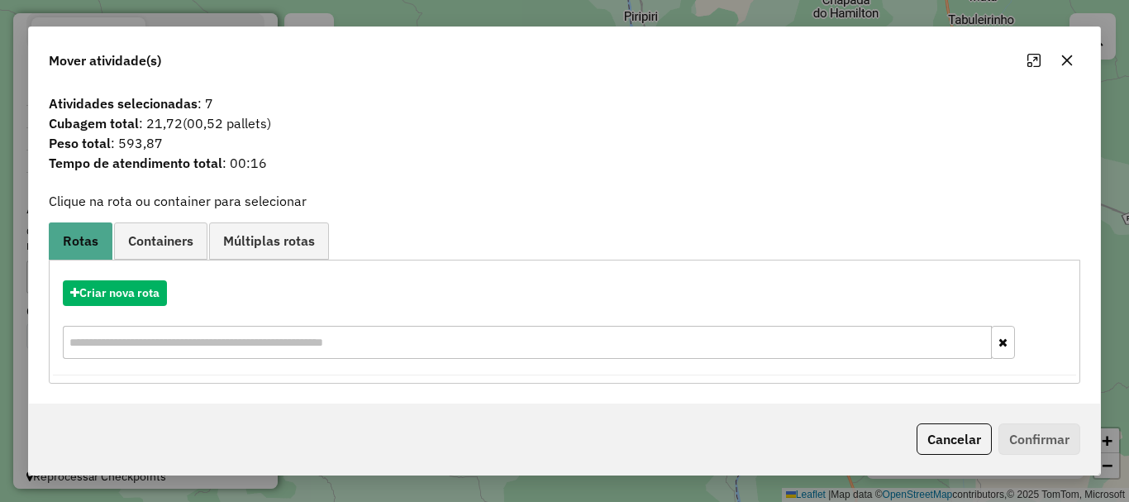
drag, startPoint x: 976, startPoint y: 429, endPoint x: 949, endPoint y: 423, distance: 27.9
click at [973, 430] on button "Cancelar" at bounding box center [954, 438] width 75 height 31
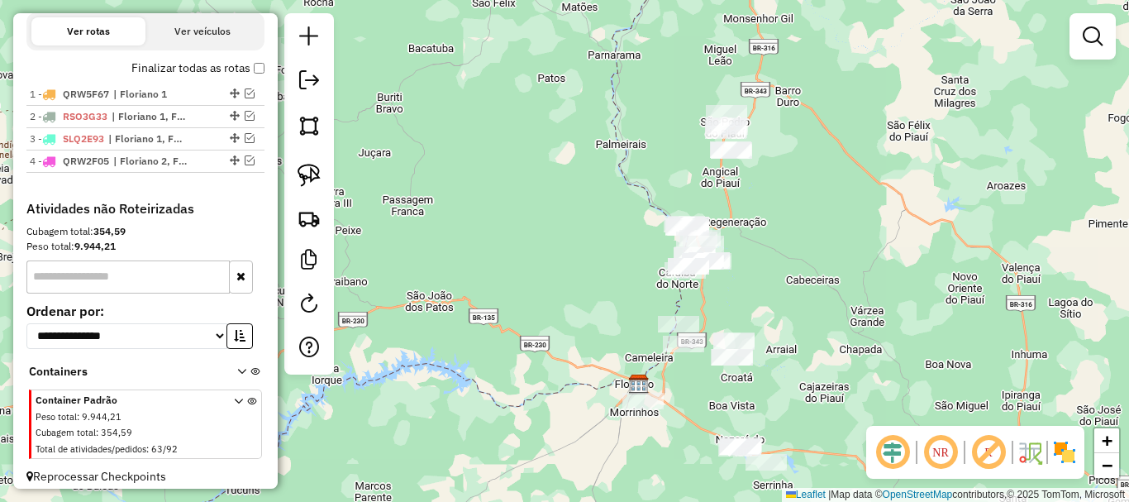
drag, startPoint x: 651, startPoint y: 301, endPoint x: 692, endPoint y: 136, distance: 169.4
click at [684, 168] on div "Janela de atendimento Grade de atendimento Capacidade Transportadoras Veículos …" at bounding box center [564, 251] width 1129 height 502
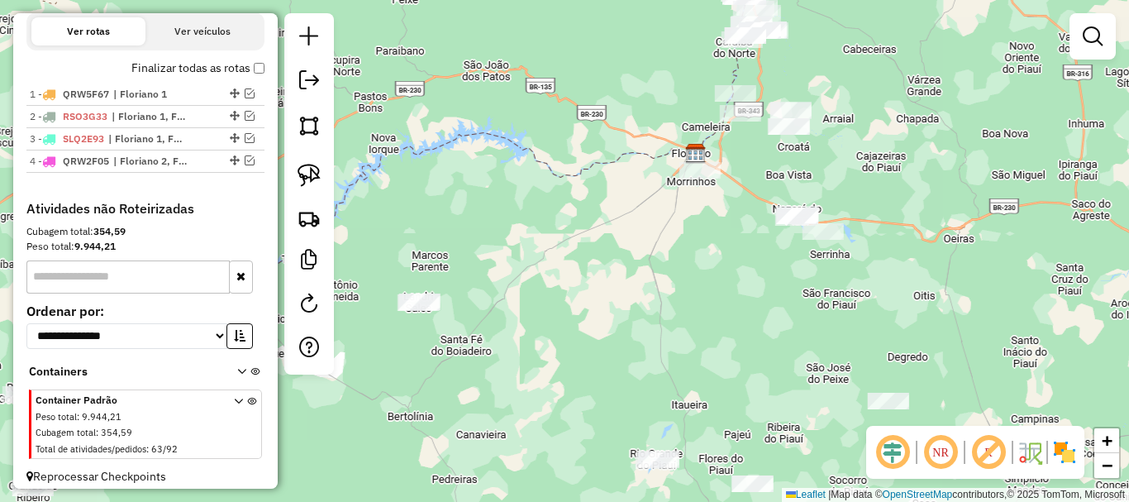
drag, startPoint x: 716, startPoint y: 263, endPoint x: 741, endPoint y: 199, distance: 68.6
click at [741, 199] on div "Janela de atendimento Grade de atendimento Capacidade Transportadoras Veículos …" at bounding box center [564, 251] width 1129 height 502
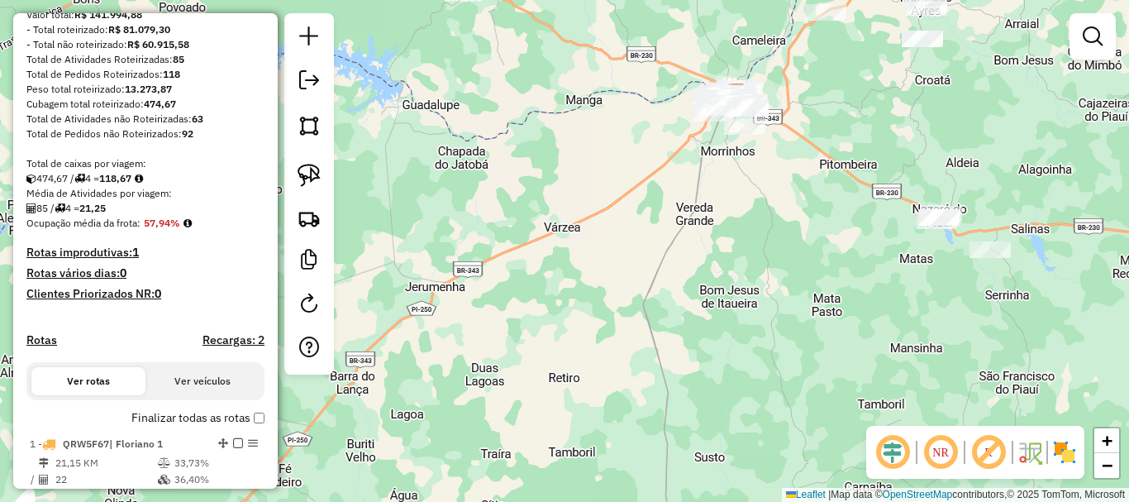
scroll to position [0, 0]
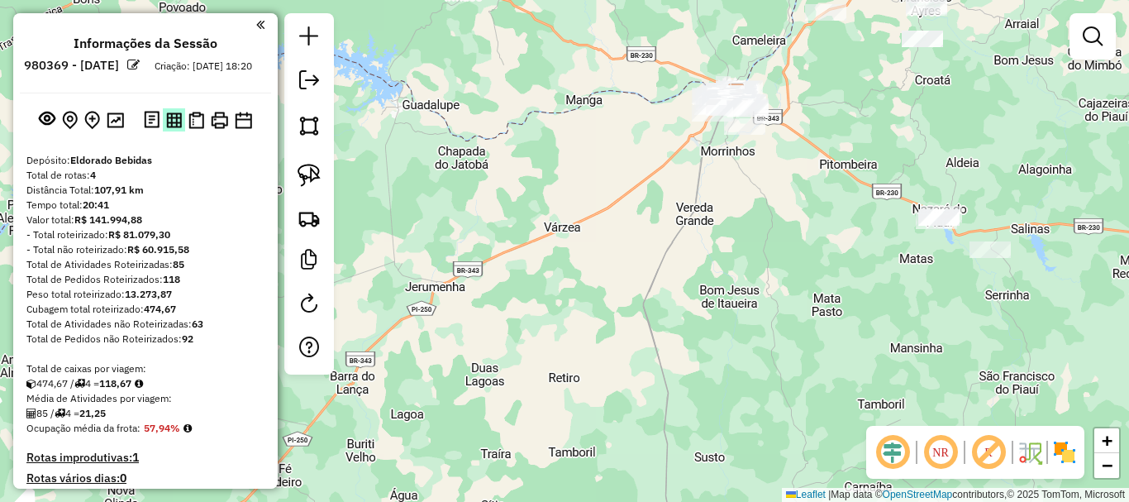
click at [177, 128] on img at bounding box center [174, 120] width 16 height 16
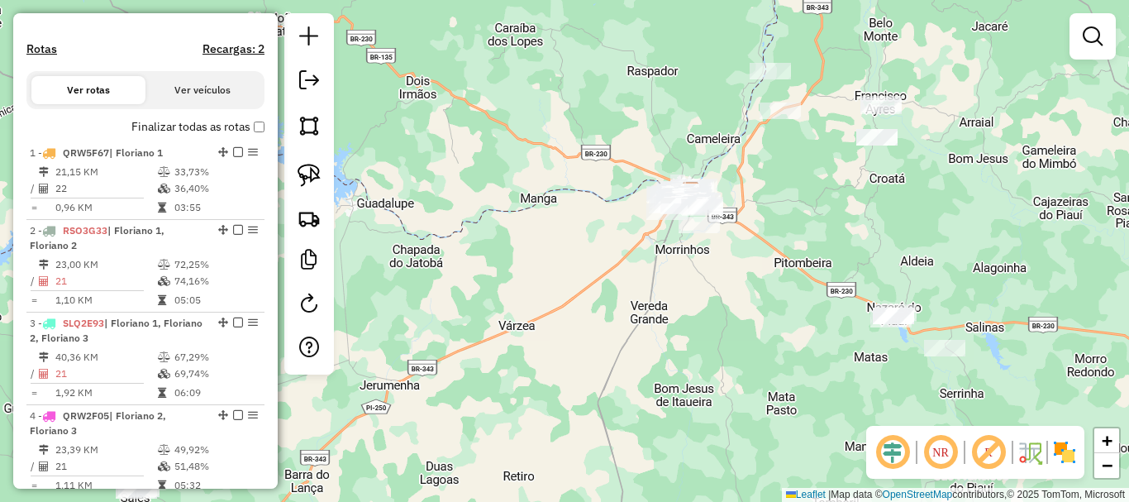
drag, startPoint x: 812, startPoint y: 226, endPoint x: 720, endPoint y: 269, distance: 101.7
click at [760, 338] on div "Janela de atendimento Grade de atendimento Capacidade Transportadoras Veículos …" at bounding box center [564, 251] width 1129 height 502
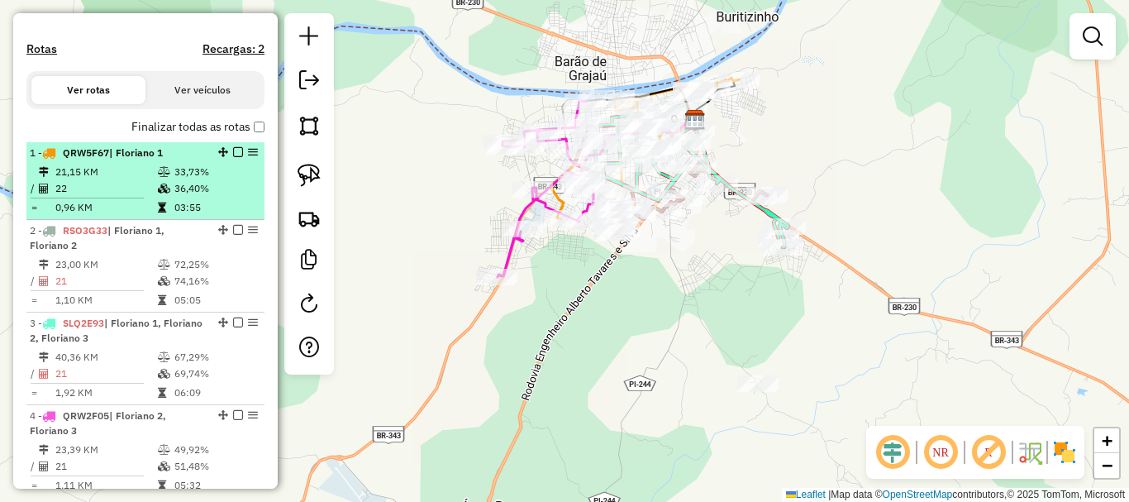
click at [188, 180] on td "33,73%" at bounding box center [215, 172] width 83 height 17
select select "**********"
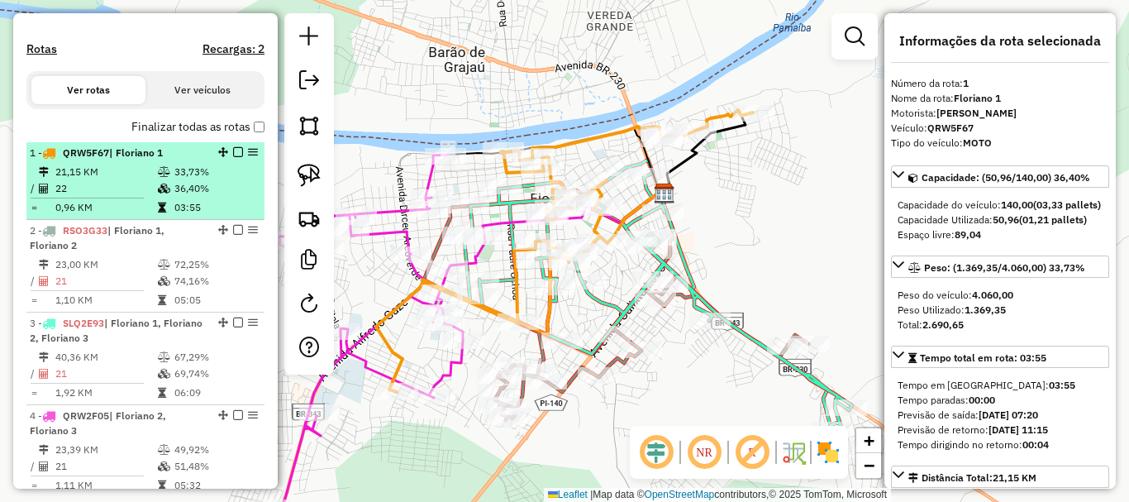
click at [196, 197] on td "36,40%" at bounding box center [215, 188] width 83 height 17
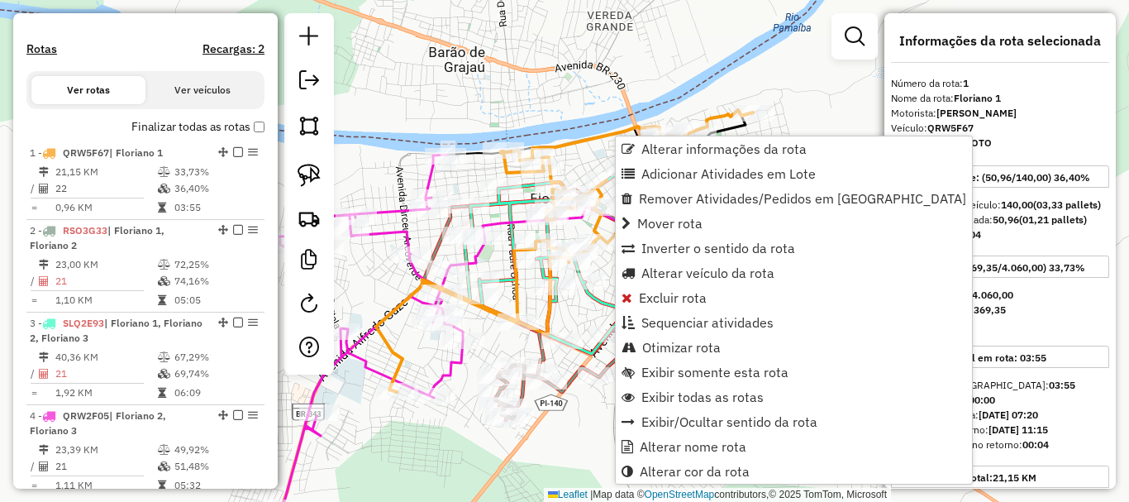
scroll to position [640, 0]
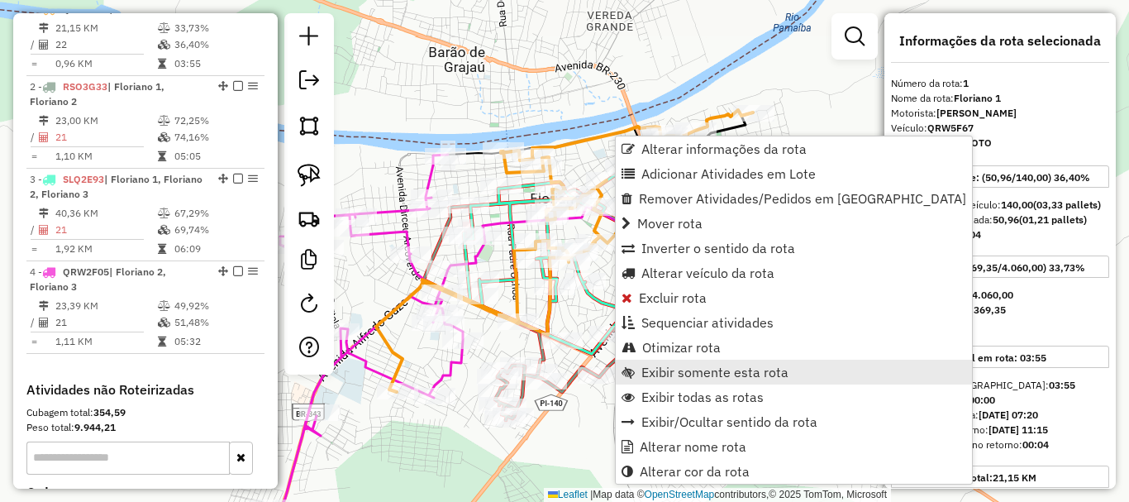
click at [704, 380] on link "Exibir somente esta rota" at bounding box center [794, 372] width 356 height 25
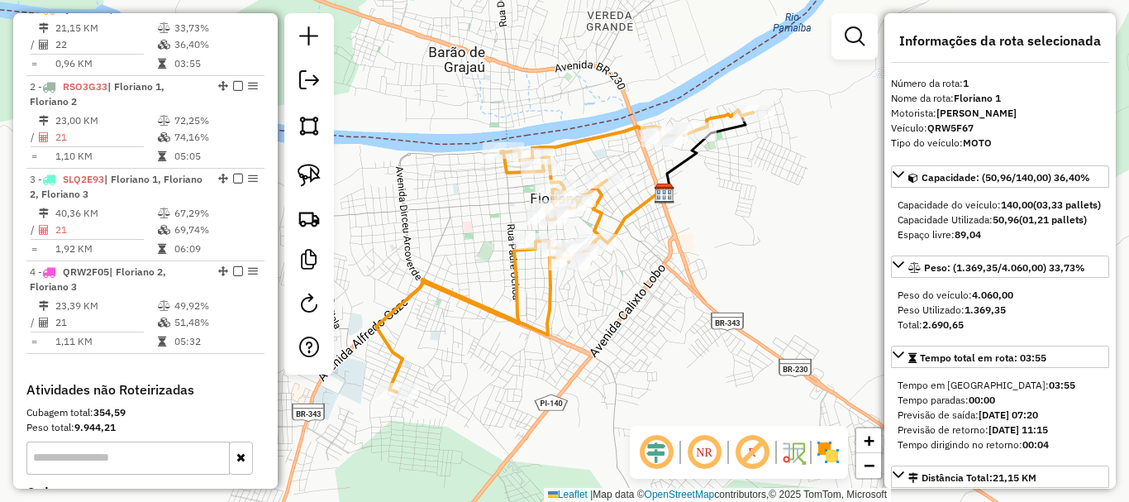
click at [597, 141] on icon at bounding box center [564, 251] width 377 height 282
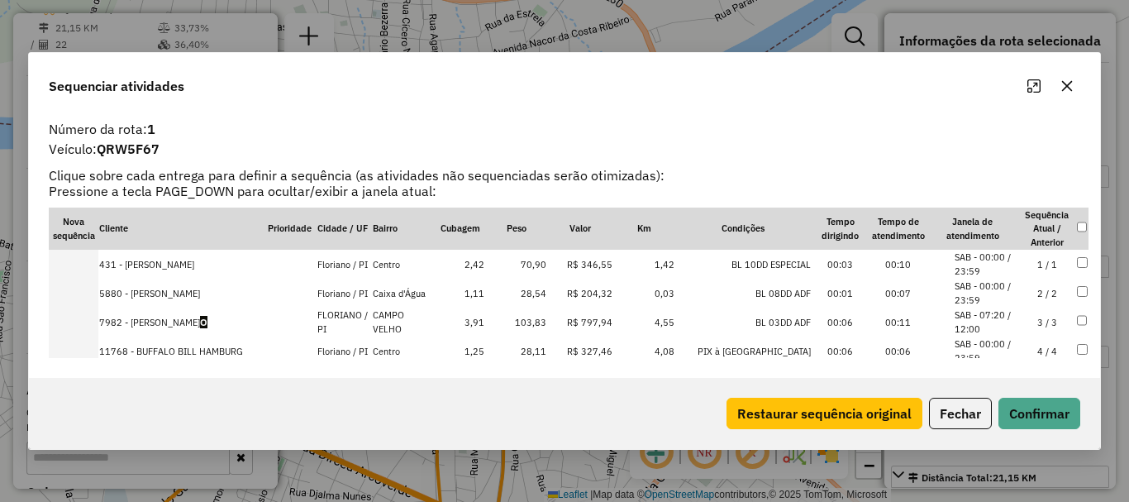
click at [189, 326] on td "7982 - MERCADINHO BATISTA O" at bounding box center [182, 321] width 169 height 29
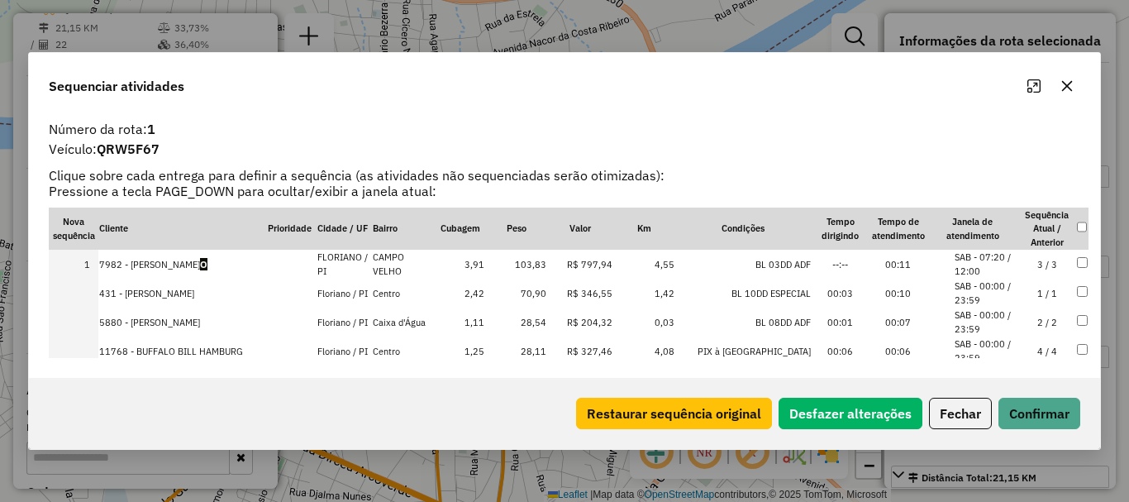
click at [1033, 83] on icon "Maximize" at bounding box center [1033, 85] width 13 height 13
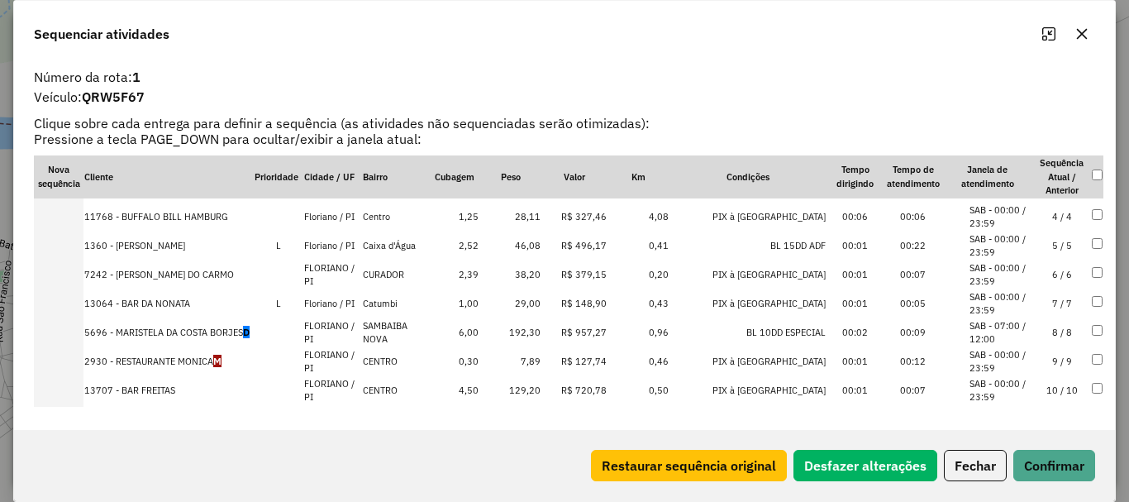
click at [198, 323] on td "5696 - MARISTELA DA COSTA BORJES D" at bounding box center [168, 332] width 170 height 29
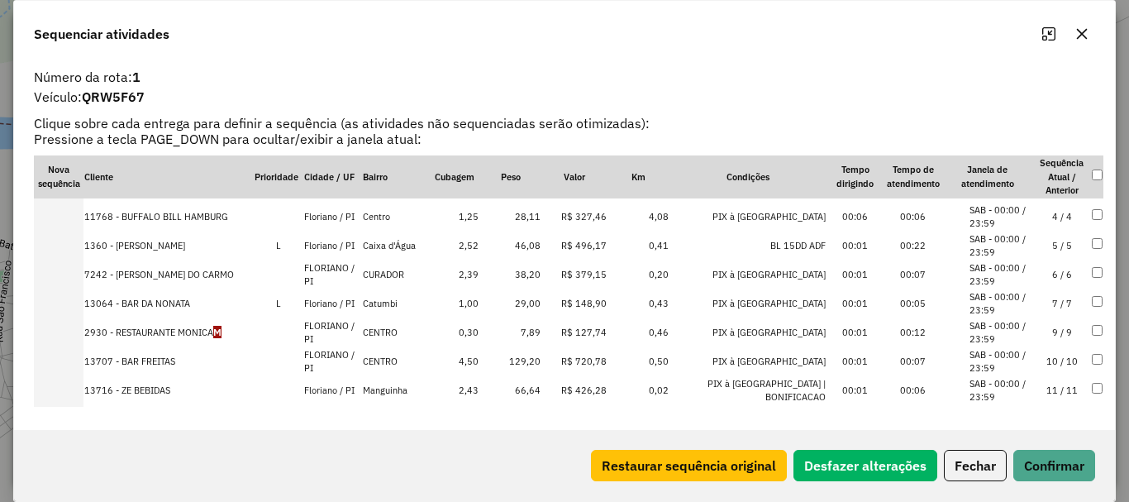
click at [193, 341] on td "2930 - RESTAURANTE MONICA M" at bounding box center [168, 332] width 170 height 29
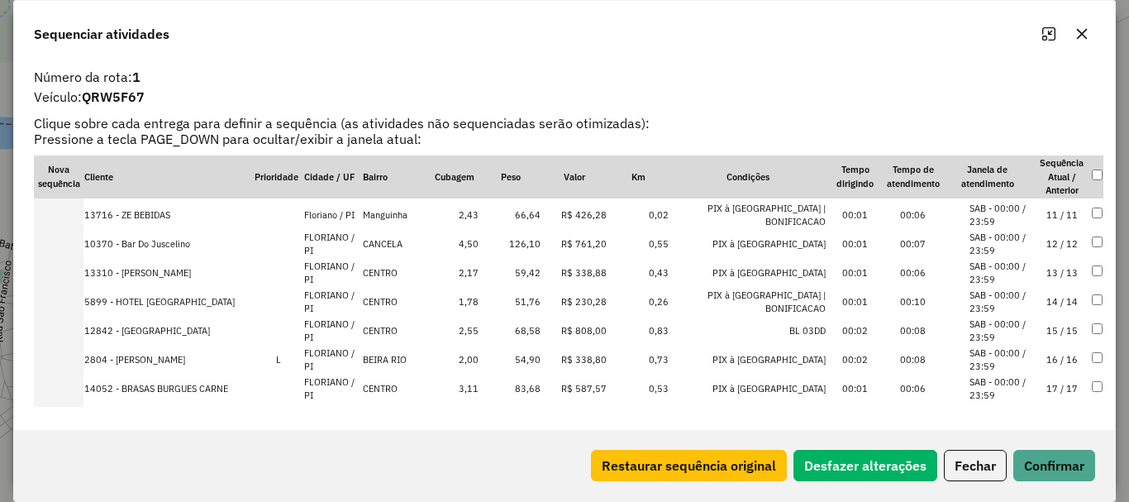
scroll to position [195, 0]
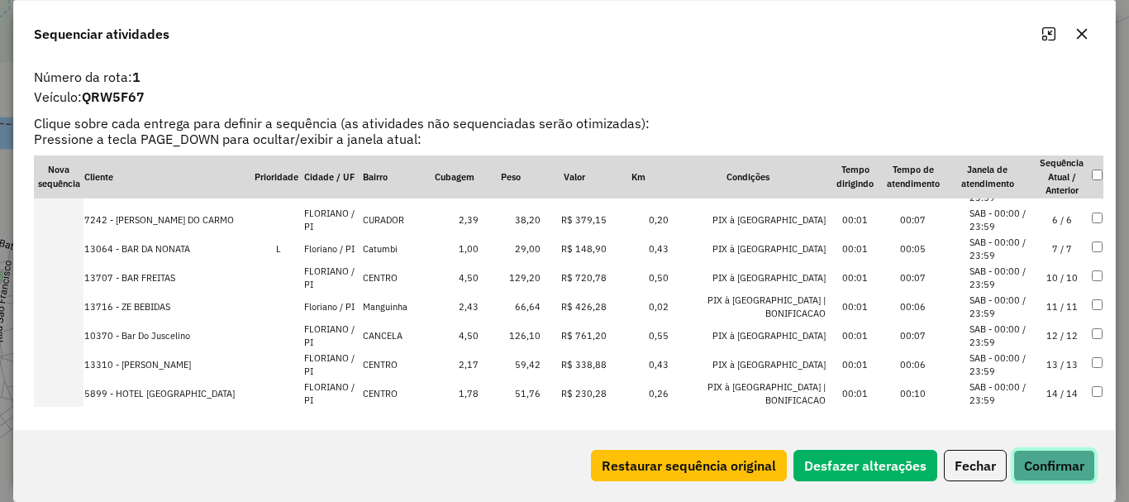
click at [1075, 472] on button "Confirmar" at bounding box center [1054, 465] width 82 height 31
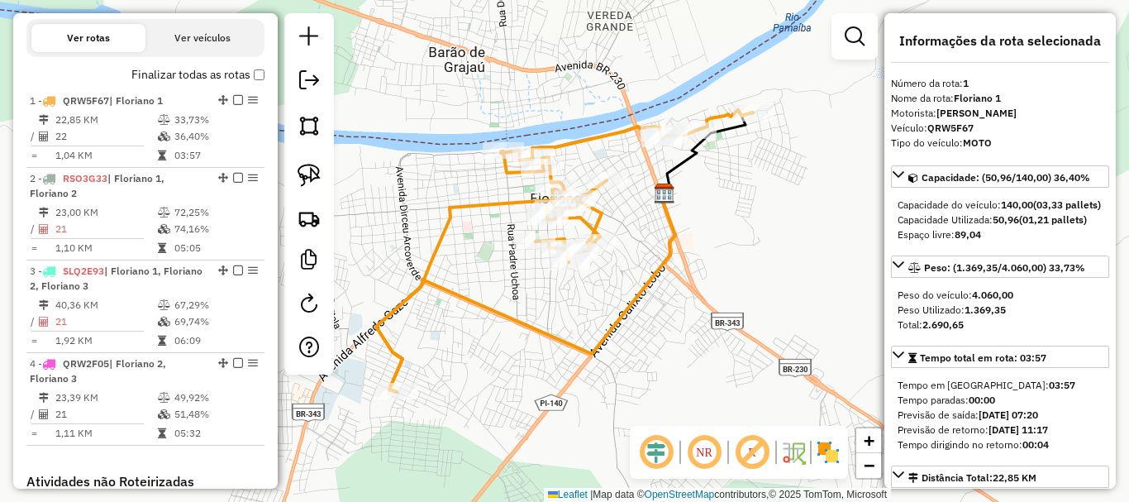
scroll to position [474, 0]
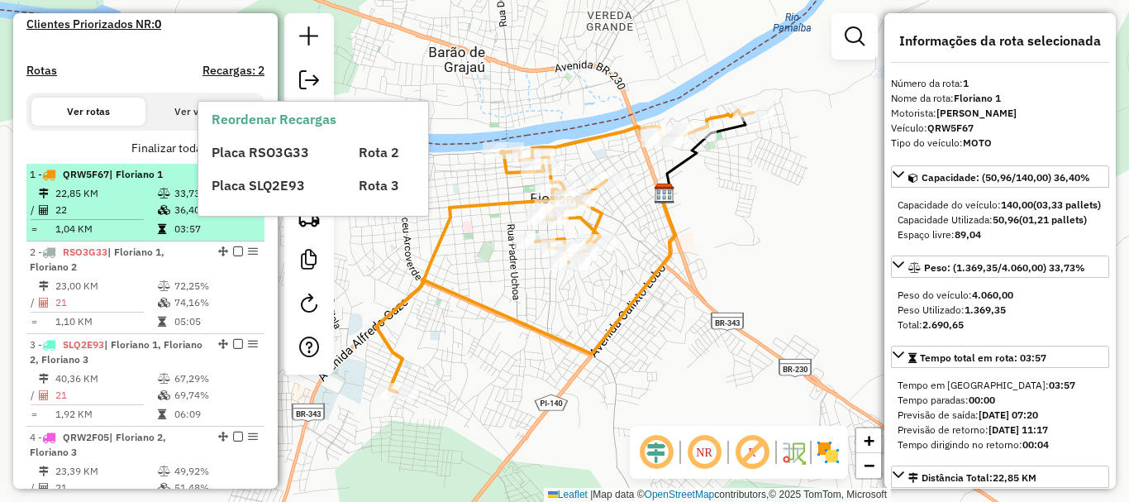
click at [234, 189] on span "Placa SLQ2E93" at bounding box center [258, 185] width 93 height 17
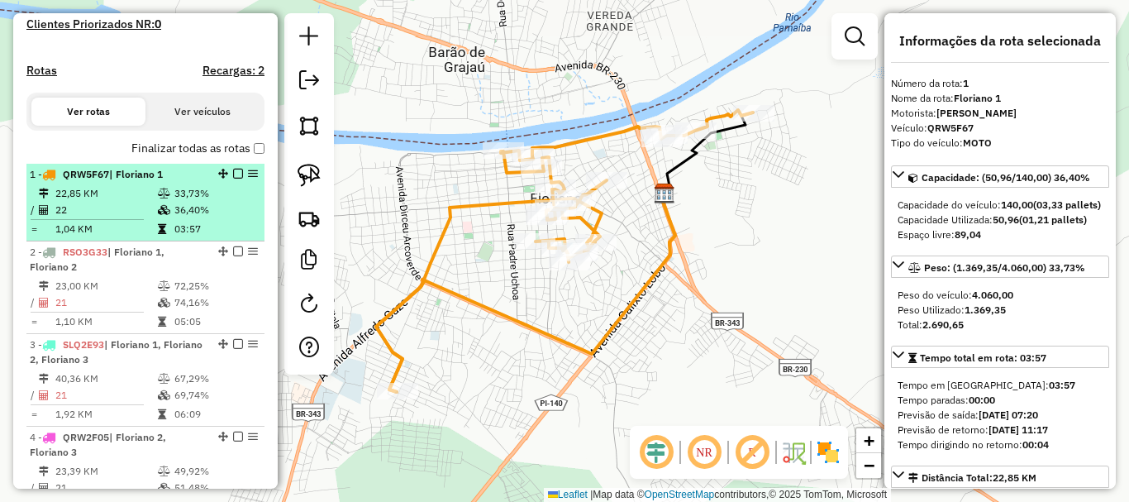
click at [233, 179] on em at bounding box center [238, 174] width 10 height 10
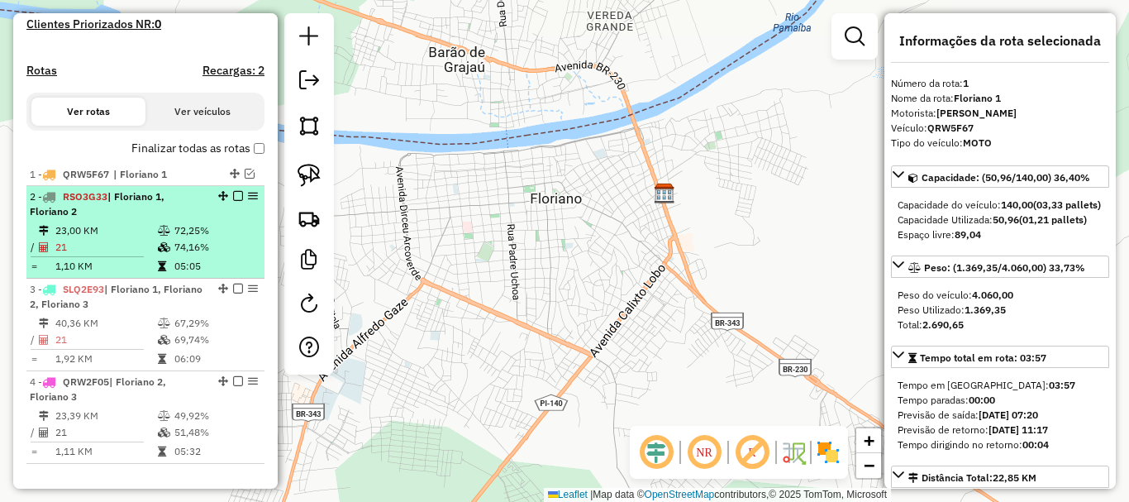
click at [188, 219] on div "2 - RSO3G33 | Floriano 1, Floriano 2" at bounding box center [117, 204] width 175 height 30
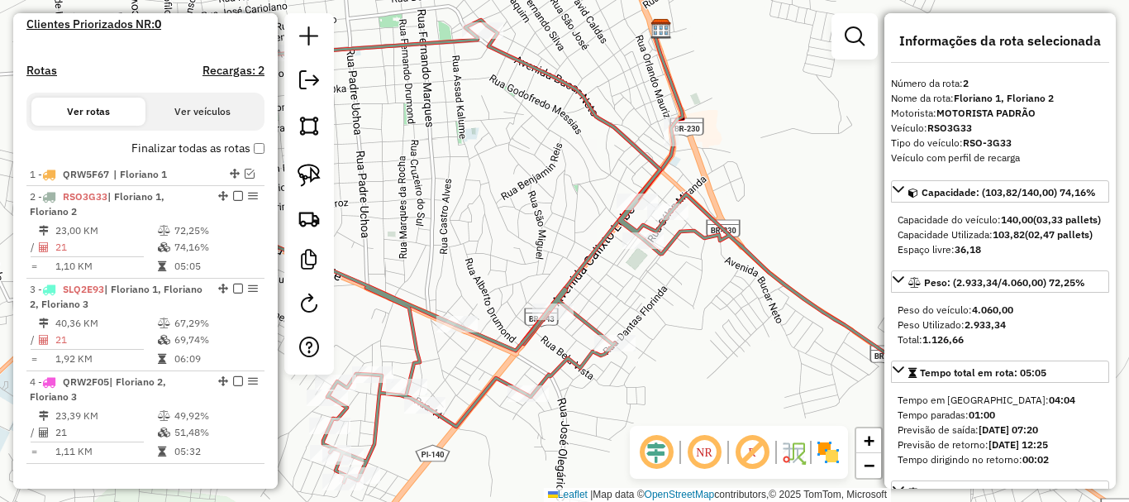
drag, startPoint x: 706, startPoint y: 268, endPoint x: 719, endPoint y: 241, distance: 30.3
click at [718, 251] on div "Janela de atendimento Grade de atendimento Capacidade Transportadoras Veículos …" at bounding box center [564, 251] width 1129 height 502
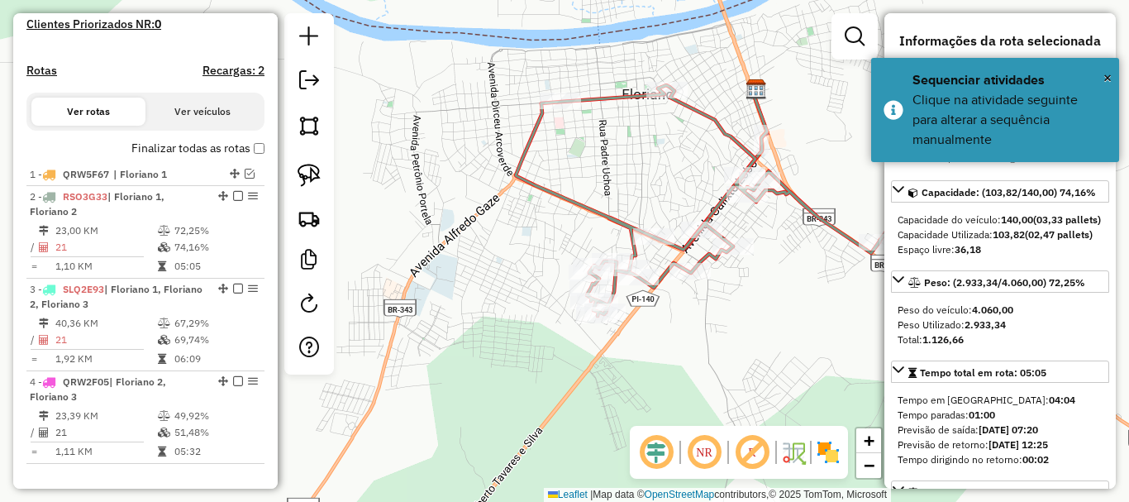
drag, startPoint x: 732, startPoint y: 224, endPoint x: 758, endPoint y: 218, distance: 26.3
click at [758, 218] on div "Janela de atendimento Grade de atendimento Capacidade Transportadoras Veículos …" at bounding box center [564, 251] width 1129 height 502
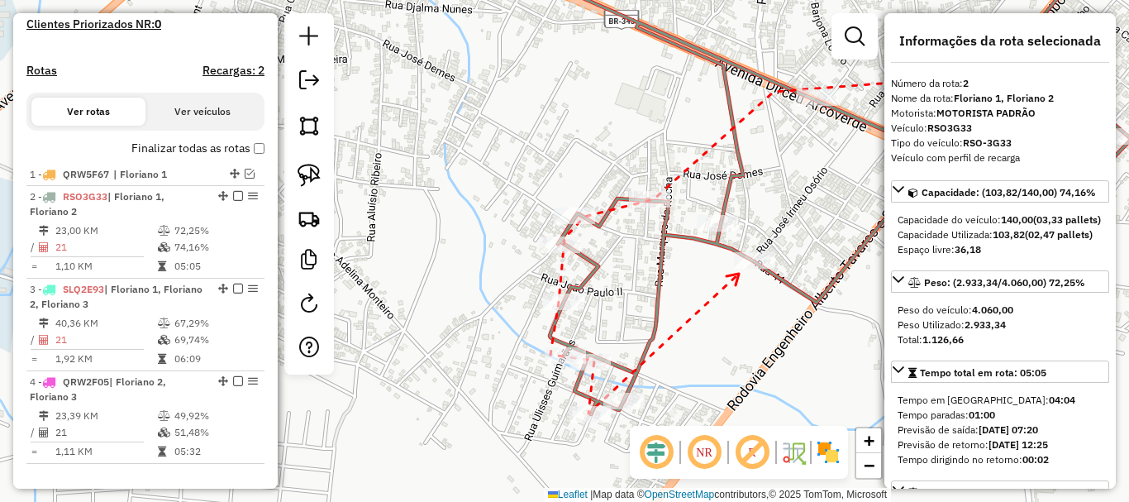
click at [745, 269] on div at bounding box center [754, 260] width 41 height 17
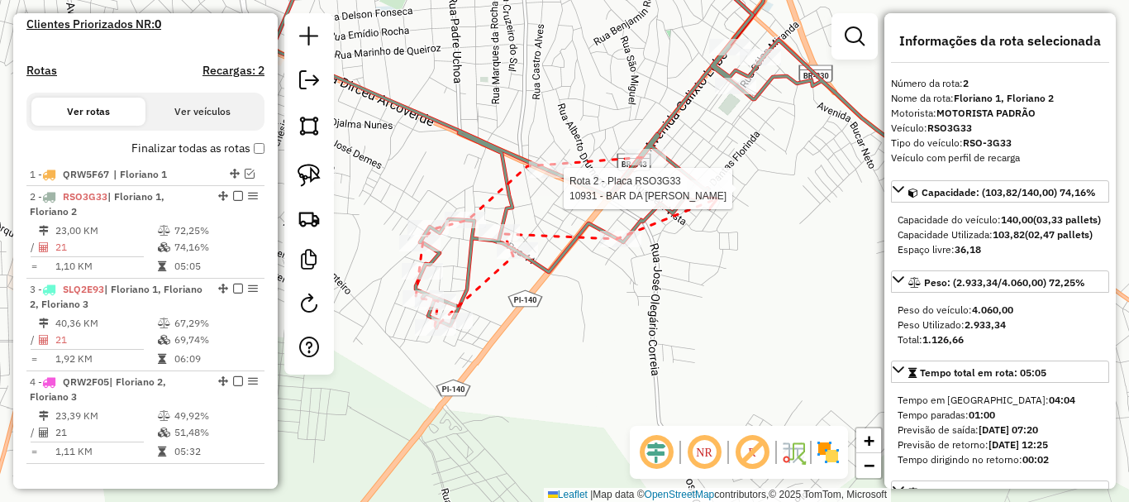
click at [718, 197] on div at bounding box center [707, 188] width 41 height 17
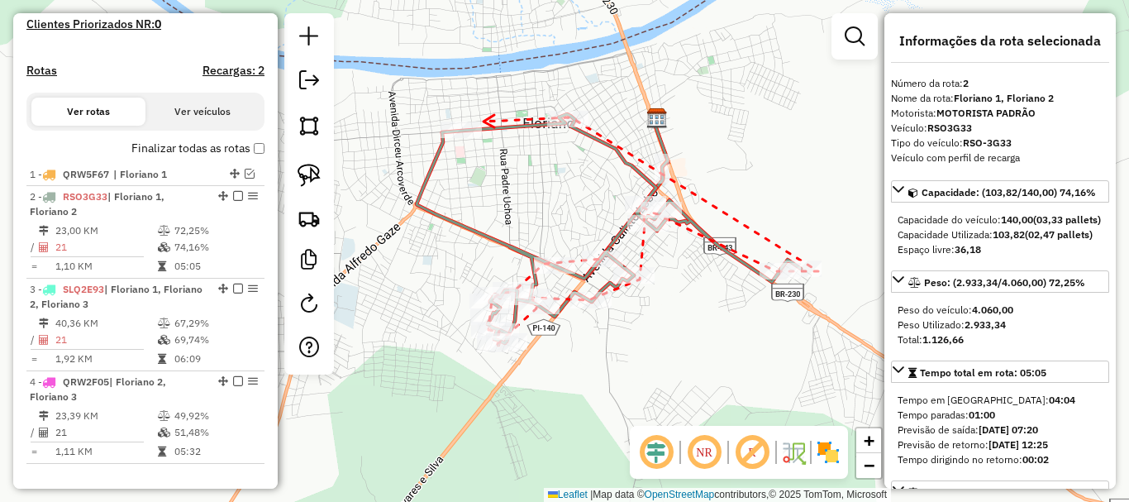
click at [484, 122] on icon at bounding box center [489, 121] width 11 height 12
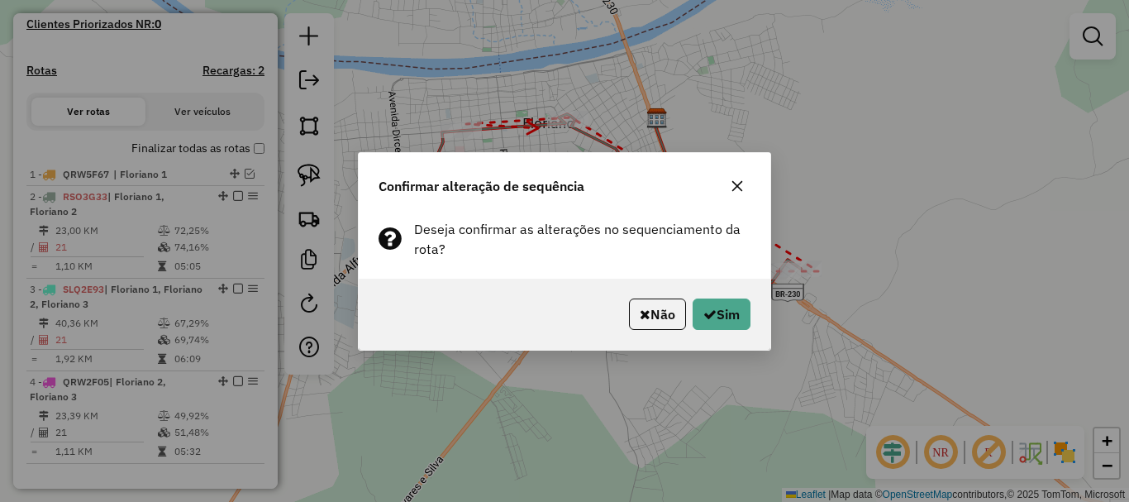
click at [717, 332] on div "Não Sim" at bounding box center [565, 314] width 412 height 71
click at [717, 326] on button "Sim" at bounding box center [722, 313] width 58 height 31
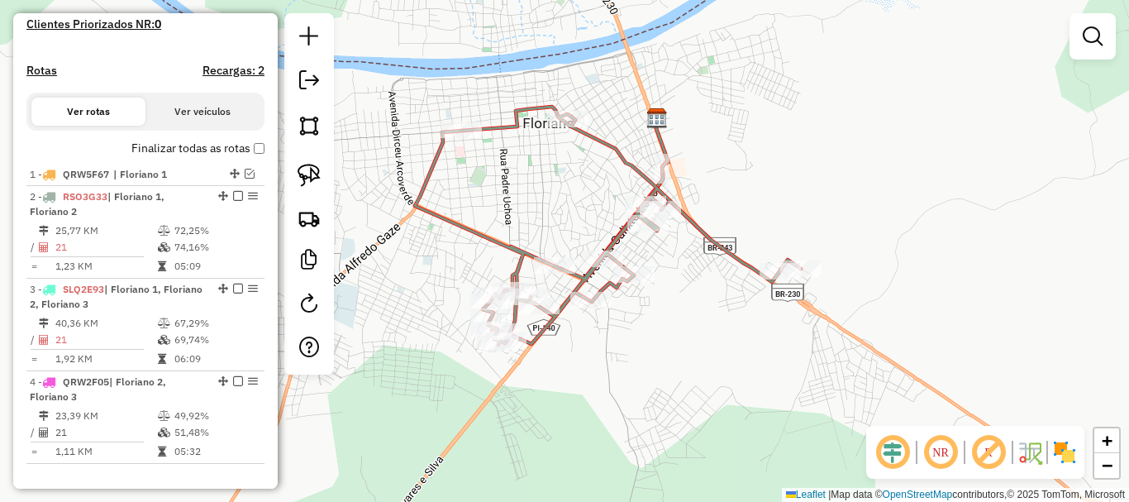
click at [594, 140] on icon at bounding box center [608, 226] width 386 height 238
select select "**********"
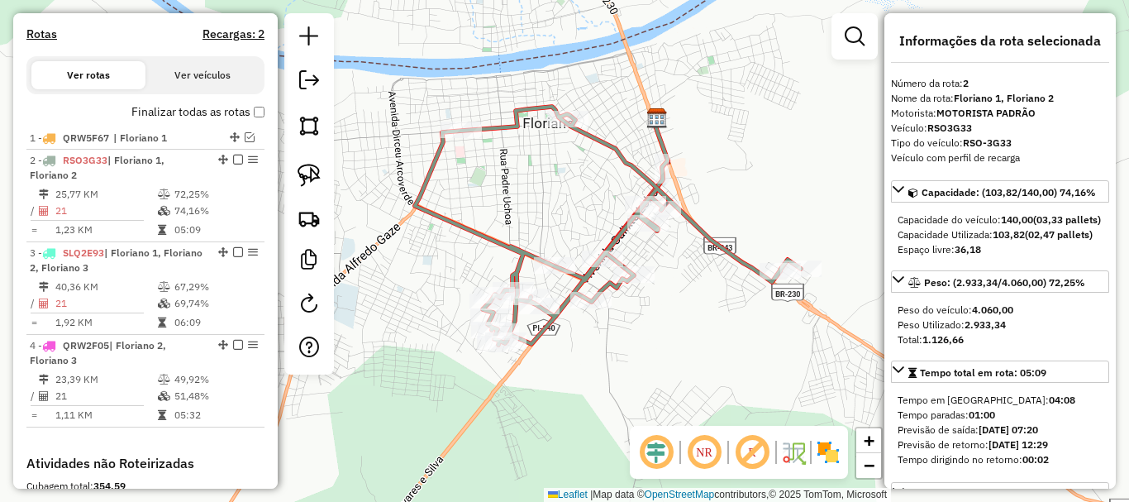
click at [594, 140] on icon at bounding box center [608, 226] width 386 height 238
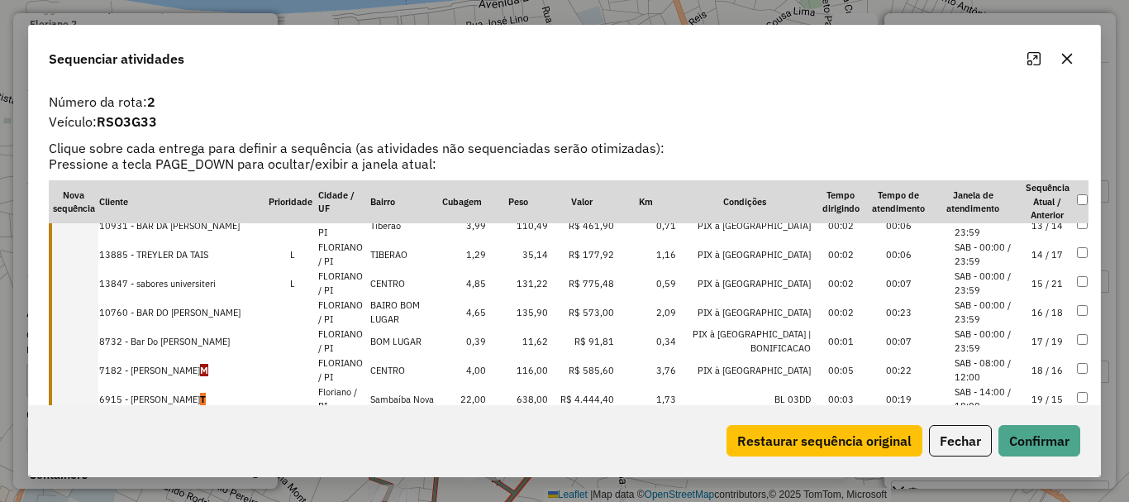
scroll to position [413, 0]
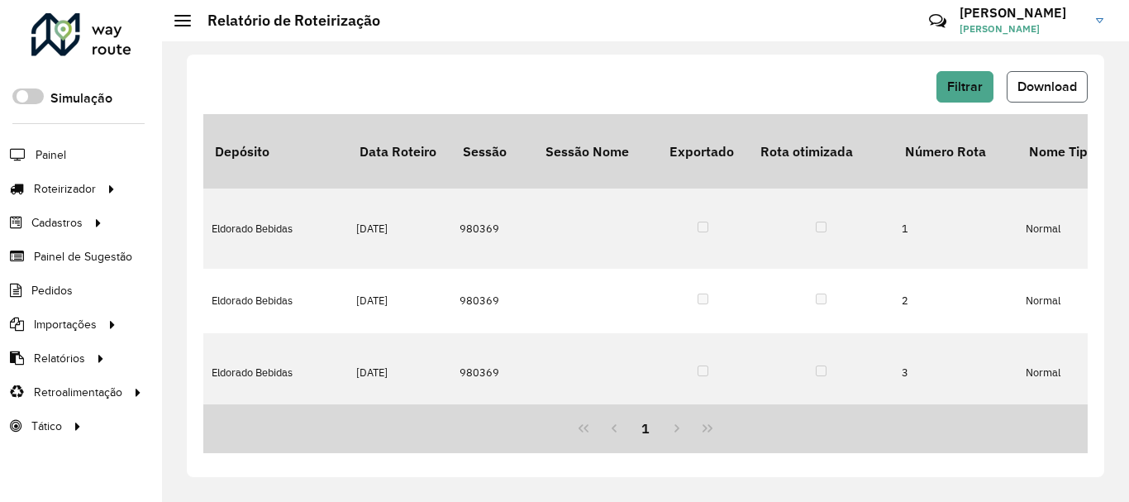
click at [1032, 84] on span "Download" at bounding box center [1048, 86] width 60 height 14
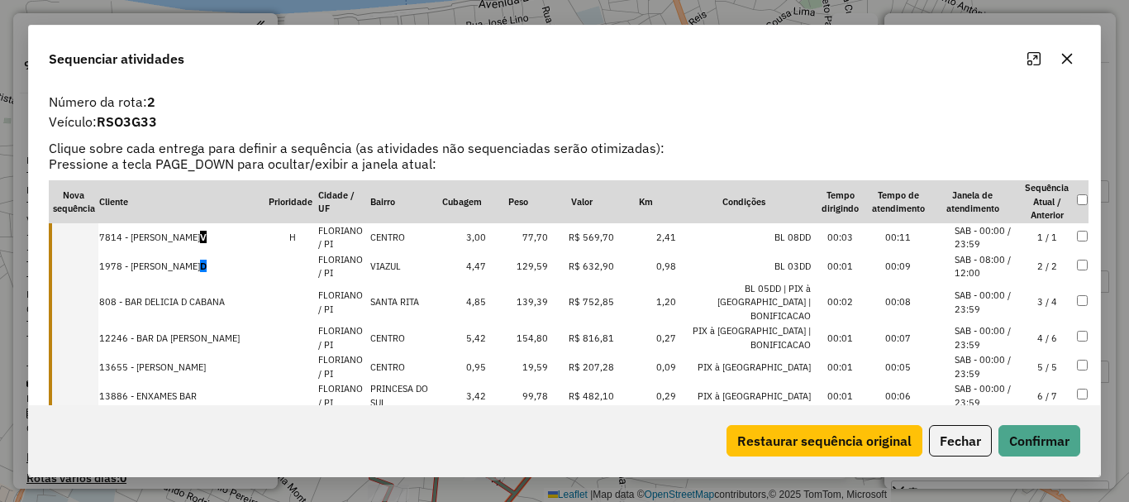
select select "**********"
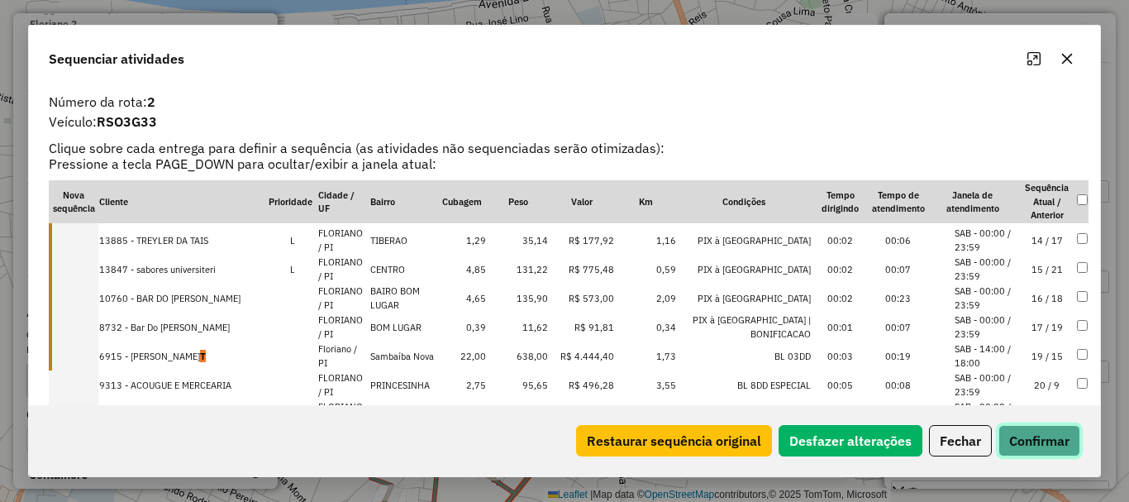
click at [1050, 434] on button "Confirmar" at bounding box center [1039, 440] width 82 height 31
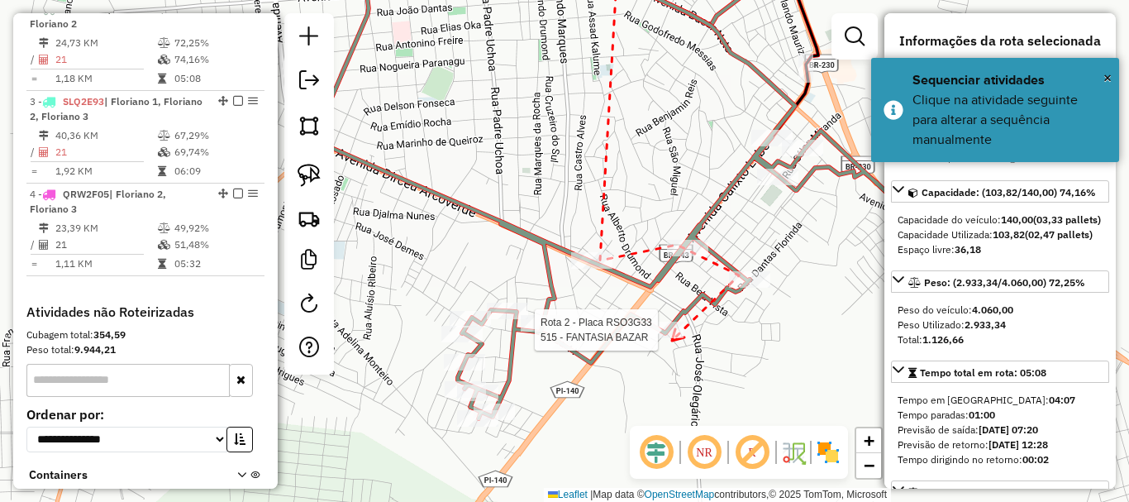
click at [670, 338] on div at bounding box center [662, 330] width 41 height 17
click at [570, 350] on div at bounding box center [559, 341] width 41 height 17
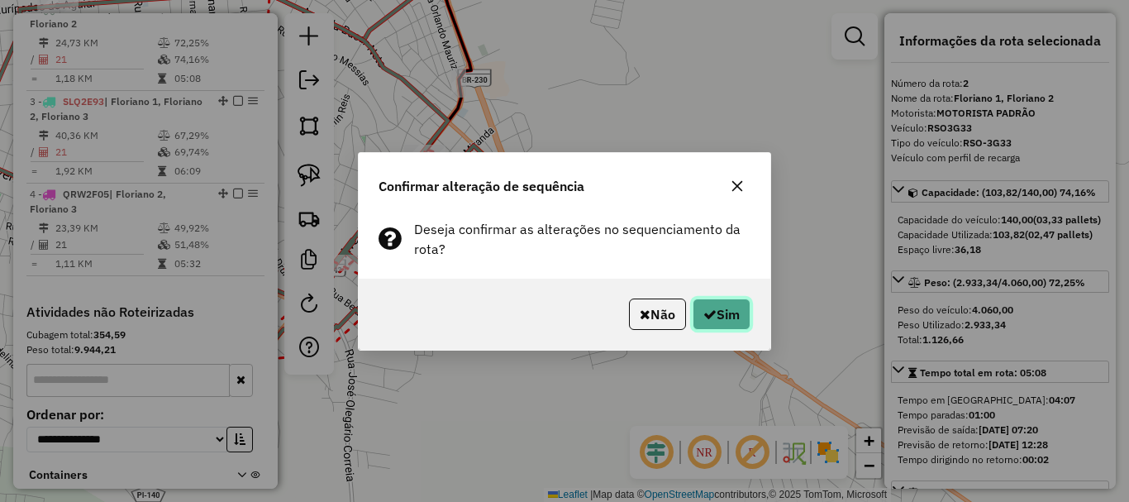
click at [731, 315] on button "Sim" at bounding box center [722, 313] width 58 height 31
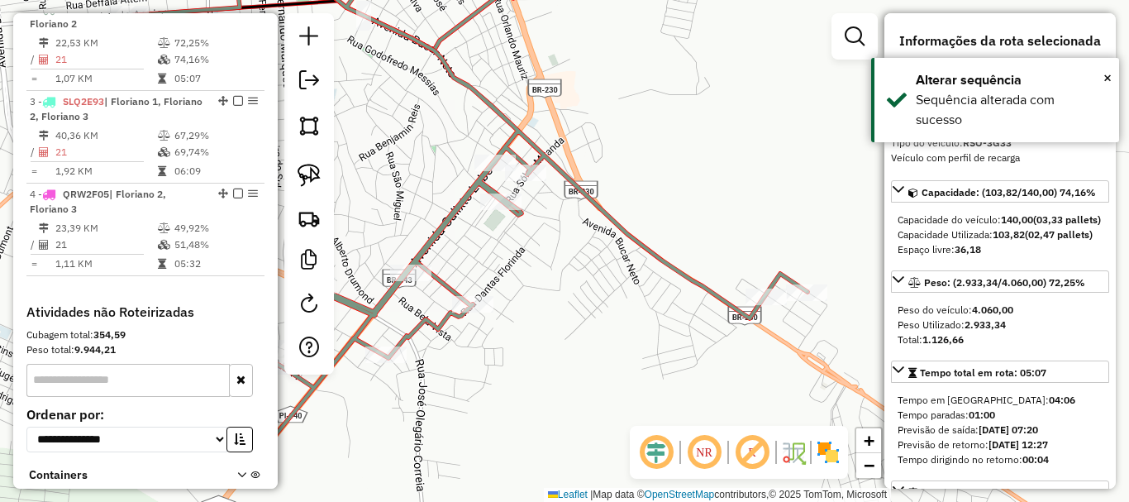
drag, startPoint x: 750, startPoint y: 345, endPoint x: 653, endPoint y: 299, distance: 106.9
click at [653, 299] on div "Janela de atendimento Grade de atendimento Capacidade Transportadoras Veículos …" at bounding box center [564, 251] width 1129 height 502
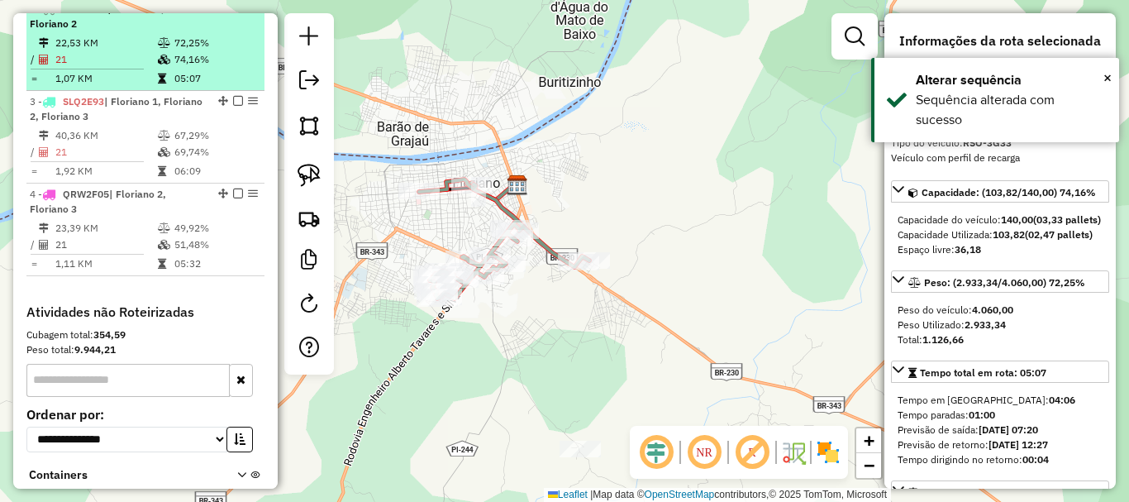
click at [233, 13] on em at bounding box center [238, 8] width 10 height 10
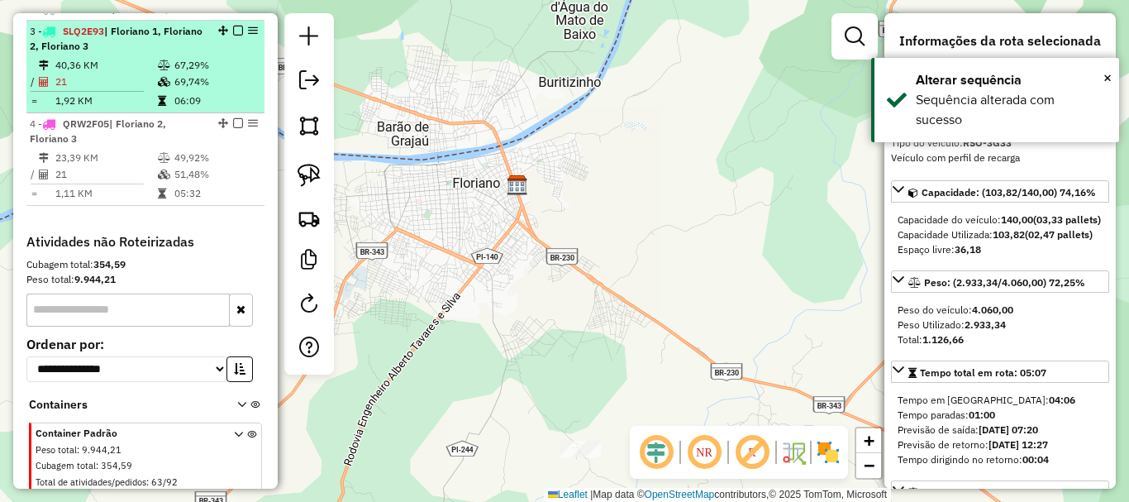
click at [188, 90] on td "69,74%" at bounding box center [215, 82] width 83 height 17
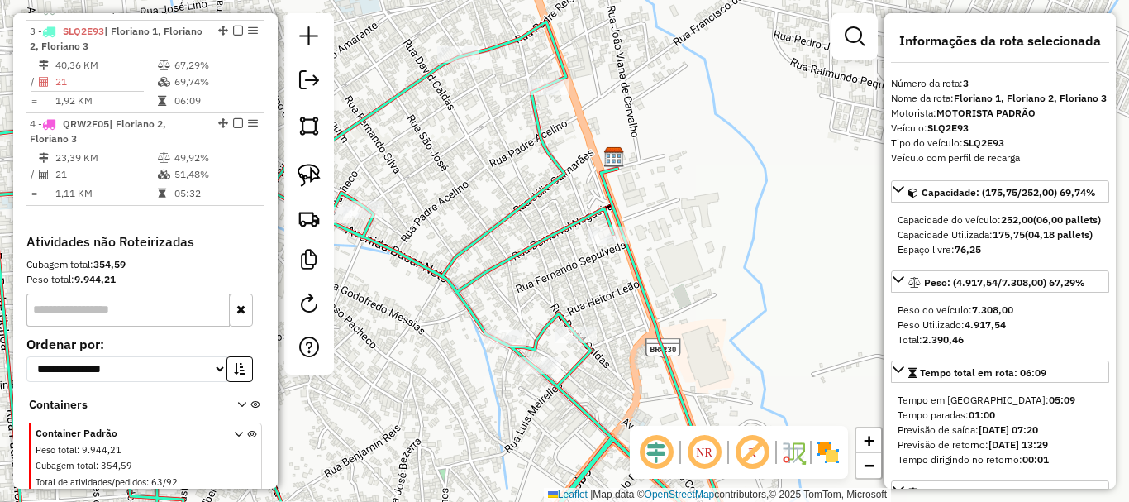
click at [598, 212] on icon at bounding box center [310, 286] width 846 height 530
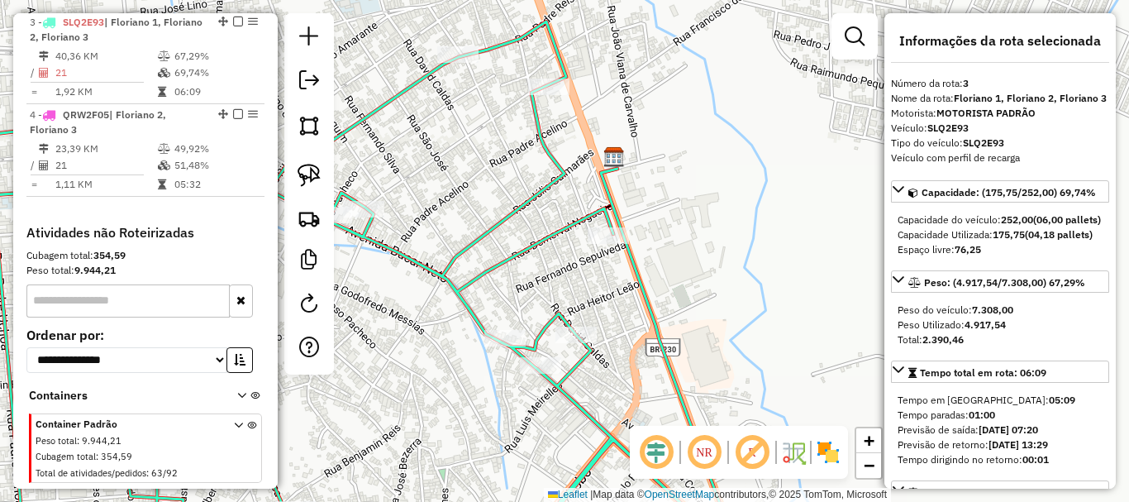
click at [598, 212] on icon at bounding box center [310, 286] width 846 height 530
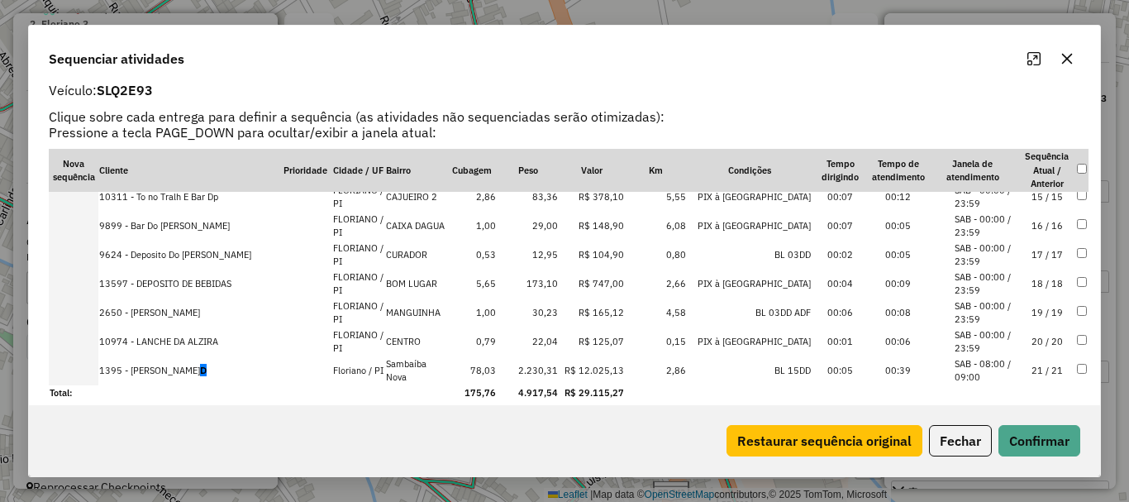
scroll to position [46, 0]
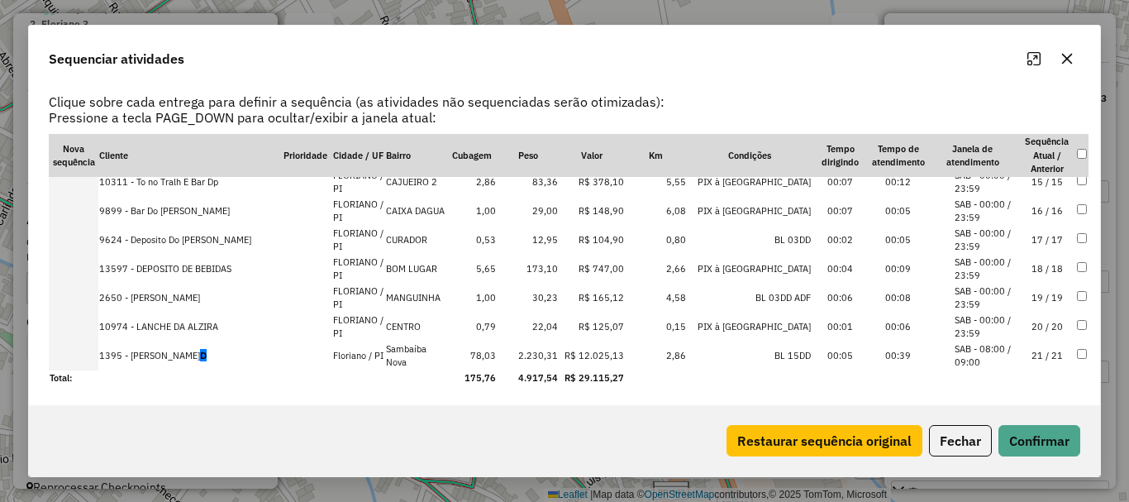
click at [1038, 361] on td "21 / 21" at bounding box center [1047, 355] width 58 height 29
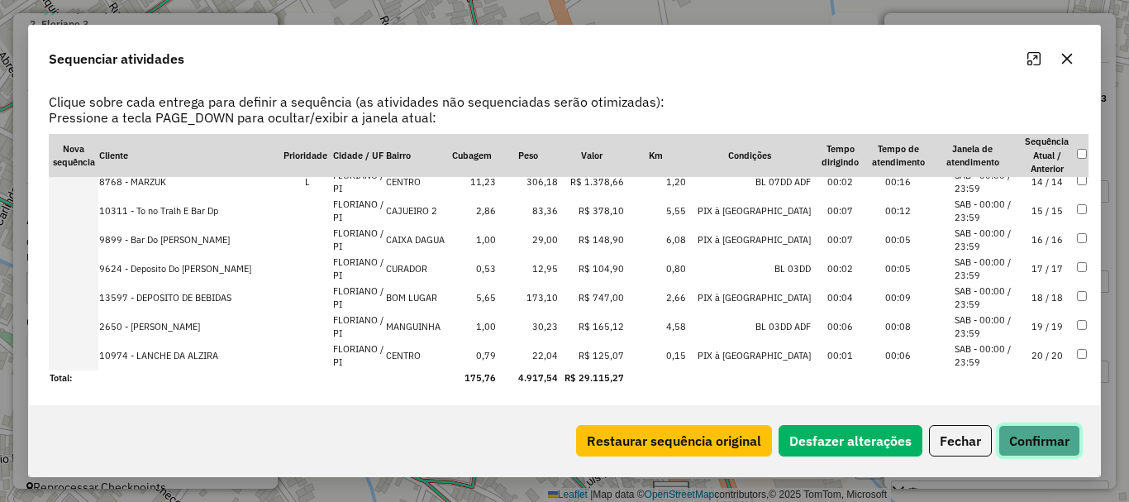
click at [1027, 427] on button "Confirmar" at bounding box center [1039, 440] width 82 height 31
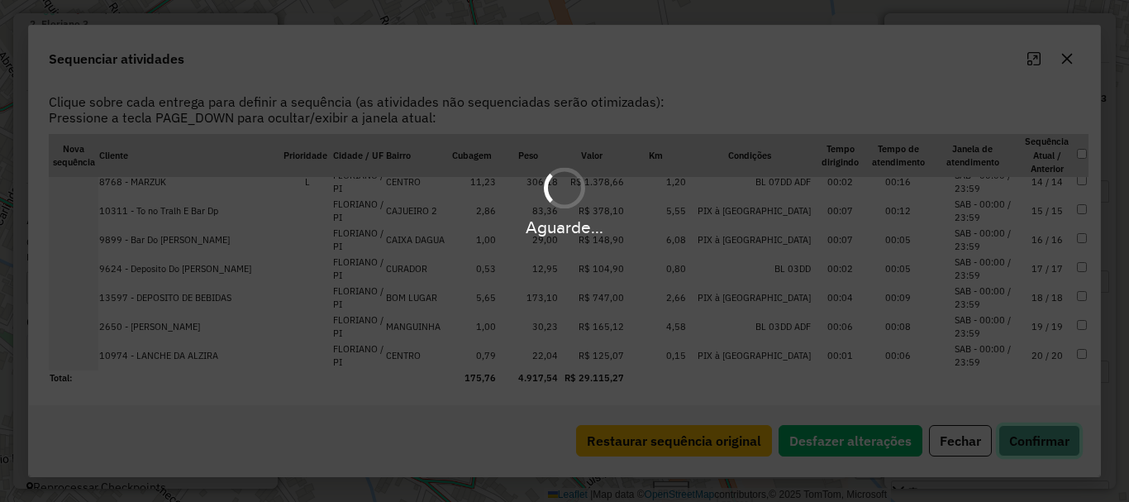
scroll to position [0, 0]
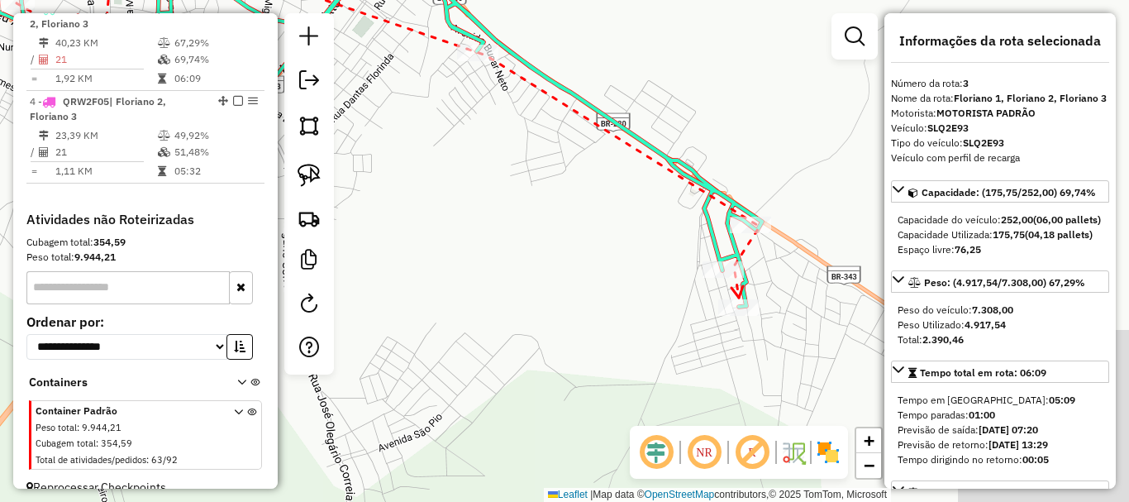
click at [739, 298] on icon at bounding box center [738, 292] width 12 height 12
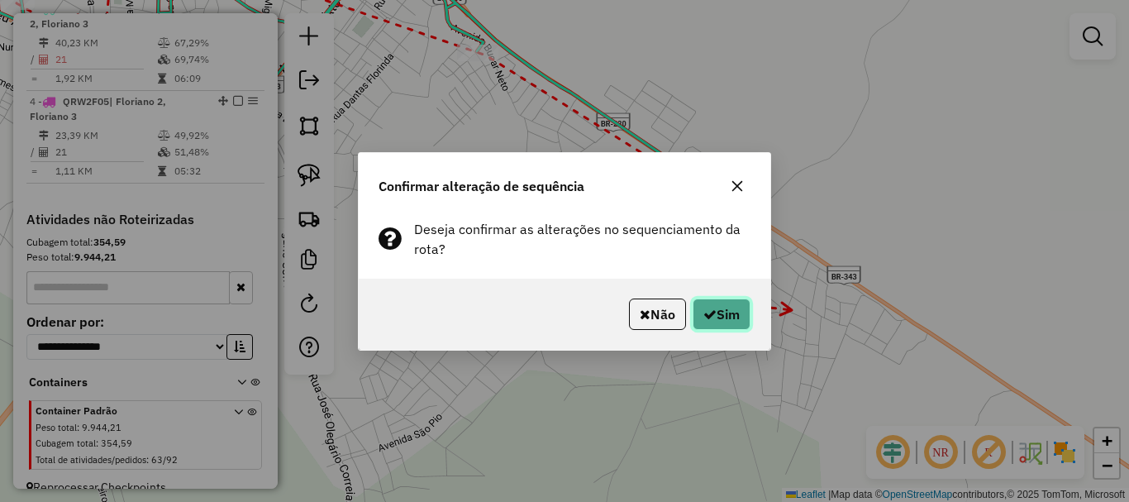
click at [732, 307] on button "Sim" at bounding box center [722, 313] width 58 height 31
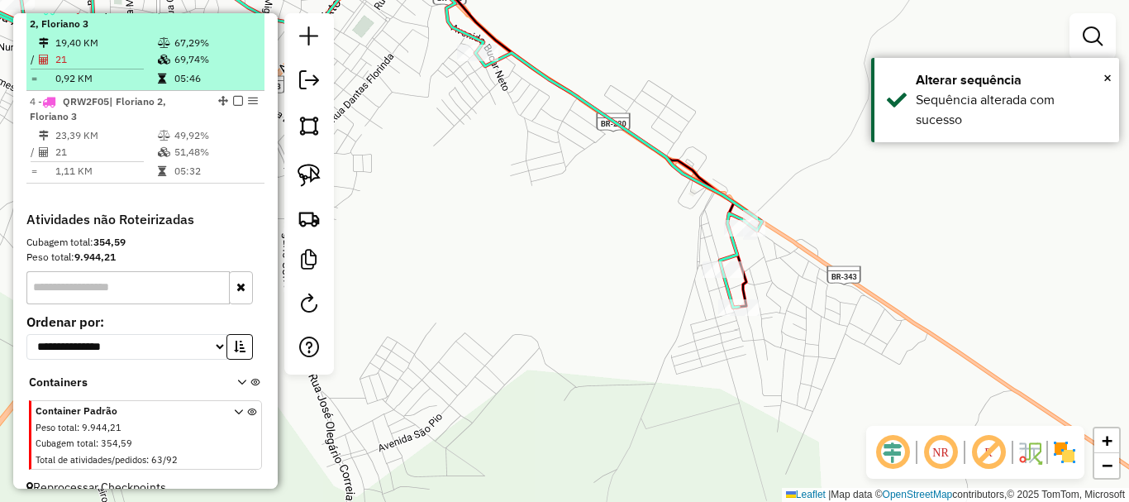
click at [234, 13] on em at bounding box center [238, 8] width 10 height 10
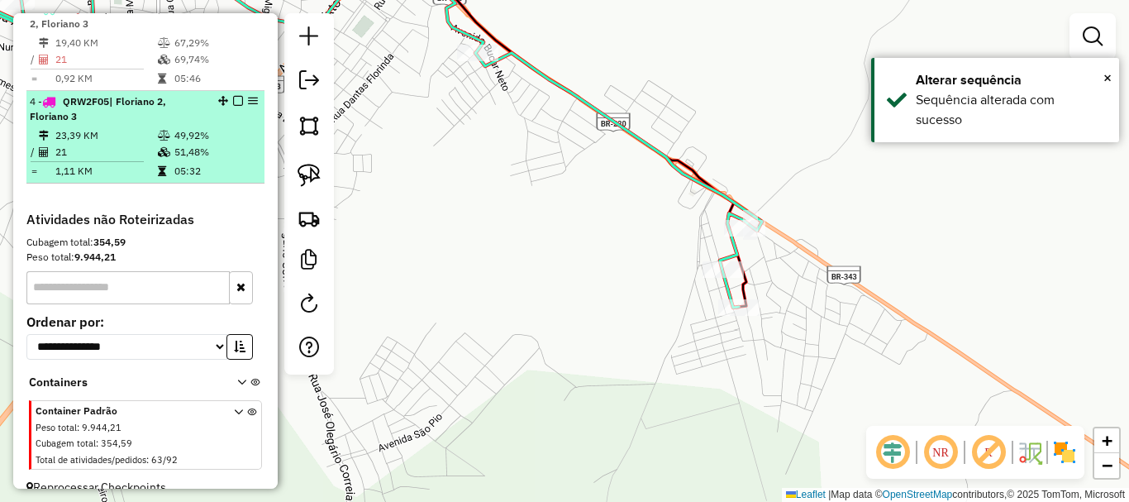
scroll to position [650, 0]
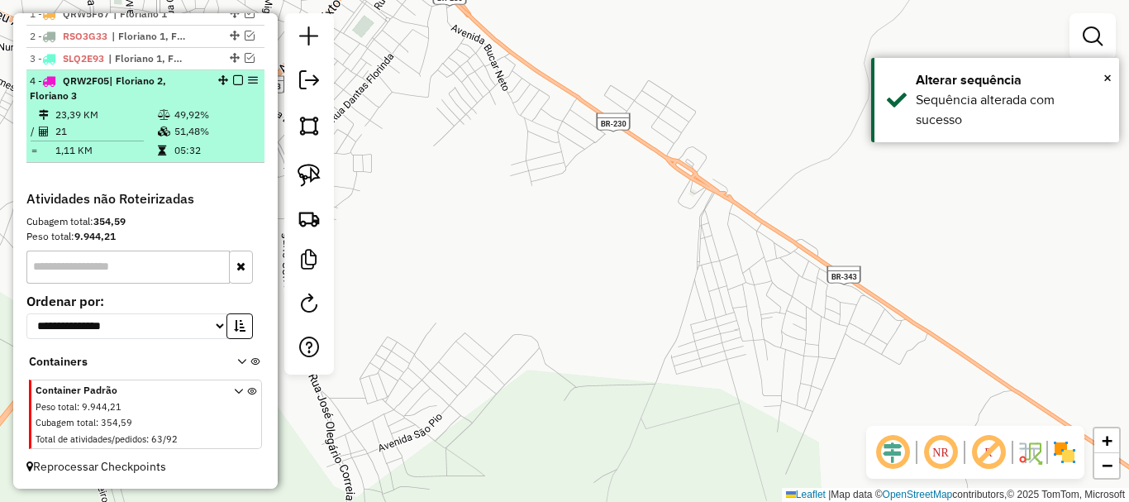
click at [174, 118] on td "49,92%" at bounding box center [215, 115] width 83 height 17
select select "**********"
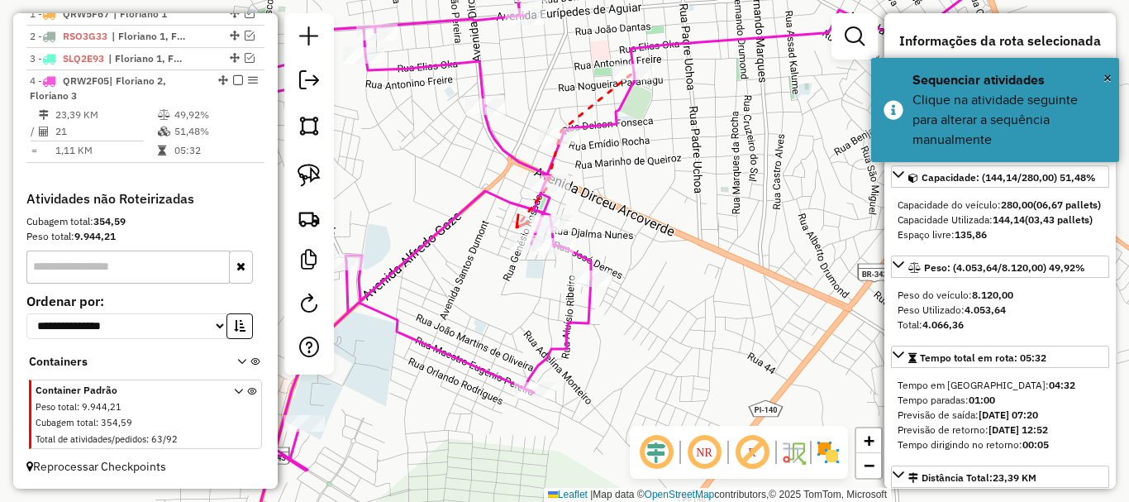
click at [517, 227] on icon at bounding box center [523, 221] width 12 height 12
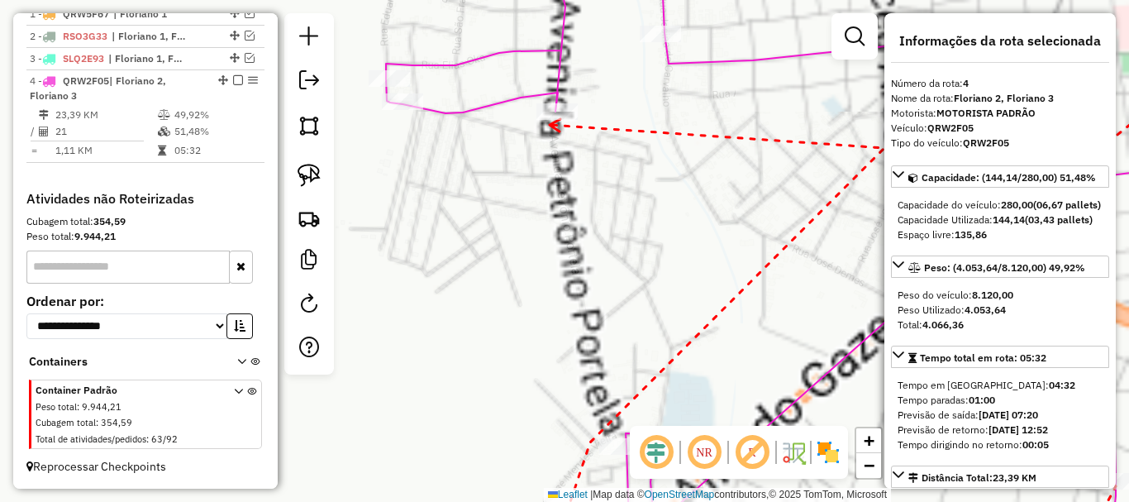
click at [549, 120] on div at bounding box center [556, 111] width 41 height 17
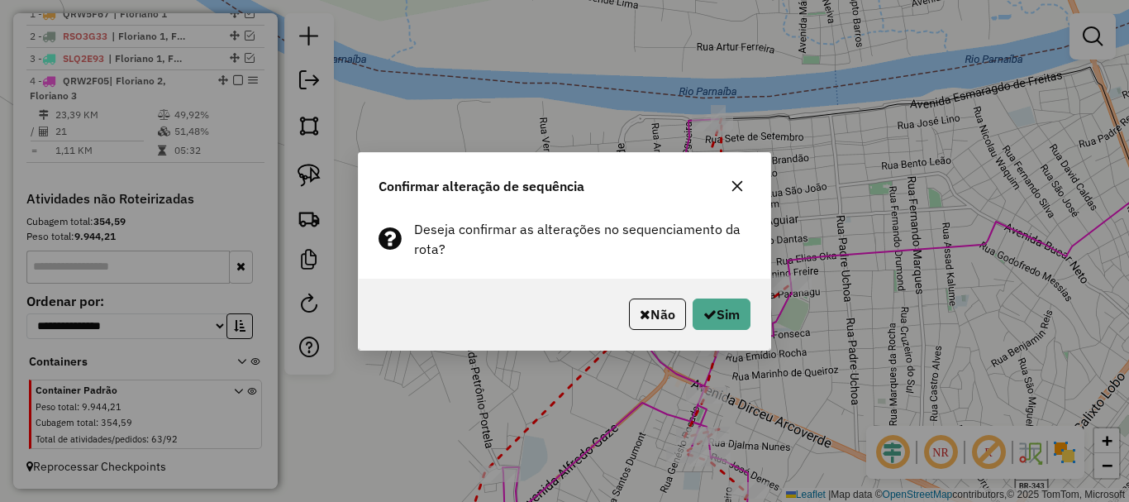
click at [745, 337] on div "Não Sim" at bounding box center [565, 314] width 412 height 71
click at [746, 332] on div "Não Sim" at bounding box center [565, 314] width 412 height 71
click at [742, 319] on button "Sim" at bounding box center [722, 313] width 58 height 31
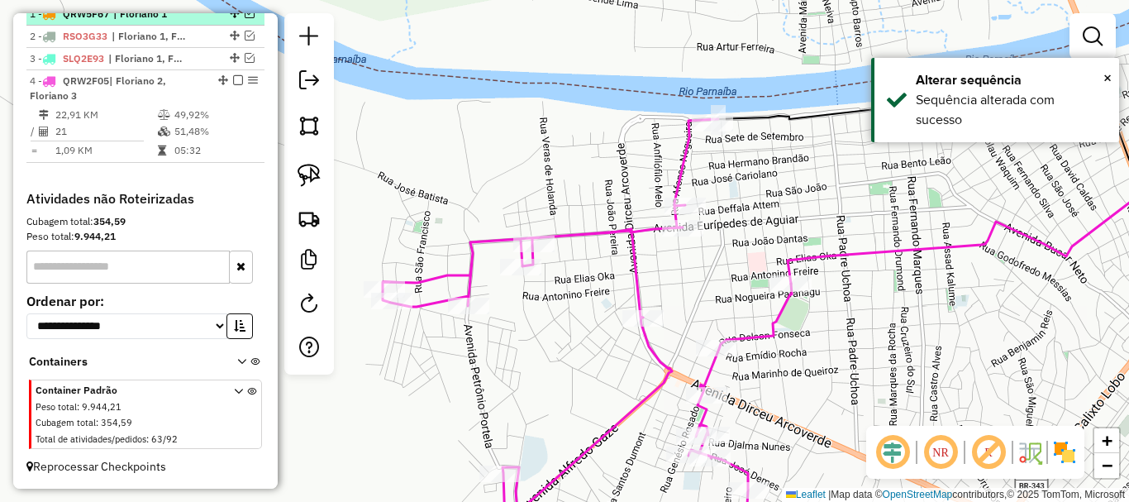
click at [235, 79] on em at bounding box center [238, 80] width 10 height 10
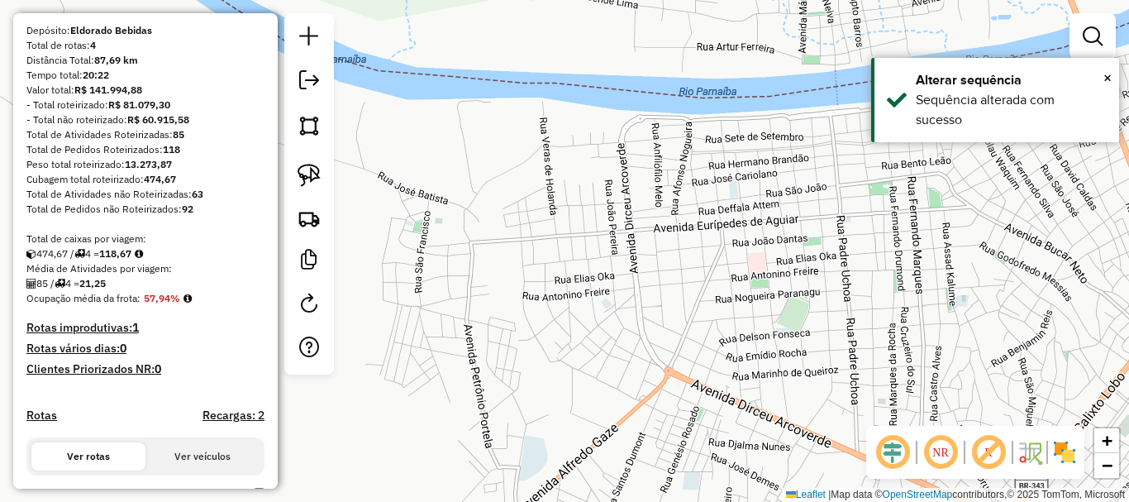
scroll to position [0, 0]
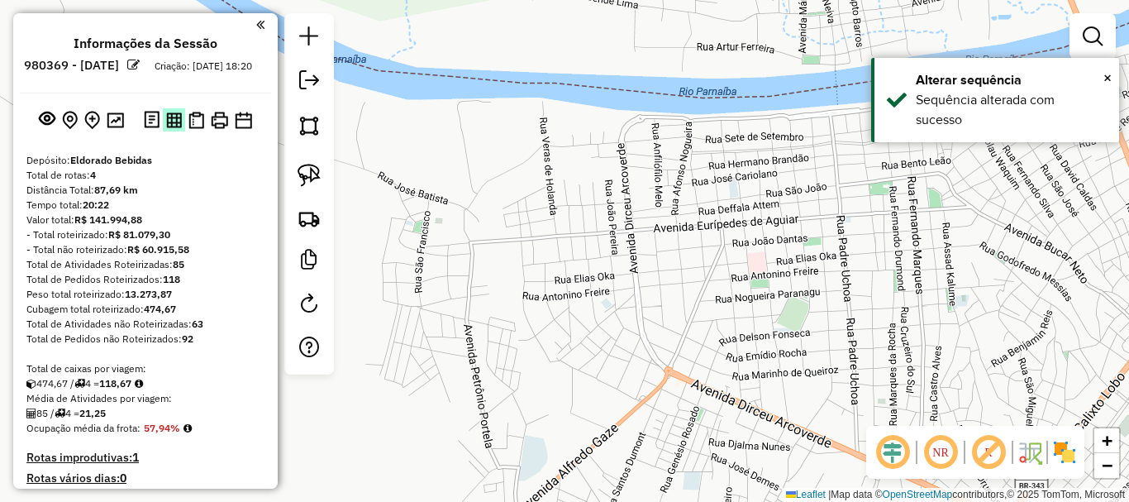
click at [166, 128] on img at bounding box center [174, 120] width 16 height 16
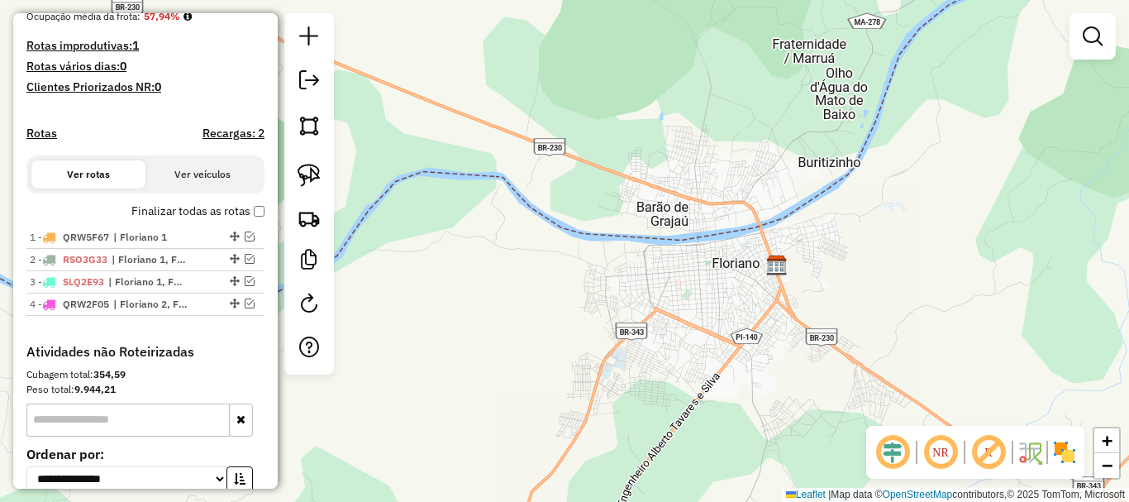
scroll to position [413, 0]
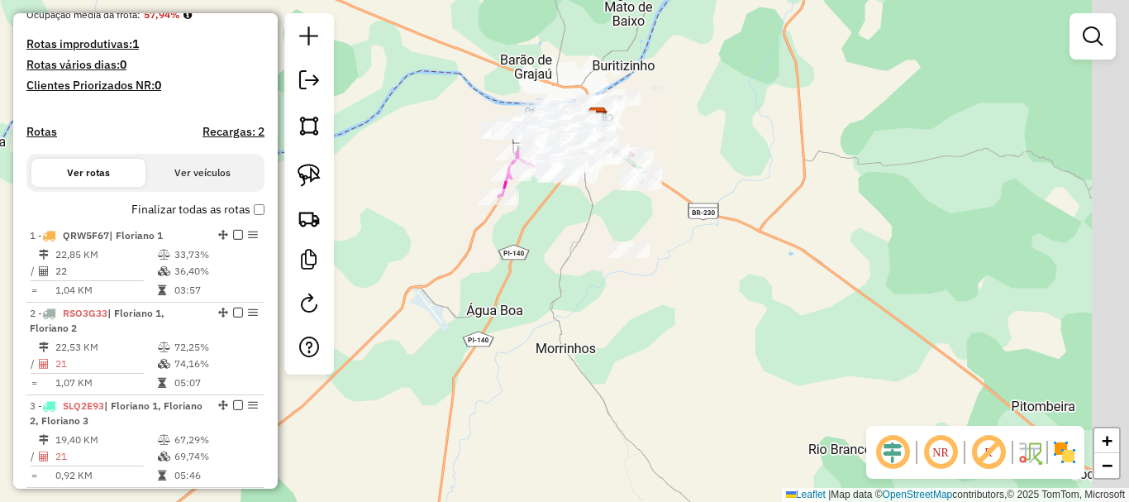
drag, startPoint x: 762, startPoint y: 265, endPoint x: 735, endPoint y: 234, distance: 41.6
click at [739, 236] on div "Janela de atendimento Grade de atendimento Capacidade Transportadoras Veículos …" at bounding box center [564, 251] width 1129 height 502
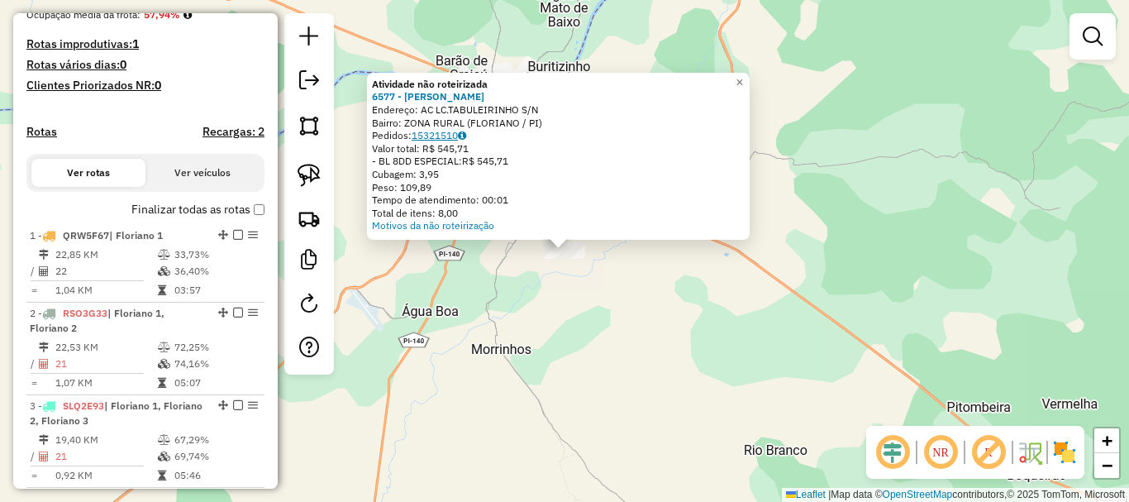
click at [464, 136] on link "15321510" at bounding box center [439, 135] width 55 height 12
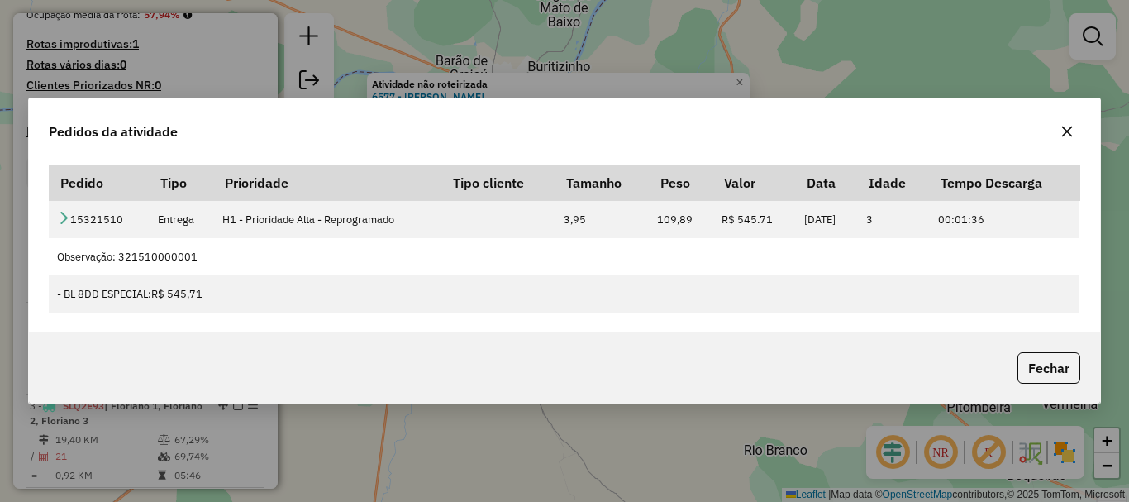
click at [1062, 136] on icon "button" at bounding box center [1067, 131] width 11 height 11
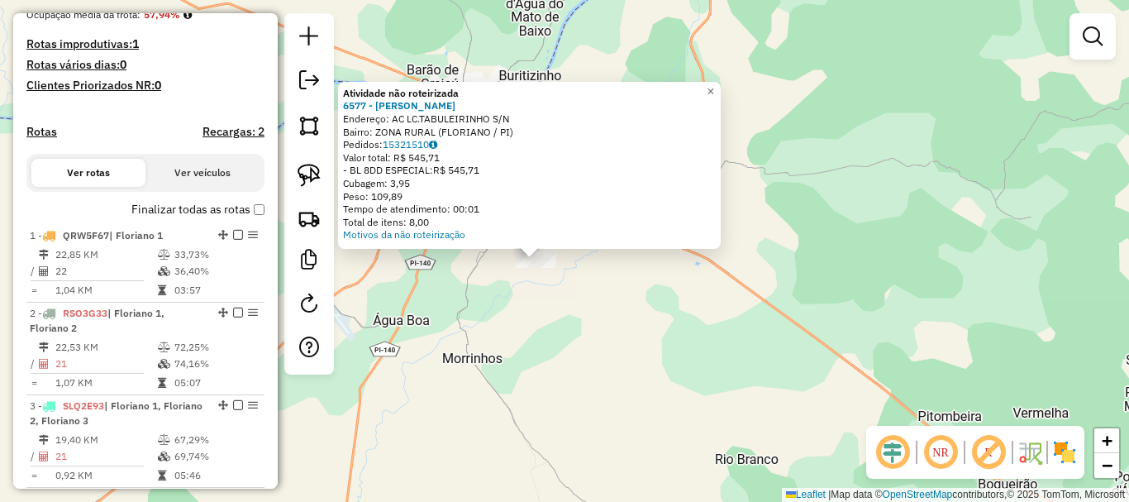
drag, startPoint x: 917, startPoint y: 200, endPoint x: 704, endPoint y: 229, distance: 215.2
click at [768, 238] on div "Atividade não roteirizada 6577 - [PERSON_NAME]: AC LC.TABULEIRINHO S/N Bairro: …" at bounding box center [564, 251] width 1129 height 502
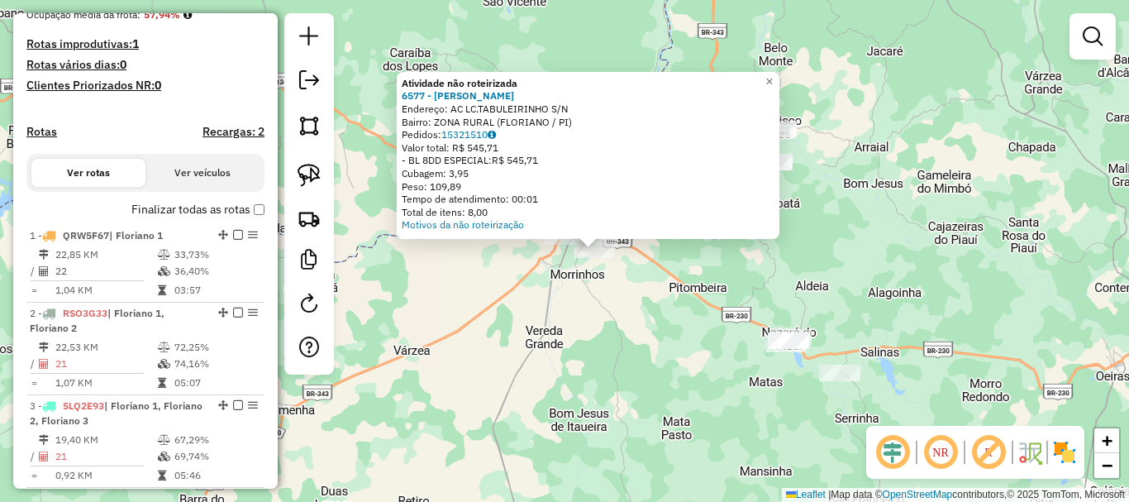
click at [717, 303] on div "Atividade não roteirizada 6577 - [PERSON_NAME]: AC LC.TABULEIRINHO S/N Bairro: …" at bounding box center [564, 251] width 1129 height 502
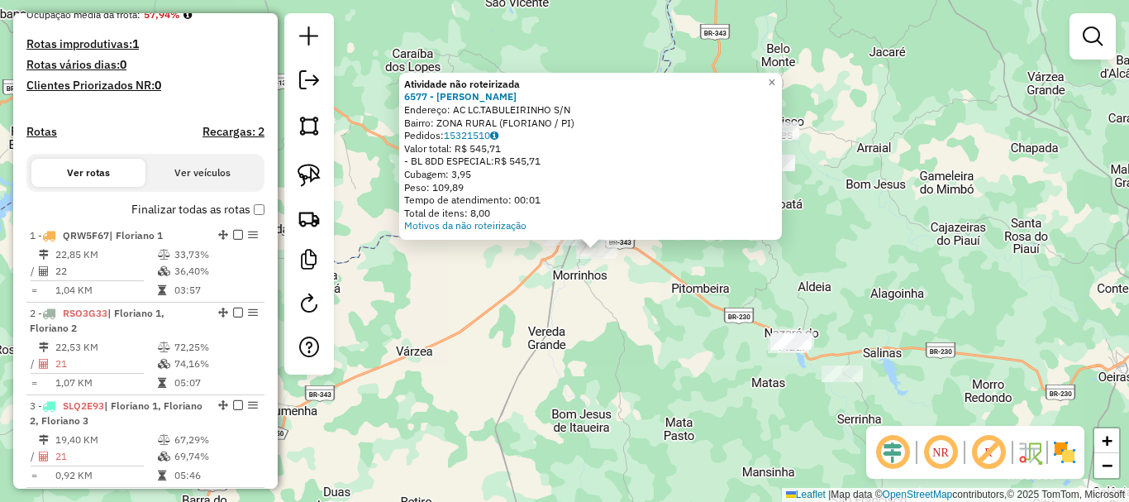
click at [877, 341] on div "Atividade não roteirizada 6577 - [PERSON_NAME]: AC LC.TABULEIRINHO S/N Bairro: …" at bounding box center [564, 251] width 1129 height 502
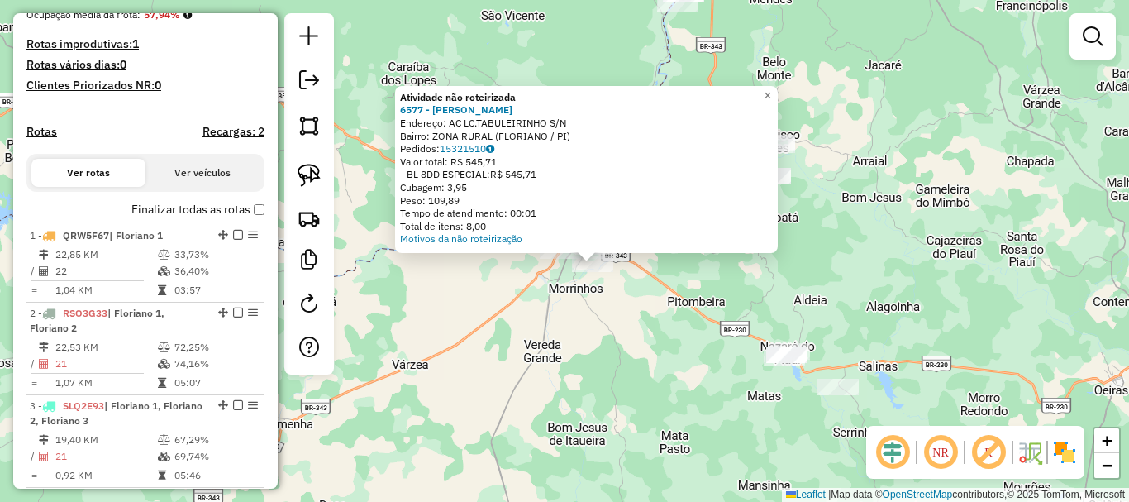
click at [870, 307] on div "Atividade não roteirizada 6577 - [PERSON_NAME]: AC LC.TABULEIRINHO S/N Bairro: …" at bounding box center [564, 251] width 1129 height 502
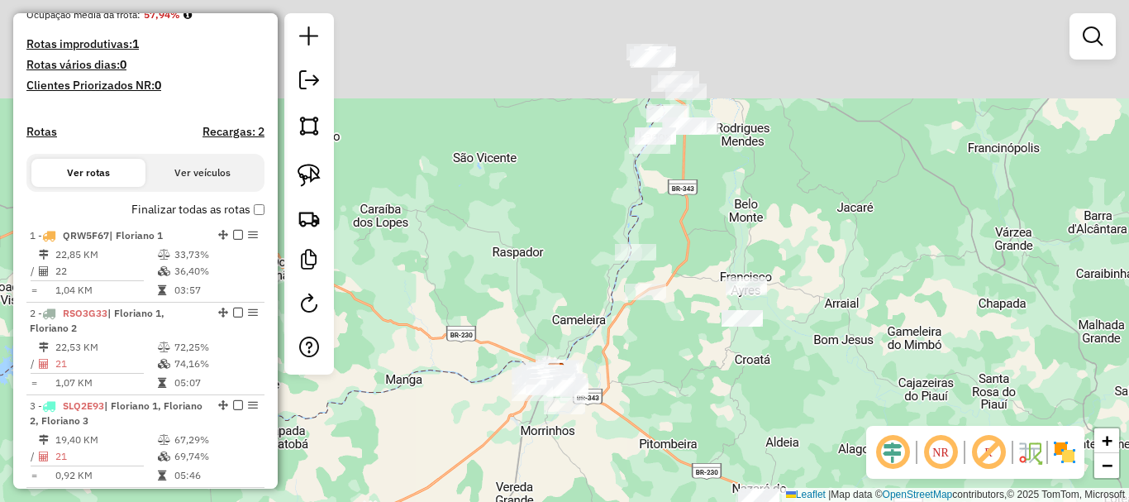
drag, startPoint x: 814, startPoint y: 226, endPoint x: 776, endPoint y: 375, distance: 153.6
click at [784, 372] on div "Janela de atendimento Grade de atendimento Capacidade Transportadoras Veículos …" at bounding box center [564, 251] width 1129 height 502
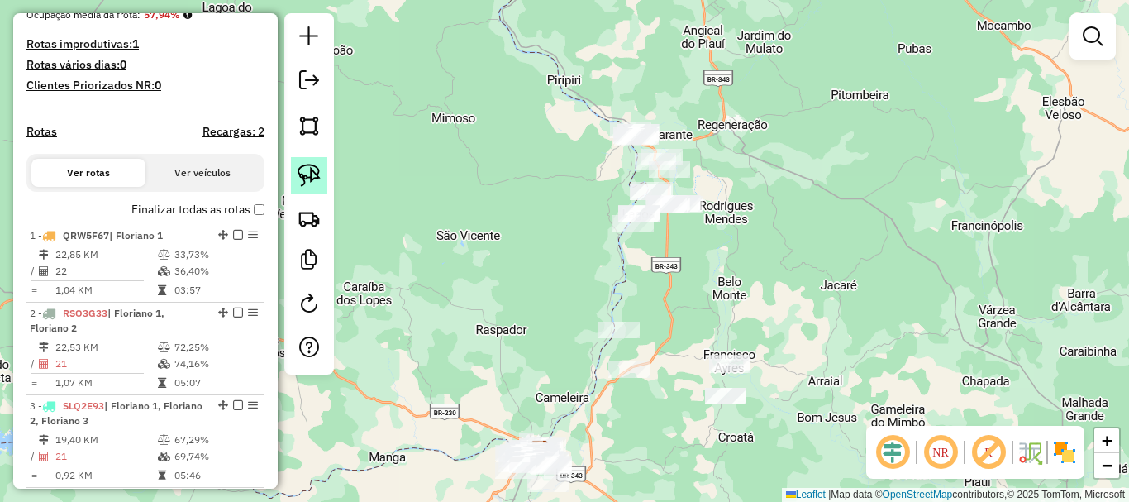
click at [312, 181] on img at bounding box center [309, 175] width 23 height 23
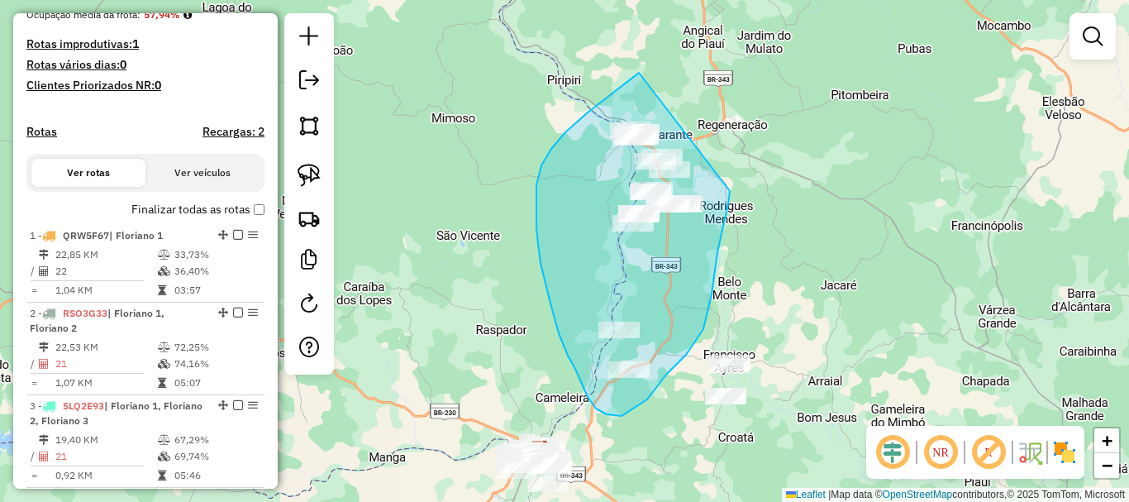
drag, startPoint x: 639, startPoint y: 73, endPoint x: 730, endPoint y: 191, distance: 149.1
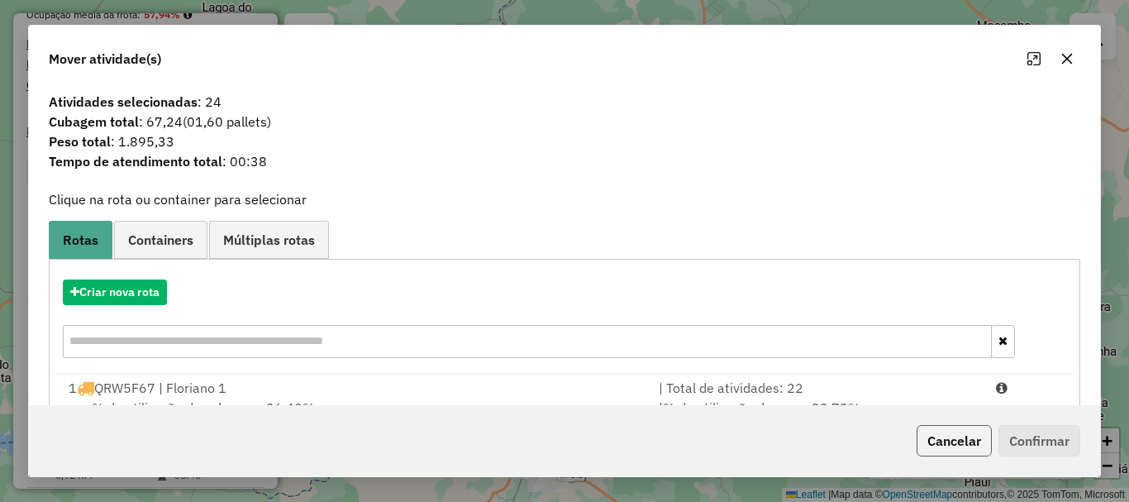
click at [927, 442] on button "Cancelar" at bounding box center [954, 440] width 75 height 31
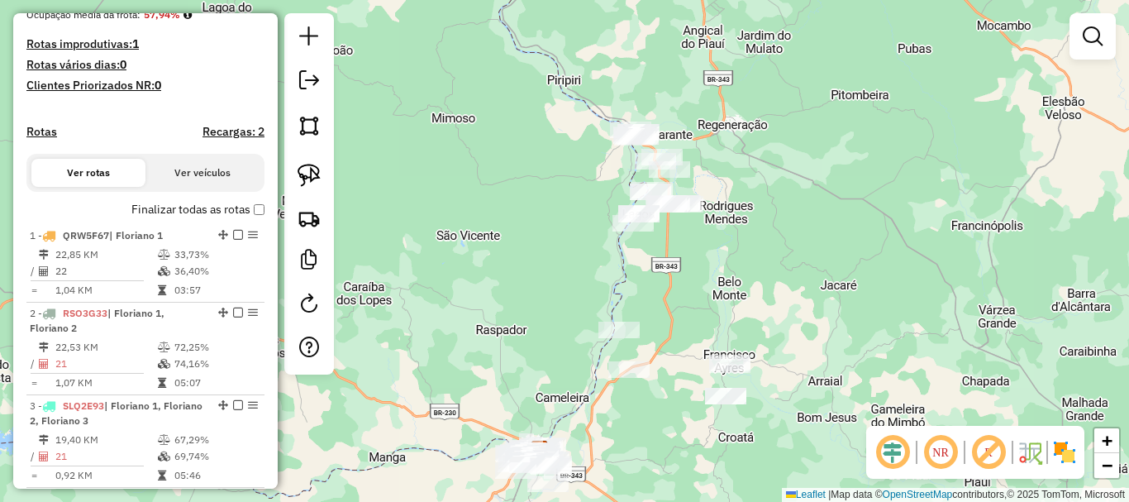
drag, startPoint x: 450, startPoint y: 160, endPoint x: 506, endPoint y: 126, distance: 65.6
click at [502, 128] on div "Janela de atendimento Grade de atendimento Capacidade Transportadoras Veículos …" at bounding box center [564, 251] width 1129 height 502
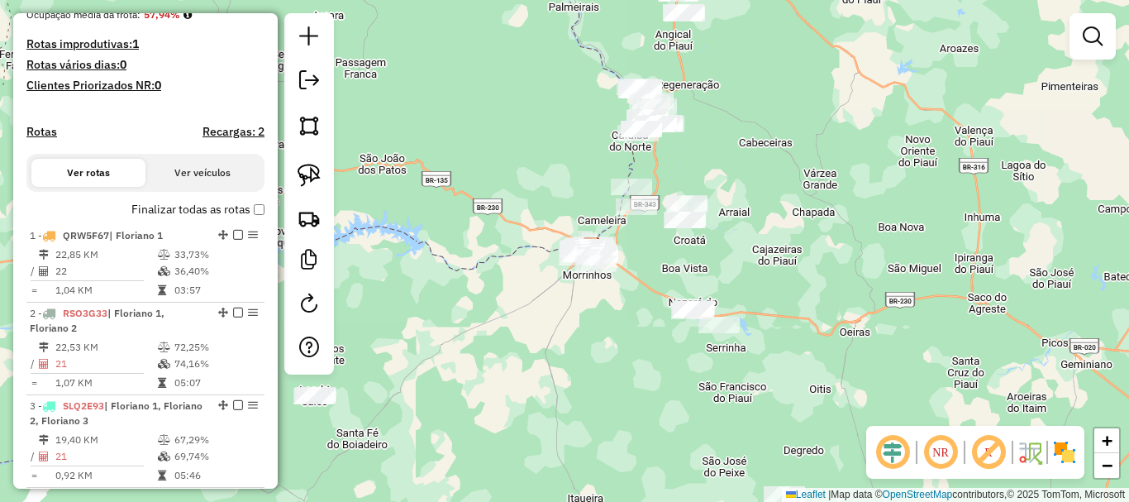
click at [522, 204] on div "Janela de atendimento Grade de atendimento Capacidade Transportadoras Veículos …" at bounding box center [564, 251] width 1129 height 502
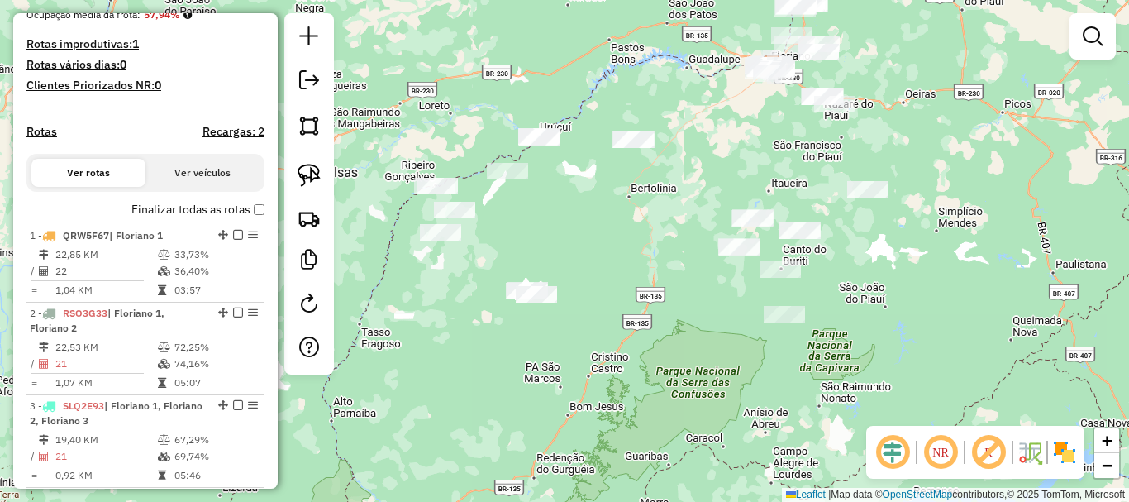
click at [498, 231] on div "Janela de atendimento Grade de atendimento Capacidade Transportadoras Veículos …" at bounding box center [564, 251] width 1129 height 502
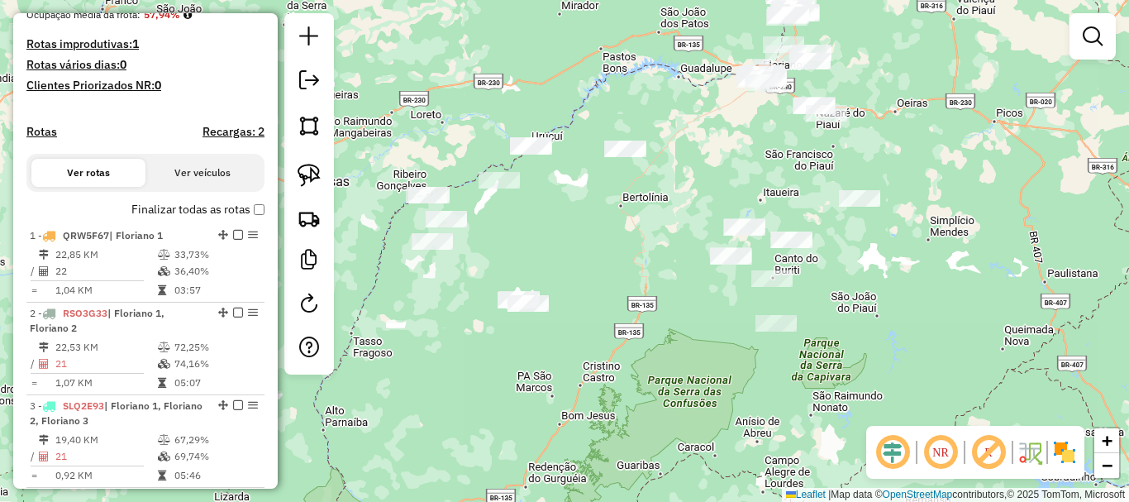
drag, startPoint x: 795, startPoint y: 138, endPoint x: 670, endPoint y: 241, distance: 162.1
click at [670, 245] on div "Janela de atendimento Grade de atendimento Capacidade Transportadoras Veículos …" at bounding box center [564, 251] width 1129 height 502
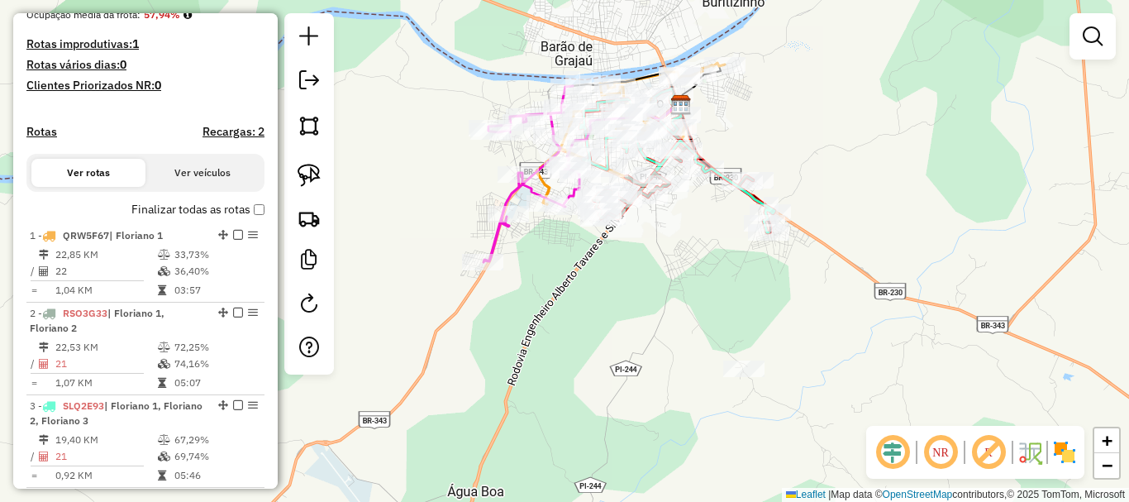
click at [705, 226] on div "Janela de atendimento Grade de atendimento Capacidade Transportadoras Veículos …" at bounding box center [564, 251] width 1129 height 502
drag, startPoint x: 823, startPoint y: 184, endPoint x: 854, endPoint y: 237, distance: 61.1
click at [854, 237] on div "Janela de atendimento Grade de atendimento Capacidade Transportadoras Veículos …" at bounding box center [564, 251] width 1129 height 502
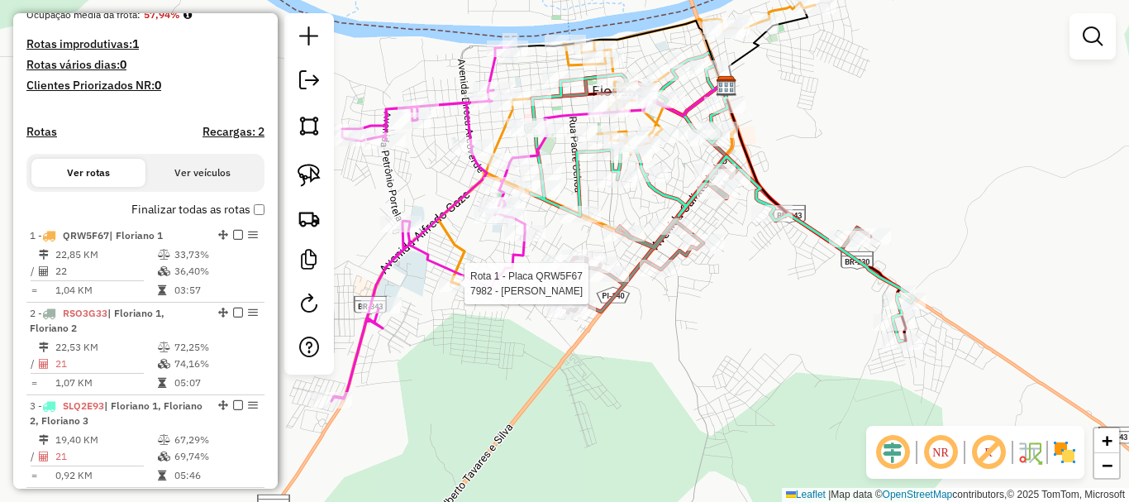
select select "**********"
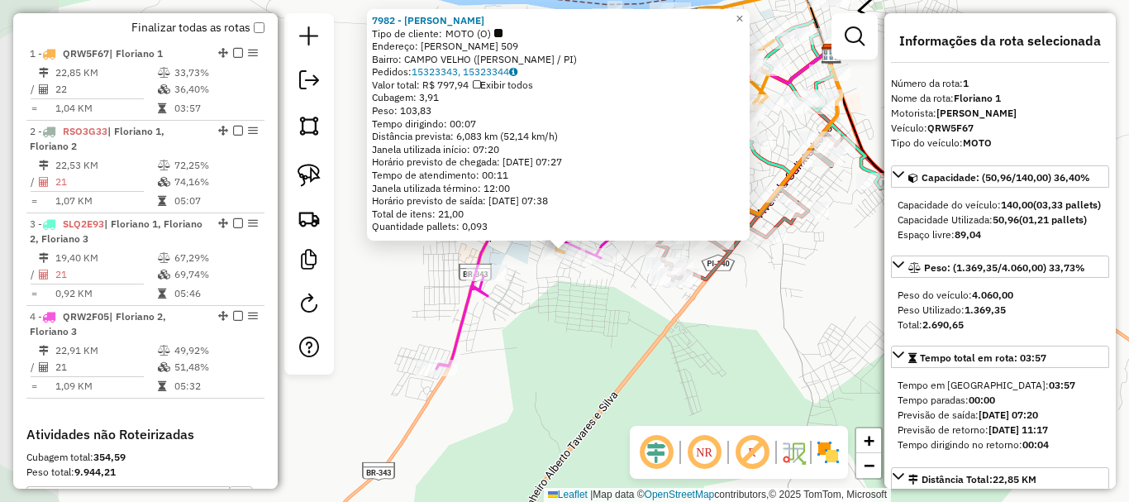
scroll to position [640, 0]
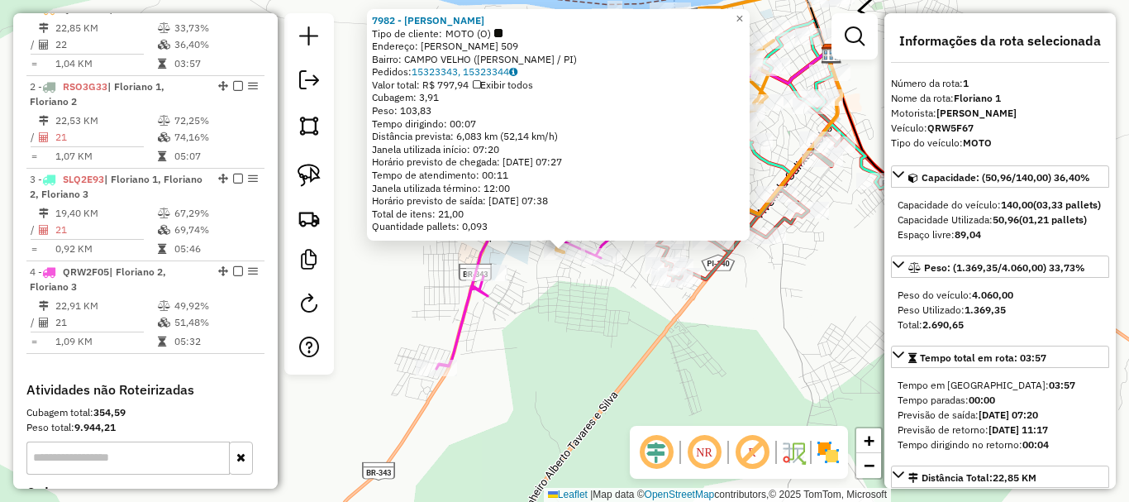
click at [614, 313] on div "Rota 4 - Placa QRW2F05 11029 - CASA DE CARNES DIVIN 7982 - MERCADINHO BATISTA T…" at bounding box center [564, 251] width 1129 height 502
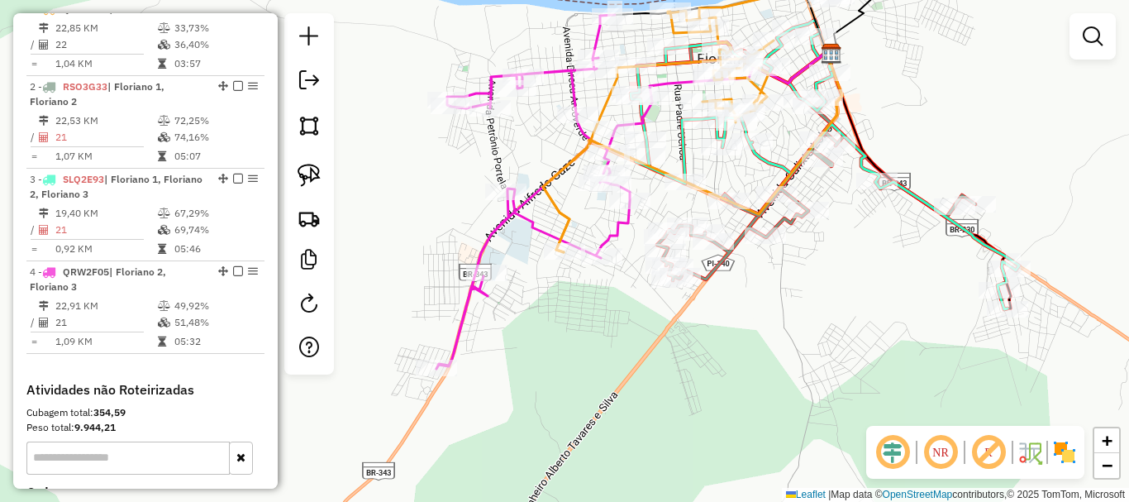
click at [573, 226] on icon at bounding box center [731, 111] width 377 height 282
select select "**********"
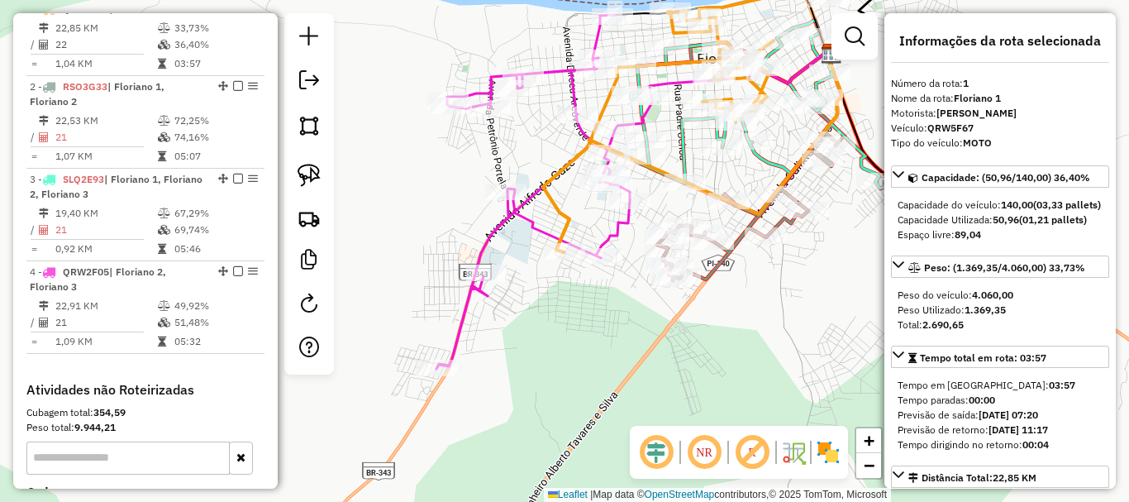
click at [523, 226] on icon at bounding box center [544, 192] width 216 height 354
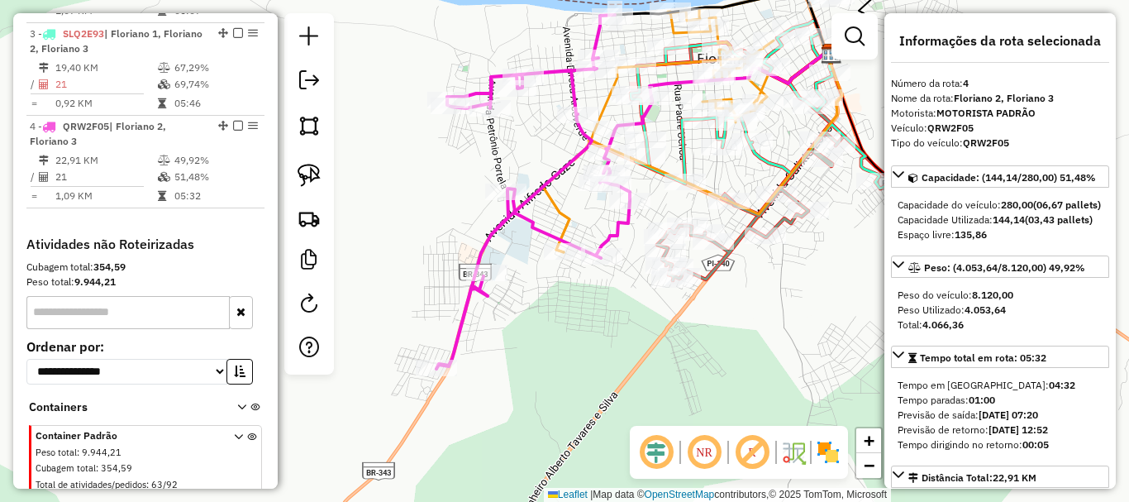
scroll to position [846, 0]
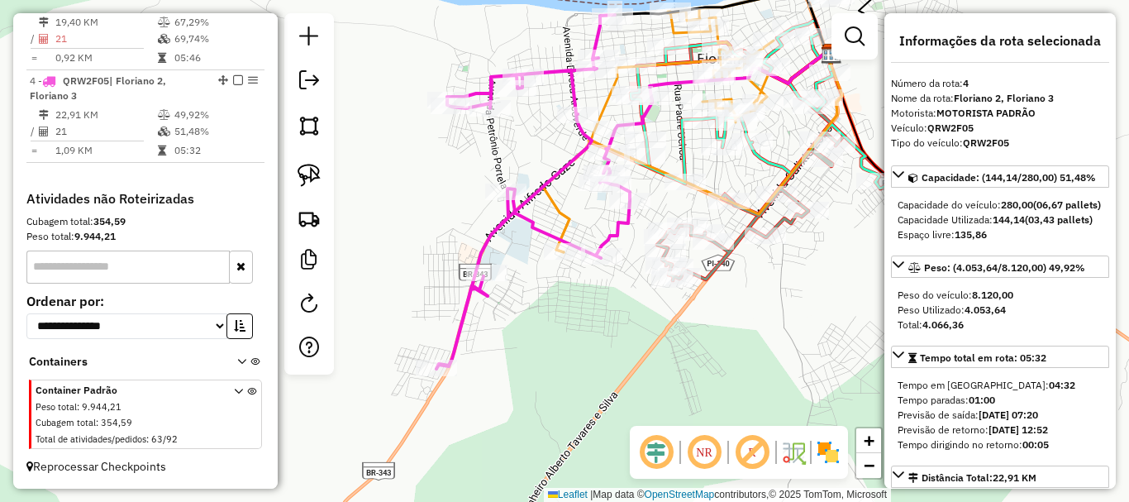
click at [649, 130] on icon at bounding box center [544, 192] width 216 height 354
click at [682, 136] on icon at bounding box center [825, 164] width 388 height 289
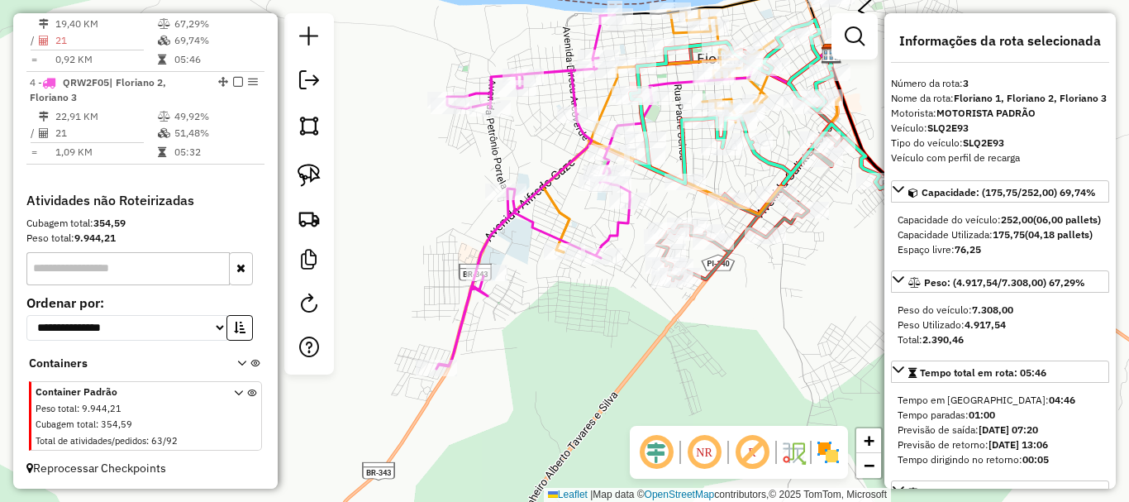
scroll to position [810, 0]
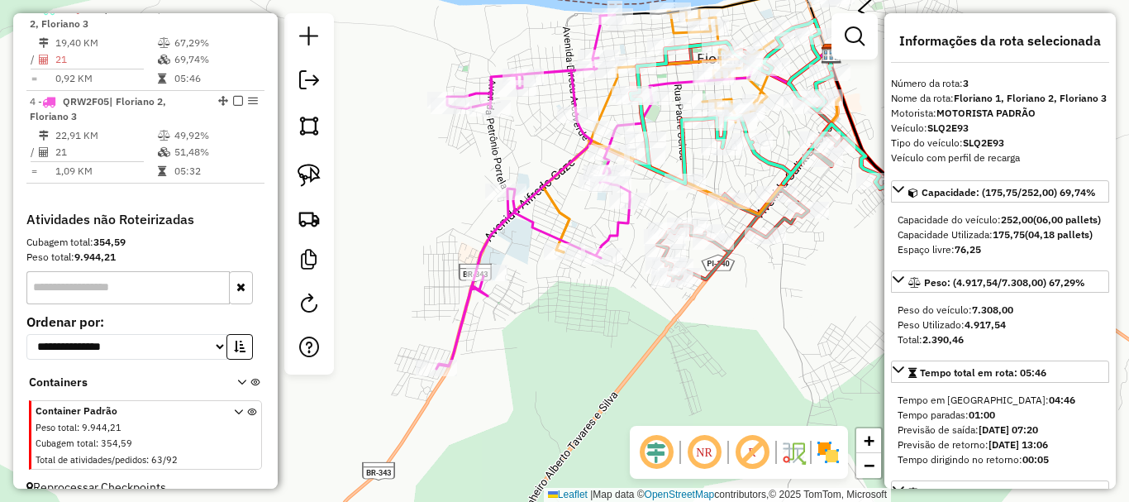
click at [791, 230] on icon at bounding box center [805, 161] width 339 height 238
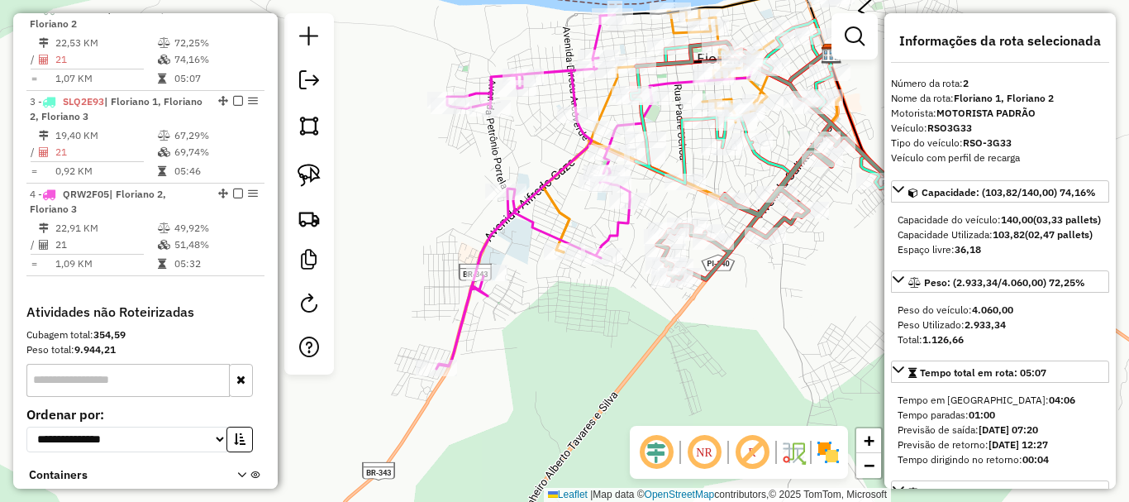
scroll to position [717, 0]
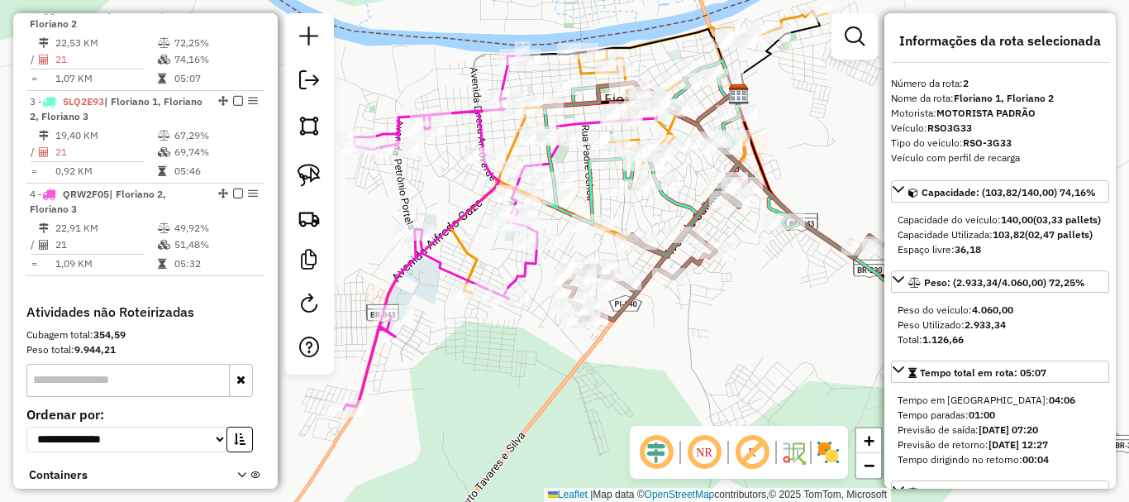
drag, startPoint x: 748, startPoint y: 297, endPoint x: 685, endPoint y: 304, distance: 63.3
click at [685, 304] on div "Janela de atendimento Grade de atendimento Capacidade Transportadoras Veículos …" at bounding box center [564, 251] width 1129 height 502
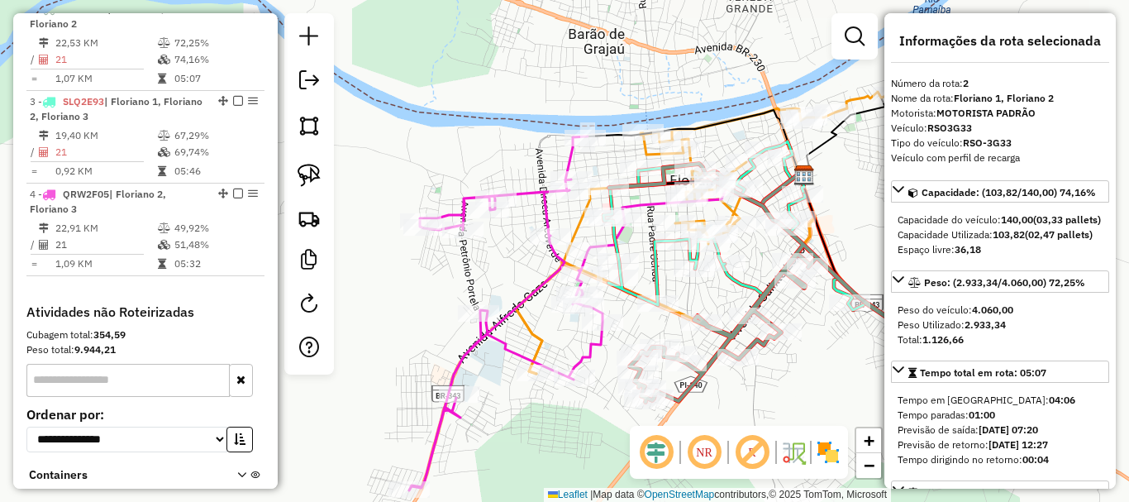
click at [707, 388] on div "Janela de atendimento Grade de atendimento Capacidade Transportadoras Veículos …" at bounding box center [564, 251] width 1129 height 502
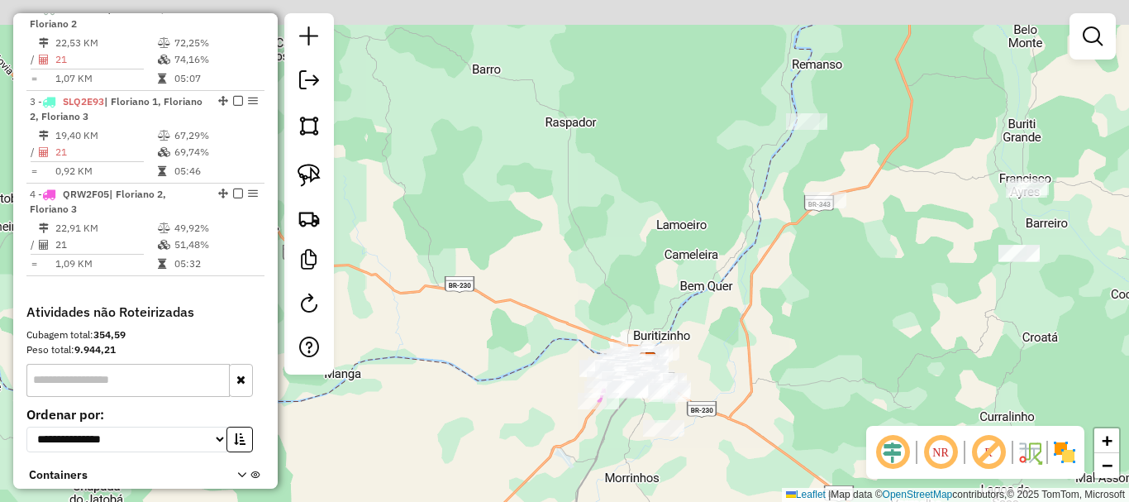
drag, startPoint x: 864, startPoint y: 325, endPoint x: 751, endPoint y: 366, distance: 120.5
click at [755, 365] on div "Janela de atendimento Grade de atendimento Capacidade Transportadoras Veículos …" at bounding box center [564, 251] width 1129 height 502
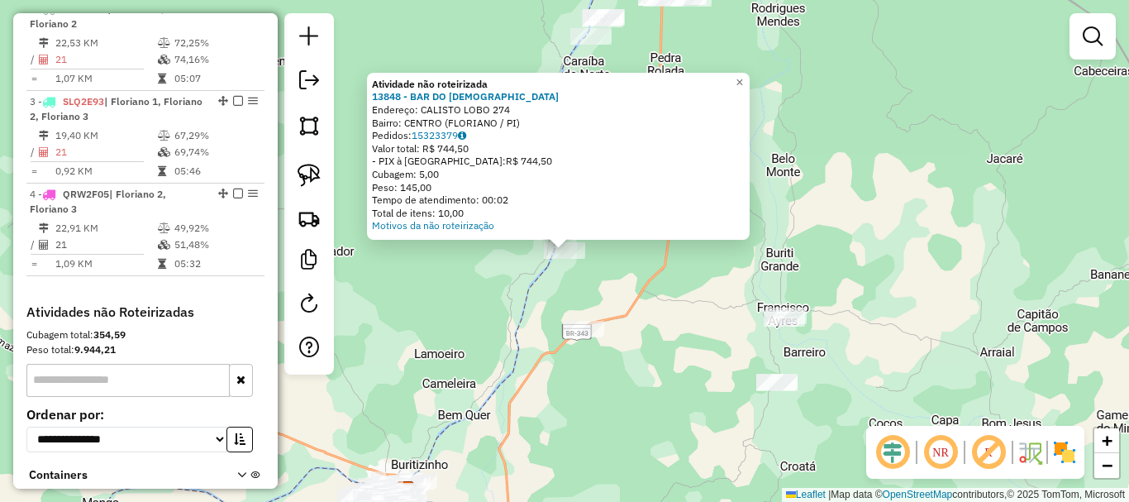
click at [644, 304] on div "Atividade não roteirizada 13848 - BAR DO MESSIAS Endereço: CALISTO LOBO 274 Bai…" at bounding box center [564, 251] width 1129 height 502
click at [486, 343] on div "Atividade não roteirizada 13848 - BAR DO MESSIAS Endereço: CALISTO LOBO 274 Bai…" at bounding box center [564, 251] width 1129 height 502
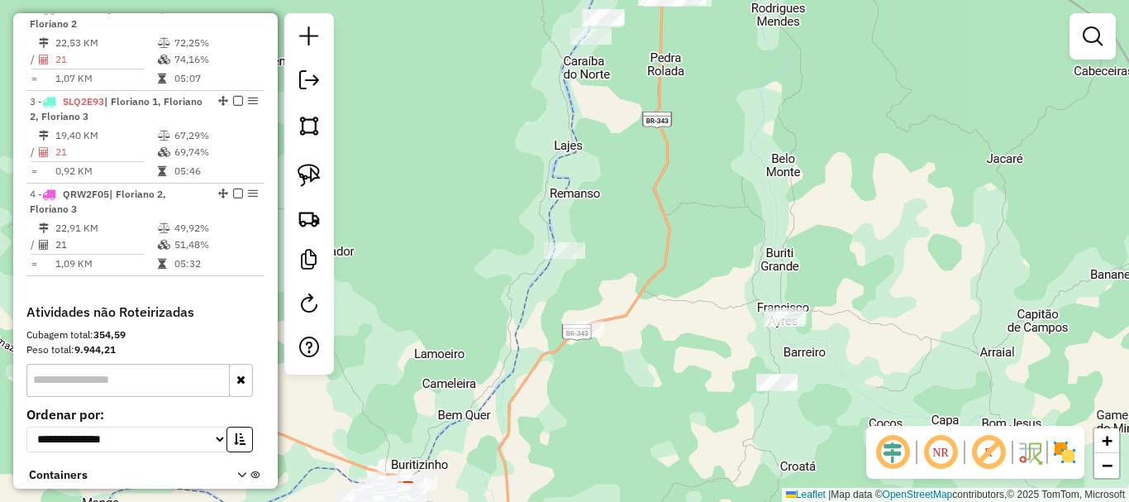
drag, startPoint x: 437, startPoint y: 379, endPoint x: 608, endPoint y: 207, distance: 243.1
click at [606, 209] on div "Atividade não roteirizada 13848 - BAR DO MESSIAS Endereço: CALISTO LOBO 274 Bai…" at bounding box center [564, 251] width 1129 height 502
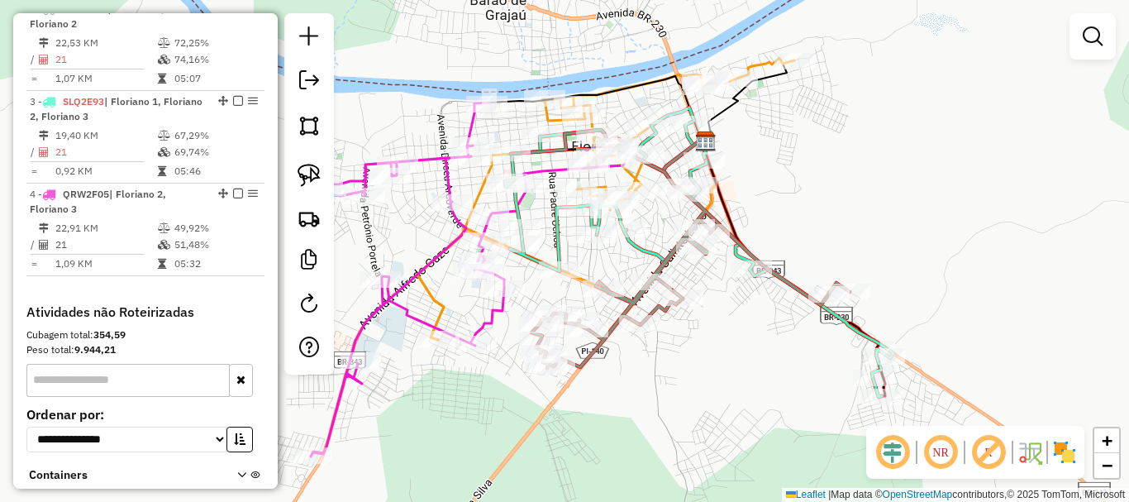
scroll to position [469, 0]
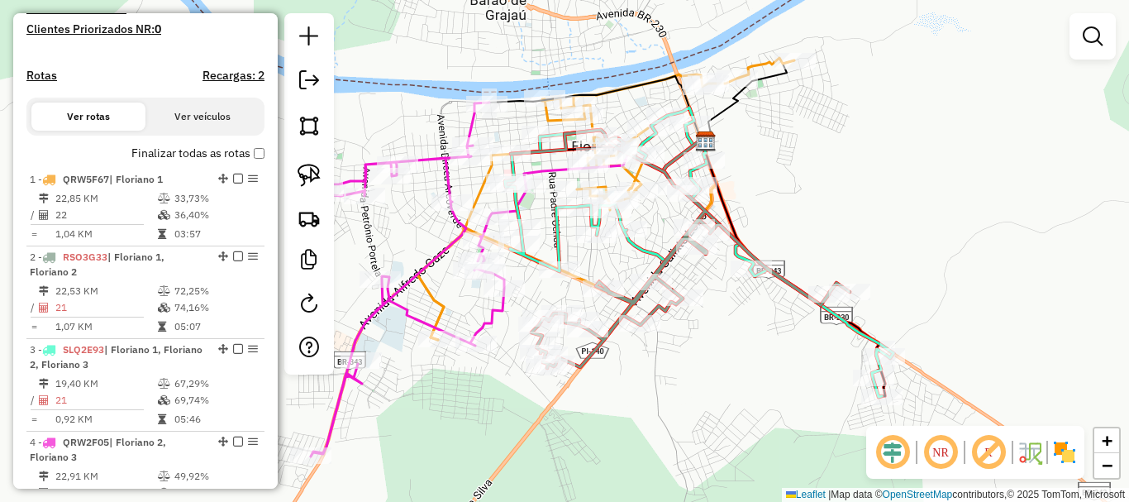
click at [387, 223] on div "Janela de atendimento Grade de atendimento Capacidade Transportadoras Veículos …" at bounding box center [564, 251] width 1129 height 502
click at [381, 311] on icon at bounding box center [419, 279] width 216 height 354
select select "**********"
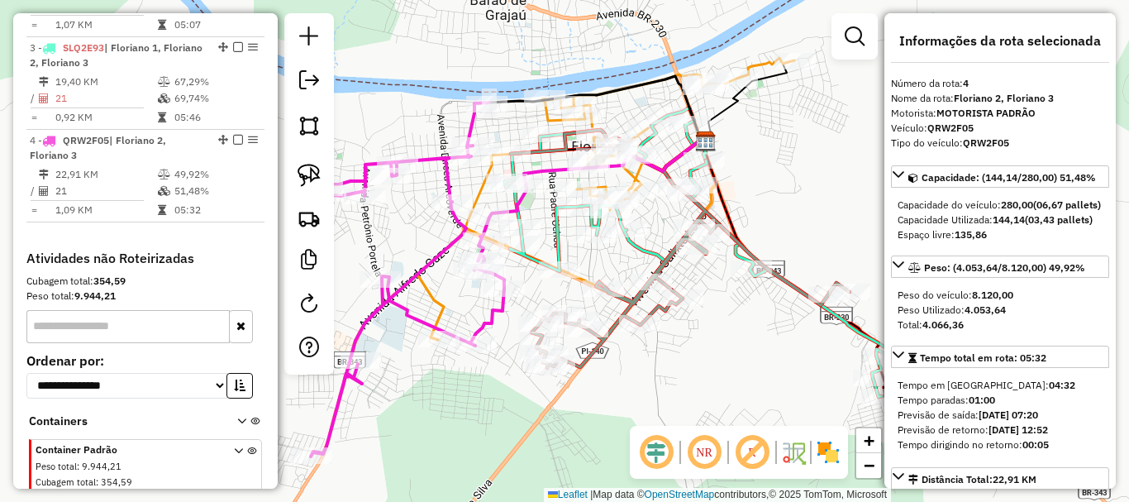
scroll to position [846, 0]
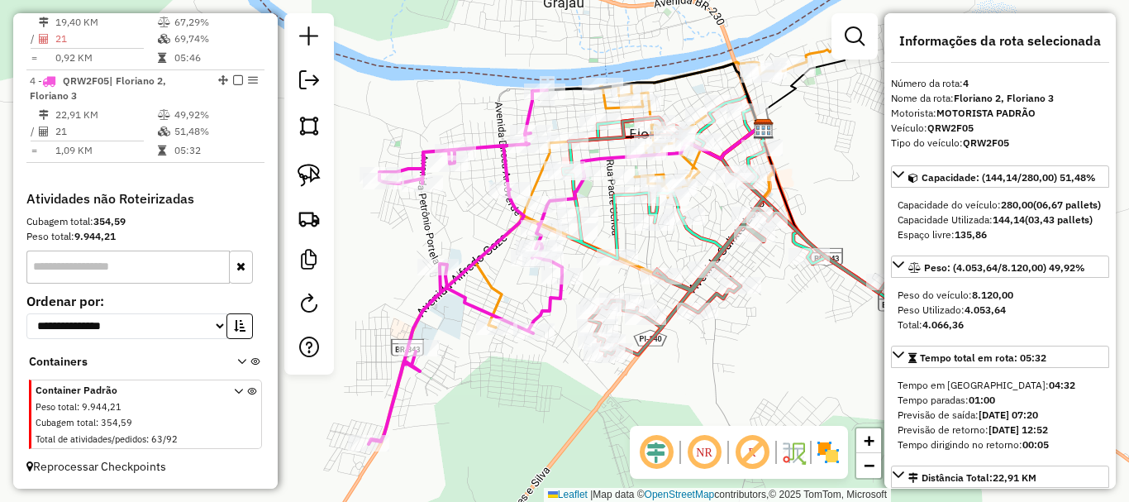
drag, startPoint x: 465, startPoint y: 395, endPoint x: 526, endPoint y: 379, distance: 62.3
click at [525, 383] on div "Janela de atendimento Grade de atendimento Capacidade Transportadoras Veículos …" at bounding box center [564, 251] width 1129 height 502
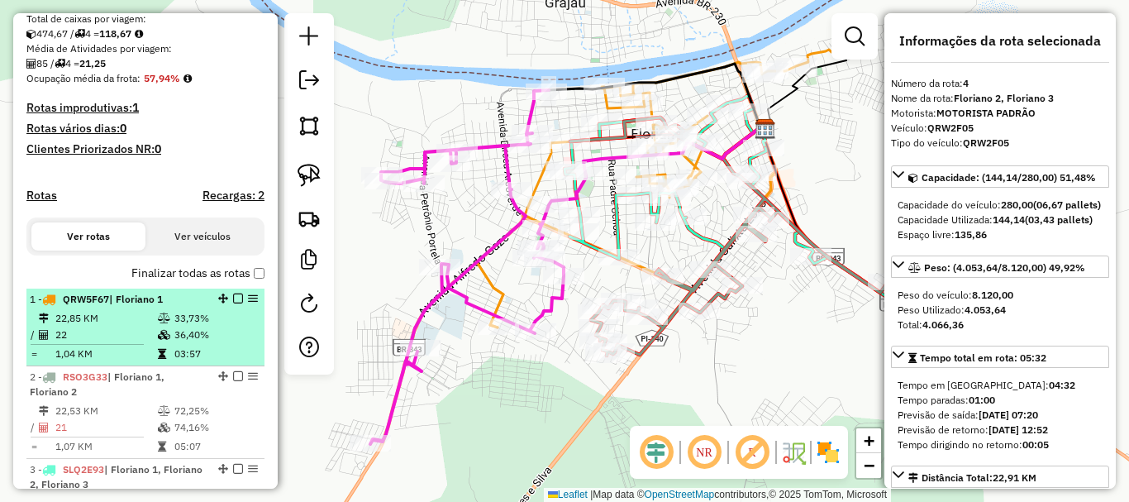
scroll to position [515, 0]
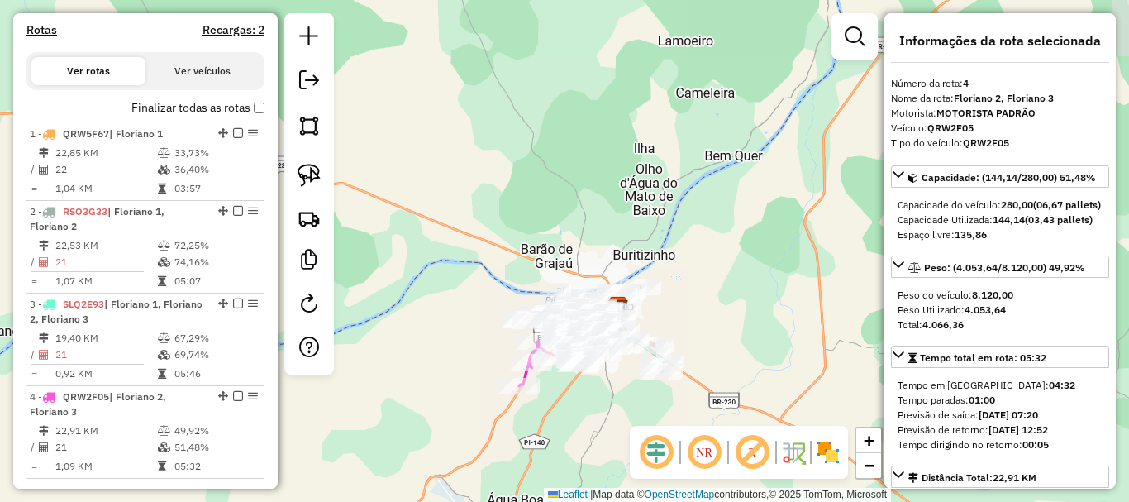
click at [571, 386] on div "Rota 2 - Placa RSO3G33 6345 - BAR DO SIMPLICIO Janela de atendimento Grade de a…" at bounding box center [564, 251] width 1129 height 502
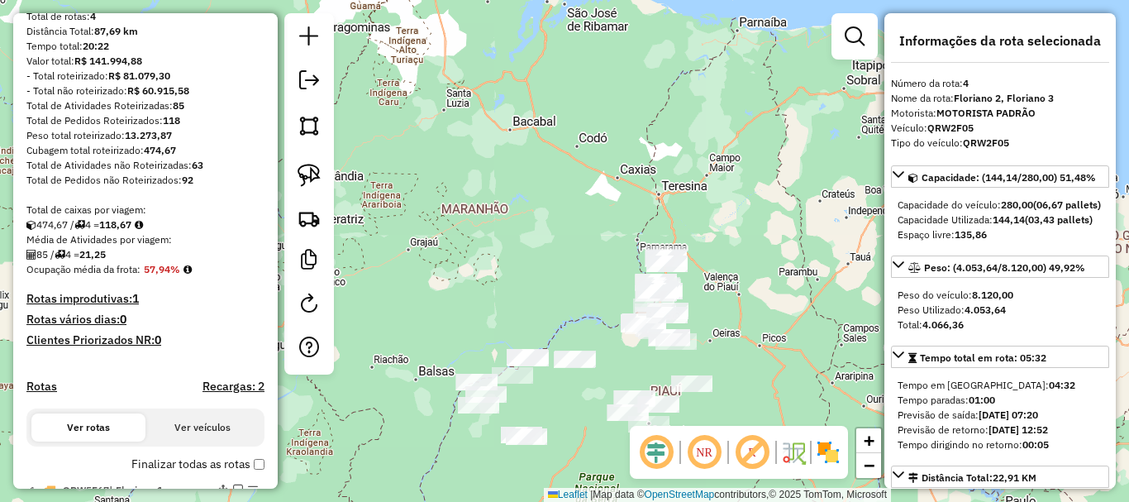
scroll to position [165, 0]
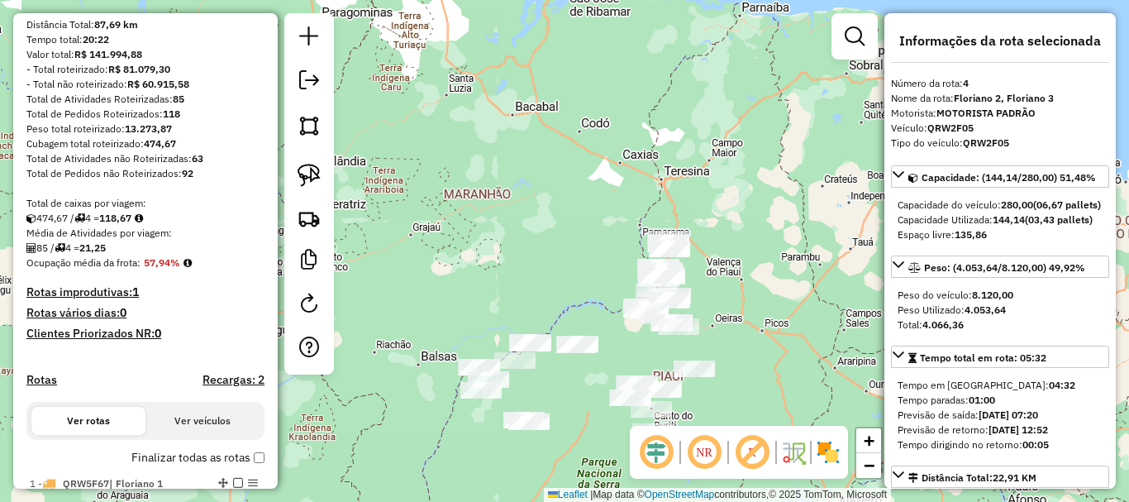
drag, startPoint x: 458, startPoint y: 336, endPoint x: 431, endPoint y: 236, distance: 102.9
click at [433, 241] on div "Janela de atendimento Grade de atendimento Capacidade Transportadoras Veículos …" at bounding box center [564, 251] width 1129 height 502
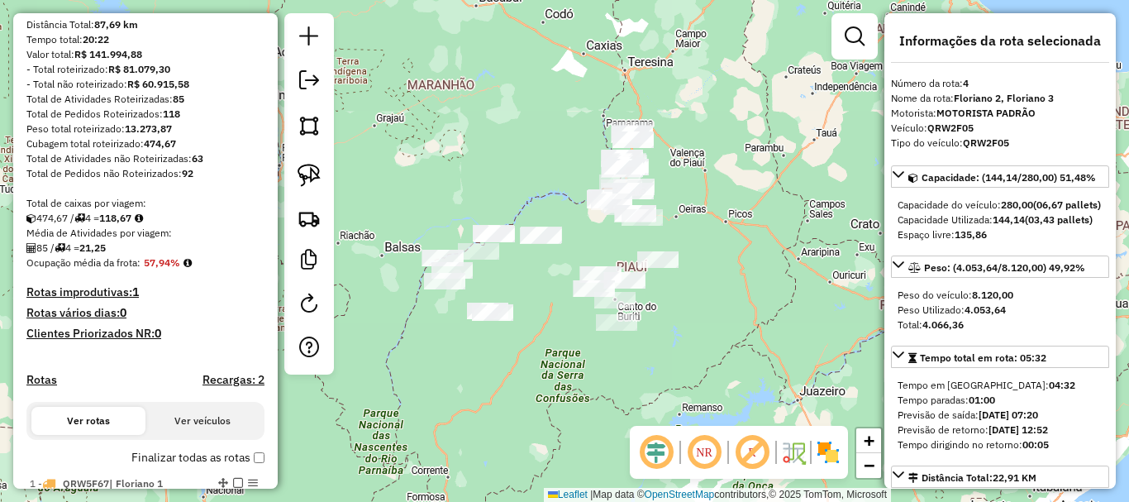
click at [590, 320] on div "Janela de atendimento Grade de atendimento Capacidade Transportadoras Veículos …" at bounding box center [564, 251] width 1129 height 502
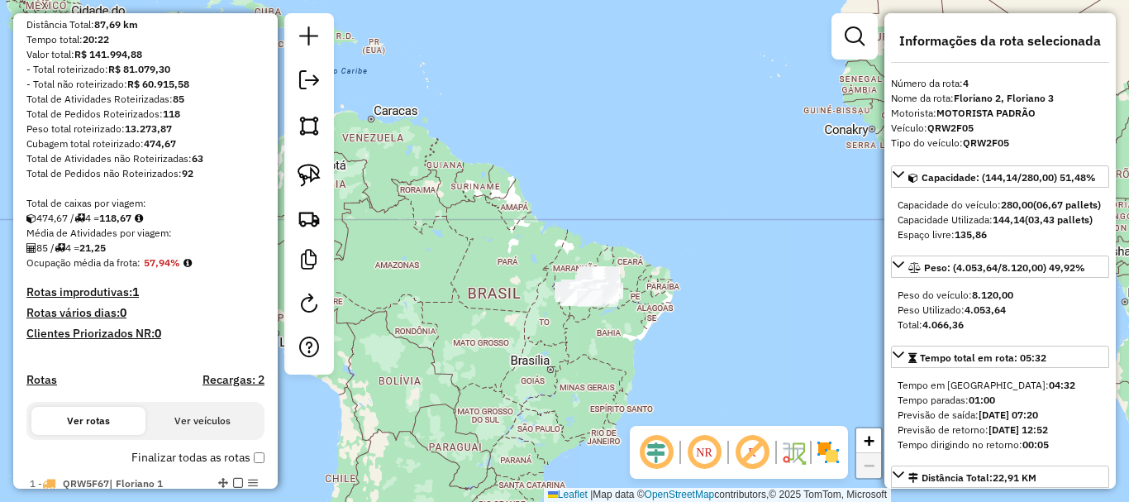
drag, startPoint x: 670, startPoint y: 322, endPoint x: 536, endPoint y: 175, distance: 198.3
click at [537, 168] on div "Janela de atendimento Grade de atendimento Capacidade Transportadoras Veículos …" at bounding box center [564, 251] width 1129 height 502
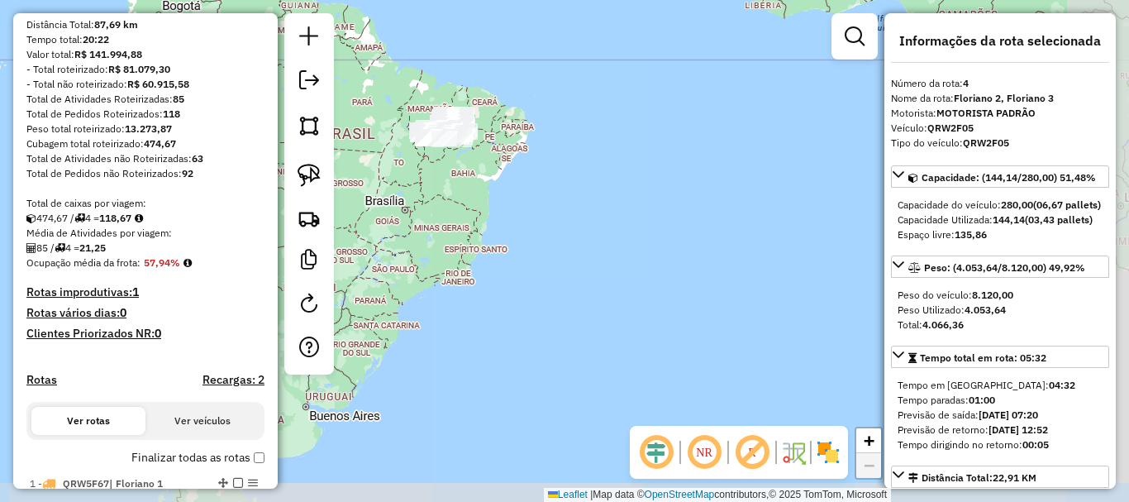
click at [745, 270] on div "Janela de atendimento Grade de atendimento Capacidade Transportadoras Veículos …" at bounding box center [564, 251] width 1129 height 502
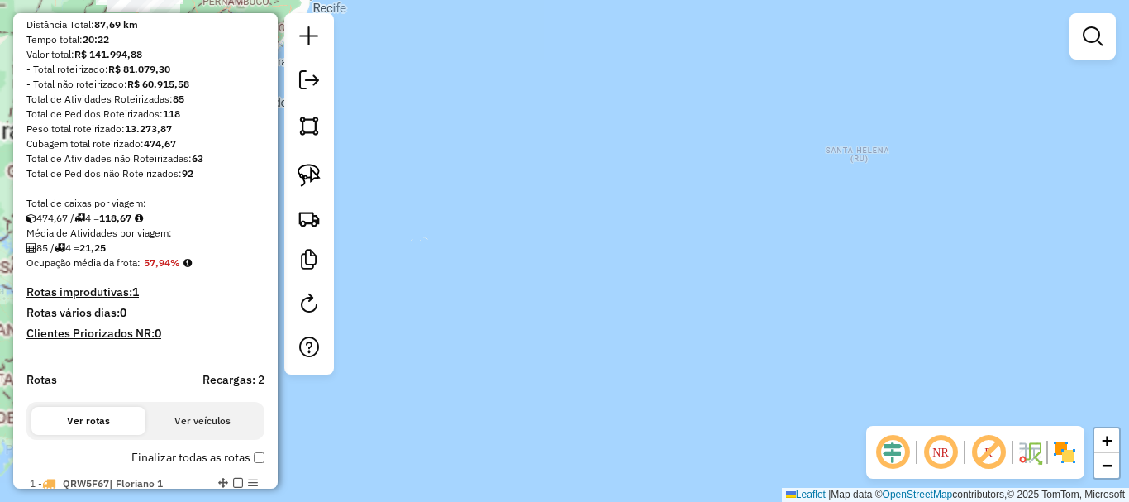
drag, startPoint x: 627, startPoint y: 224, endPoint x: 593, endPoint y: 195, distance: 43.9
click at [594, 192] on div "Janela de atendimento Grade de atendimento Capacidade Transportadoras Veículos …" at bounding box center [564, 251] width 1129 height 502
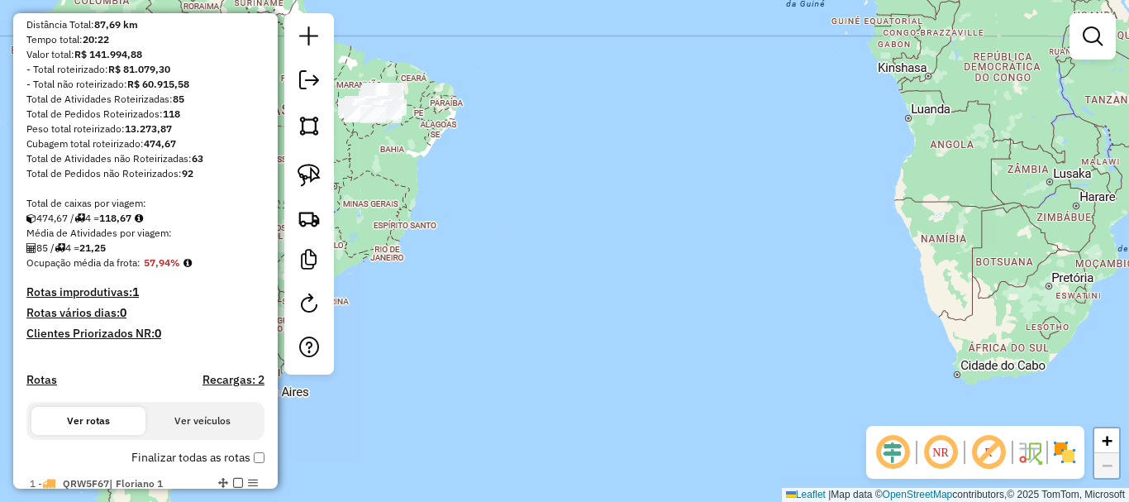
drag, startPoint x: 709, startPoint y: 305, endPoint x: 679, endPoint y: 239, distance: 72.5
click at [684, 248] on div "Janela de atendimento Grade de atendimento Capacidade Transportadoras Veículos …" at bounding box center [564, 251] width 1129 height 502
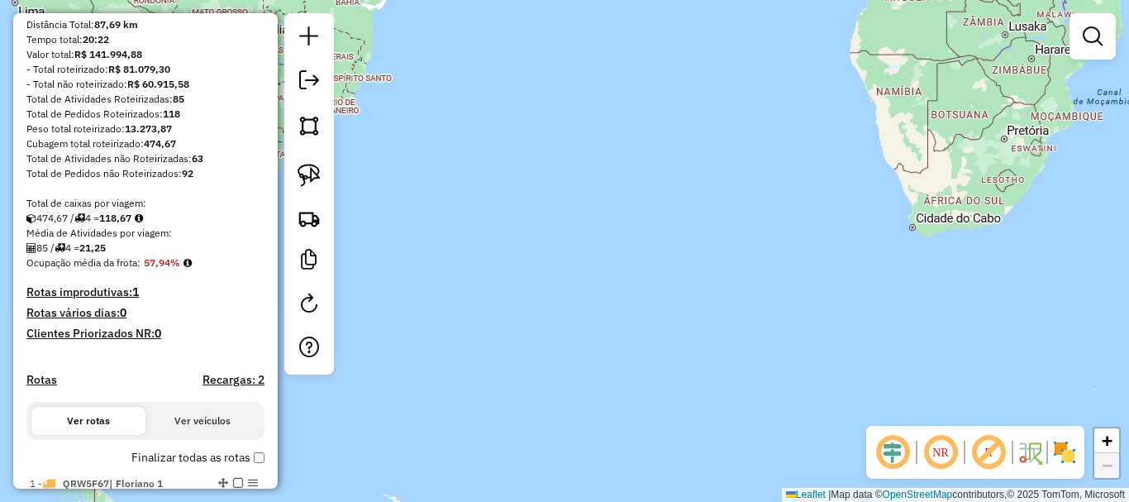
drag, startPoint x: 609, startPoint y: 360, endPoint x: 794, endPoint y: 184, distance: 254.9
click at [793, 179] on div "Janela de atendimento Grade de atendimento Capacidade Transportadoras Veículos …" at bounding box center [564, 251] width 1129 height 502
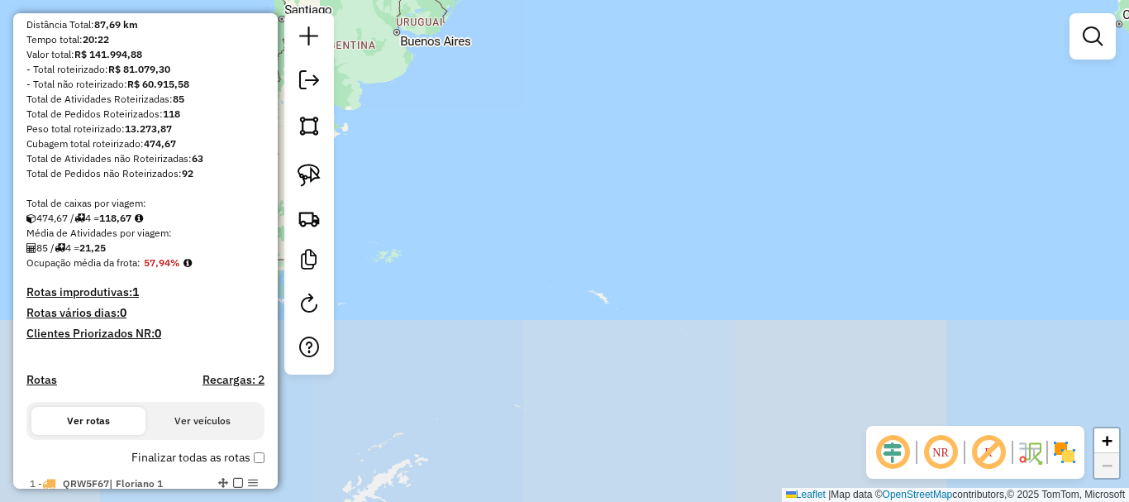
drag, startPoint x: 711, startPoint y: 360, endPoint x: 893, endPoint y: 266, distance: 204.8
click at [891, 266] on div "Janela de atendimento Grade de atendimento Capacidade Transportadoras Veículos …" at bounding box center [564, 251] width 1129 height 502
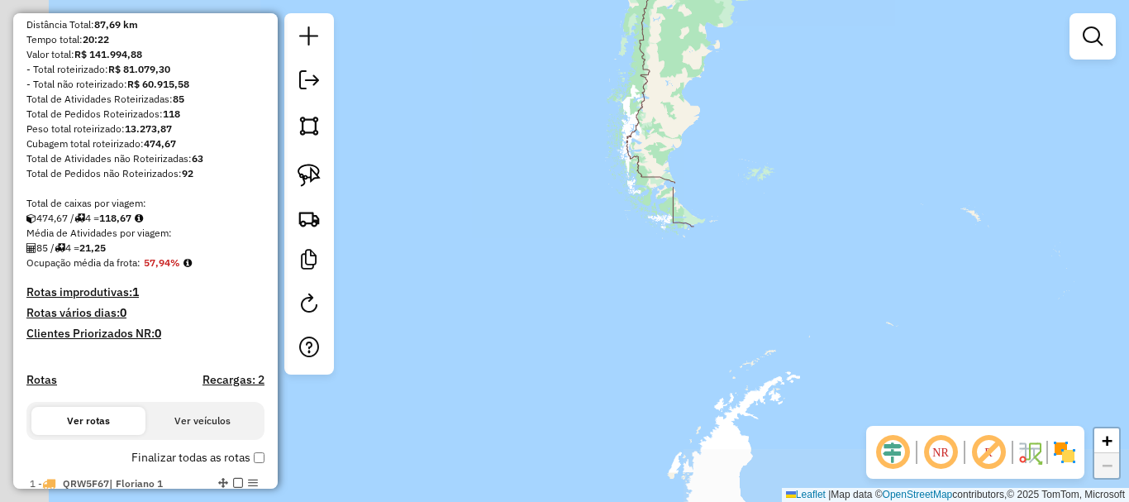
drag, startPoint x: 795, startPoint y: 353, endPoint x: 865, endPoint y: 348, distance: 69.6
click at [875, 353] on div "Janela de atendimento Grade de atendimento Capacidade Transportadoras Veículos …" at bounding box center [564, 251] width 1129 height 502
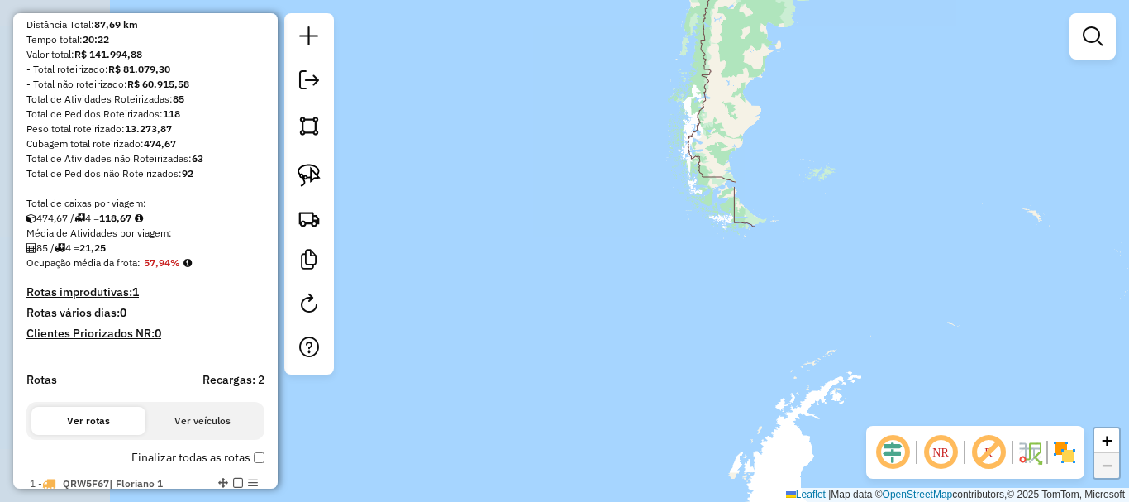
drag, startPoint x: 738, startPoint y: 455, endPoint x: 743, endPoint y: 475, distance: 20.4
click at [743, 475] on div "Janela de atendimento Grade de atendimento Capacidade Transportadoras Veículos …" at bounding box center [564, 251] width 1129 height 502
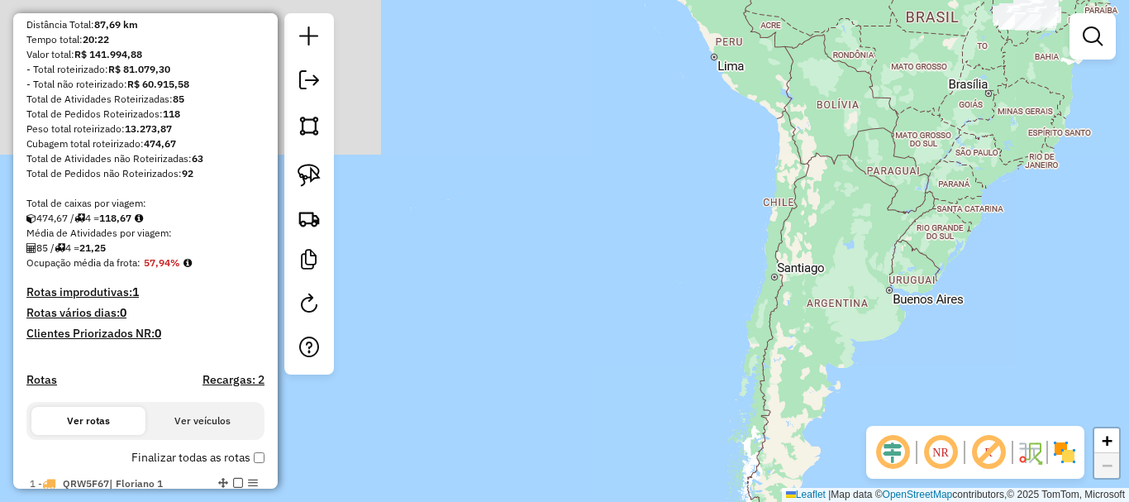
drag, startPoint x: 617, startPoint y: 322, endPoint x: 617, endPoint y: 339, distance: 17.4
click at [623, 392] on div "Janela de atendimento Grade de atendimento Capacidade Transportadoras Veículos …" at bounding box center [564, 251] width 1129 height 502
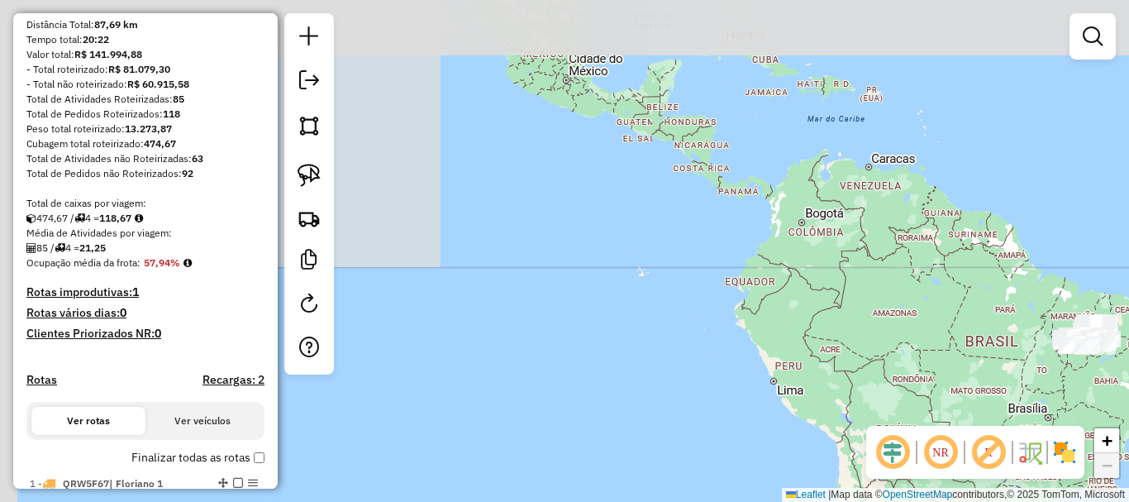
click at [671, 432] on div "Janela de atendimento Grade de atendimento Capacidade Transportadoras Veículos …" at bounding box center [564, 251] width 1129 height 502
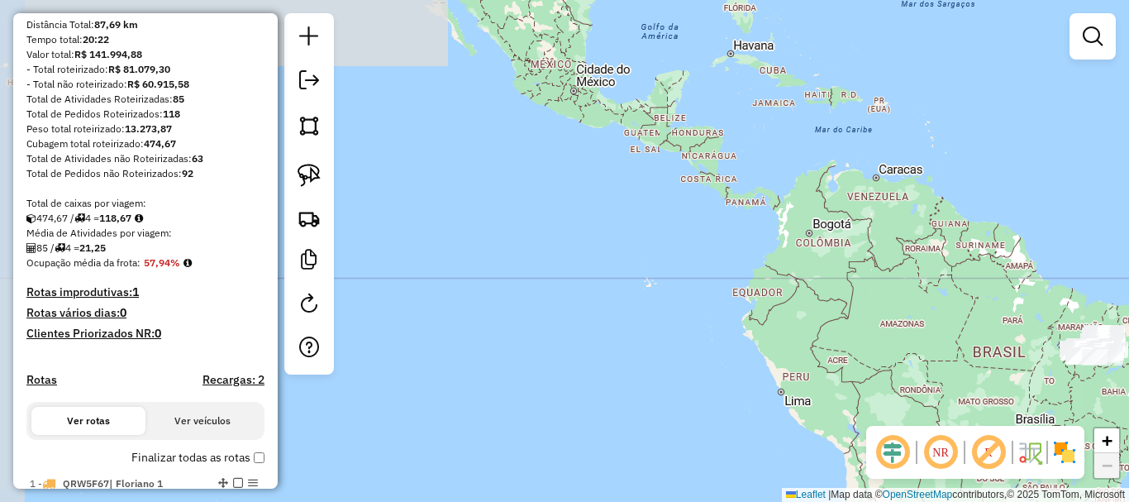
drag, startPoint x: 637, startPoint y: 386, endPoint x: 638, endPoint y: 371, distance: 14.9
click at [639, 398] on div "Janela de atendimento Grade de atendimento Capacidade Transportadoras Veículos …" at bounding box center [564, 251] width 1129 height 502
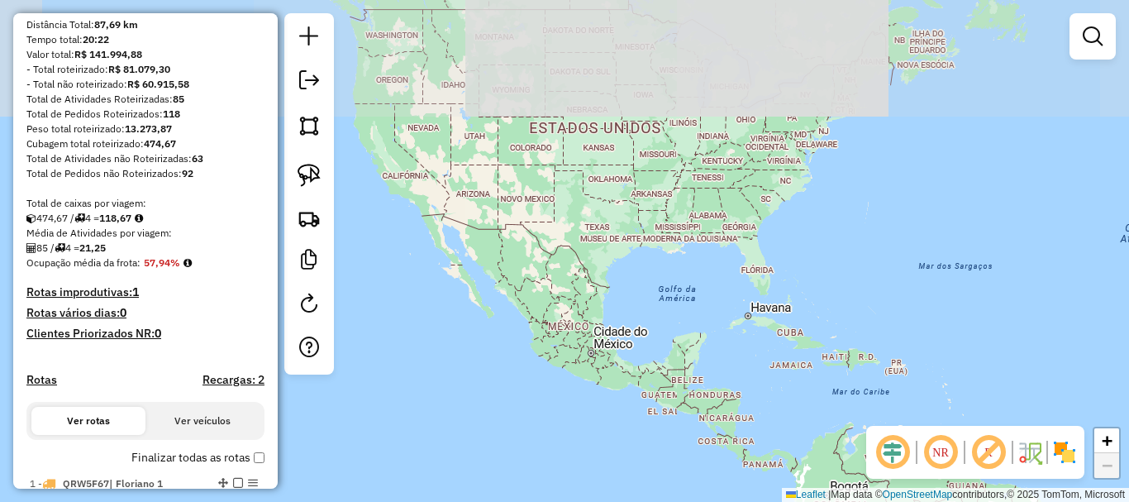
drag, startPoint x: 643, startPoint y: 230, endPoint x: 651, endPoint y: 377, distance: 147.4
click at [651, 377] on div "Janela de atendimento Grade de atendimento Capacidade Transportadoras Veículos …" at bounding box center [564, 251] width 1129 height 502
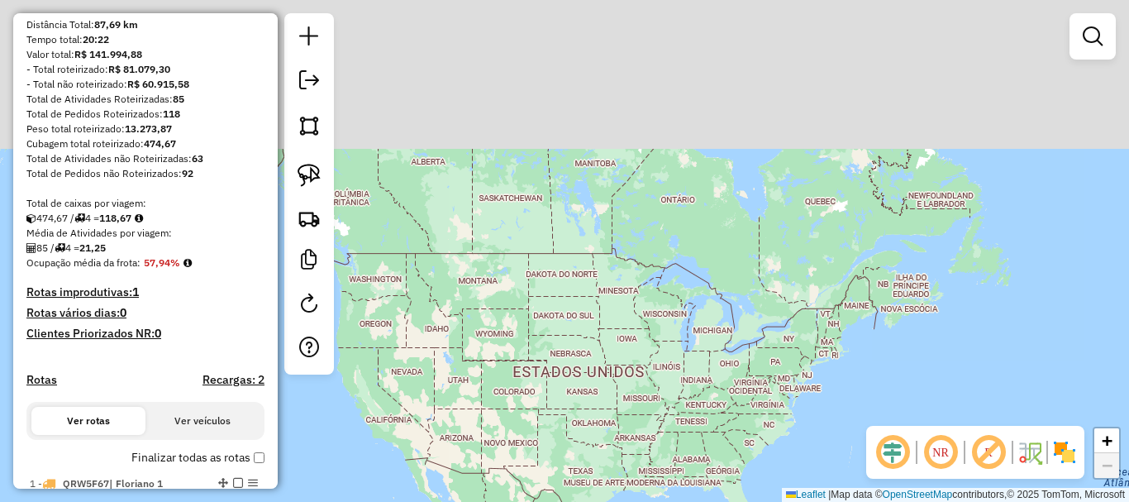
drag, startPoint x: 630, startPoint y: 324, endPoint x: 627, endPoint y: 364, distance: 39.8
click at [627, 364] on div "Janela de atendimento Grade de atendimento Capacidade Transportadoras Veículos …" at bounding box center [564, 251] width 1129 height 502
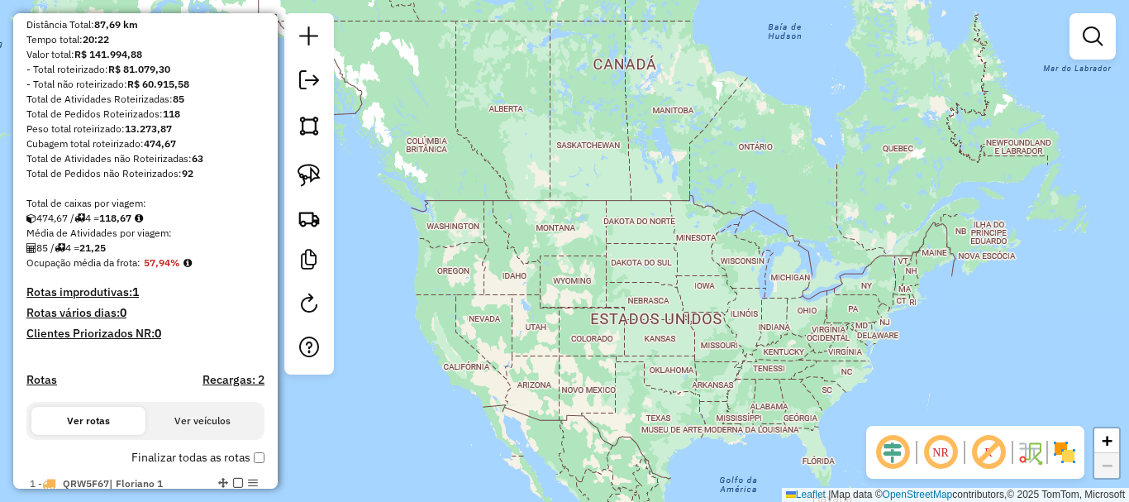
drag, startPoint x: 558, startPoint y: 386, endPoint x: 603, endPoint y: 358, distance: 52.7
click at [603, 358] on div "Janela de atendimento Grade de atendimento Capacidade Transportadoras Veículos …" at bounding box center [564, 251] width 1129 height 502
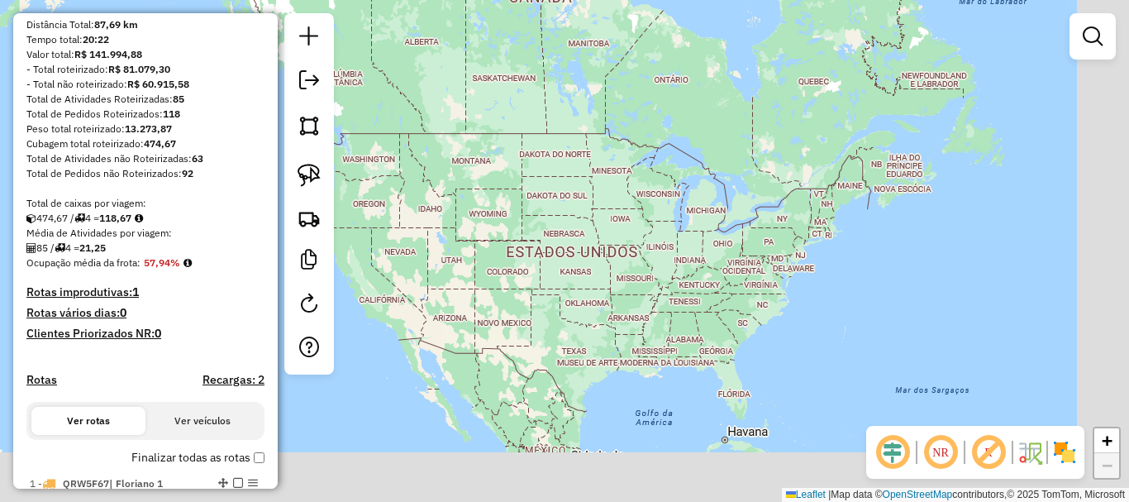
drag, startPoint x: 765, startPoint y: 453, endPoint x: 443, endPoint y: 208, distance: 404.7
click at [443, 208] on div "Janela de atendimento Grade de atendimento Capacidade Transportadoras Veículos …" at bounding box center [564, 251] width 1129 height 502
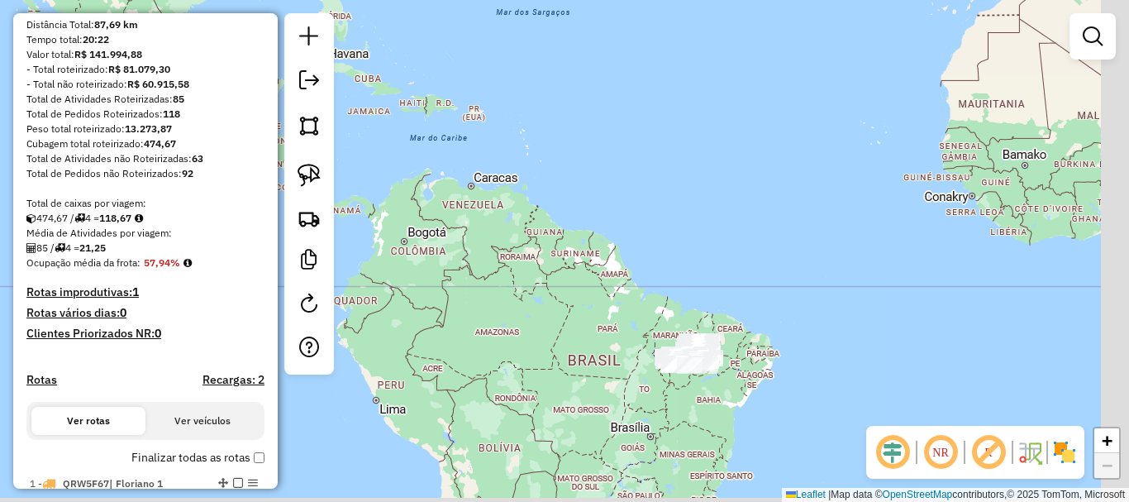
drag, startPoint x: 840, startPoint y: 476, endPoint x: 670, endPoint y: 268, distance: 268.5
click at [674, 271] on div "Janela de atendimento Grade de atendimento Capacidade Transportadoras Veículos …" at bounding box center [564, 251] width 1129 height 502
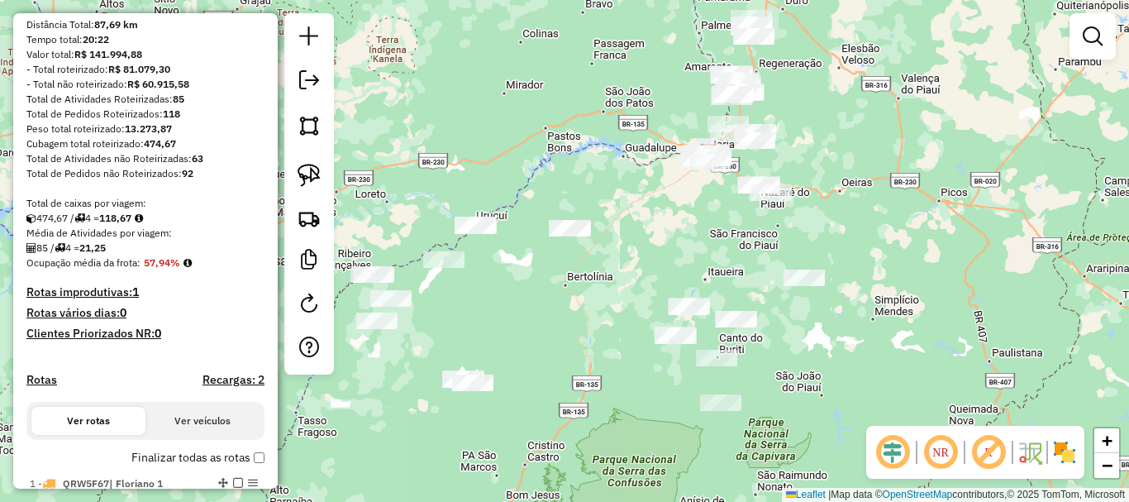
drag, startPoint x: 625, startPoint y: 226, endPoint x: 640, endPoint y: 283, distance: 58.9
click at [640, 283] on div "Janela de atendimento Grade de atendimento Capacidade Transportadoras Veículos …" at bounding box center [564, 251] width 1129 height 502
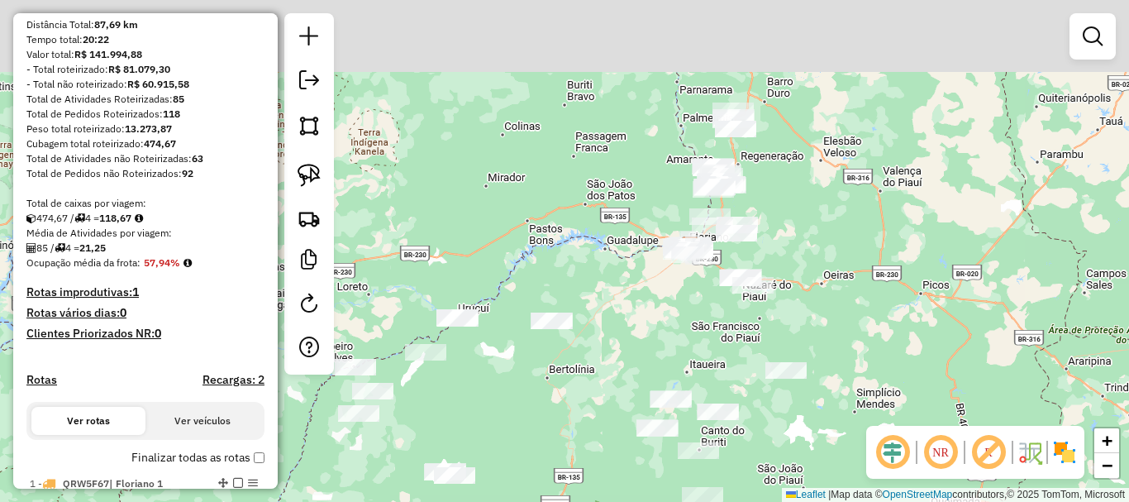
drag, startPoint x: 698, startPoint y: 256, endPoint x: 679, endPoint y: 348, distance: 93.7
click at [679, 347] on div "Janela de atendimento Grade de atendimento Capacidade Transportadoras Veículos …" at bounding box center [564, 251] width 1129 height 502
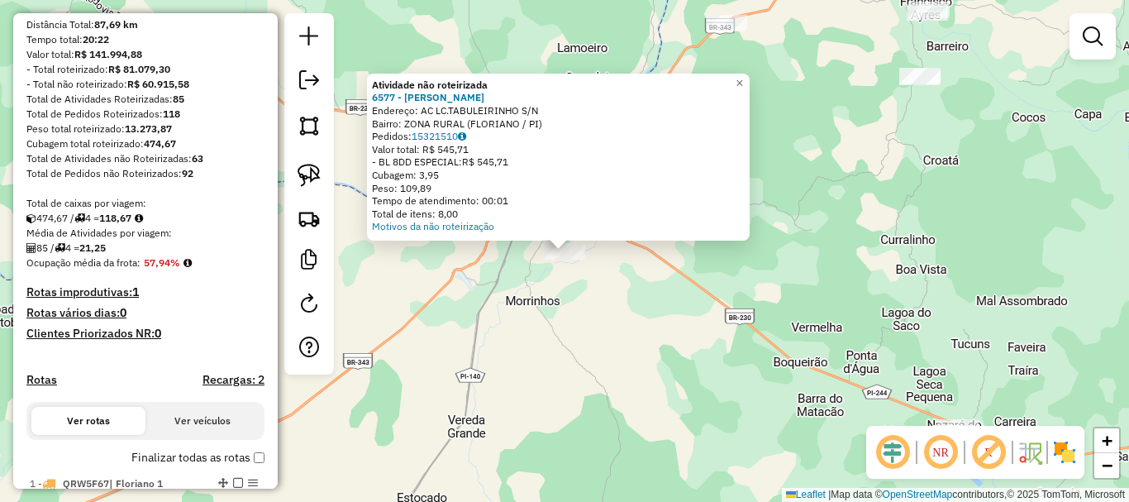
click at [665, 321] on div "Atividade não roteirizada 6577 - [PERSON_NAME]: AC LC.TABULEIRINHO S/N Bairro: …" at bounding box center [564, 251] width 1129 height 502
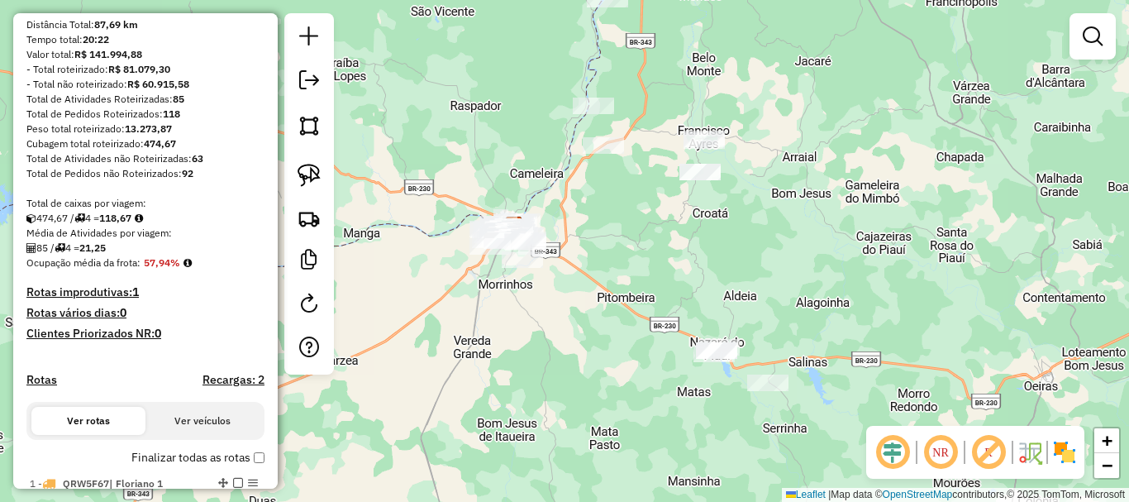
click at [482, 295] on div "Janela de atendimento Grade de atendimento Capacidade Transportadoras Veículos …" at bounding box center [564, 251] width 1129 height 502
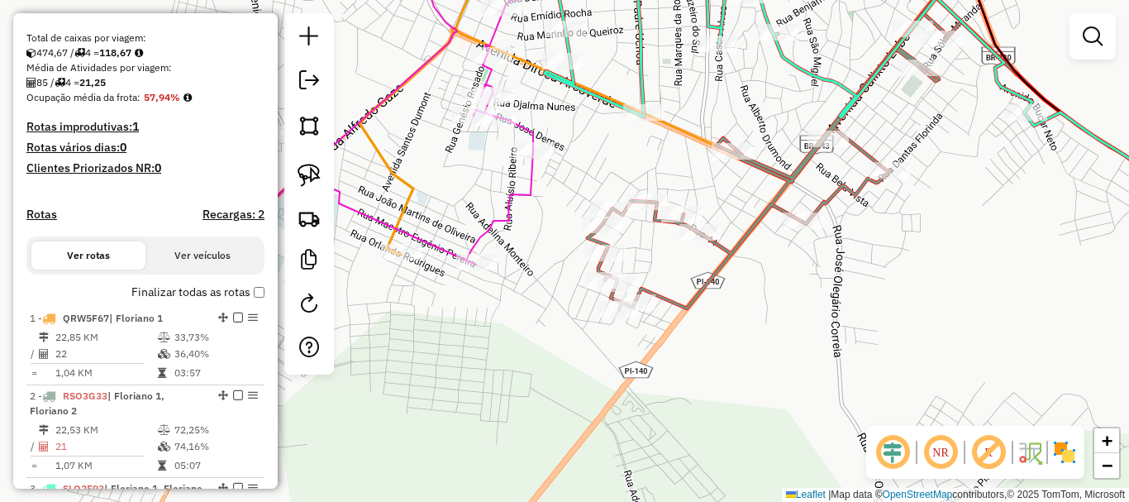
scroll to position [0, 0]
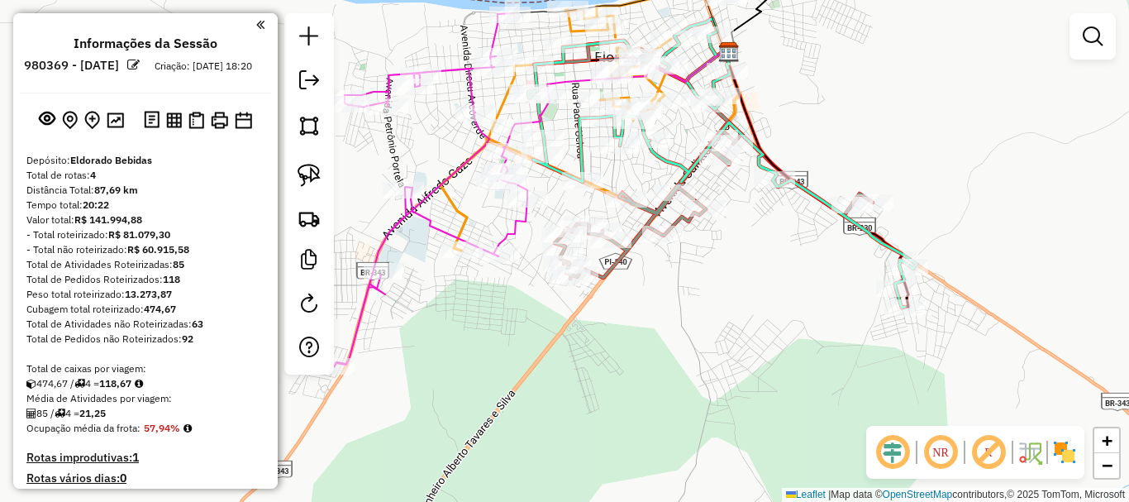
drag, startPoint x: 447, startPoint y: 295, endPoint x: 466, endPoint y: 374, distance: 80.8
click at [465, 370] on div "Janela de atendimento Grade de atendimento Capacidade Transportadoras Veículos …" at bounding box center [564, 251] width 1129 height 502
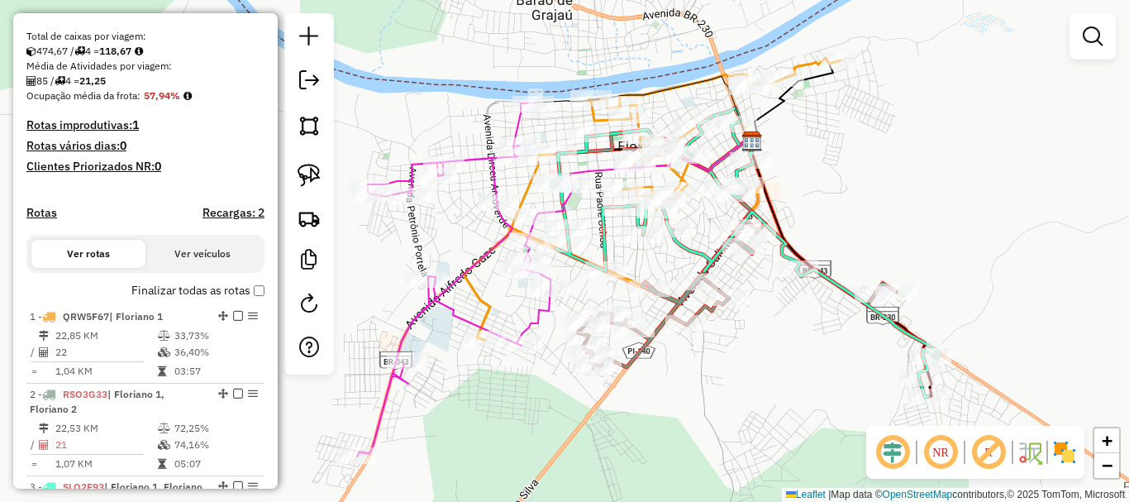
scroll to position [496, 0]
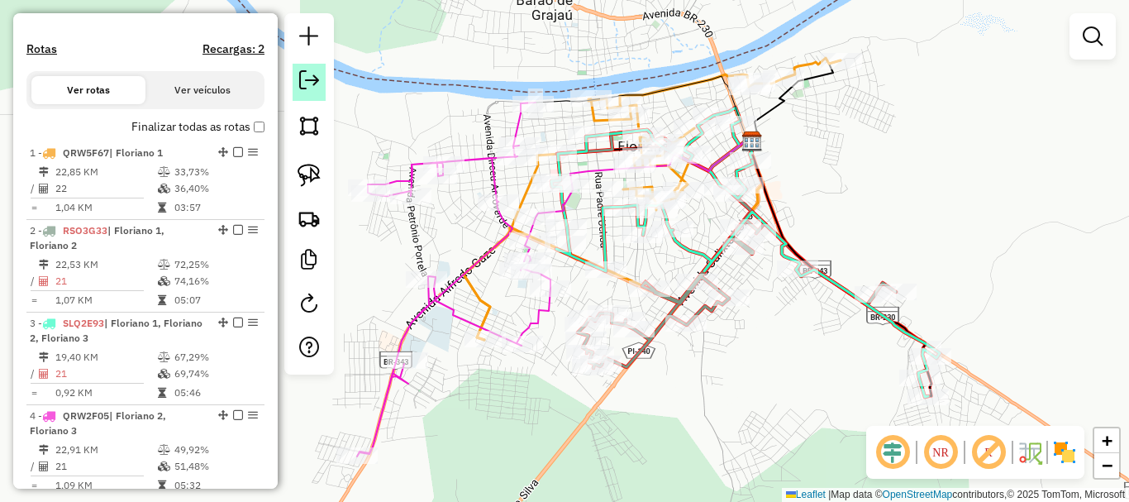
click at [310, 88] on em at bounding box center [309, 80] width 20 height 20
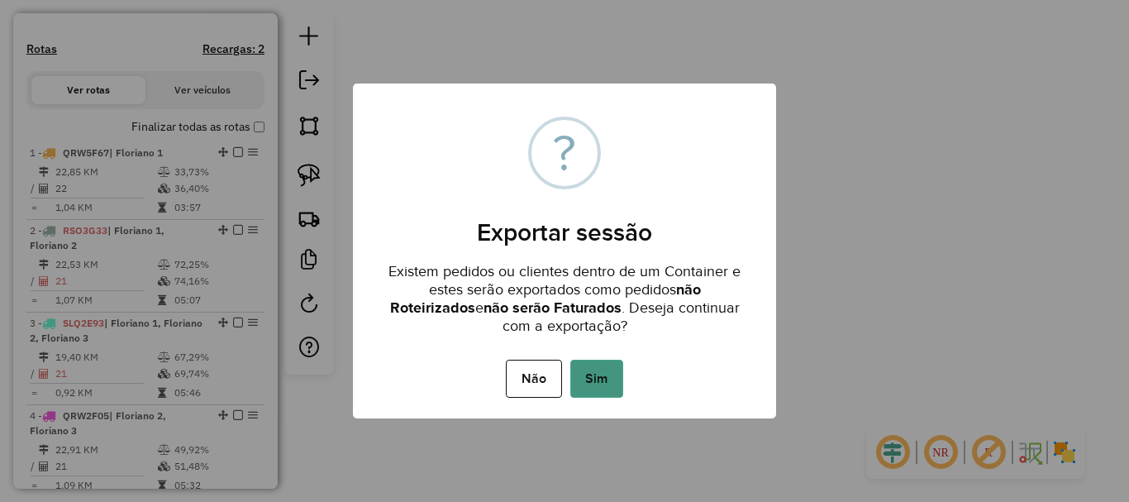
click at [587, 368] on button "Sim" at bounding box center [596, 379] width 53 height 38
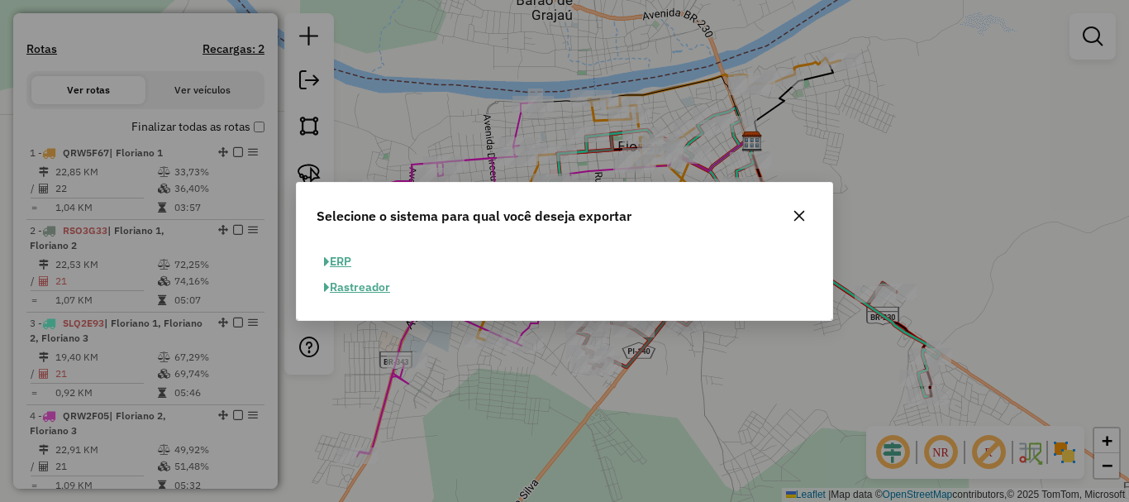
click at [335, 265] on button "ERP" at bounding box center [338, 262] width 42 height 26
select select "**"
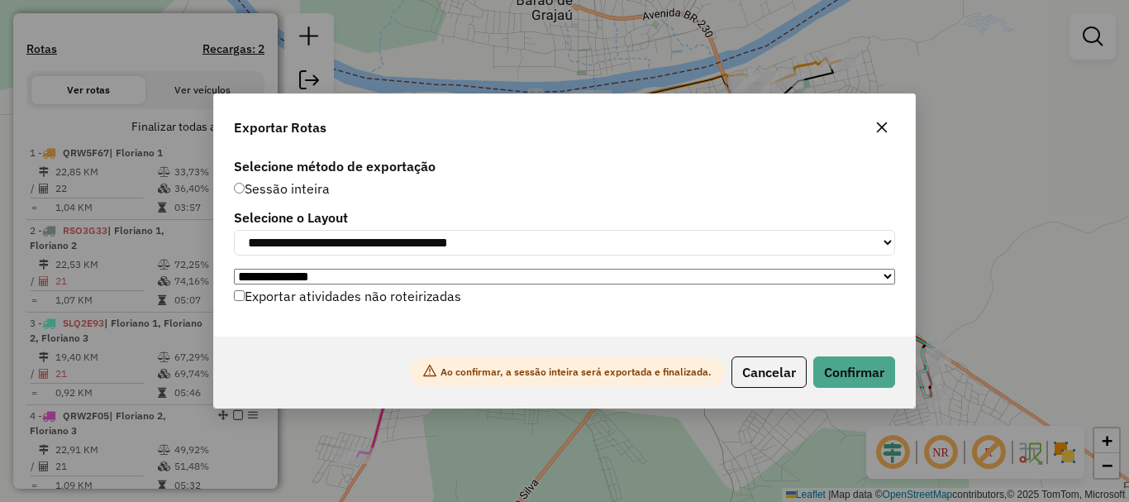
click at [870, 393] on div "Ao confirmar, a sessão inteira será exportada e finalizada. Cancelar Confirmar" at bounding box center [564, 371] width 701 height 71
click at [871, 388] on button "Confirmar" at bounding box center [854, 371] width 82 height 31
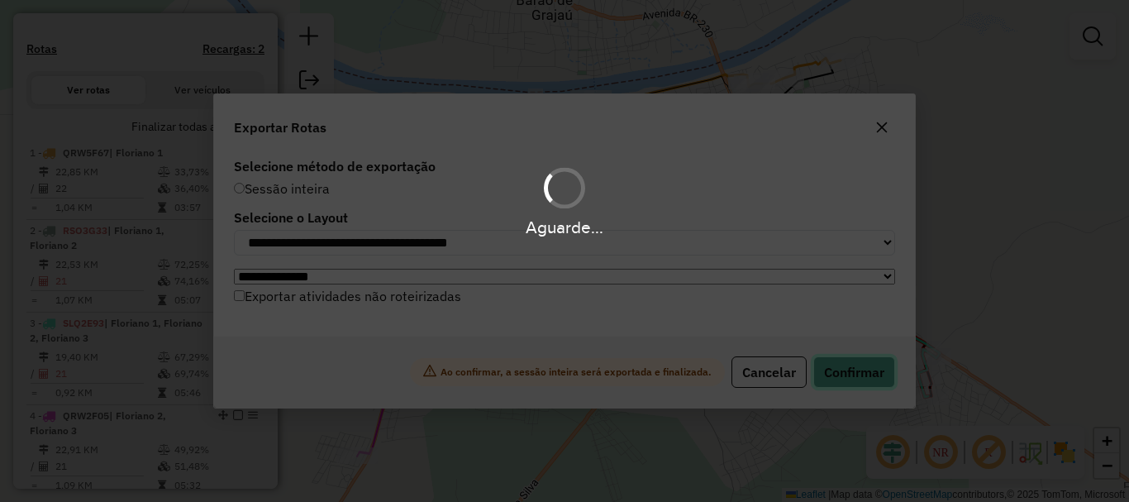
scroll to position [541, 0]
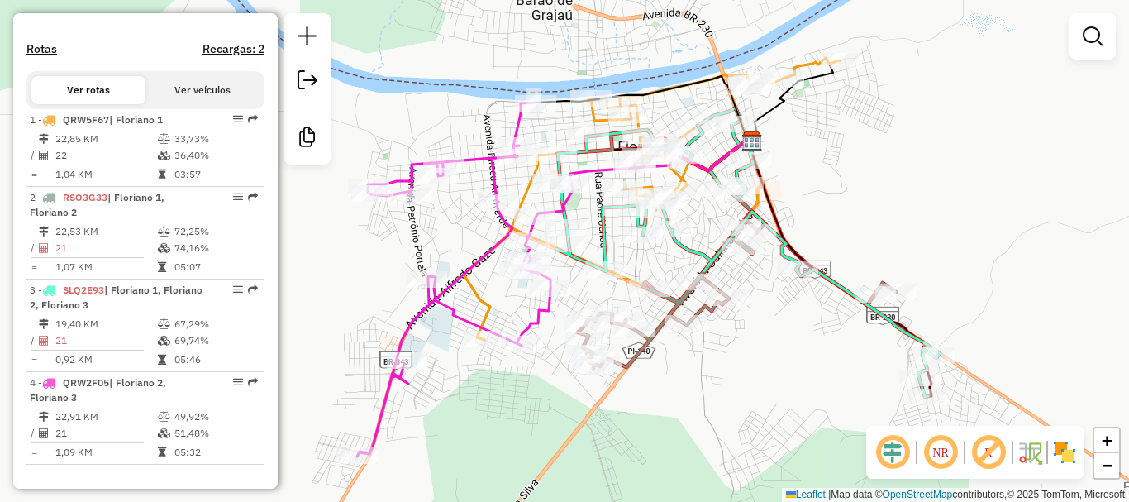
click at [884, 213] on div "Janela de atendimento Grade de atendimento Capacidade Transportadoras Veículos …" at bounding box center [564, 251] width 1129 height 502
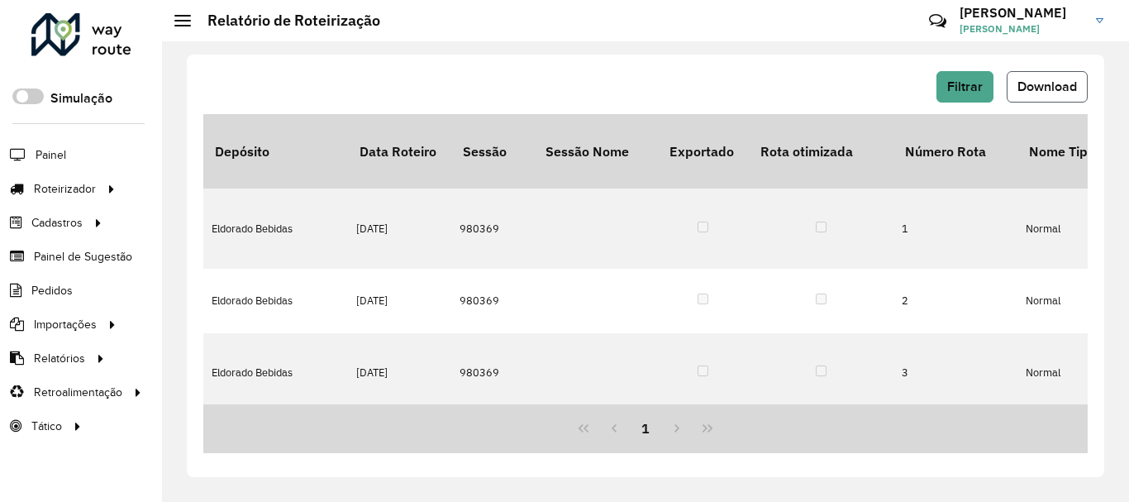
click at [1038, 91] on span "Download" at bounding box center [1048, 86] width 60 height 14
